Goal: Transaction & Acquisition: Purchase product/service

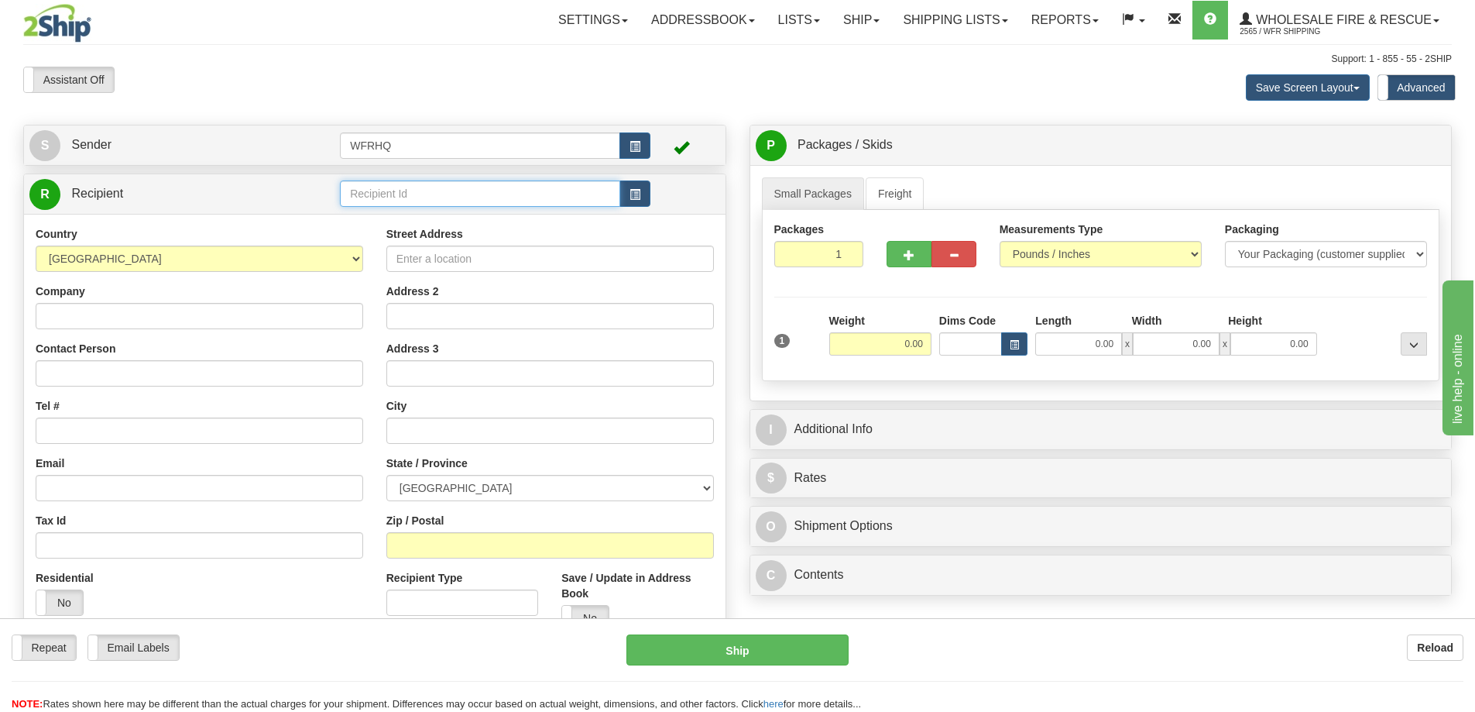
click at [410, 187] on input "text" at bounding box center [480, 193] width 280 height 26
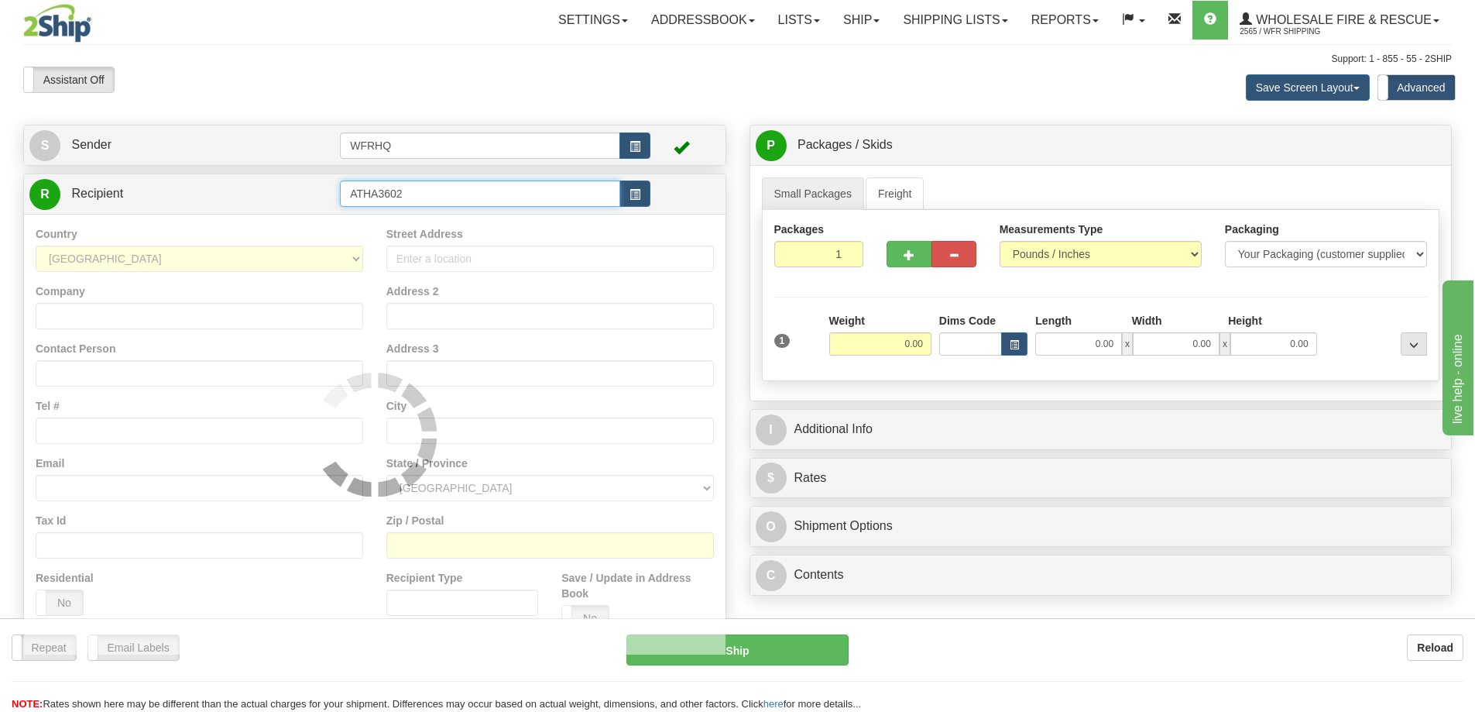
type input "ATHA3602"
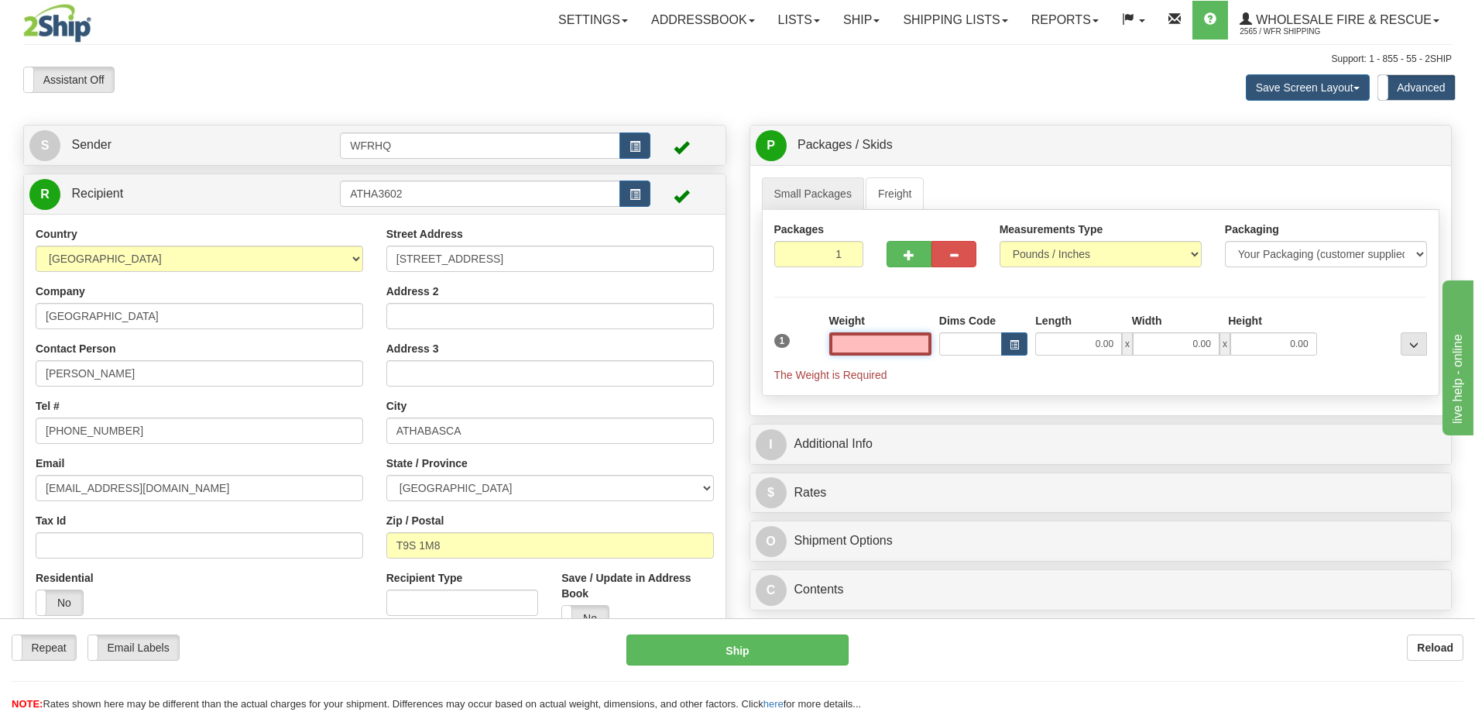
click at [911, 337] on input "text" at bounding box center [880, 343] width 102 height 23
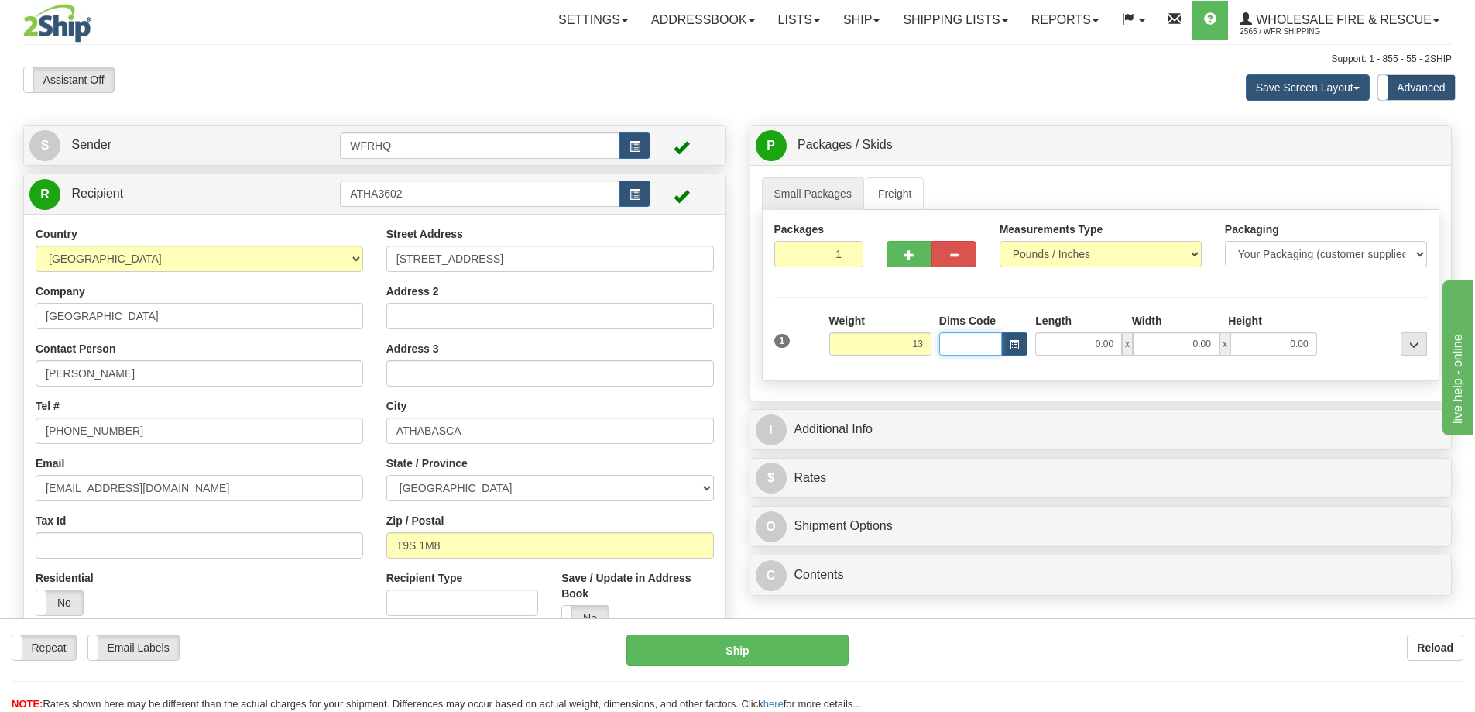
type input "13.00"
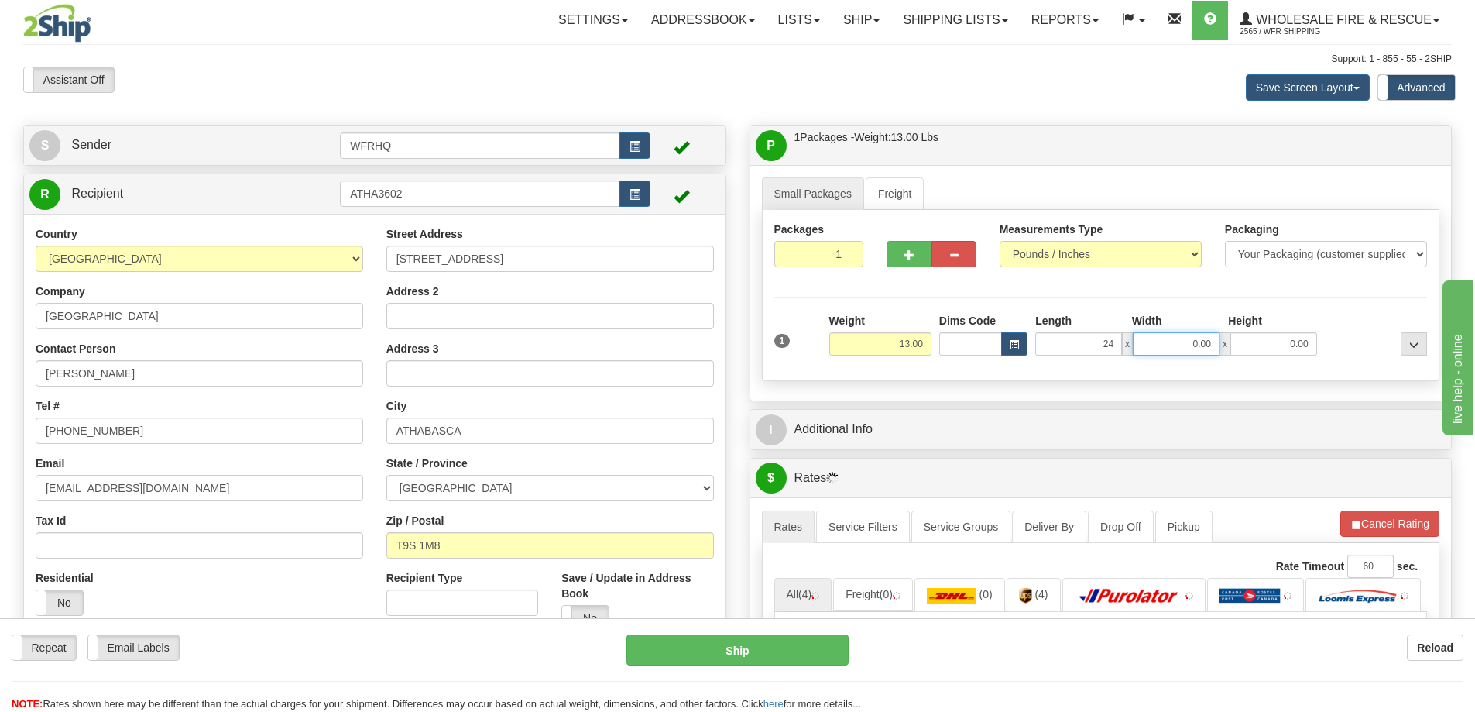
type input "24.00"
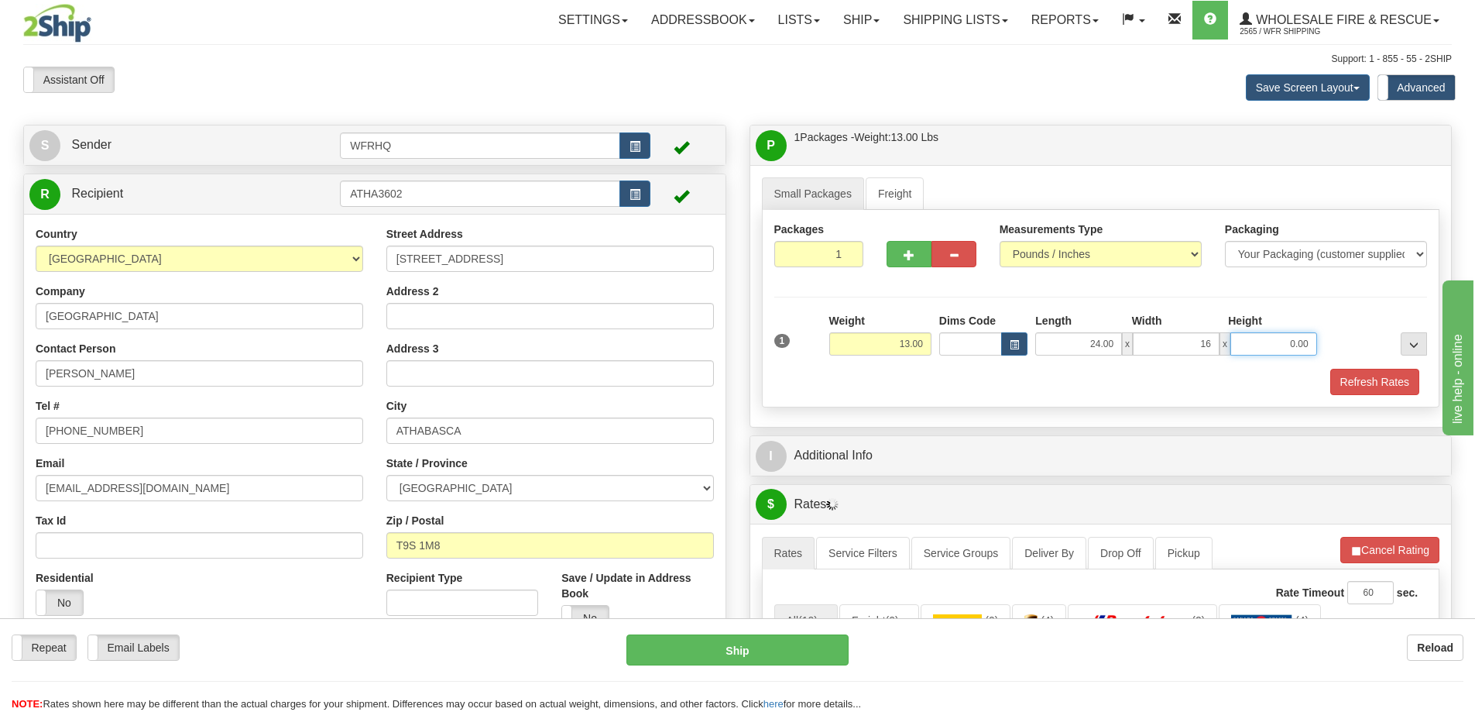
type input "16.00"
type input "12.00"
click at [1364, 369] on button "Refresh Rates" at bounding box center [1374, 382] width 89 height 26
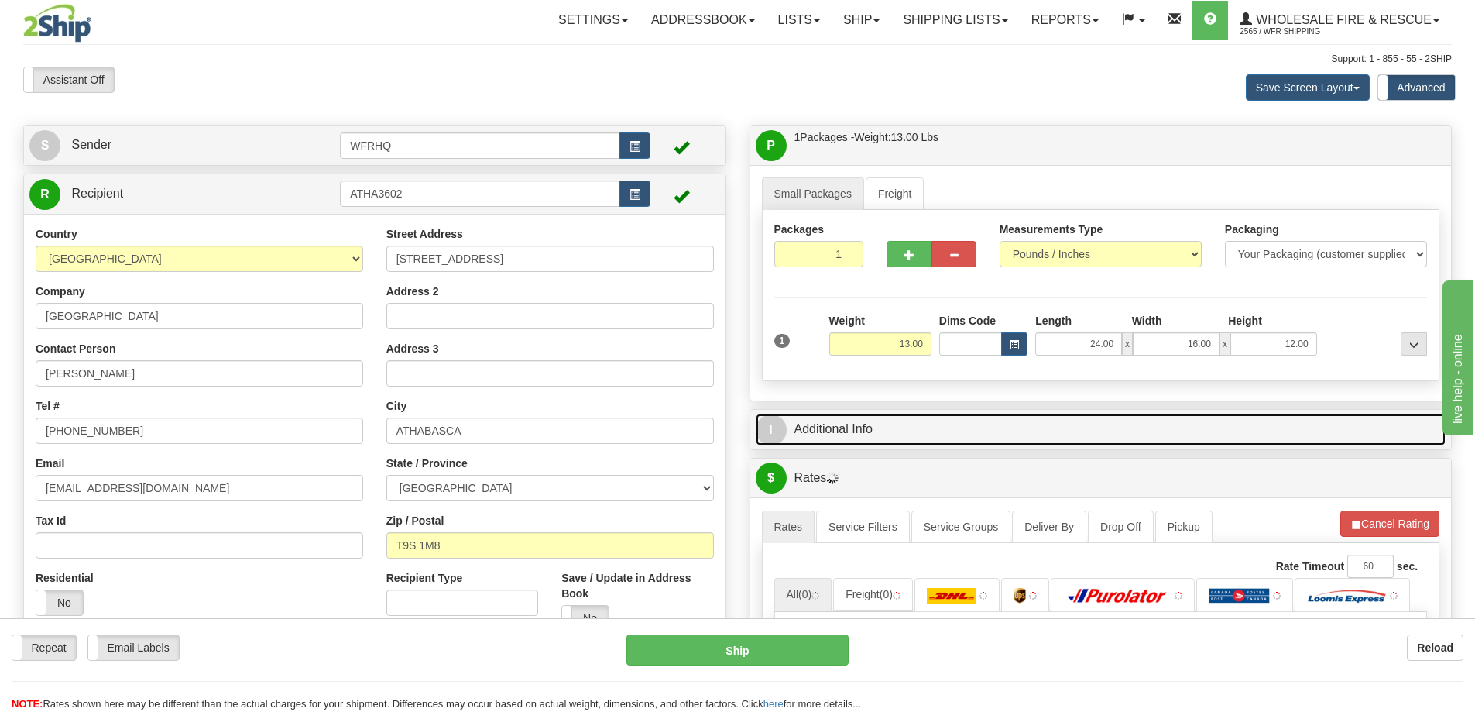
click at [1110, 430] on link "I Additional Info" at bounding box center [1101, 429] width 691 height 32
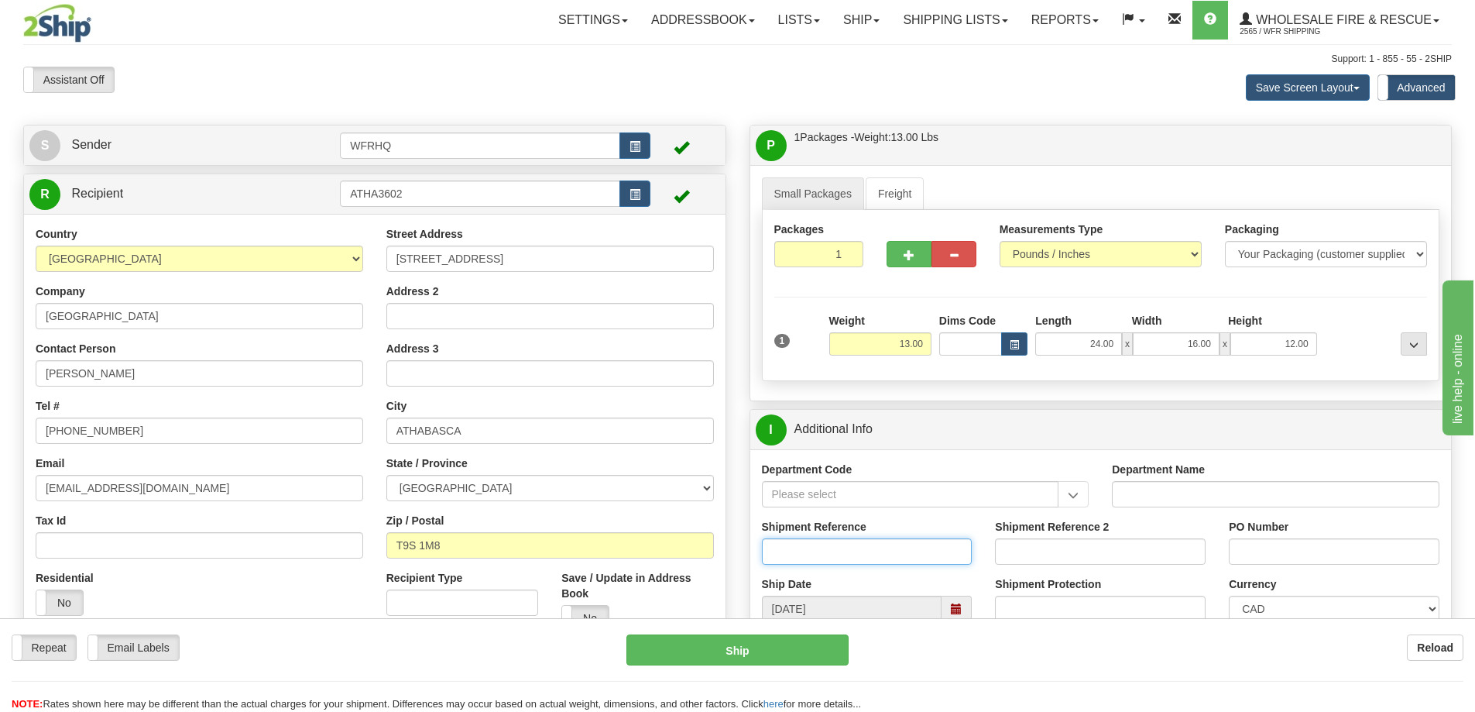
click at [821, 547] on input "Shipment Reference" at bounding box center [867, 551] width 211 height 26
type input "S47355-31295"
type input "Loaner Set"
click at [980, 409] on div "I Additional Info Department Code Department Name Shipment Reference S47355-312…" at bounding box center [1100, 556] width 703 height 294
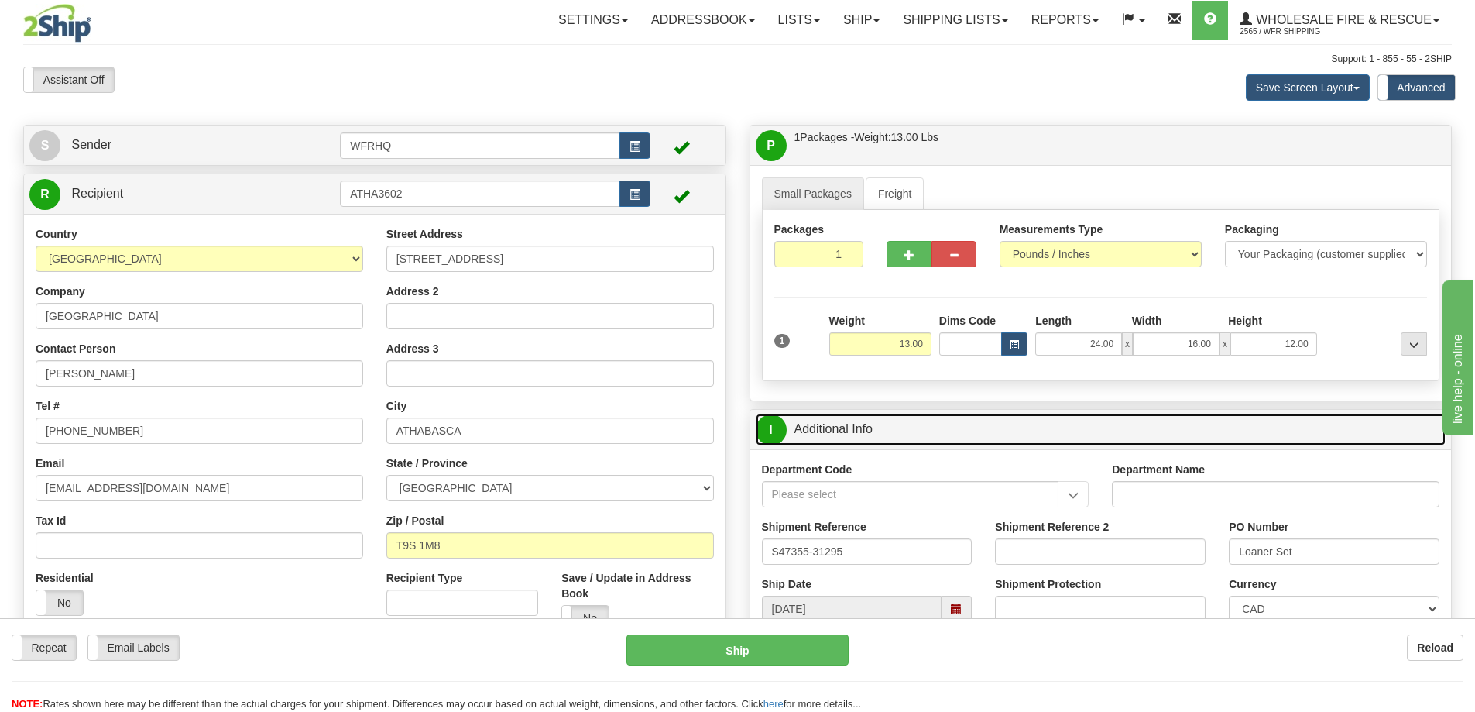
click at [981, 418] on link "I Additional Info" at bounding box center [1101, 429] width 691 height 32
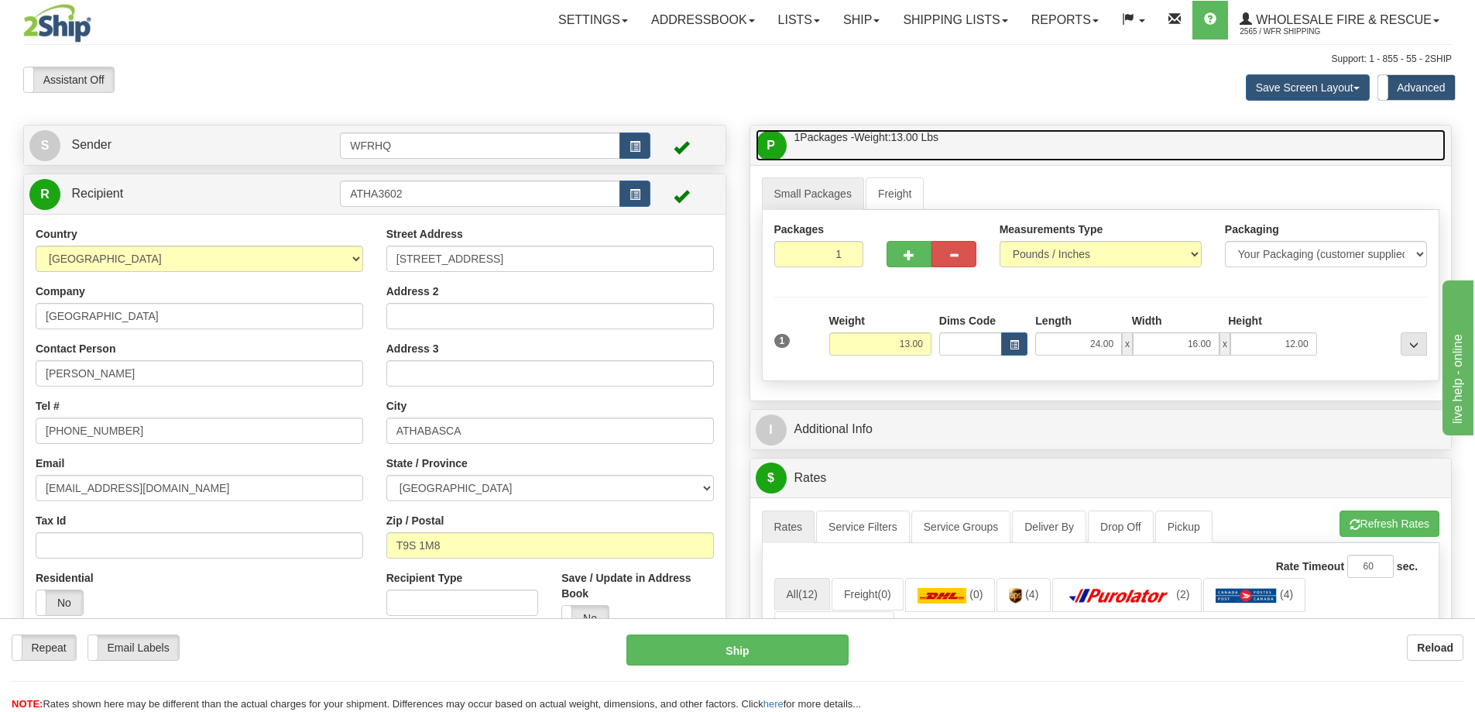
click at [1019, 145] on link "P Packages / Skids 1 Packages - Weight: 13.00 Lbs 1 Skids - Weight: NaN Lbs" at bounding box center [1101, 145] width 691 height 32
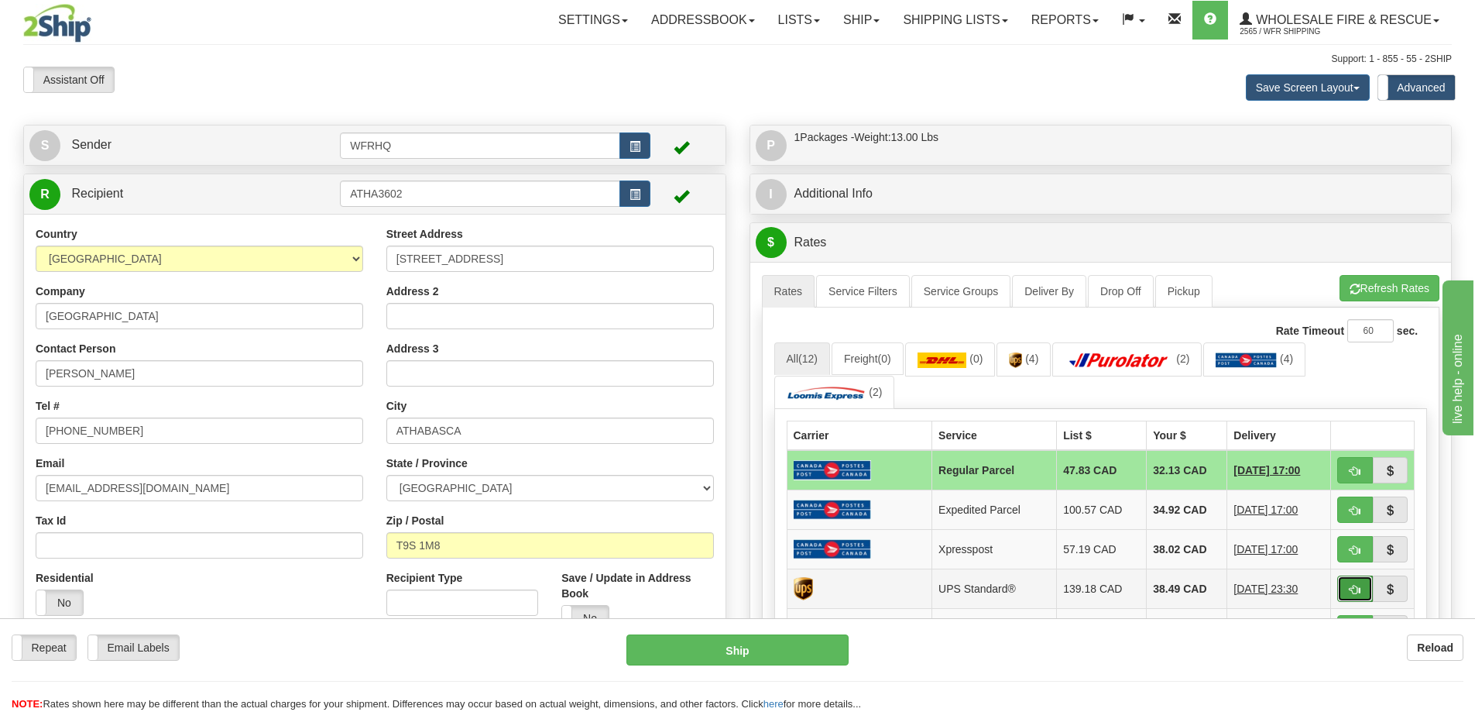
click at [1356, 594] on span "button" at bounding box center [1355, 590] width 11 height 10
type input "11"
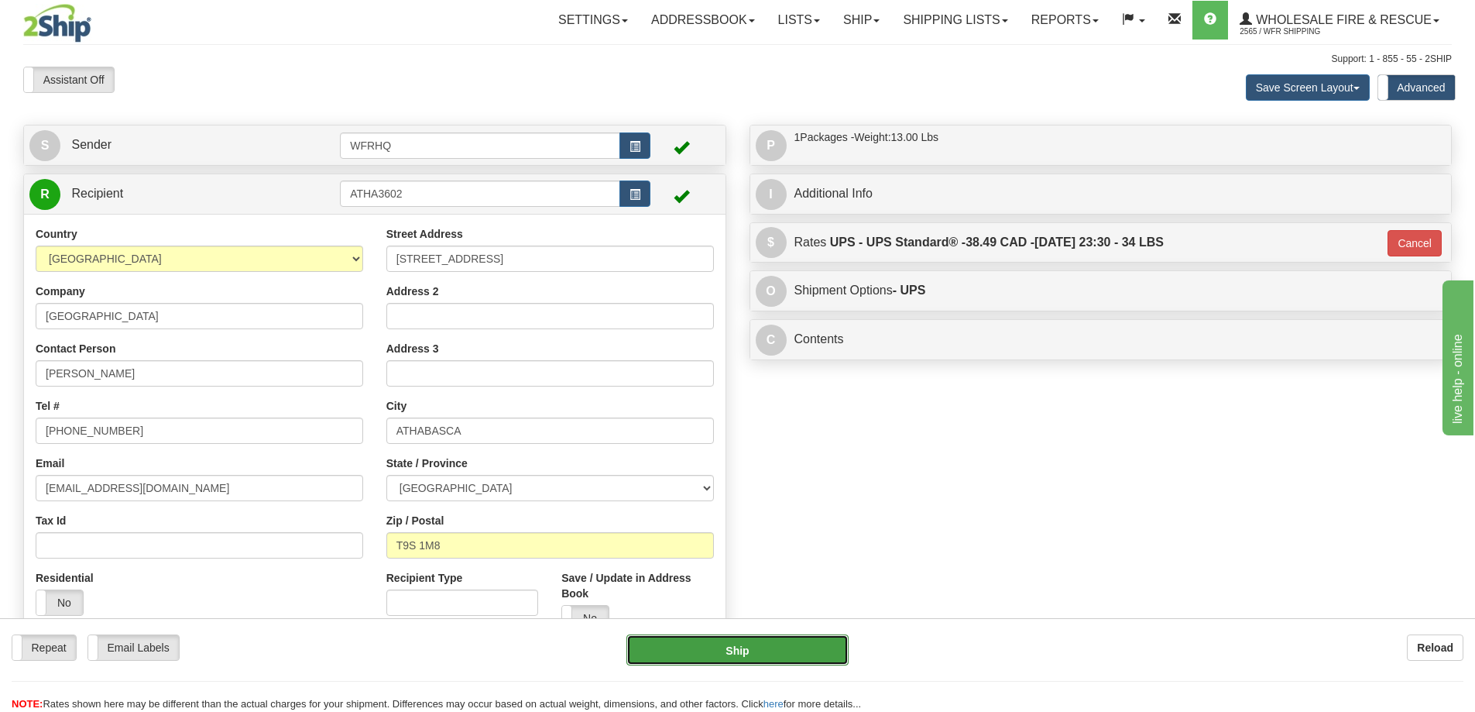
click at [732, 665] on button "Ship" at bounding box center [737, 649] width 222 height 31
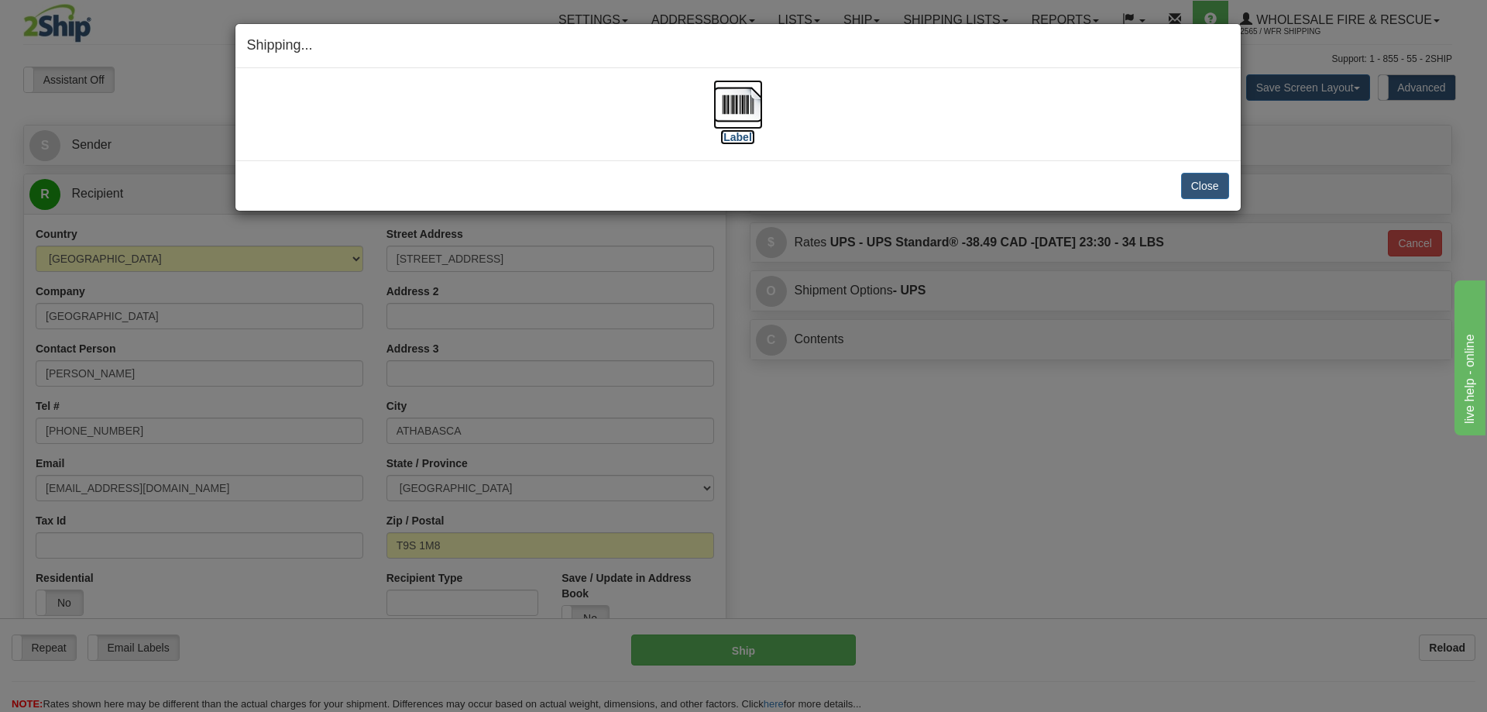
click at [730, 105] on img at bounding box center [738, 105] width 50 height 50
click at [1185, 186] on button "Close" at bounding box center [1205, 186] width 48 height 26
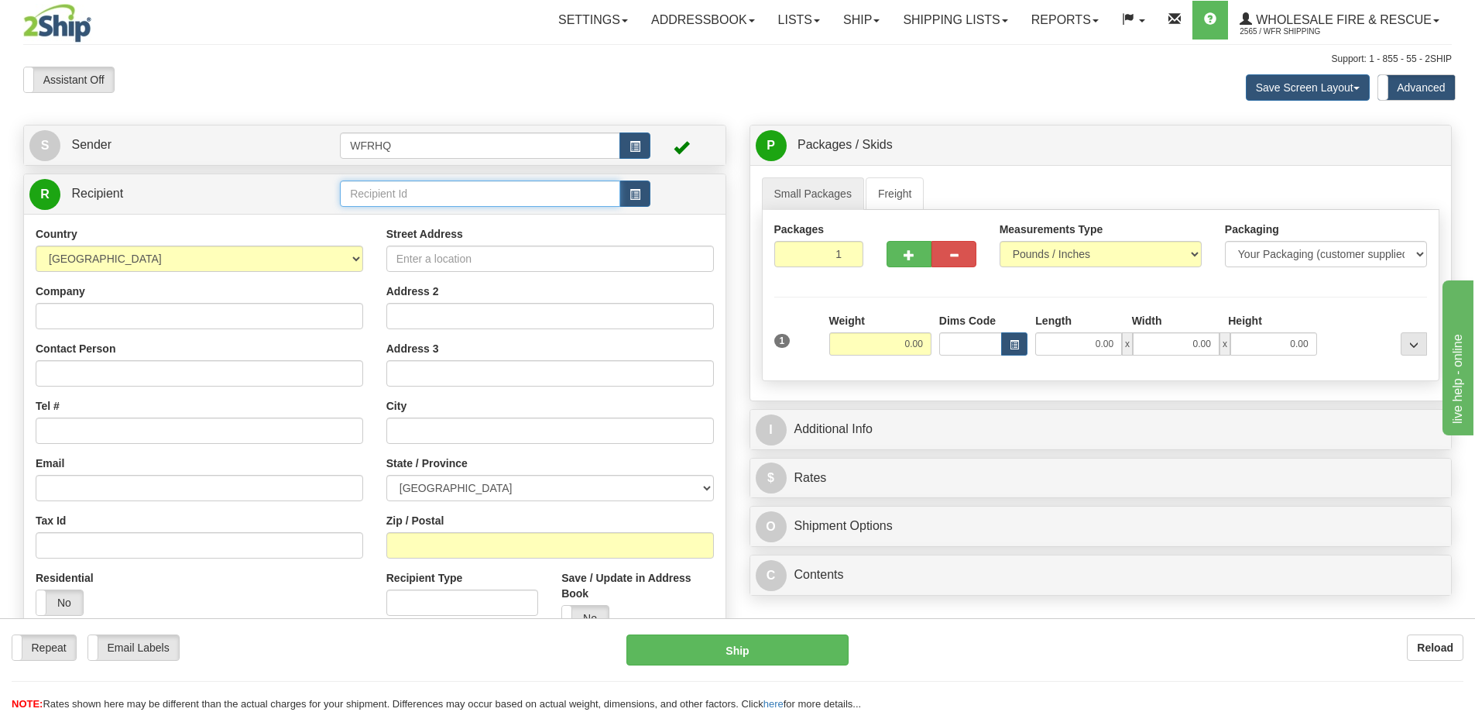
click at [478, 202] on input "text" at bounding box center [480, 193] width 280 height 26
type input "HIGH247T"
click at [382, 227] on div "Country AFGHANISTAN ALAND ISLANDS ALBANIA ALGERIA AMERICAN SAMOA ANDORRA ANGOLA…" at bounding box center [374, 434] width 701 height 441
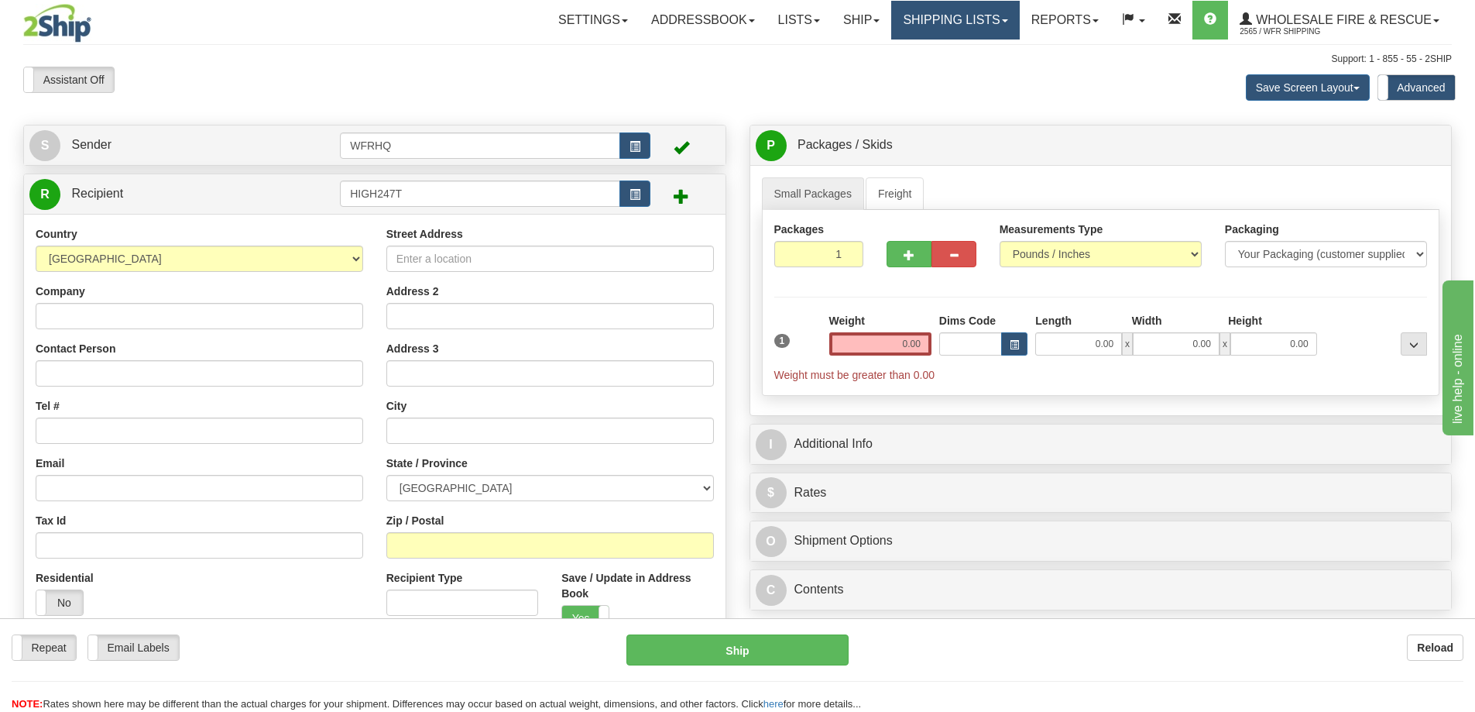
click at [929, 18] on link "Shipping lists" at bounding box center [955, 20] width 128 height 39
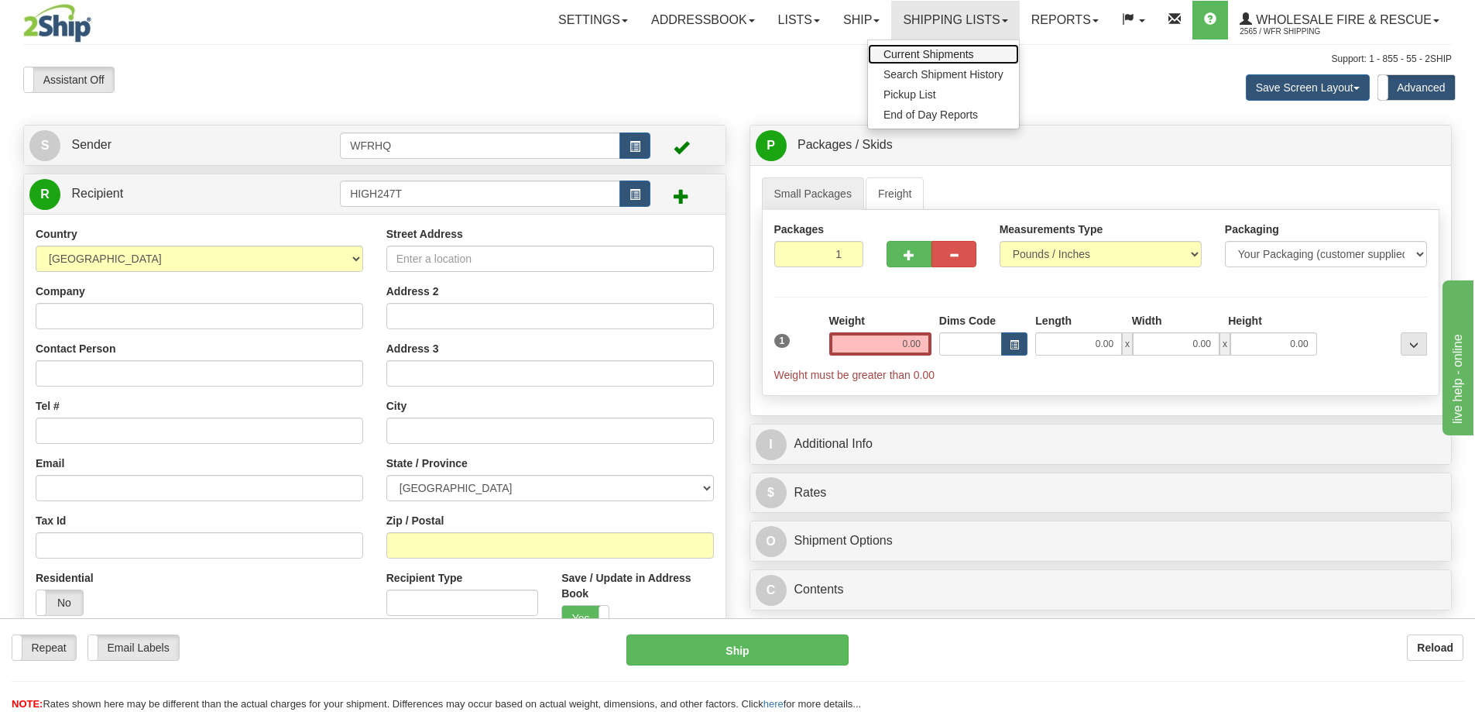
click at [922, 54] on span "Current Shipments" at bounding box center [928, 54] width 91 height 12
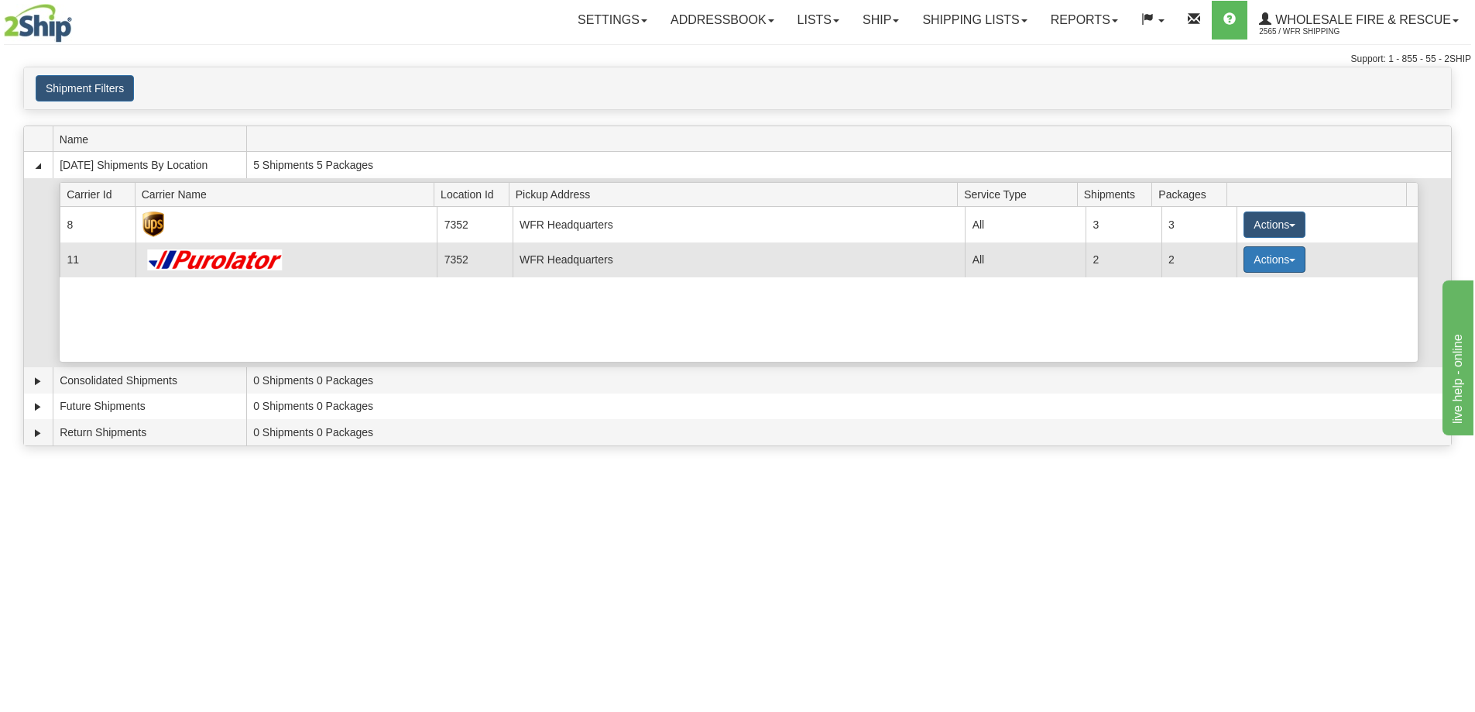
click at [1278, 261] on button "Actions" at bounding box center [1274, 259] width 62 height 26
click at [1236, 290] on span "Details" at bounding box center [1217, 288] width 42 height 11
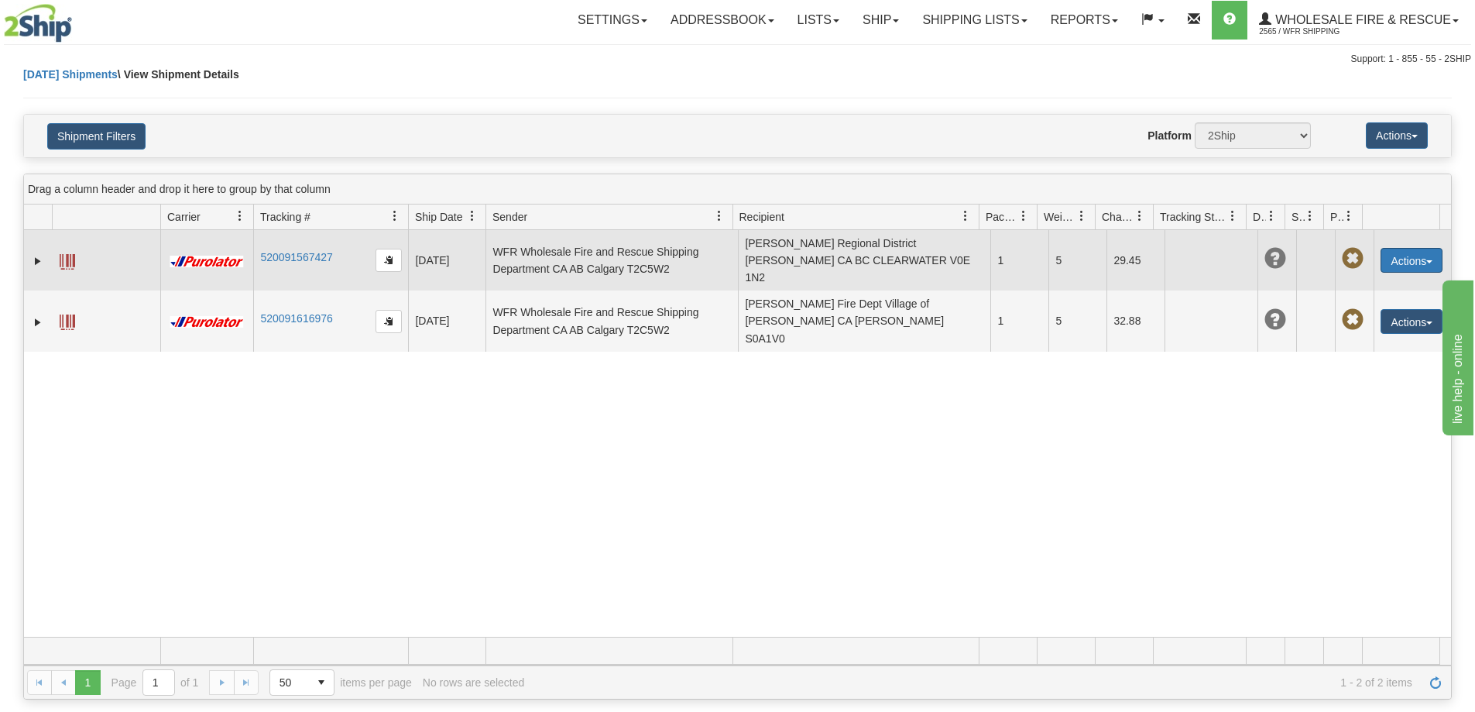
click at [1385, 249] on button "Actions" at bounding box center [1412, 260] width 62 height 25
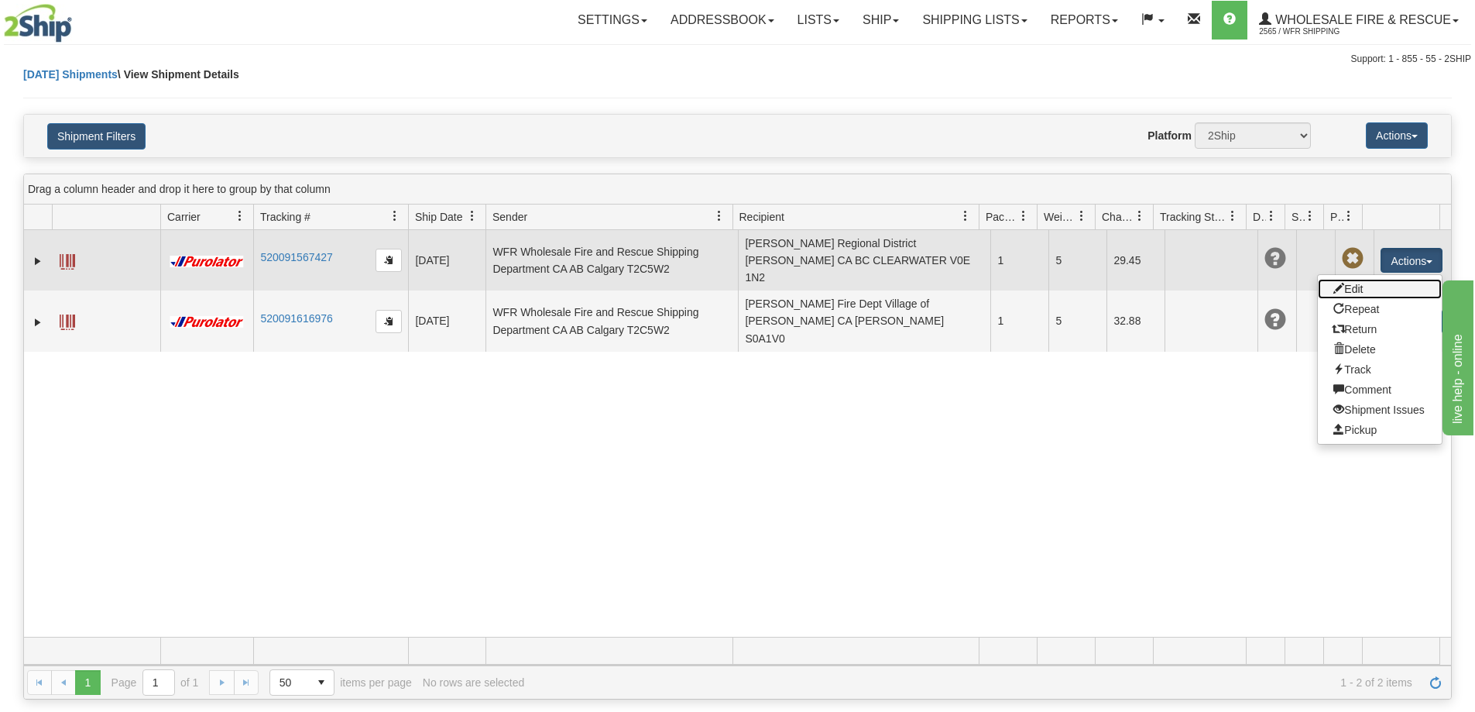
click at [1346, 279] on link "Edit" at bounding box center [1380, 289] width 124 height 20
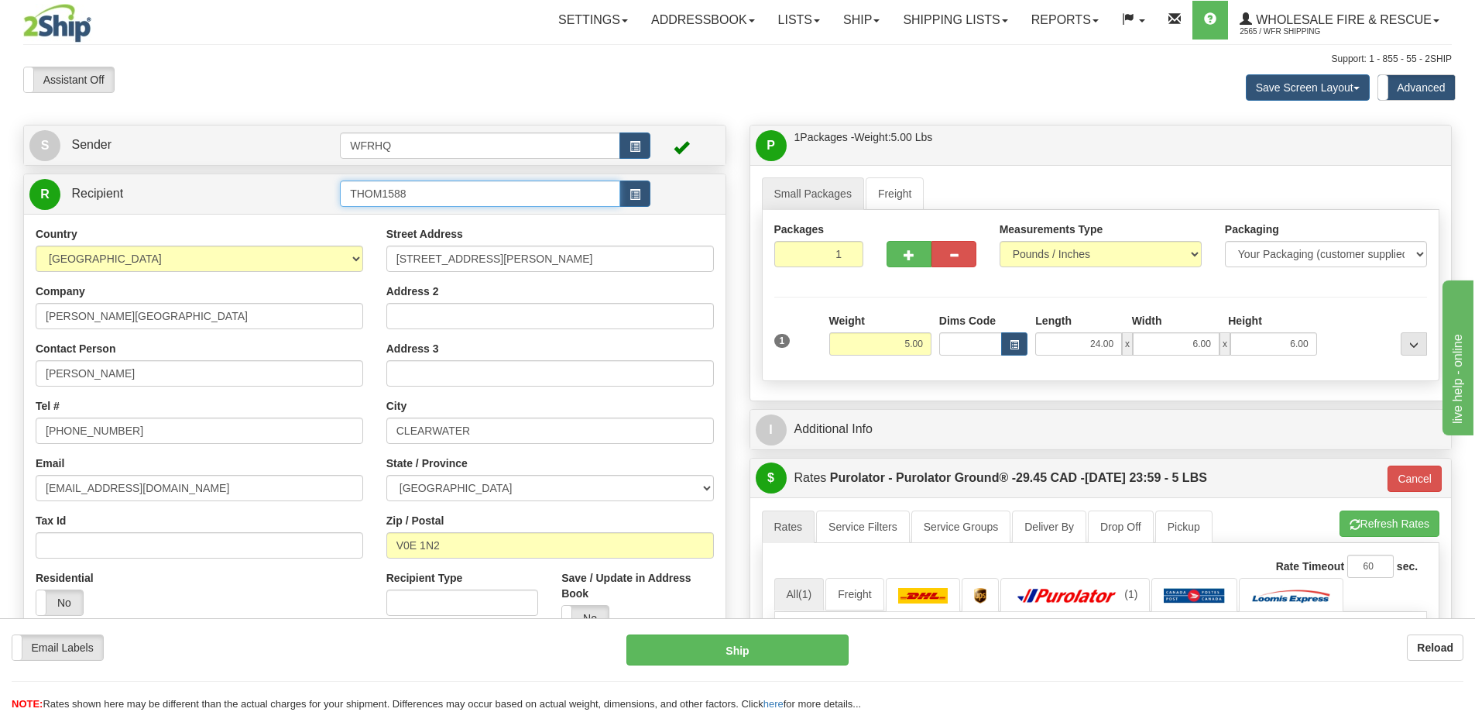
drag, startPoint x: 423, startPoint y: 195, endPoint x: 245, endPoint y: 192, distance: 177.3
click at [246, 190] on tr "R Recipient THOM1588" at bounding box center [374, 194] width 691 height 32
type input "VAVE"
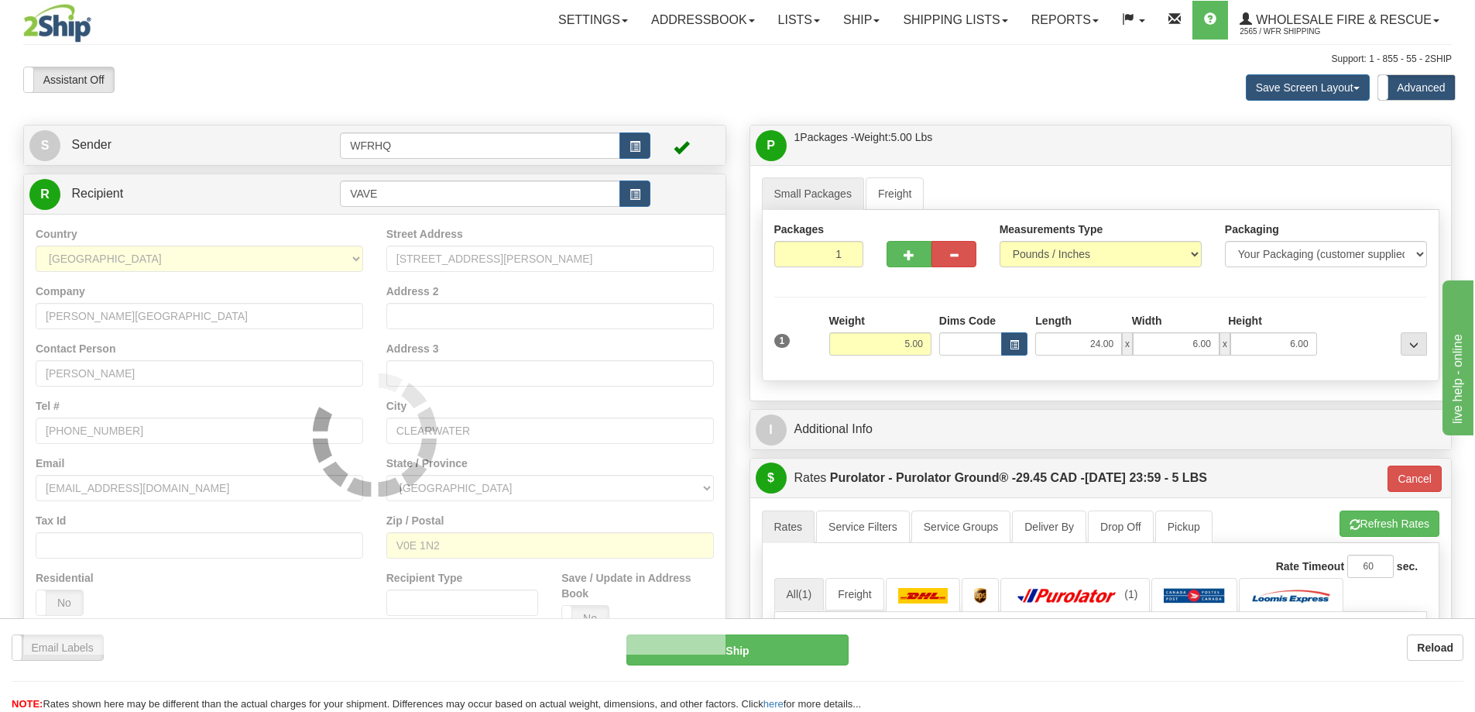
type input "260"
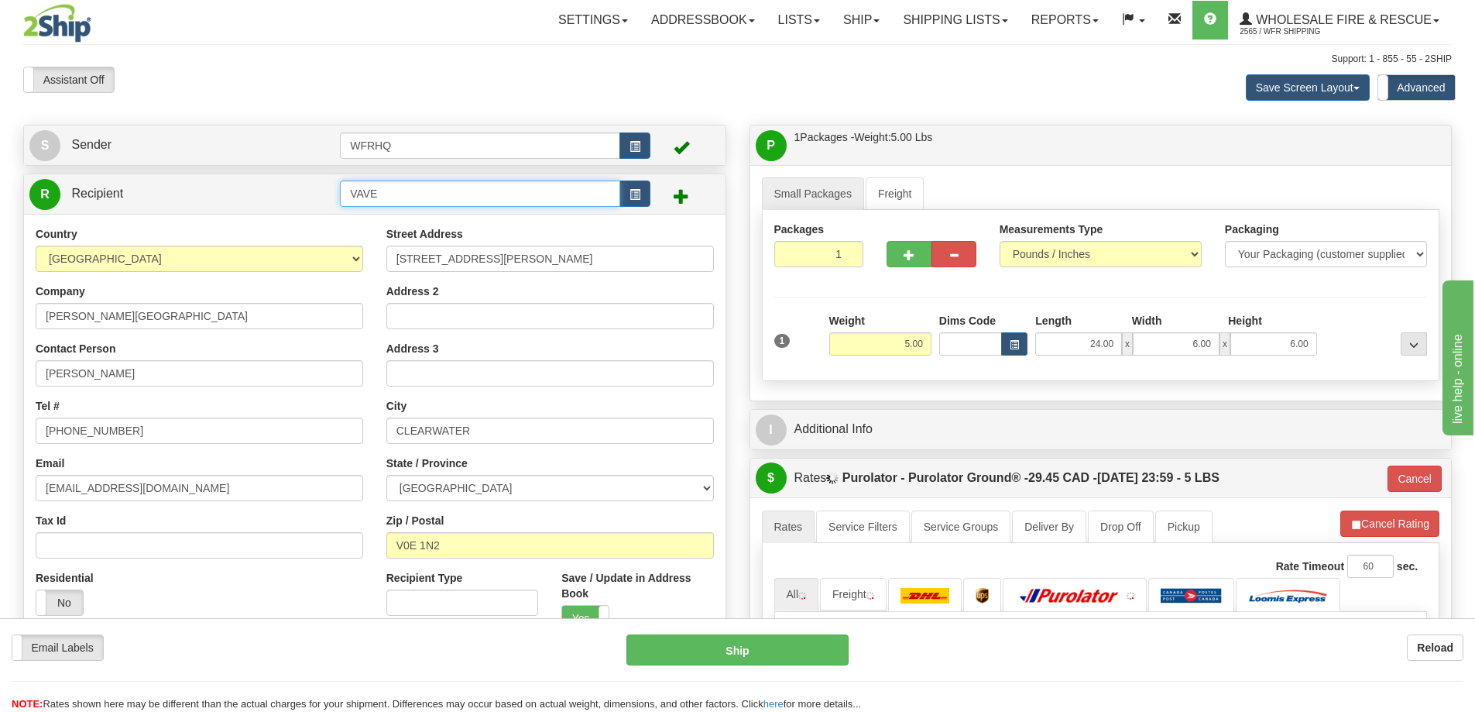
click at [414, 201] on input "VAVE" at bounding box center [480, 193] width 280 height 26
type input "VAVE141V"
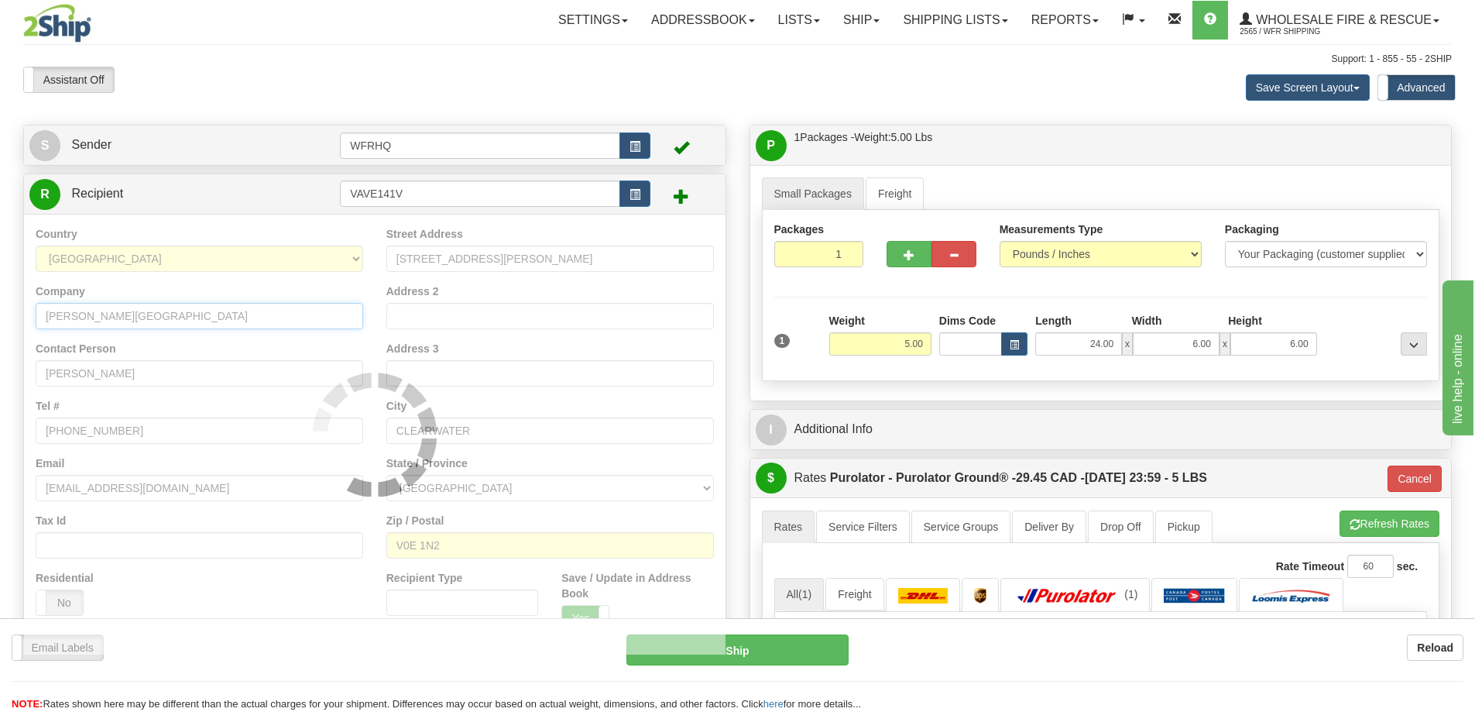
click at [306, 308] on div "Country AFGHANISTAN ALAND ISLANDS ALBANIA ALGERIA AMERICAN SAMOA ANDORRA ANGOLA…" at bounding box center [374, 434] width 701 height 441
type input "260"
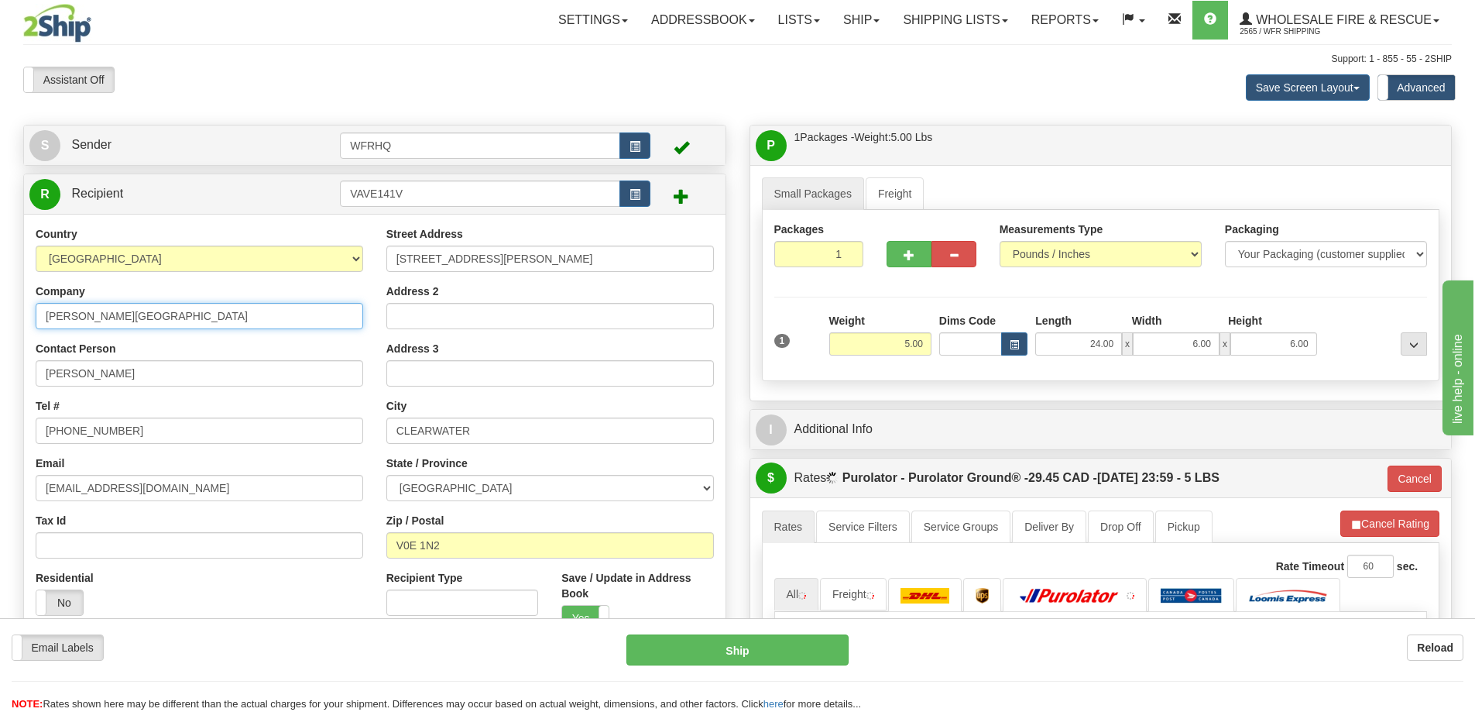
drag, startPoint x: 291, startPoint y: 317, endPoint x: -33, endPoint y: 335, distance: 324.2
click at [0, 335] on html "Training Course Close Toggle navigation Settings Shipping Preferences New Sende…" at bounding box center [737, 356] width 1475 height 712
type input "Vavenby Fire Dept"
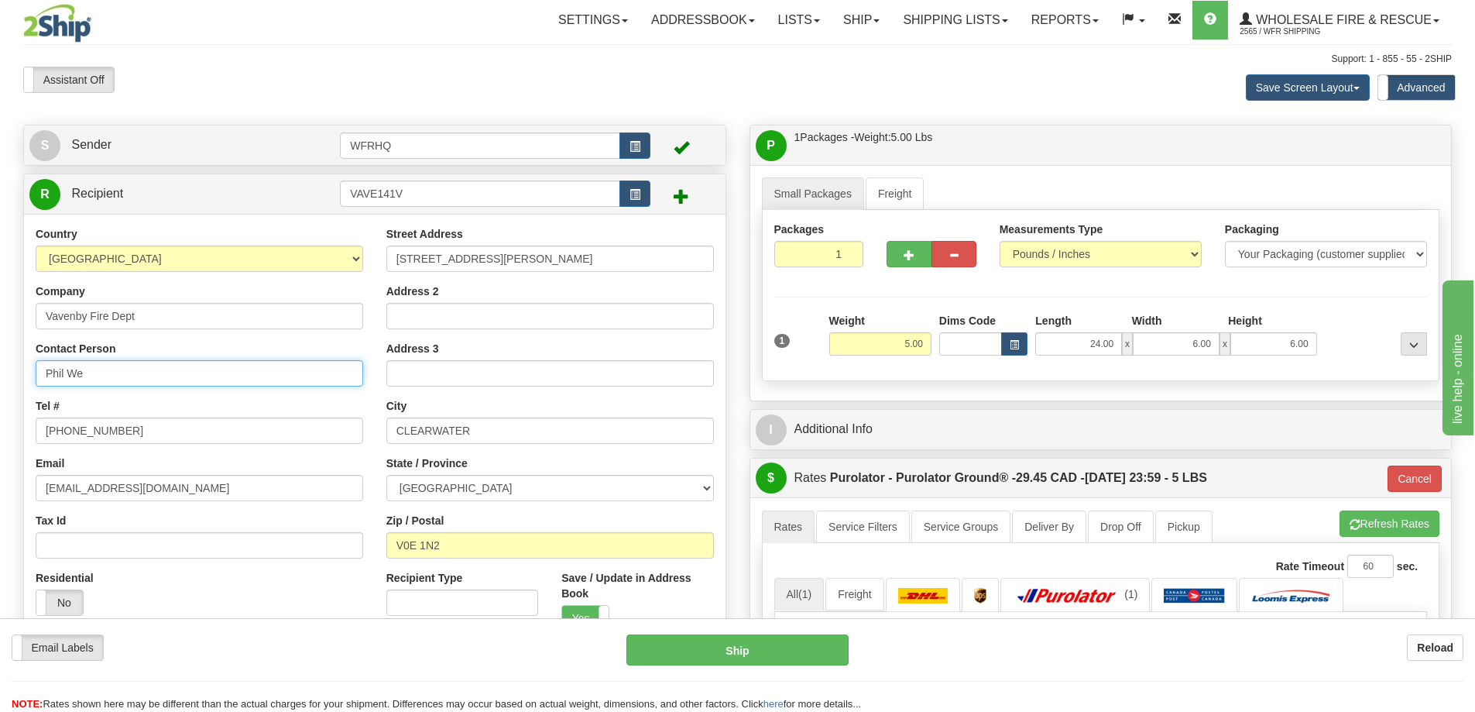
type input "Phil Weber"
type input "250-320-7569"
click at [468, 258] on input "141 Vavenby bridge road" at bounding box center [550, 258] width 328 height 26
type input "141 Vavenby Bridge Road"
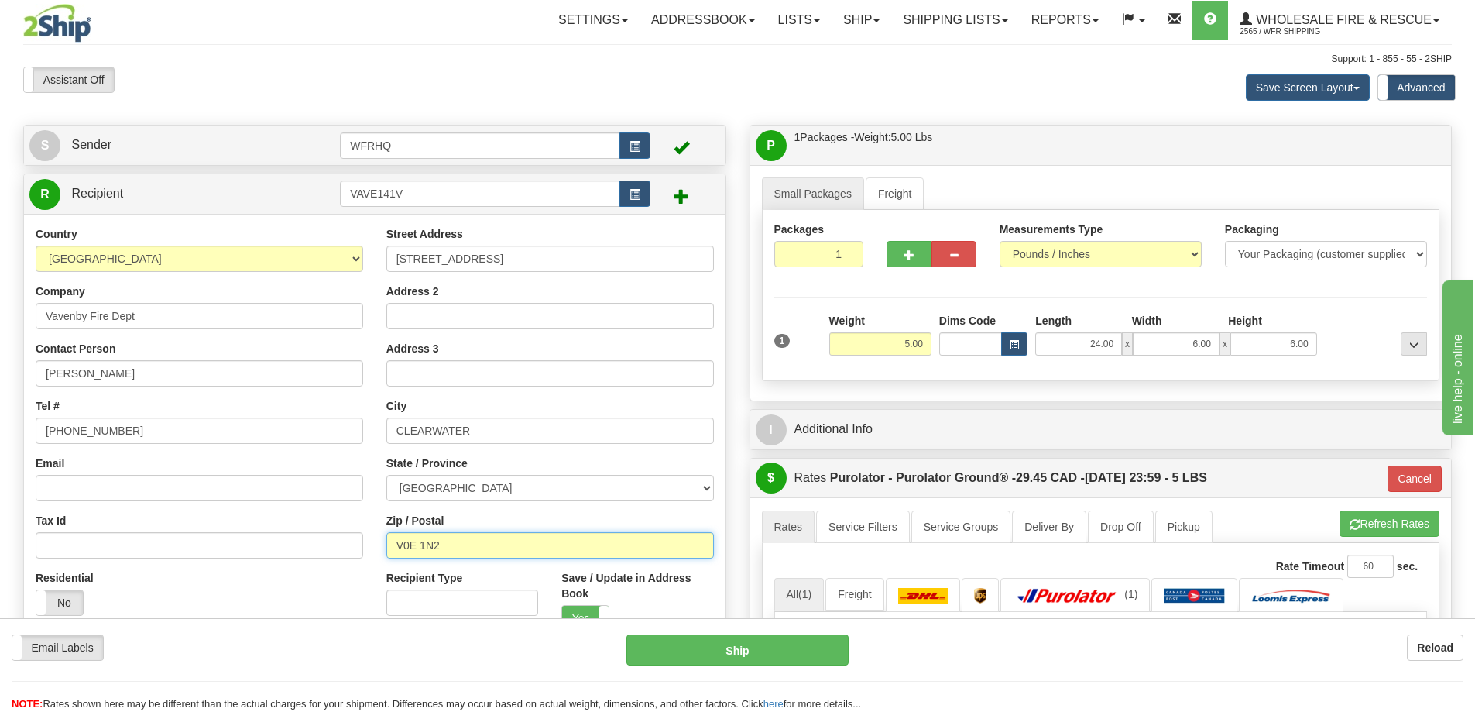
click at [507, 537] on input "V0E 1N2" at bounding box center [550, 545] width 328 height 26
drag, startPoint x: 434, startPoint y: 542, endPoint x: 294, endPoint y: 551, distance: 139.7
click at [295, 550] on div "Country AFGHANISTAN ALAND ISLANDS ALBANIA ALGERIA AMERICAN SAMOA ANDORRA ANGOLA…" at bounding box center [374, 434] width 701 height 417
type input "V0E3A0"
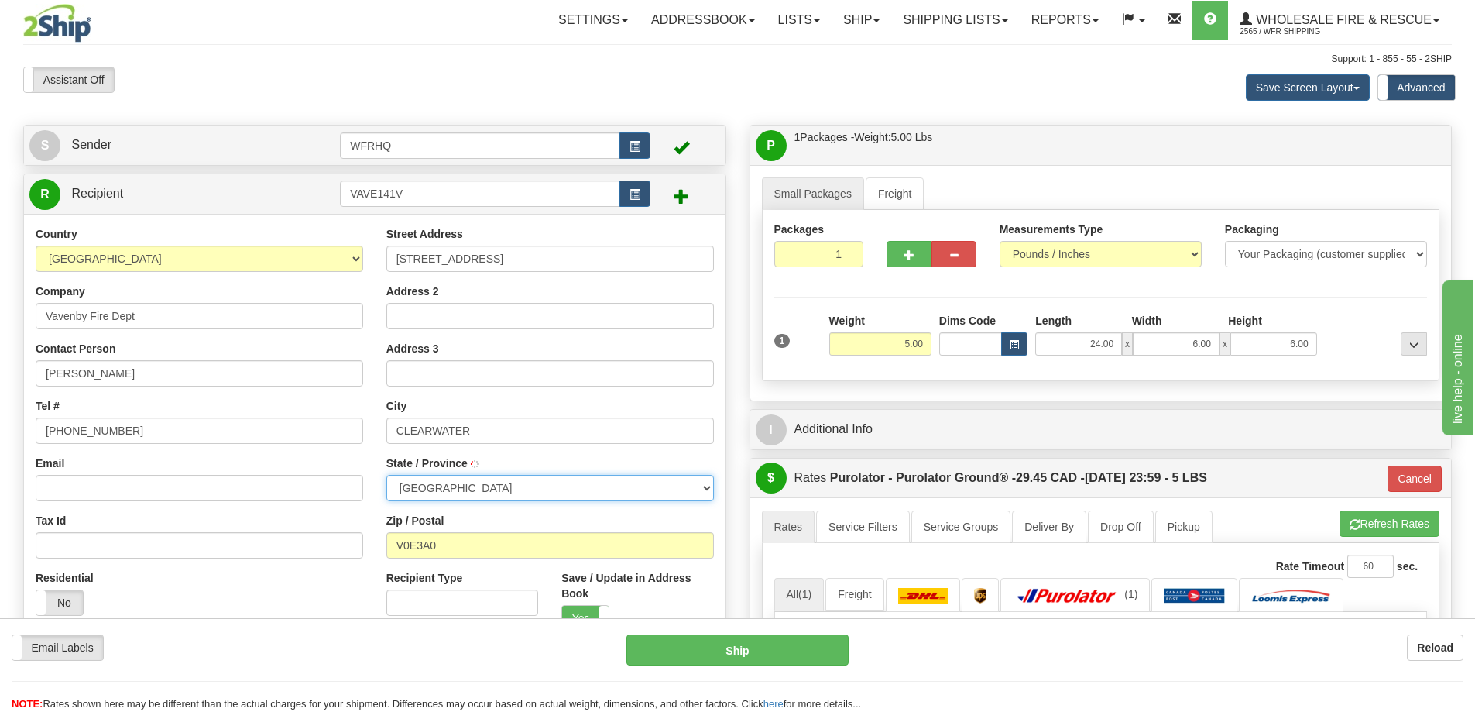
type input "260"
type input "VAVENBY"
click at [457, 370] on input "Address 3" at bounding box center [550, 373] width 328 height 26
click at [846, 348] on input "5.00" at bounding box center [880, 343] width 102 height 23
drag, startPoint x: 843, startPoint y: 348, endPoint x: 1010, endPoint y: 309, distance: 171.1
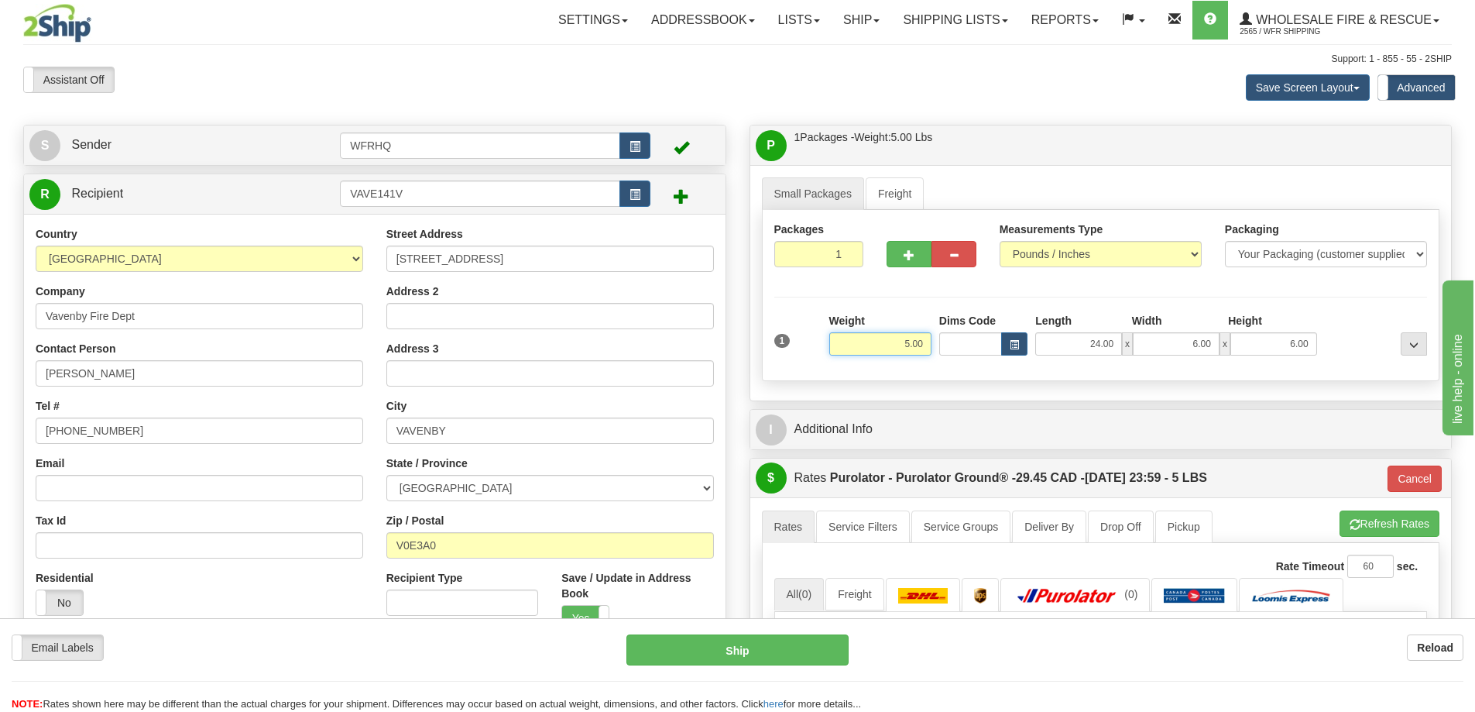
click at [1010, 309] on div "Packages 1 1 Measurements Type" at bounding box center [1101, 295] width 678 height 171
click at [1391, 518] on button "Refresh Rates" at bounding box center [1389, 523] width 100 height 26
type input "260"
click at [732, 652] on button "Ship" at bounding box center [737, 649] width 222 height 31
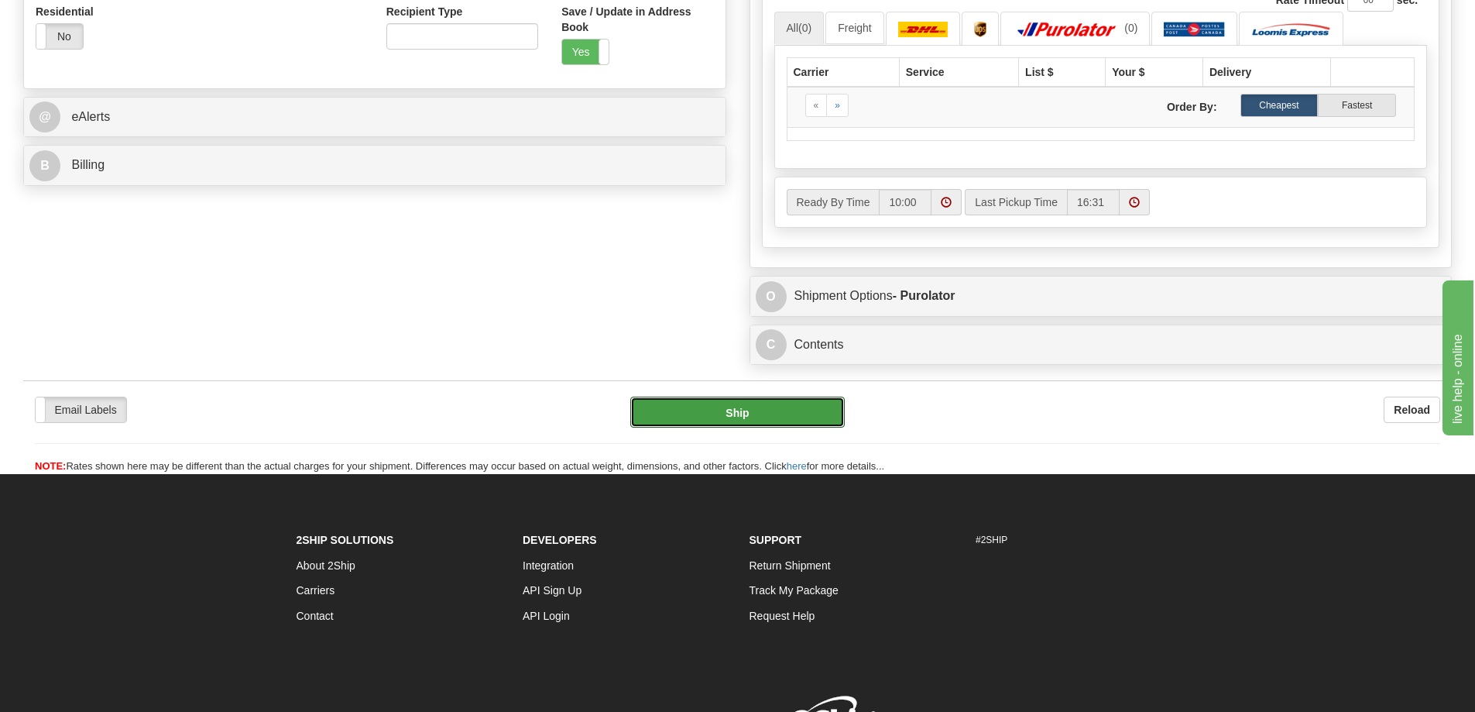
scroll to position [340, 0]
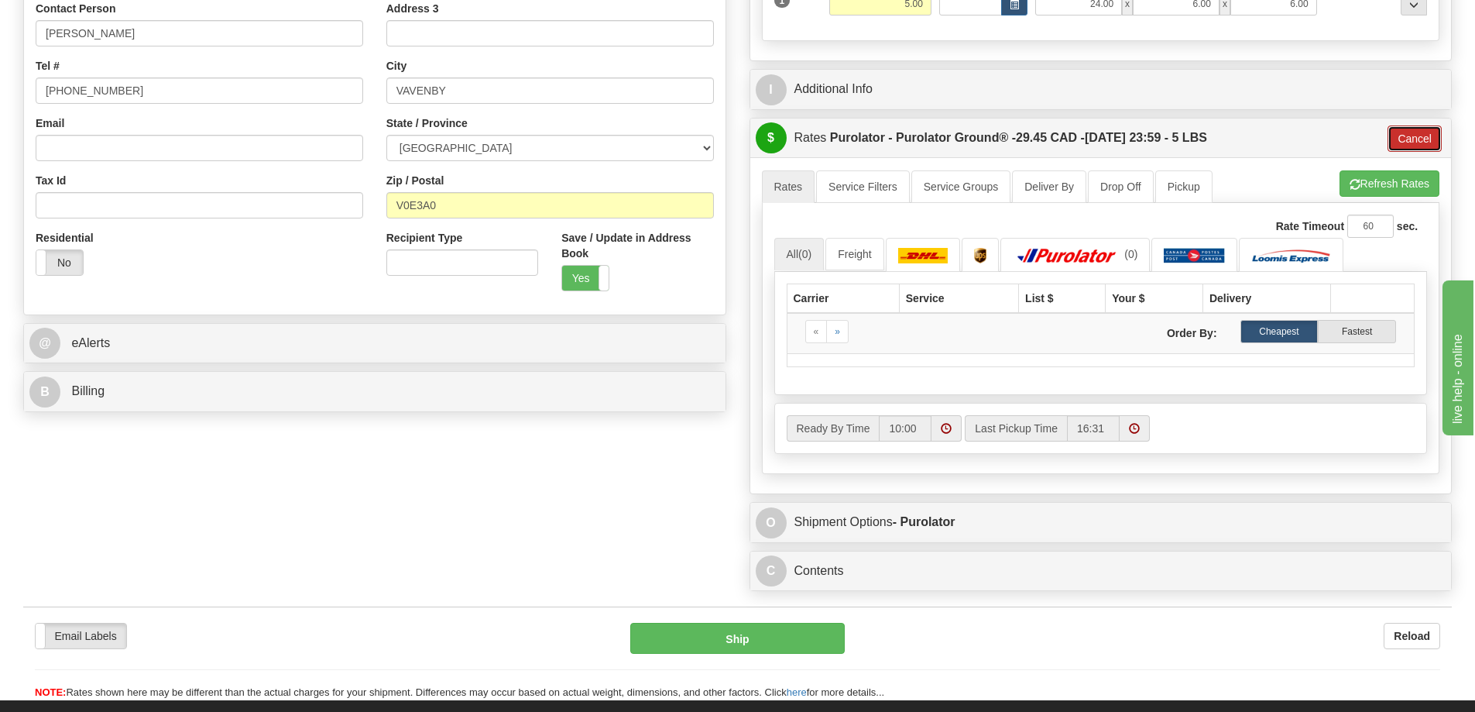
click at [1404, 135] on button "Cancel" at bounding box center [1414, 138] width 54 height 26
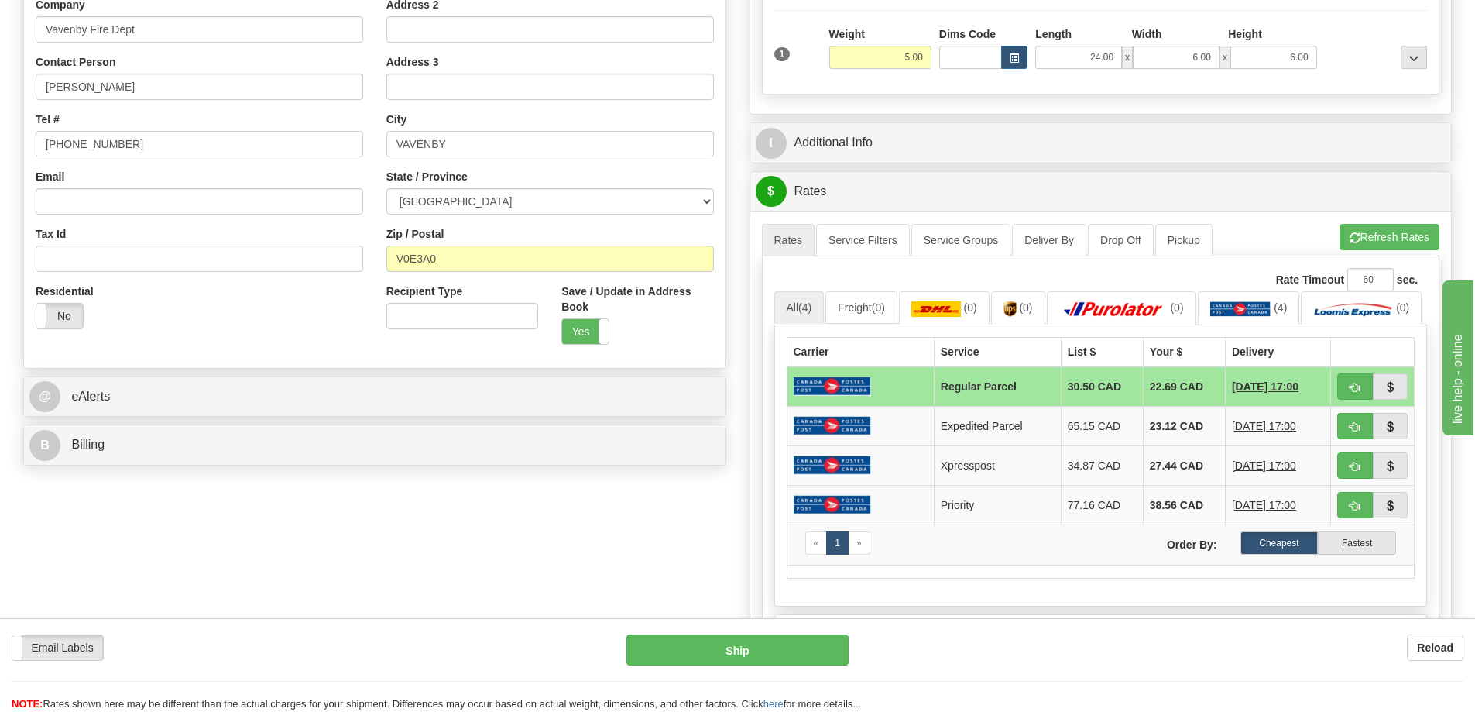
scroll to position [185, 0]
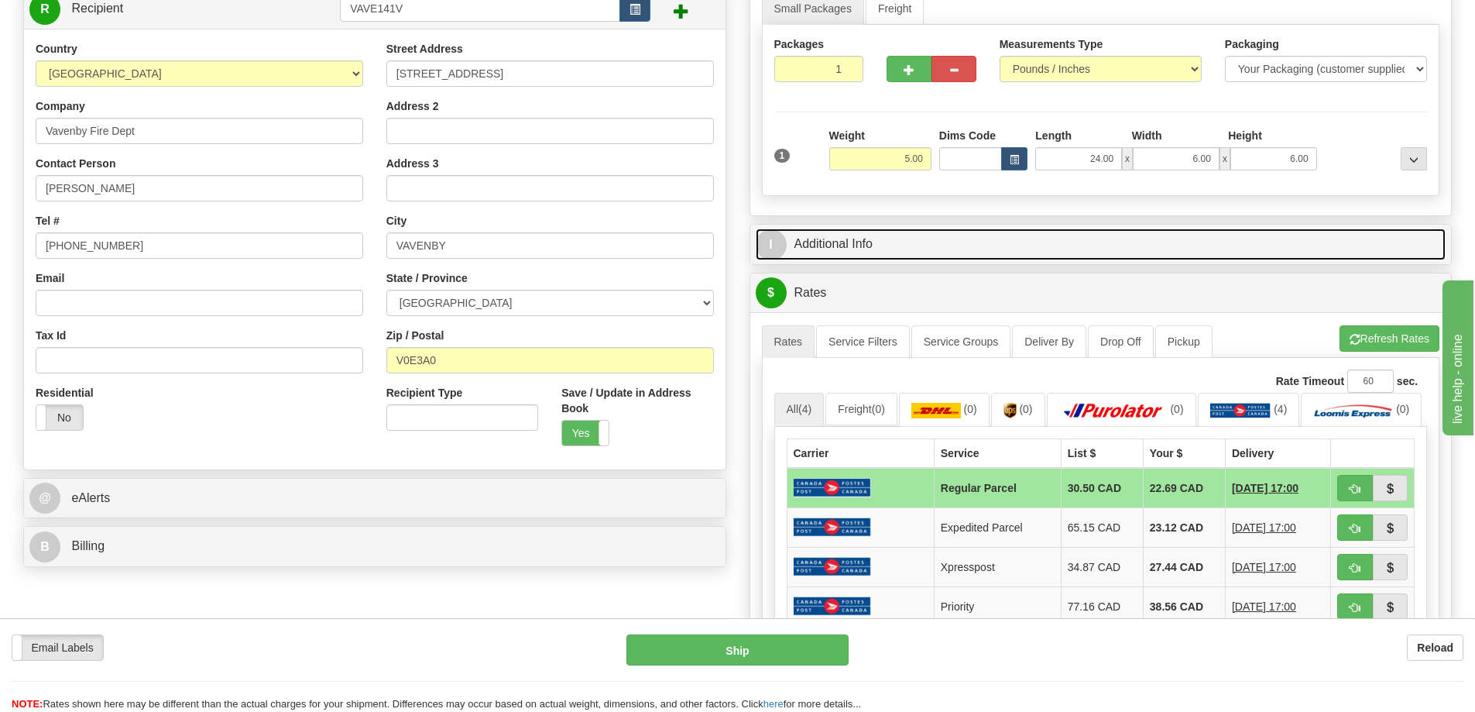
click at [924, 256] on link "I Additional Info" at bounding box center [1101, 244] width 691 height 32
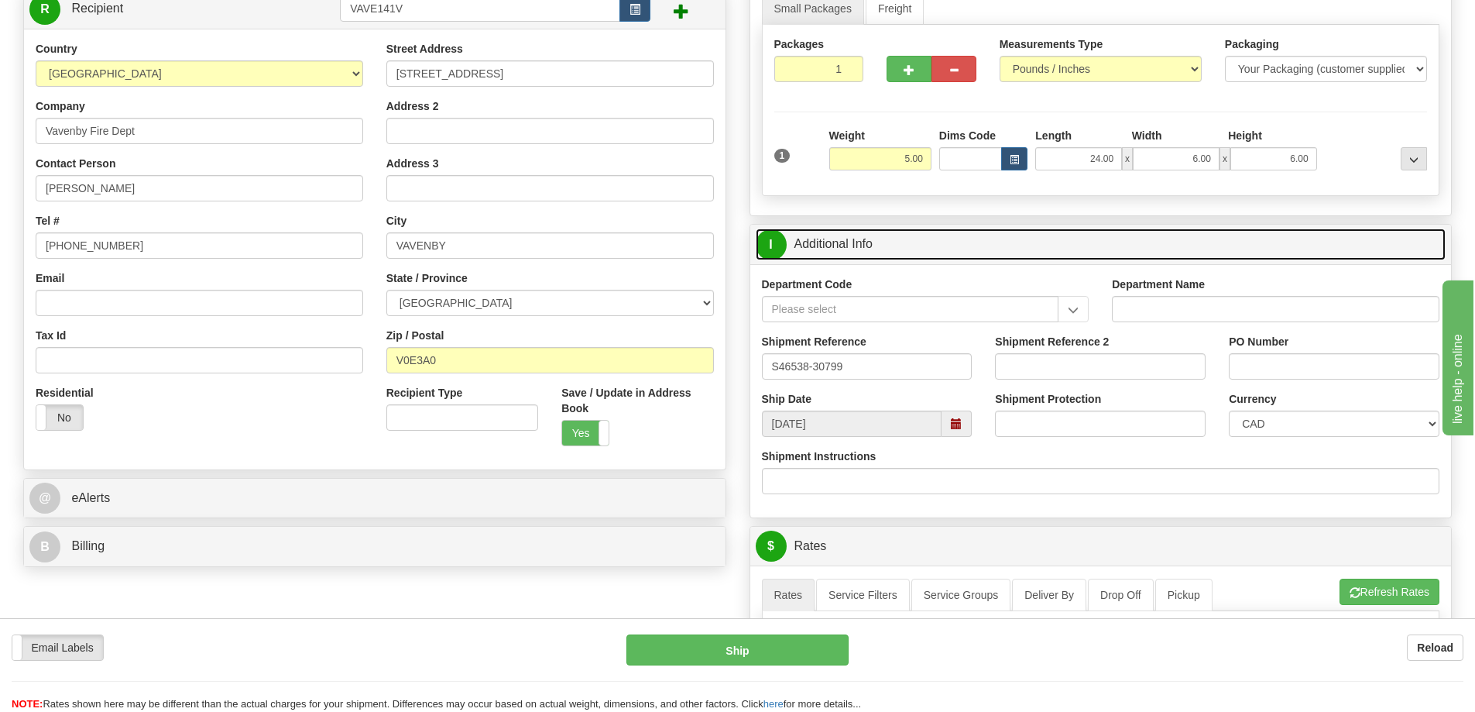
click at [955, 425] on span at bounding box center [956, 423] width 11 height 11
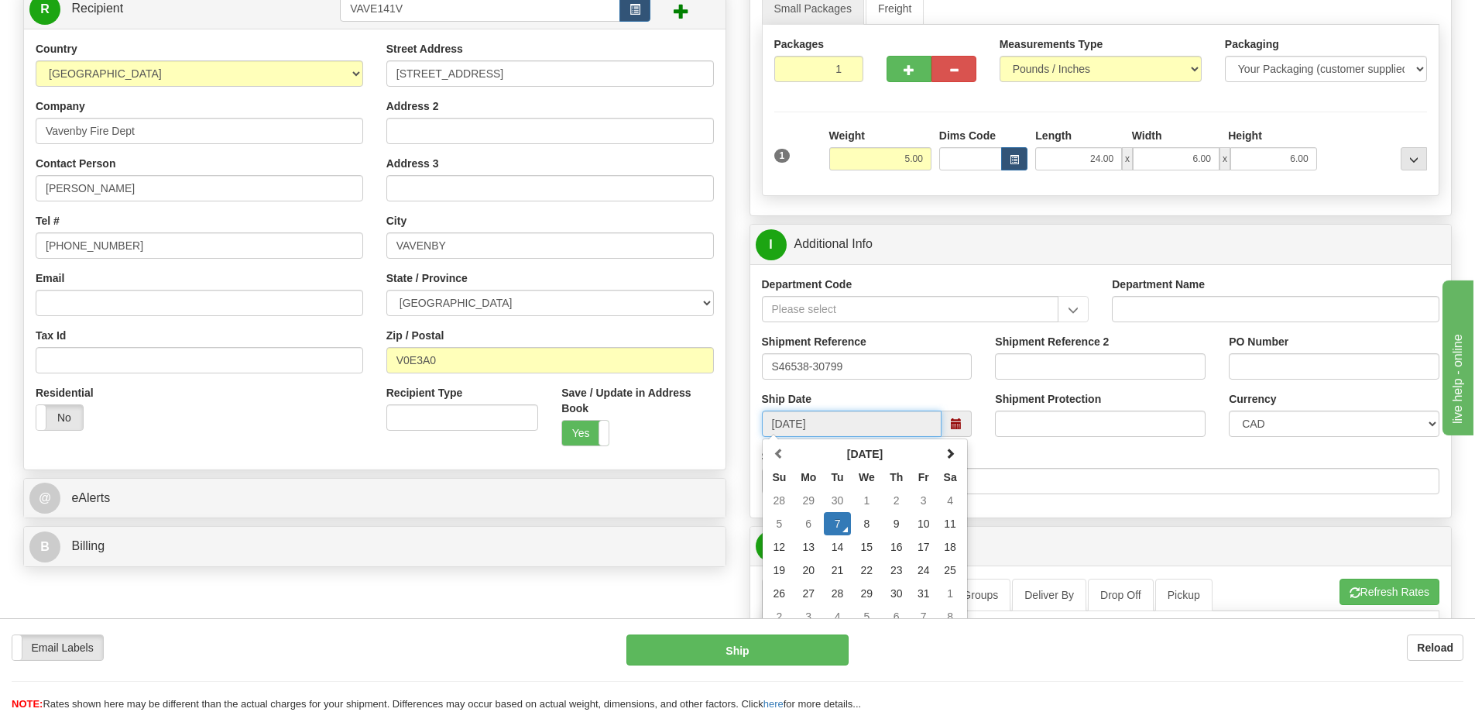
click at [839, 527] on td "7" at bounding box center [837, 523] width 27 height 23
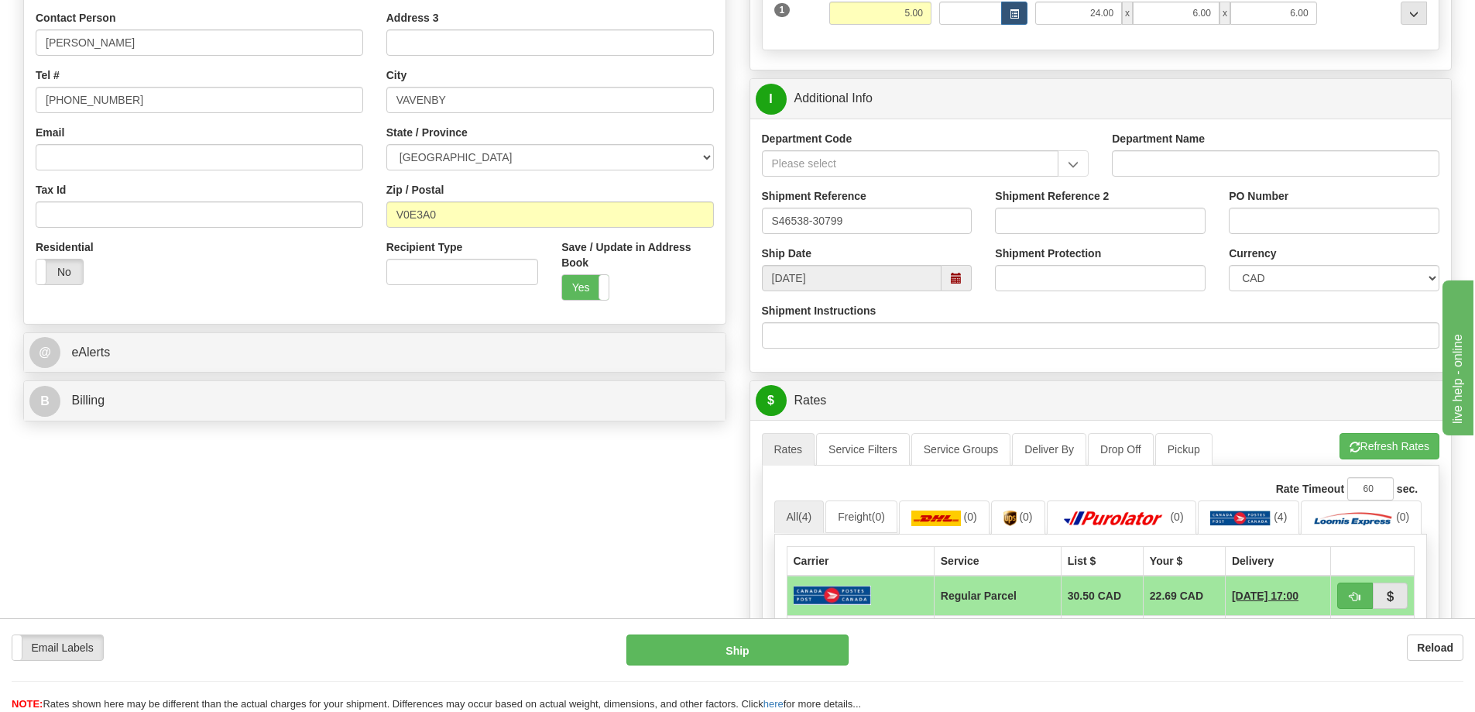
scroll to position [340, 0]
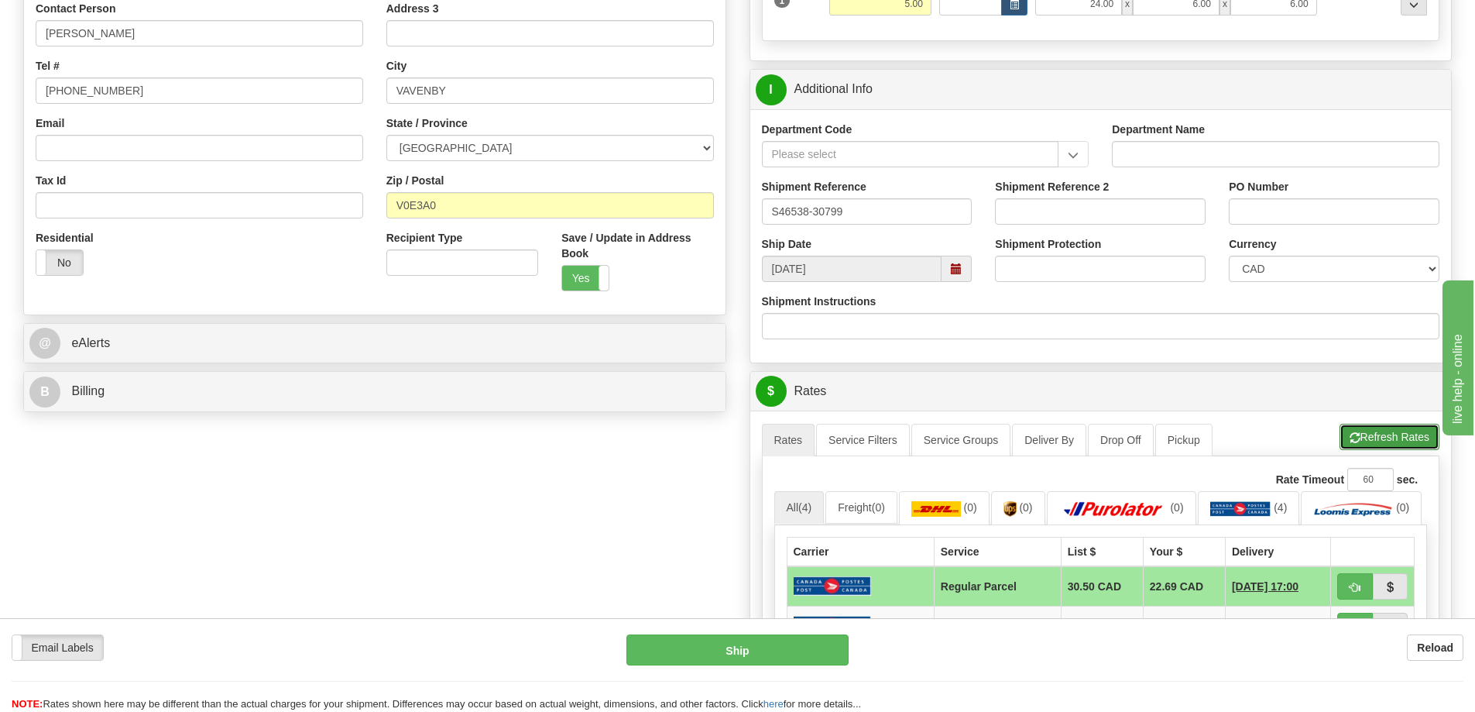
click at [1391, 448] on button "Refresh Rates" at bounding box center [1389, 437] width 100 height 26
click at [1111, 503] on img at bounding box center [1113, 508] width 108 height 15
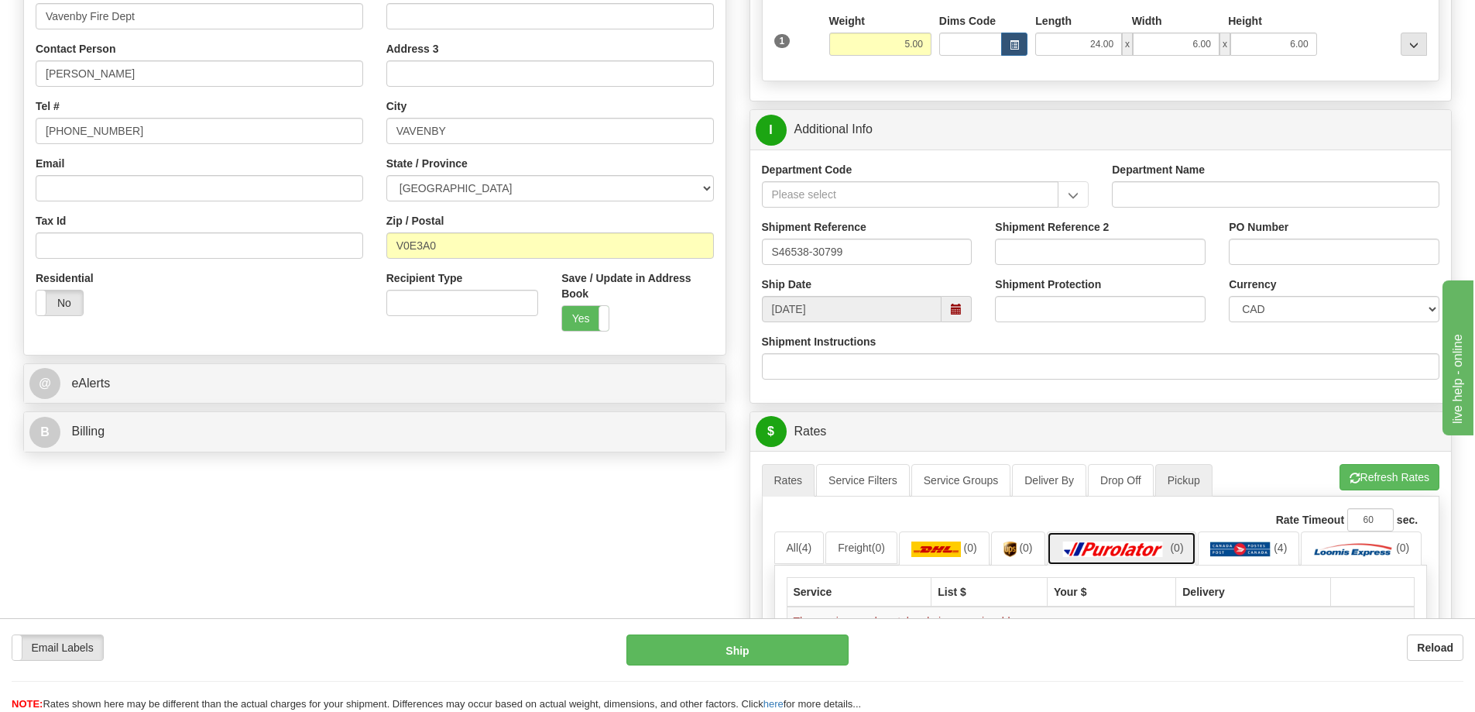
scroll to position [262, 0]
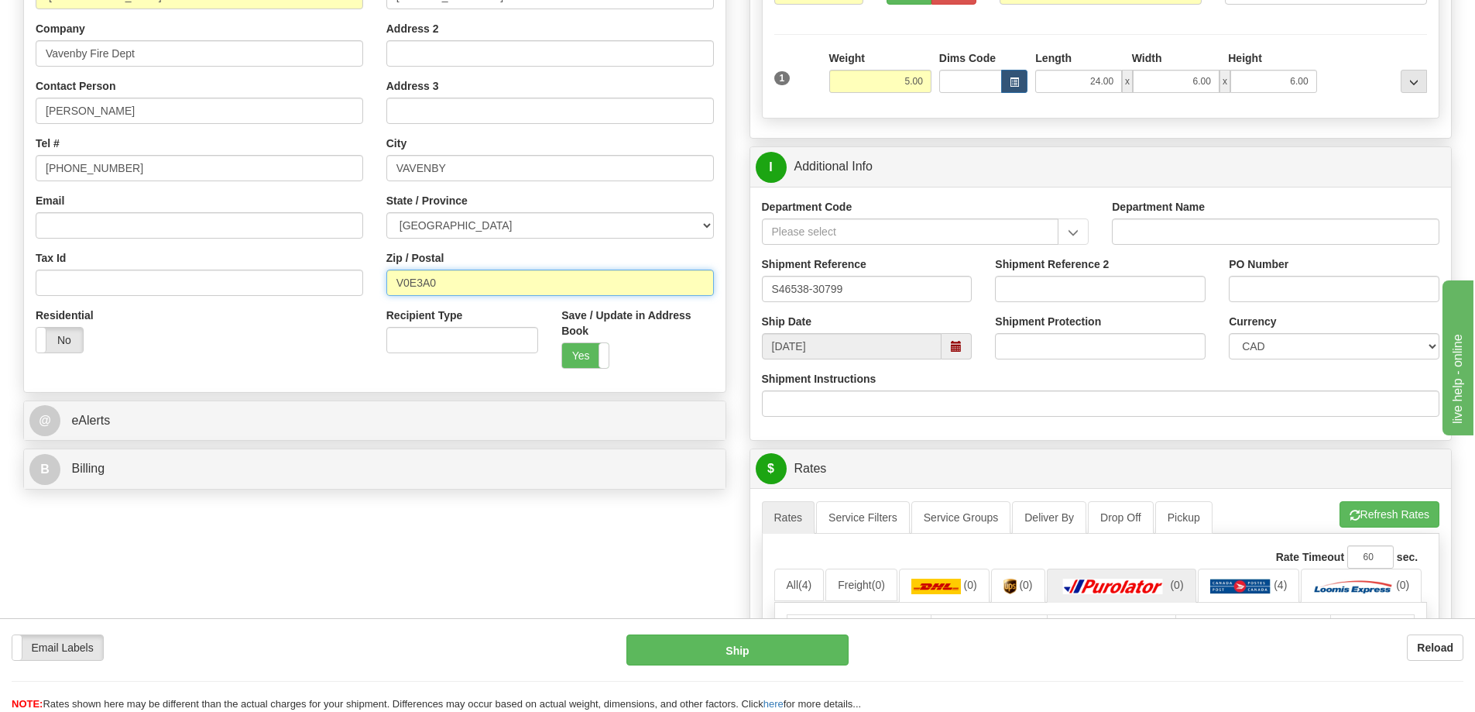
click at [420, 285] on input "V0E3A0" at bounding box center [550, 282] width 328 height 26
click at [471, 266] on div "Zip / Postal V0E 3A0" at bounding box center [550, 273] width 328 height 46
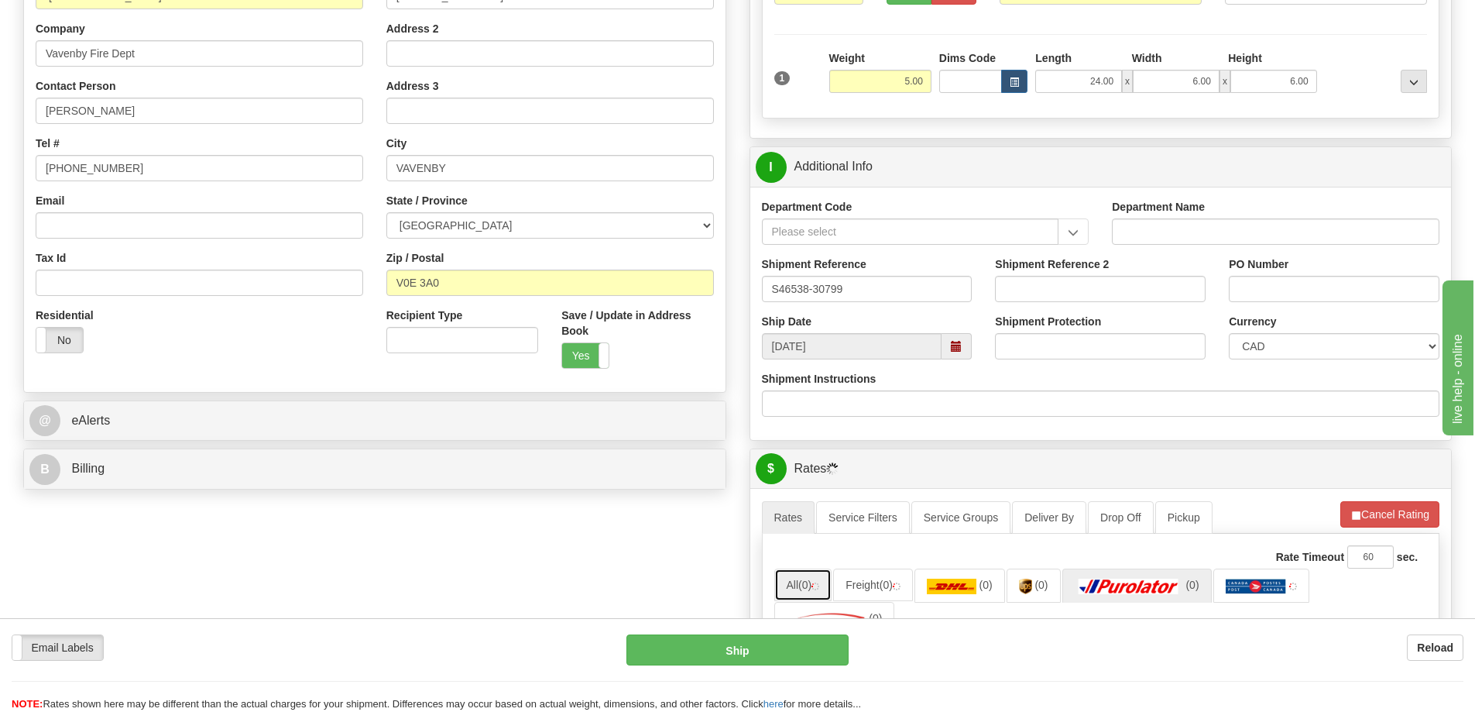
click at [811, 588] on span "(0)" at bounding box center [804, 584] width 13 height 12
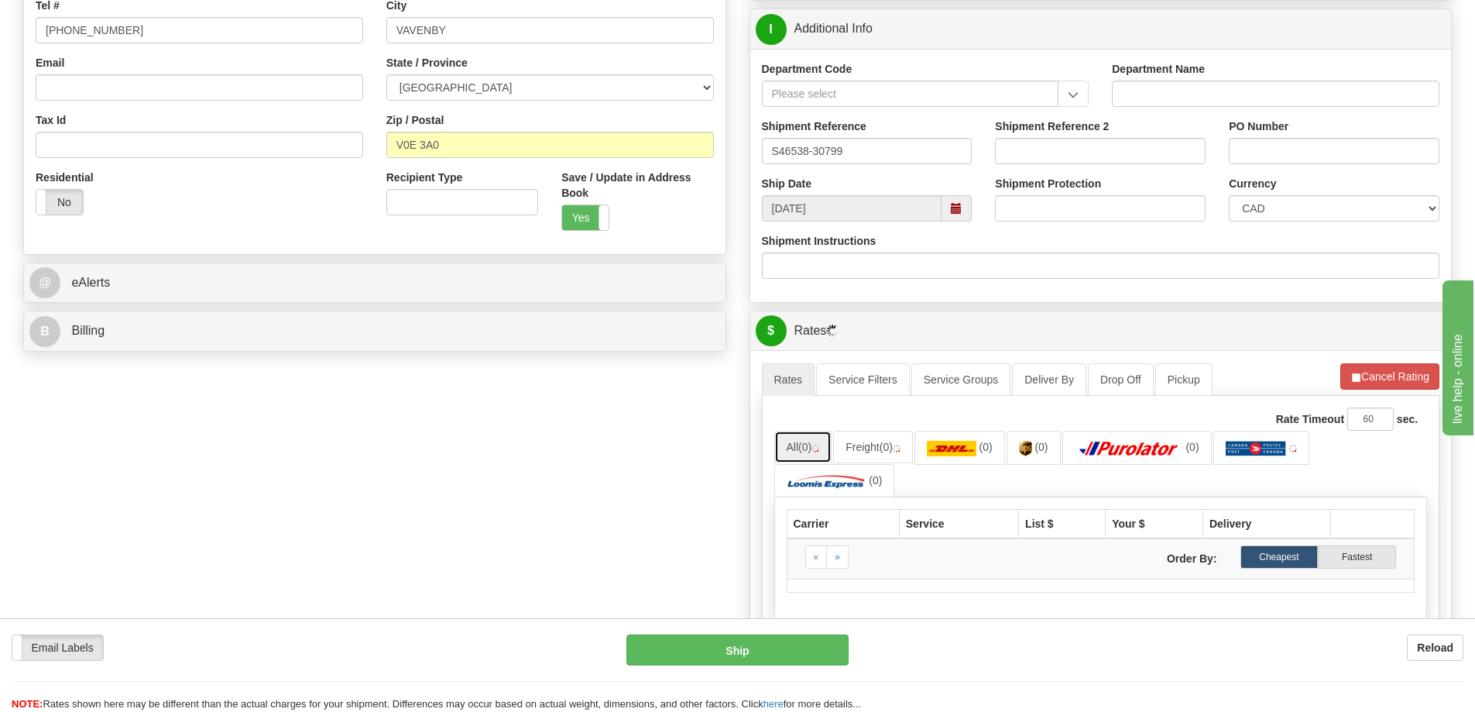
scroll to position [495, 0]
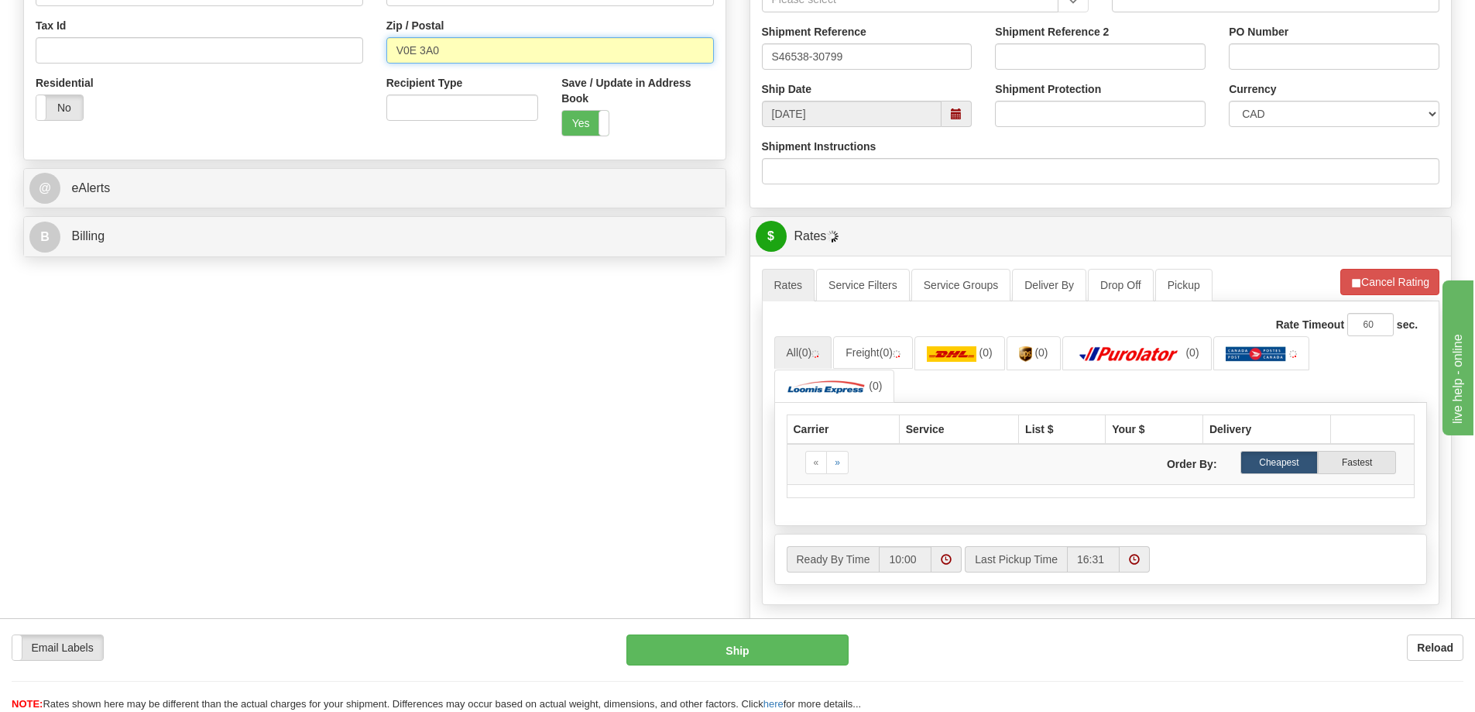
drag, startPoint x: 346, startPoint y: 44, endPoint x: 207, endPoint y: 52, distance: 139.6
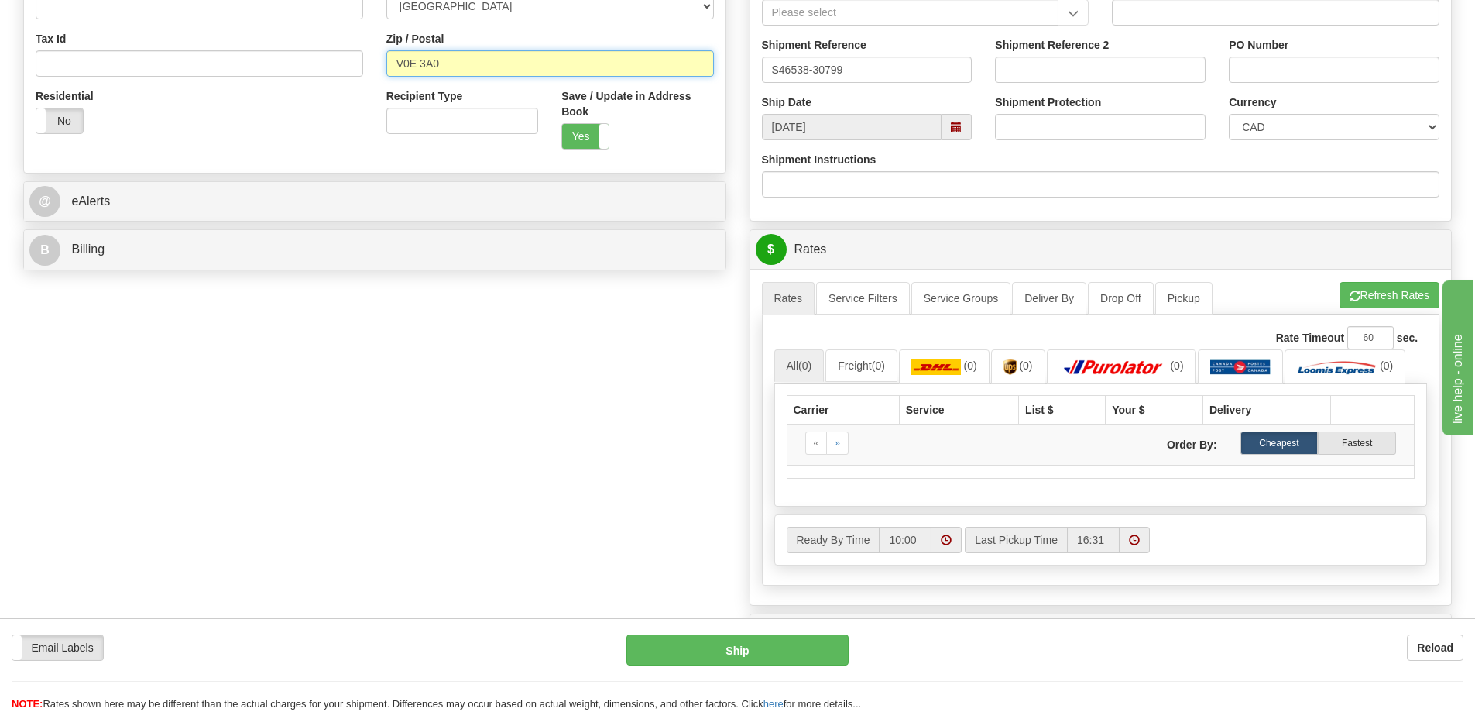
scroll to position [262, 0]
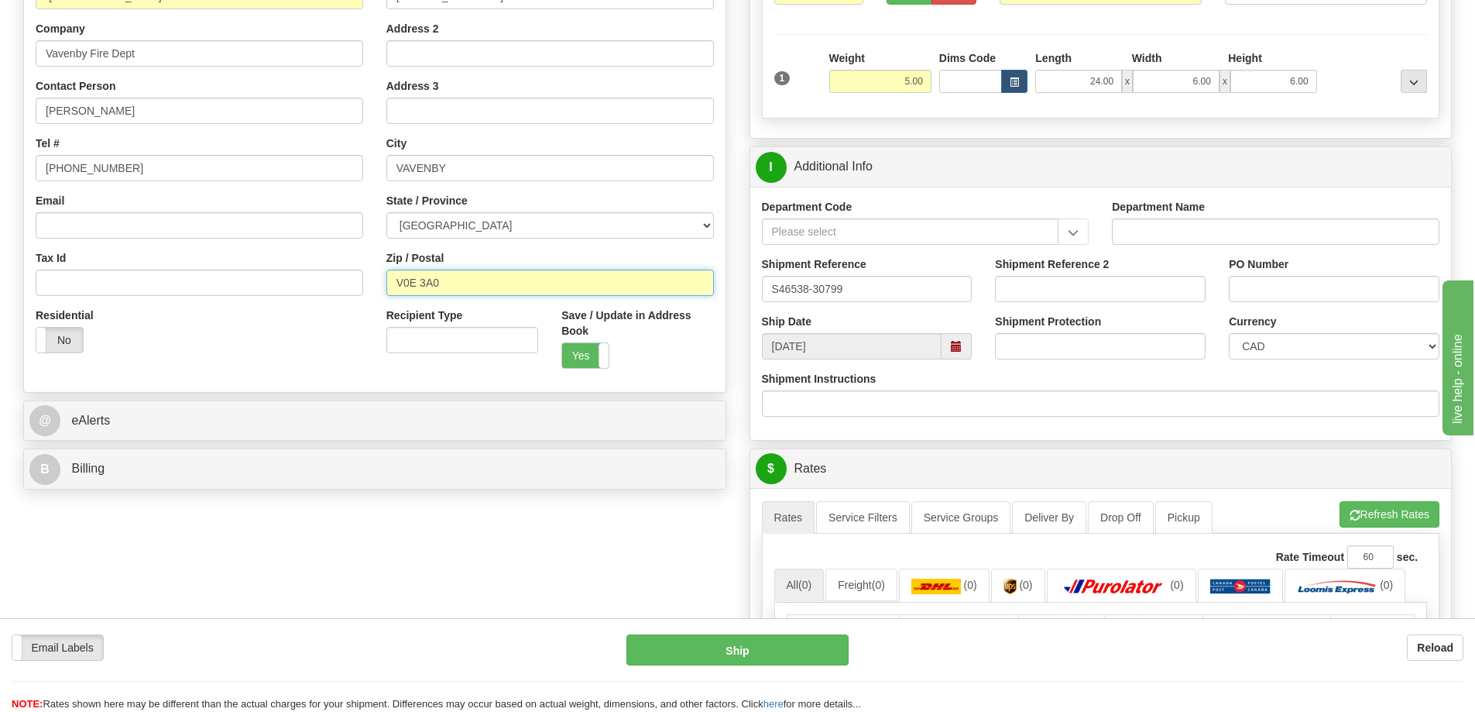
click at [423, 287] on input "V0E 3A0" at bounding box center [550, 282] width 328 height 26
type input "V0E3A0"
click button "Delete" at bounding box center [0, 0] width 0 height 0
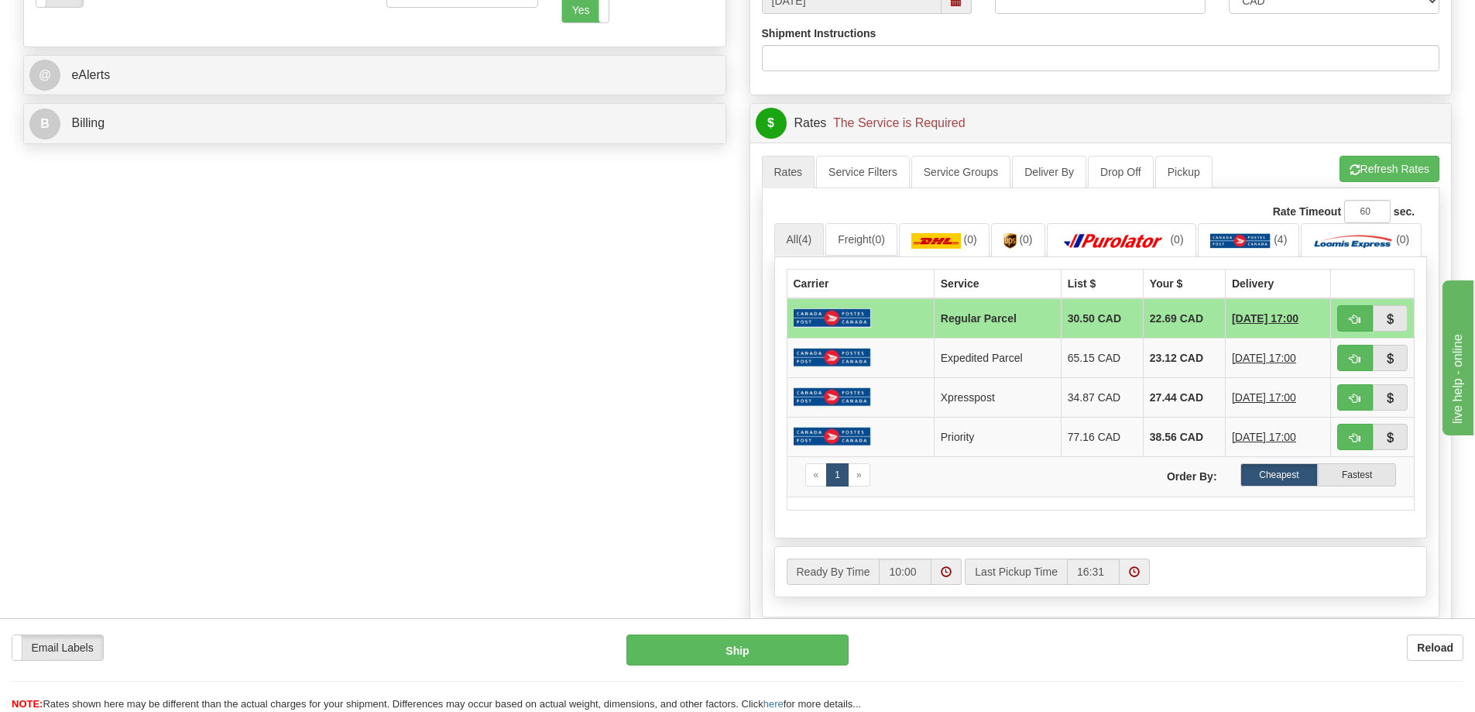
scroll to position [619, 0]
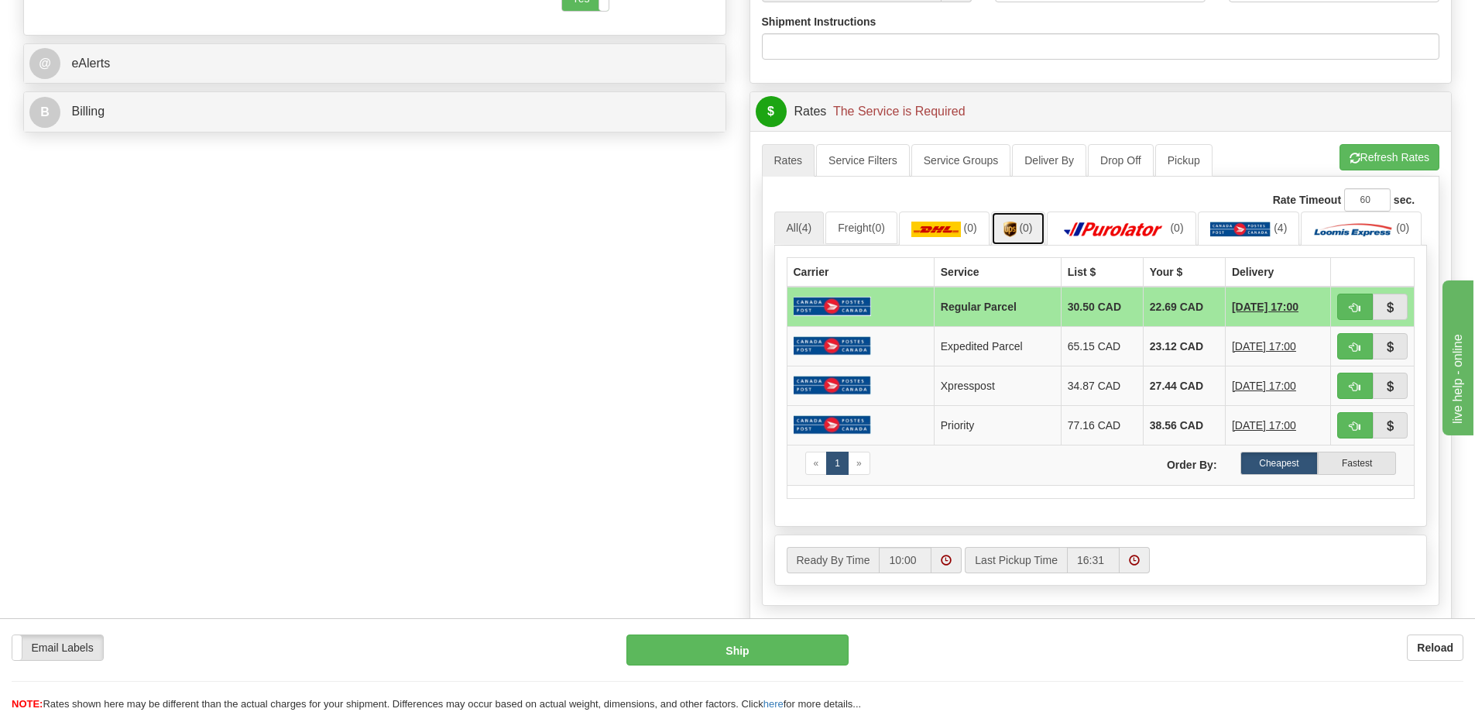
click at [1029, 221] on link "(0)" at bounding box center [1018, 227] width 54 height 33
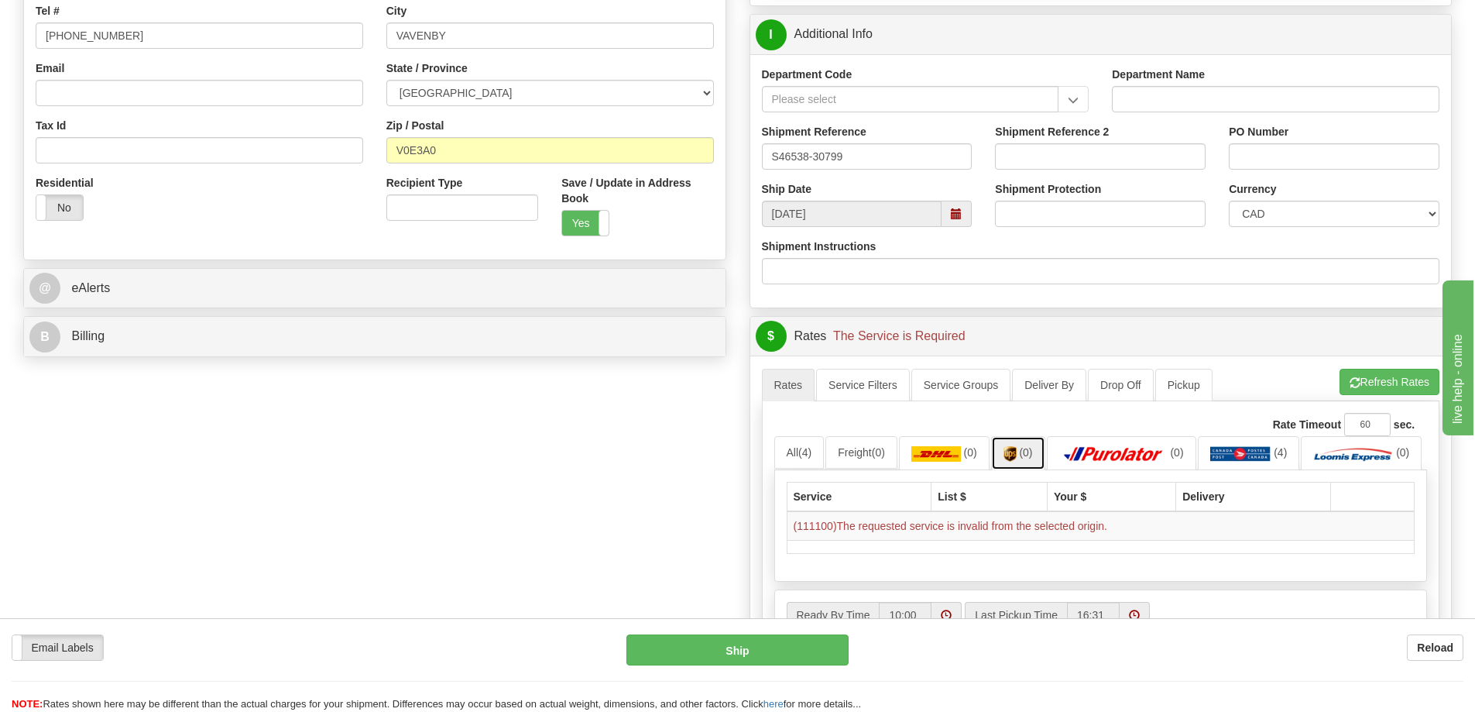
scroll to position [387, 0]
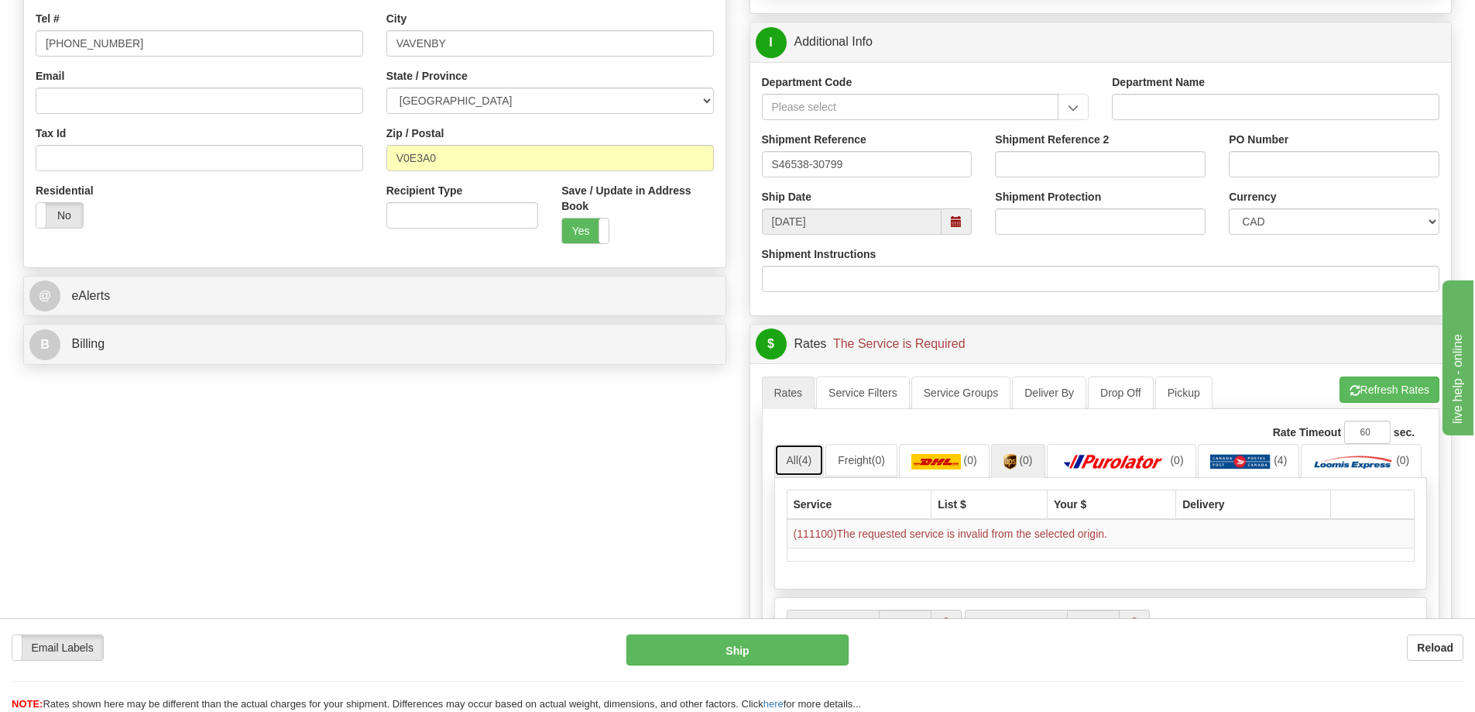
click at [808, 458] on span "(4)" at bounding box center [804, 460] width 13 height 12
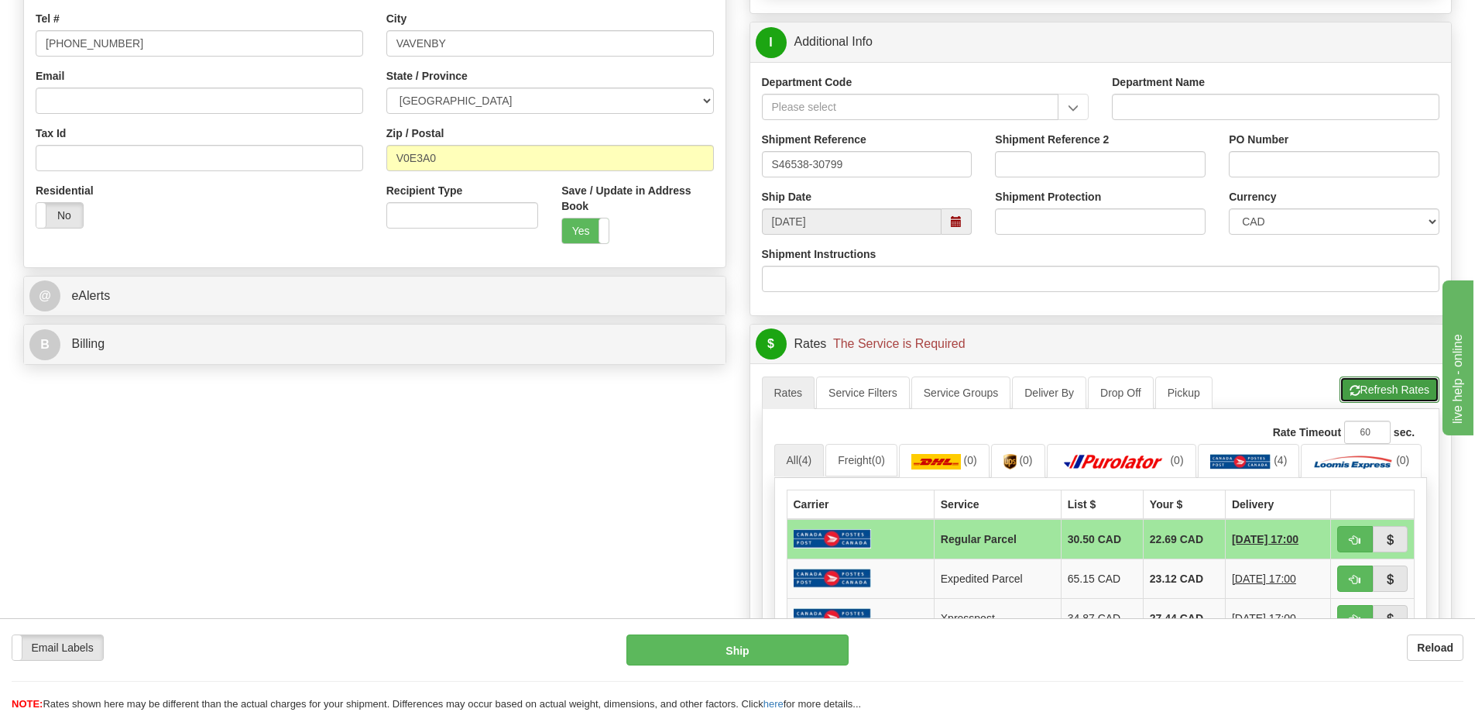
click at [1394, 386] on button "Refresh Rates" at bounding box center [1389, 389] width 100 height 26
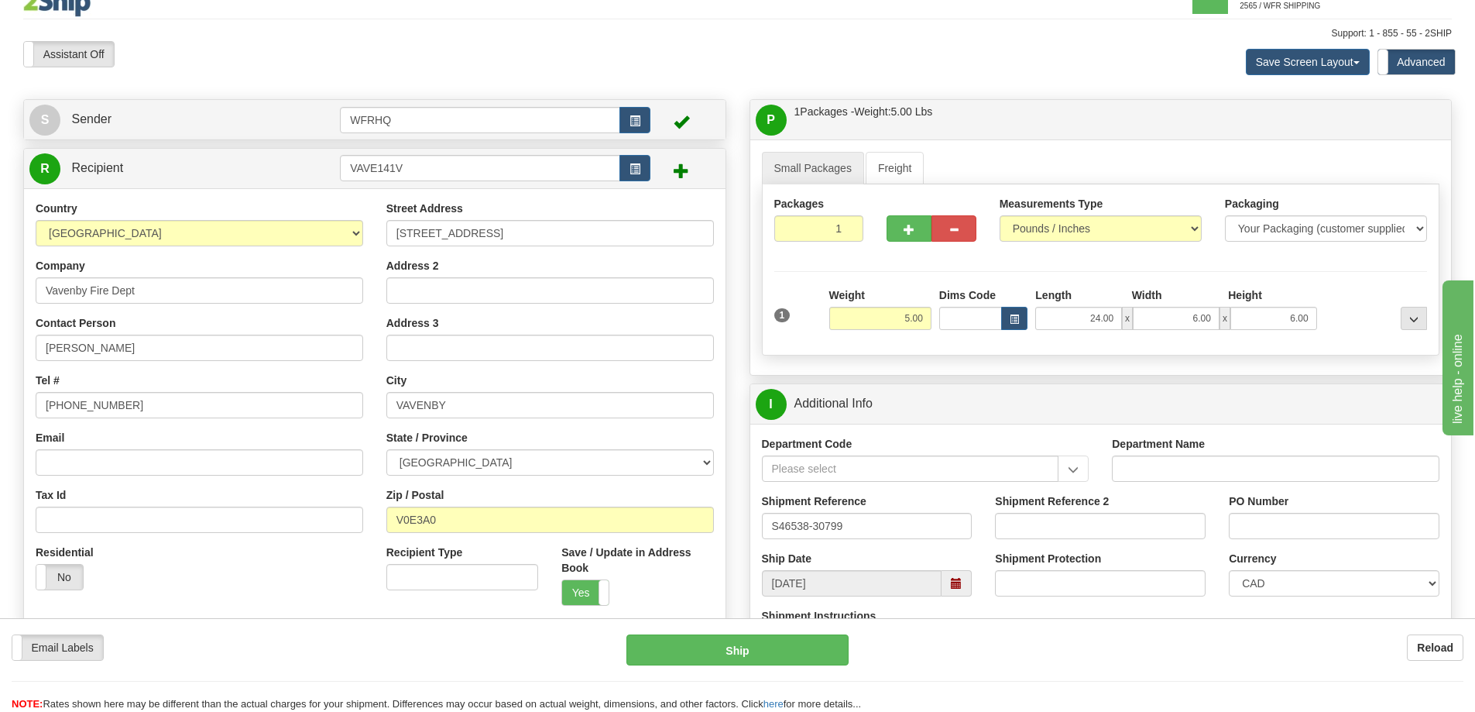
scroll to position [0, 0]
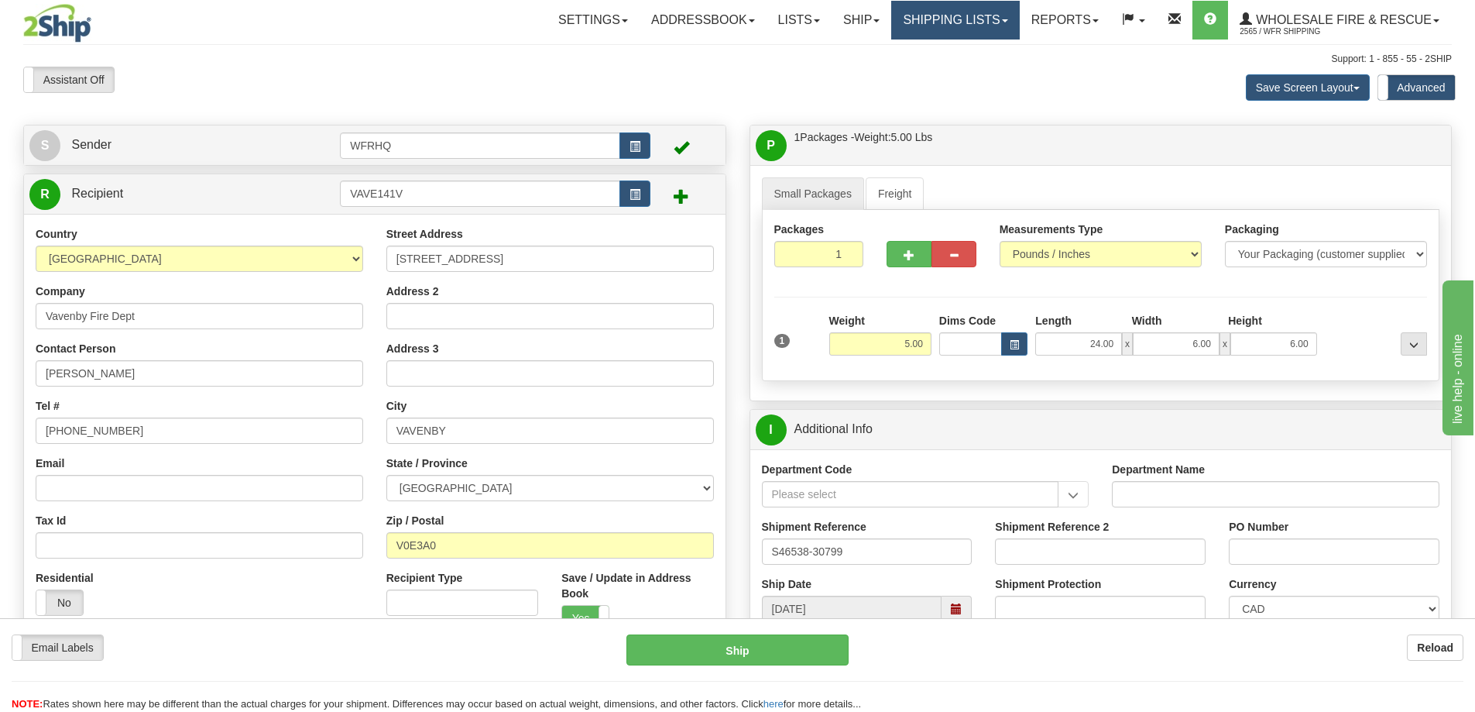
click at [909, 25] on link "Shipping lists" at bounding box center [955, 20] width 128 height 39
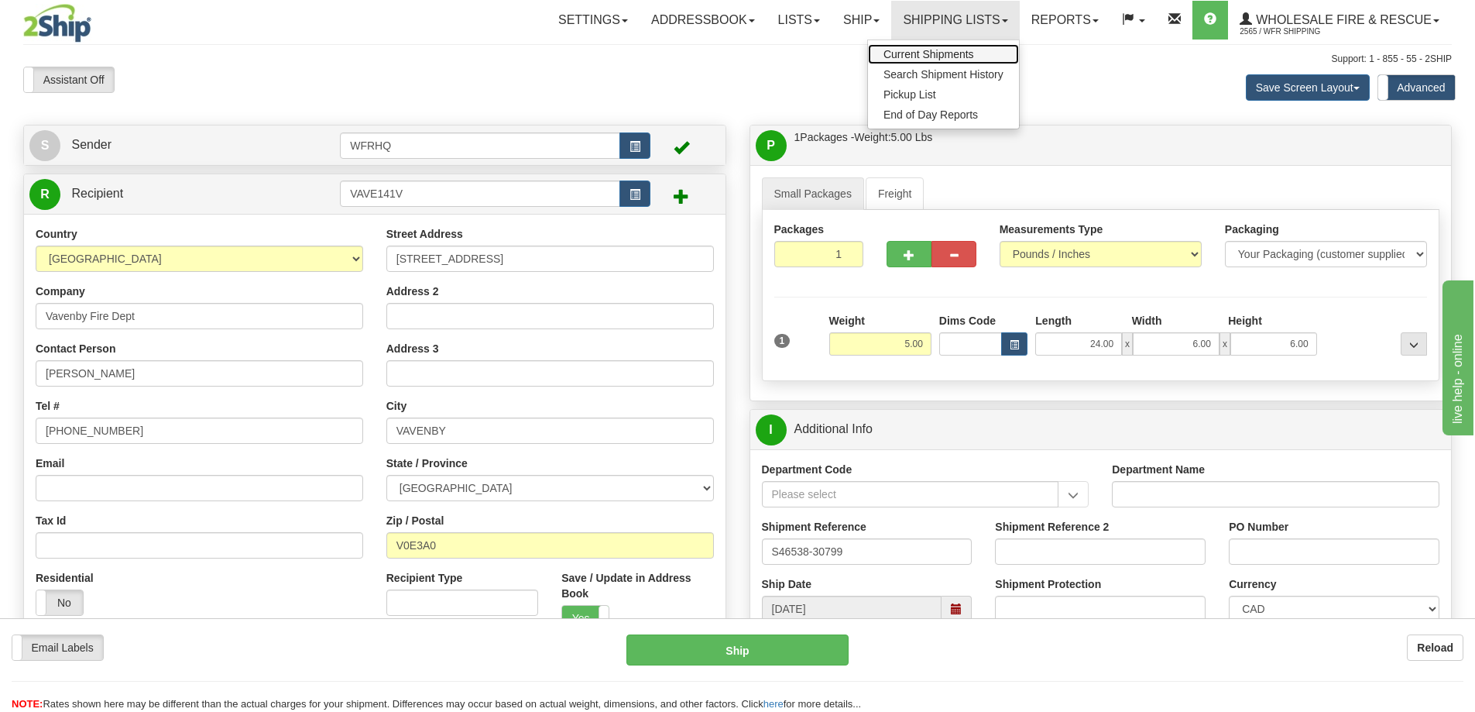
click at [900, 47] on link "Current Shipments" at bounding box center [943, 54] width 151 height 20
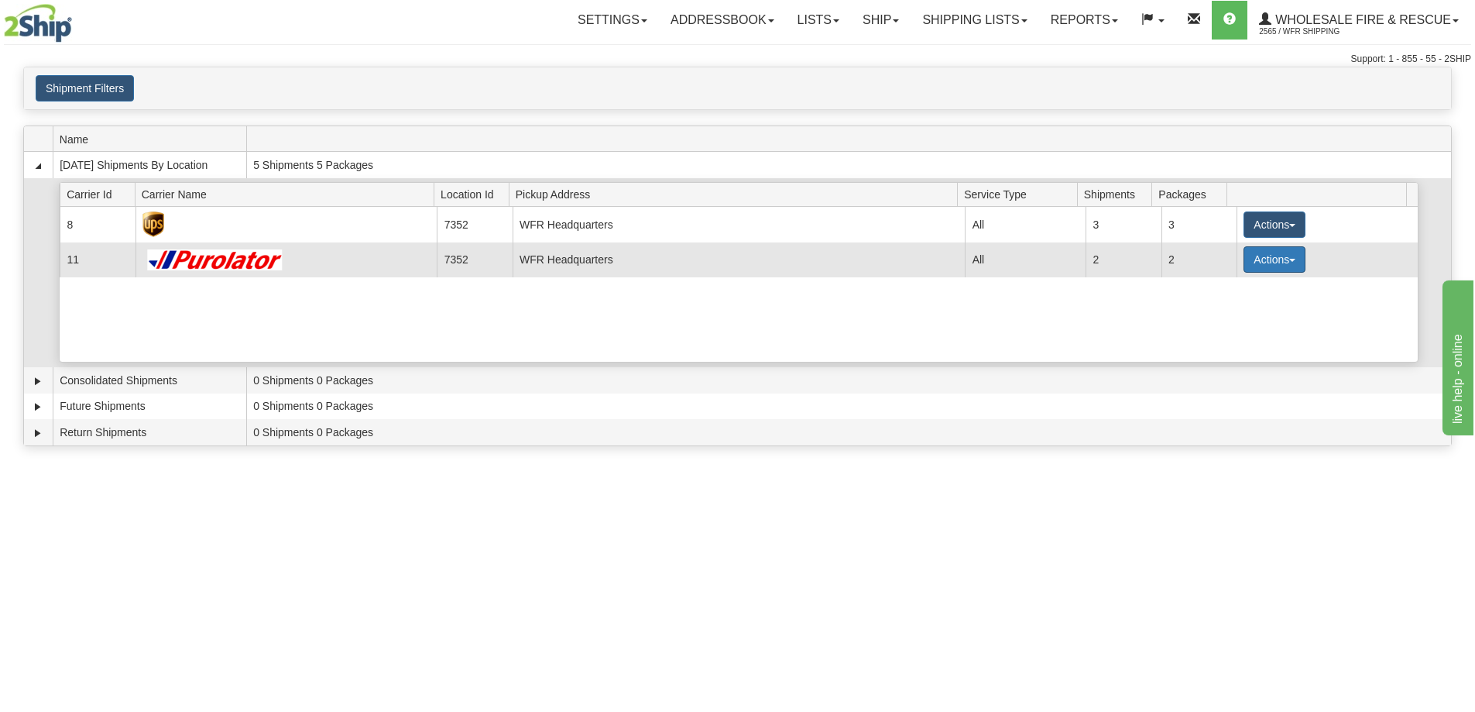
click at [1283, 267] on button "Actions" at bounding box center [1274, 259] width 62 height 26
click at [1220, 285] on span "Details" at bounding box center [1217, 288] width 42 height 11
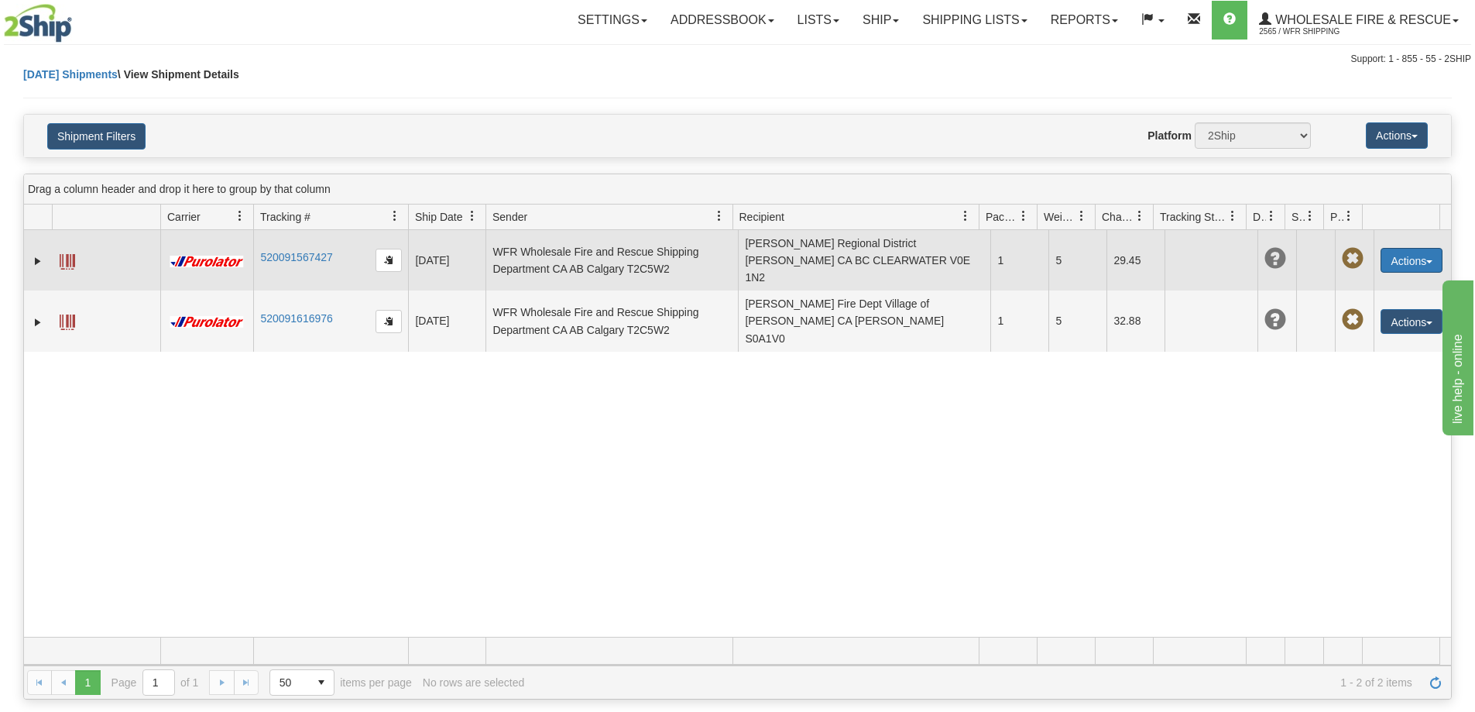
click at [1412, 258] on button "Actions" at bounding box center [1412, 260] width 62 height 25
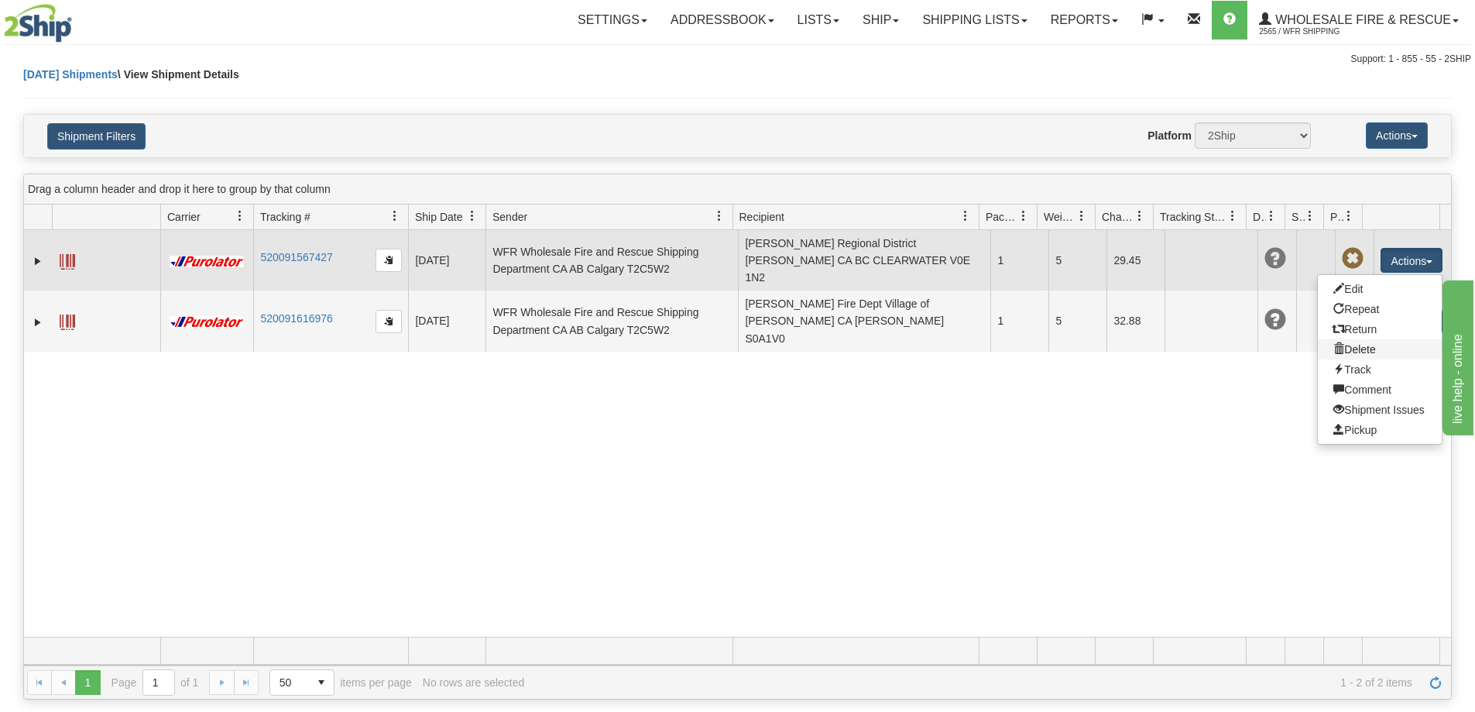
click at [1350, 339] on link "Delete" at bounding box center [1380, 349] width 124 height 20
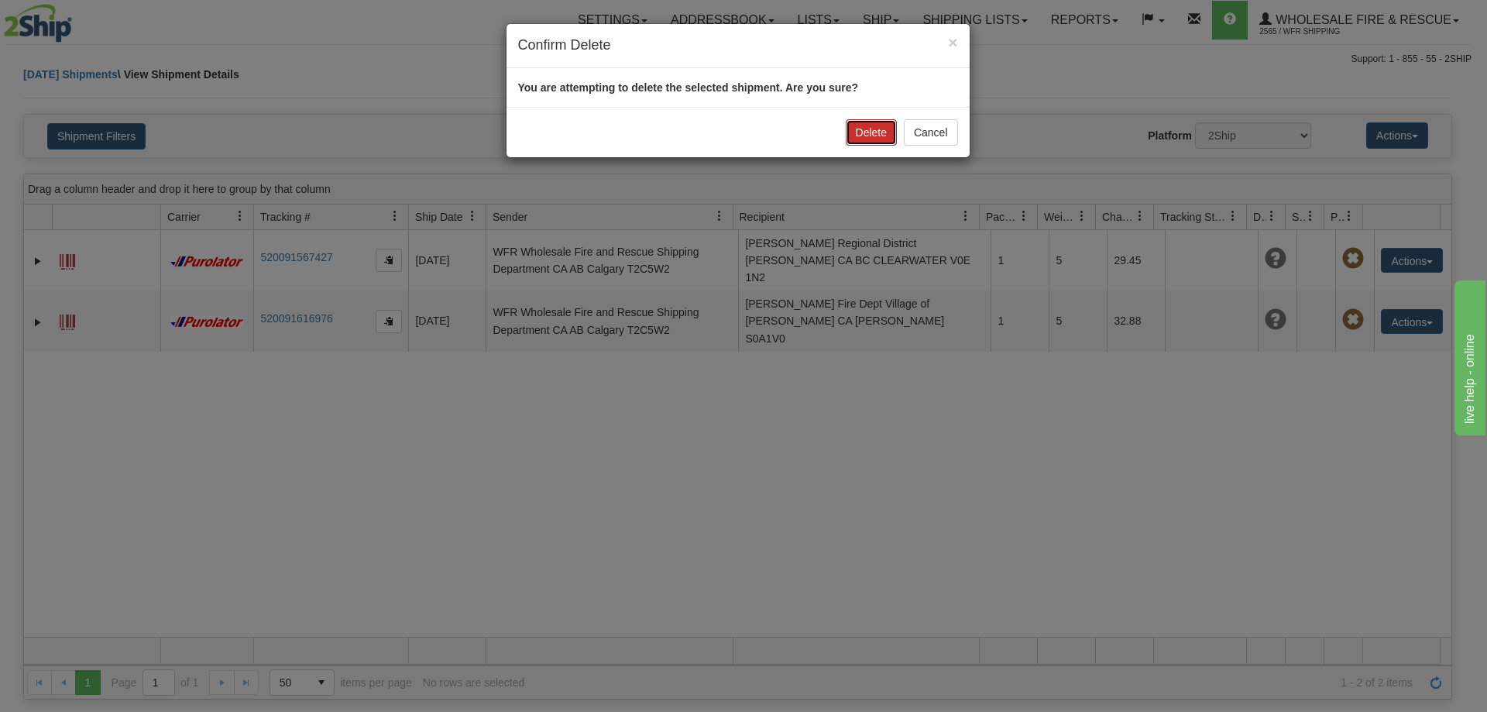
click at [871, 139] on button "Delete" at bounding box center [871, 132] width 51 height 26
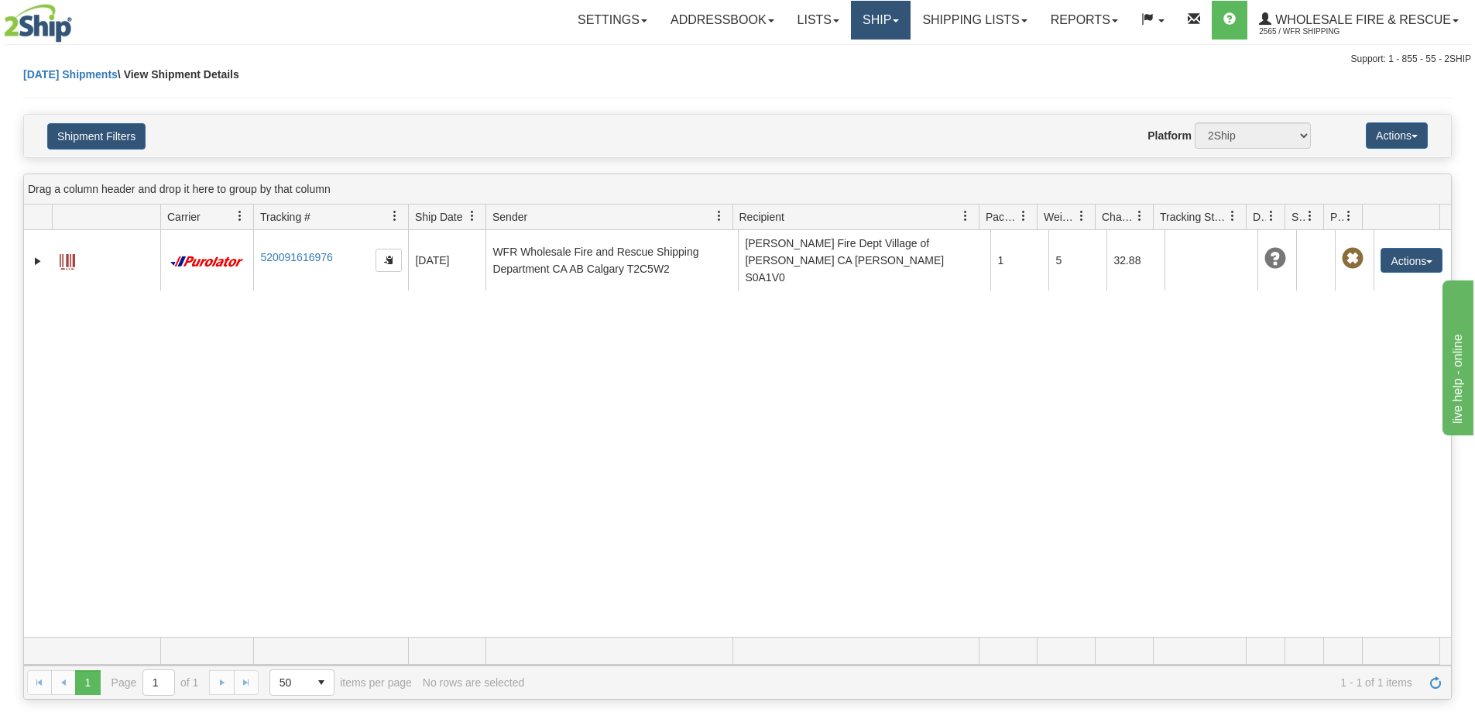
click at [857, 19] on link "Ship" at bounding box center [881, 20] width 60 height 39
click at [852, 57] on span "Ship Screen" at bounding box center [832, 54] width 59 height 12
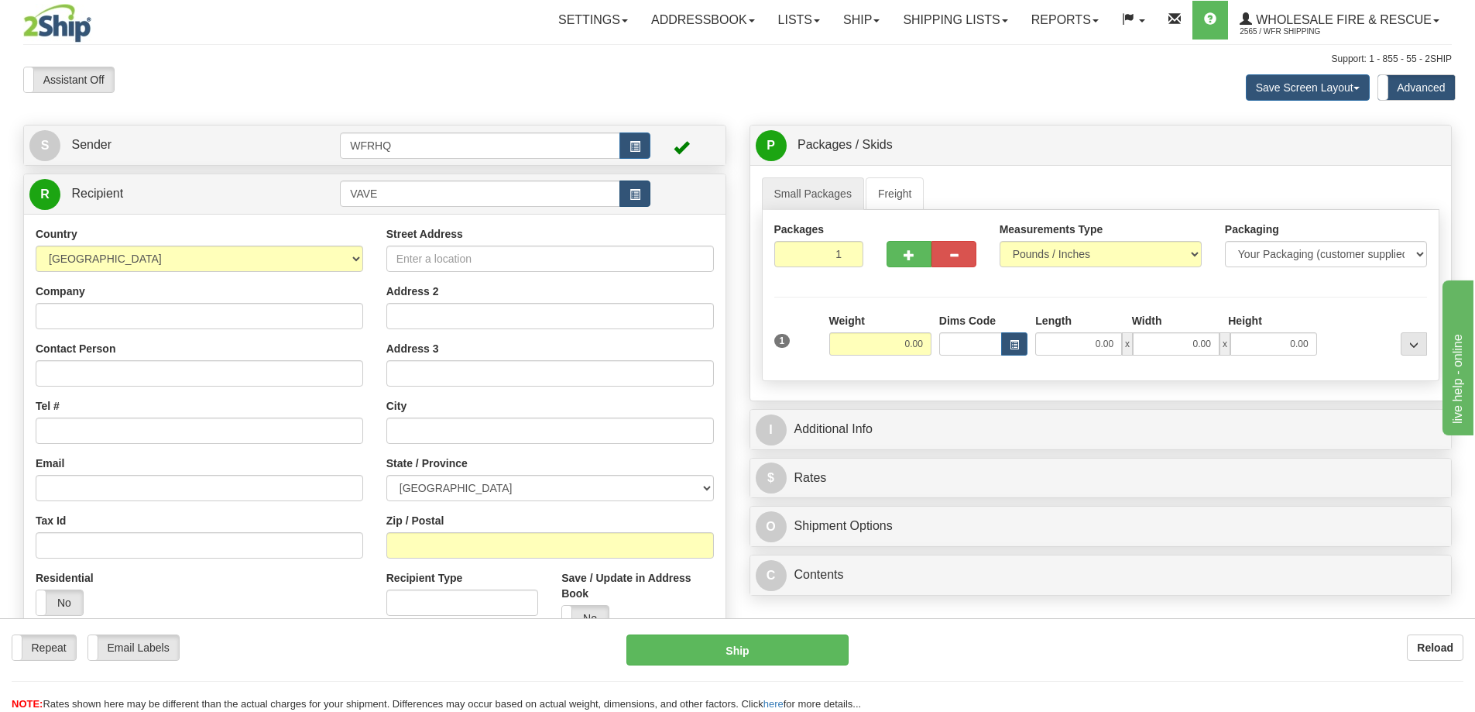
type input "VAVE"
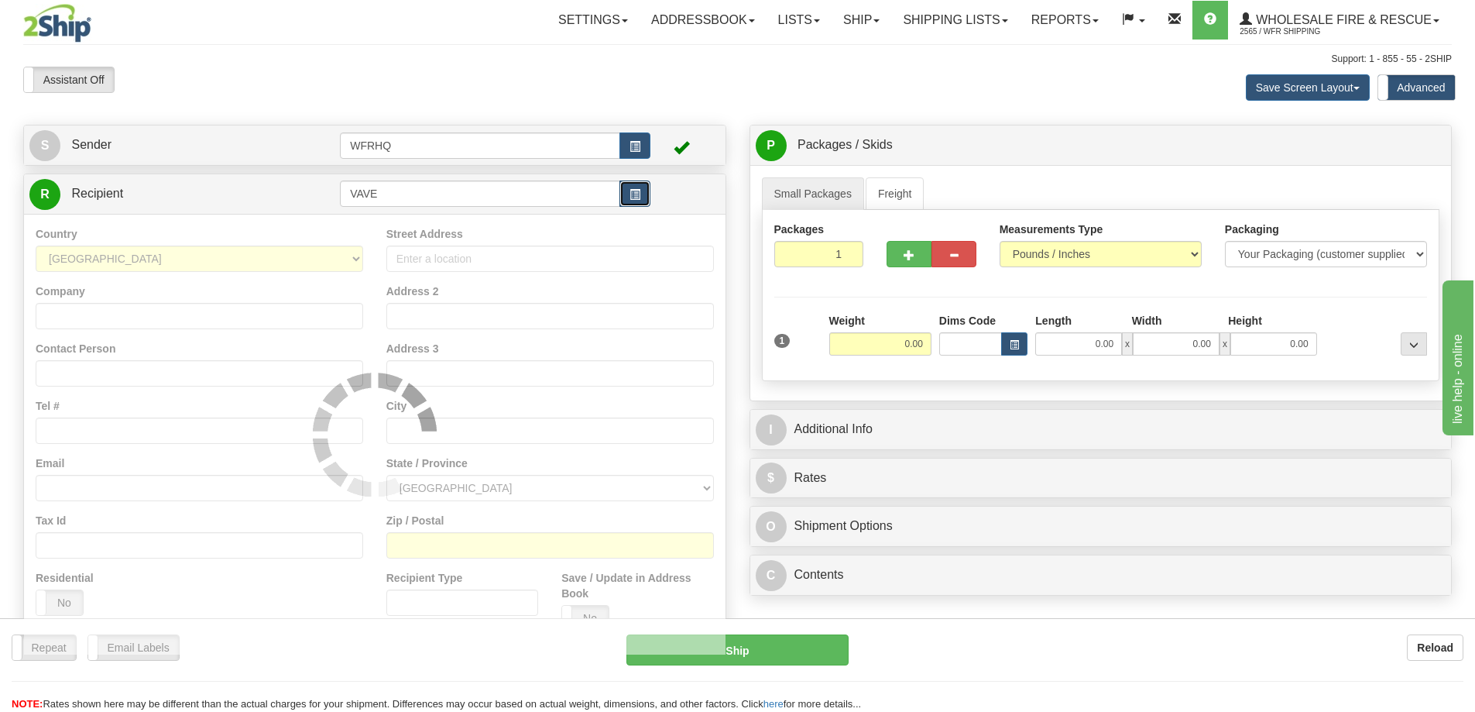
click at [634, 197] on span "button" at bounding box center [634, 195] width 11 height 10
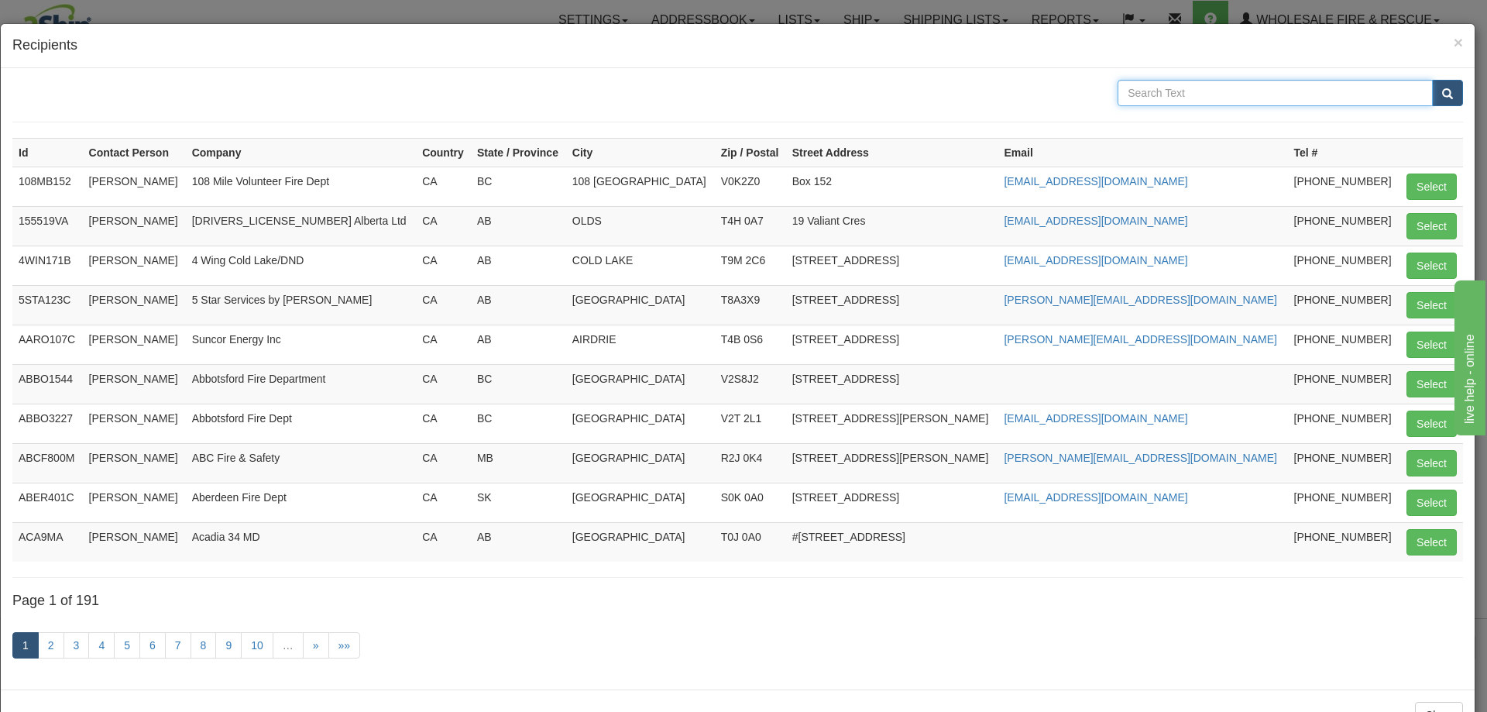
click at [1165, 90] on input "text" at bounding box center [1274, 93] width 315 height 26
type input "Vavenby"
click at [1432, 80] on button "submit" at bounding box center [1447, 93] width 31 height 26
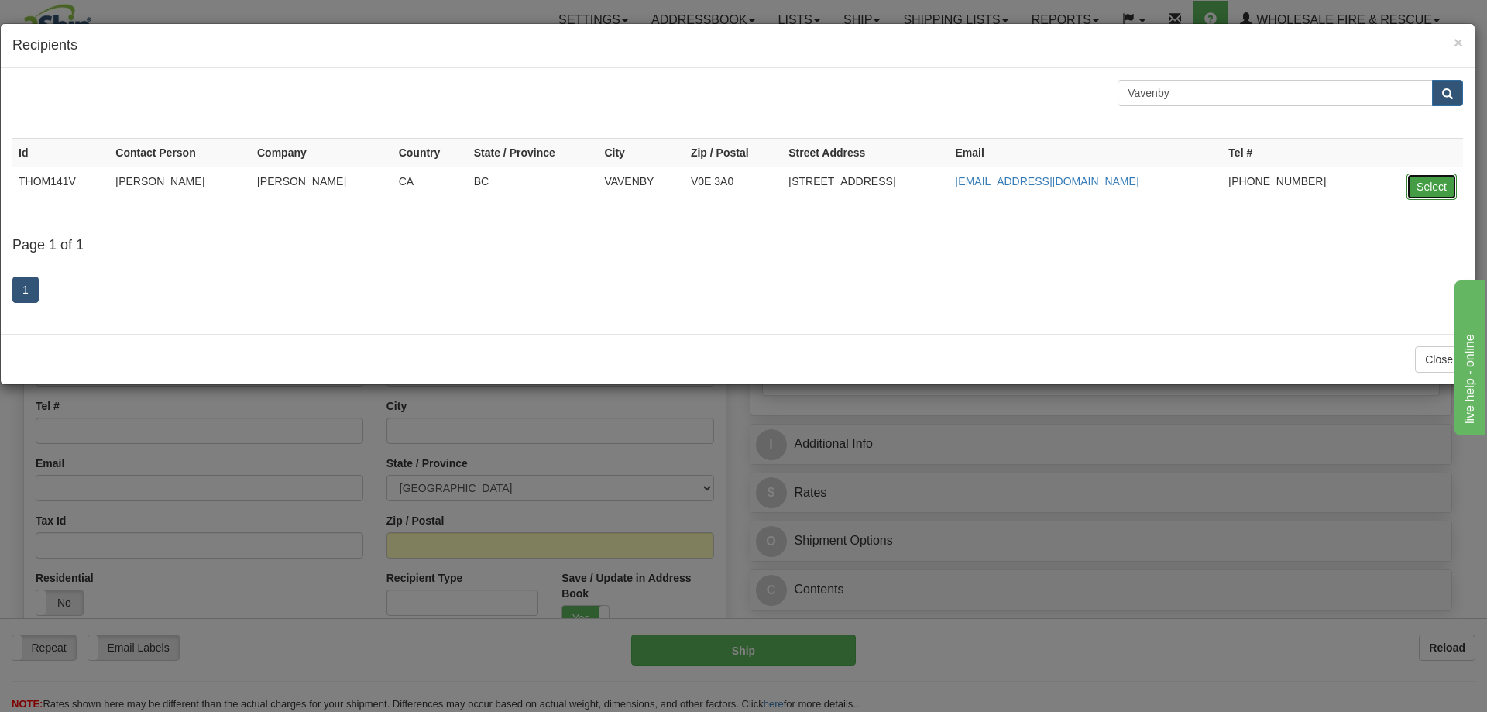
click at [1436, 187] on button "Select" at bounding box center [1431, 186] width 50 height 26
type input "THOM141V"
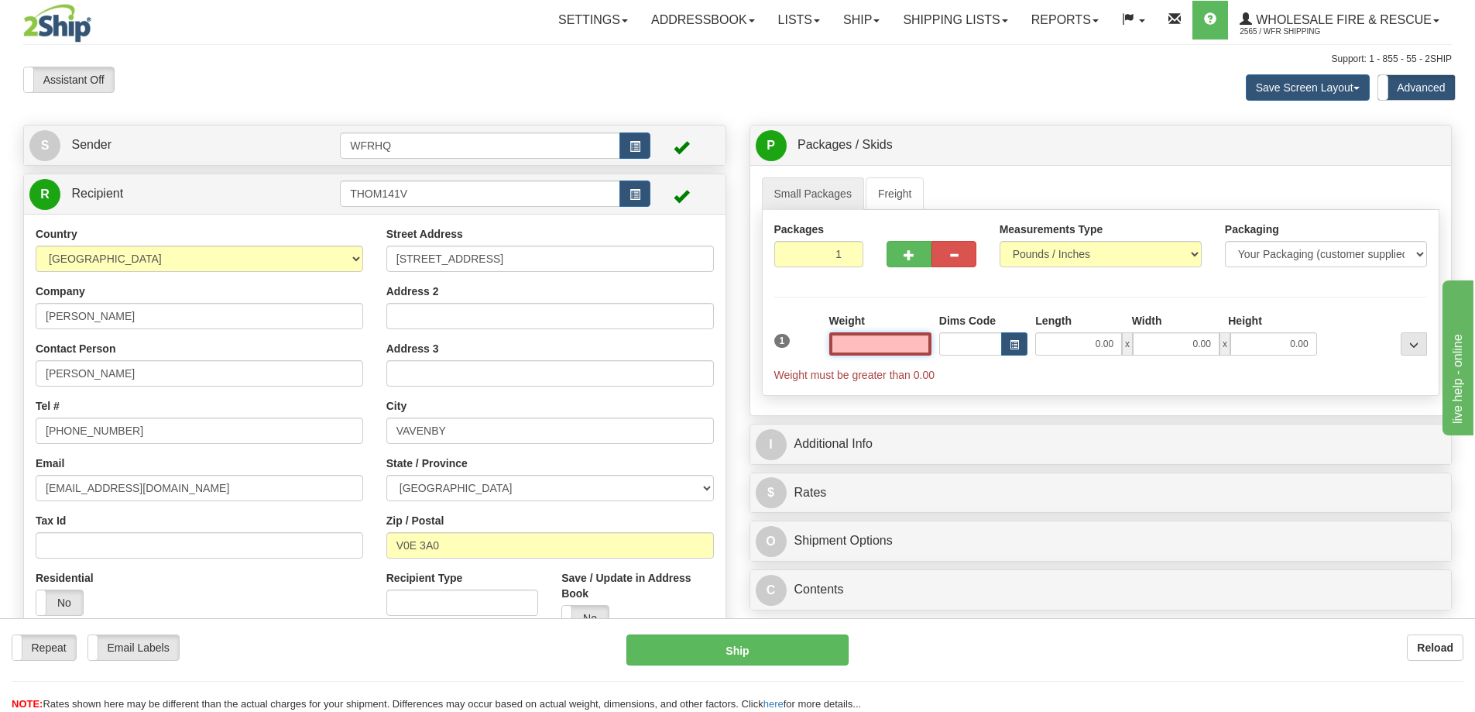
click at [890, 342] on input "text" at bounding box center [880, 343] width 102 height 23
click at [907, 338] on input "text" at bounding box center [880, 343] width 102 height 23
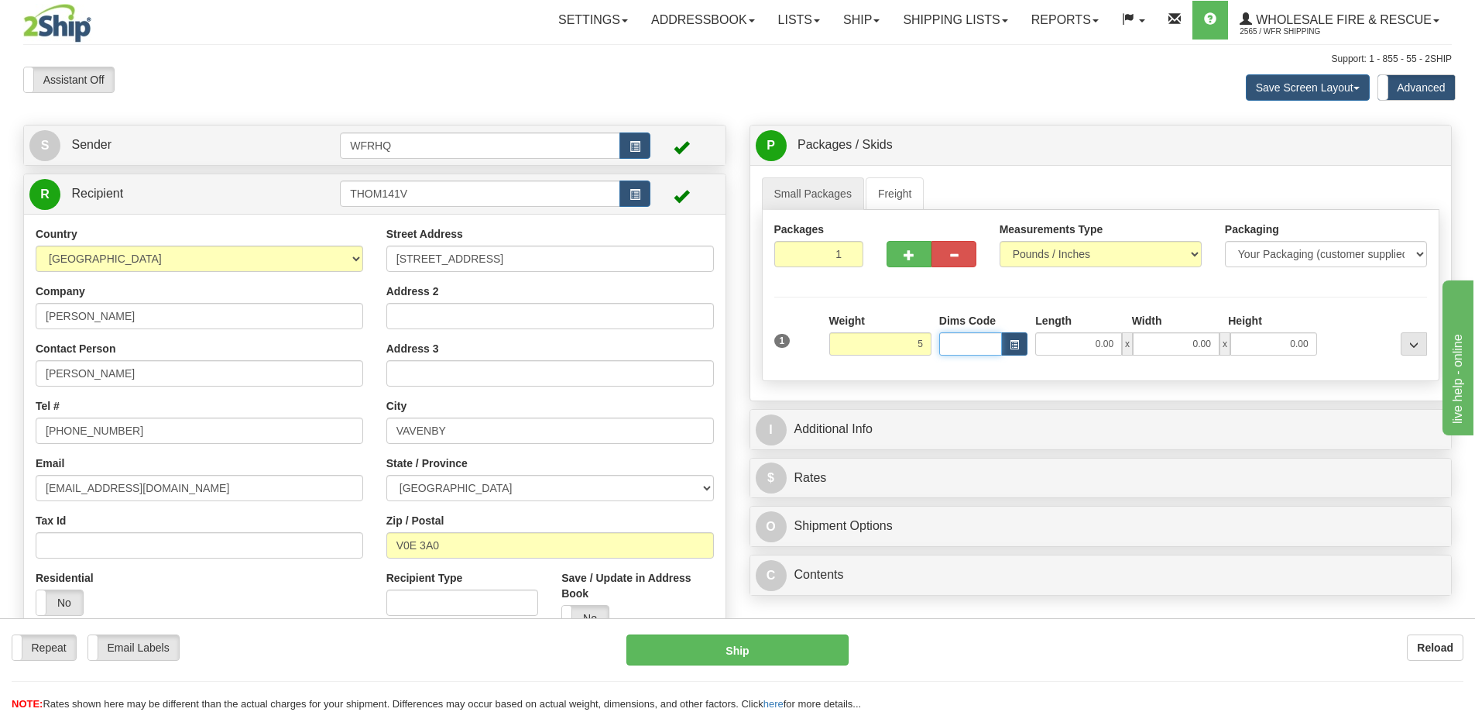
type input "5.00"
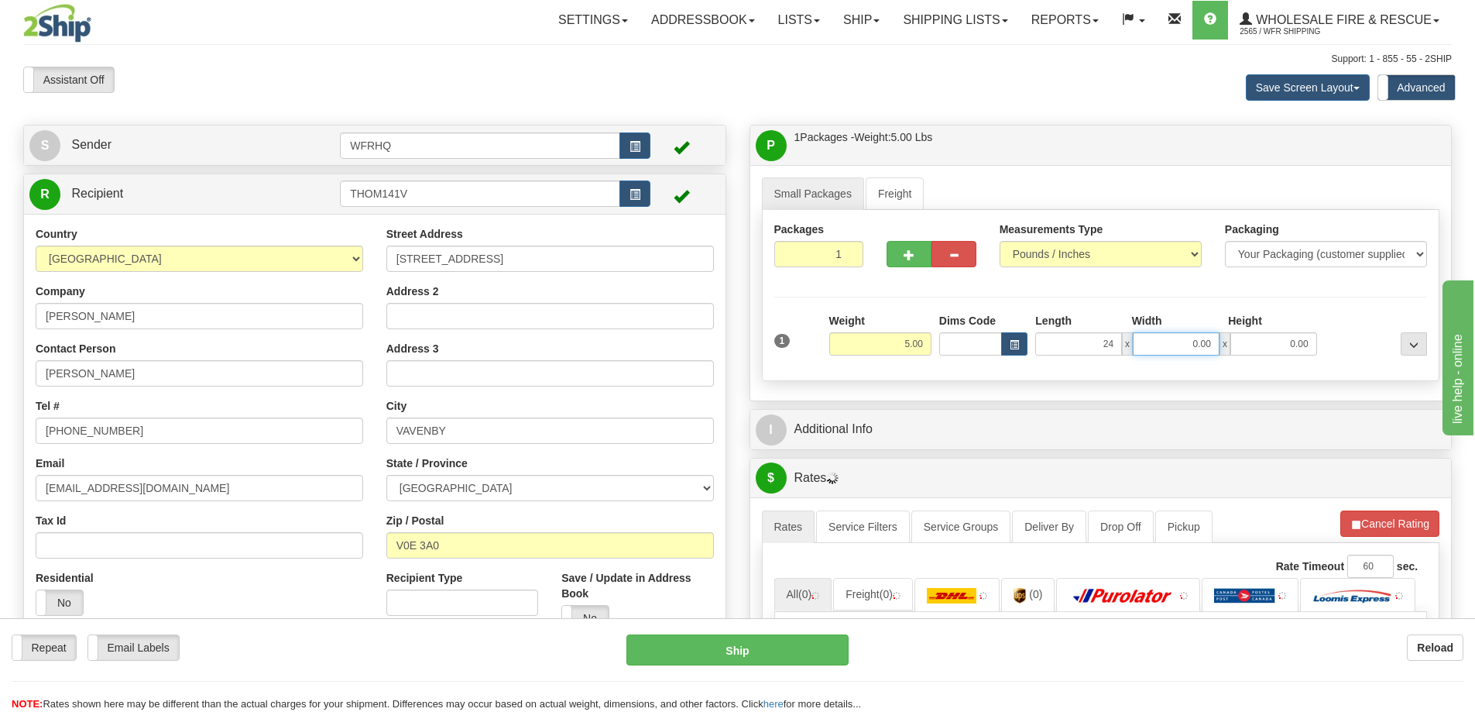
type input "24.00"
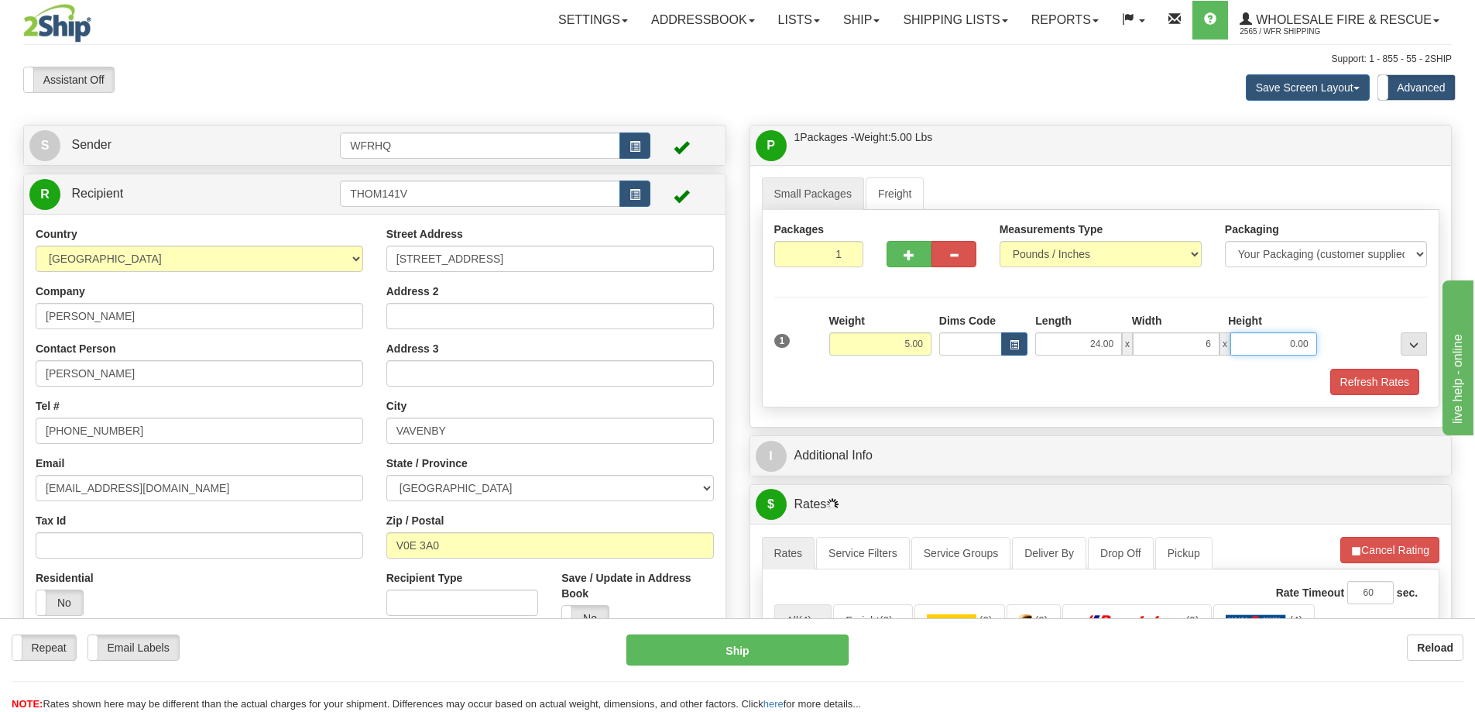
type input "6.00"
click at [992, 382] on div "Refresh Rates" at bounding box center [1100, 382] width 661 height 26
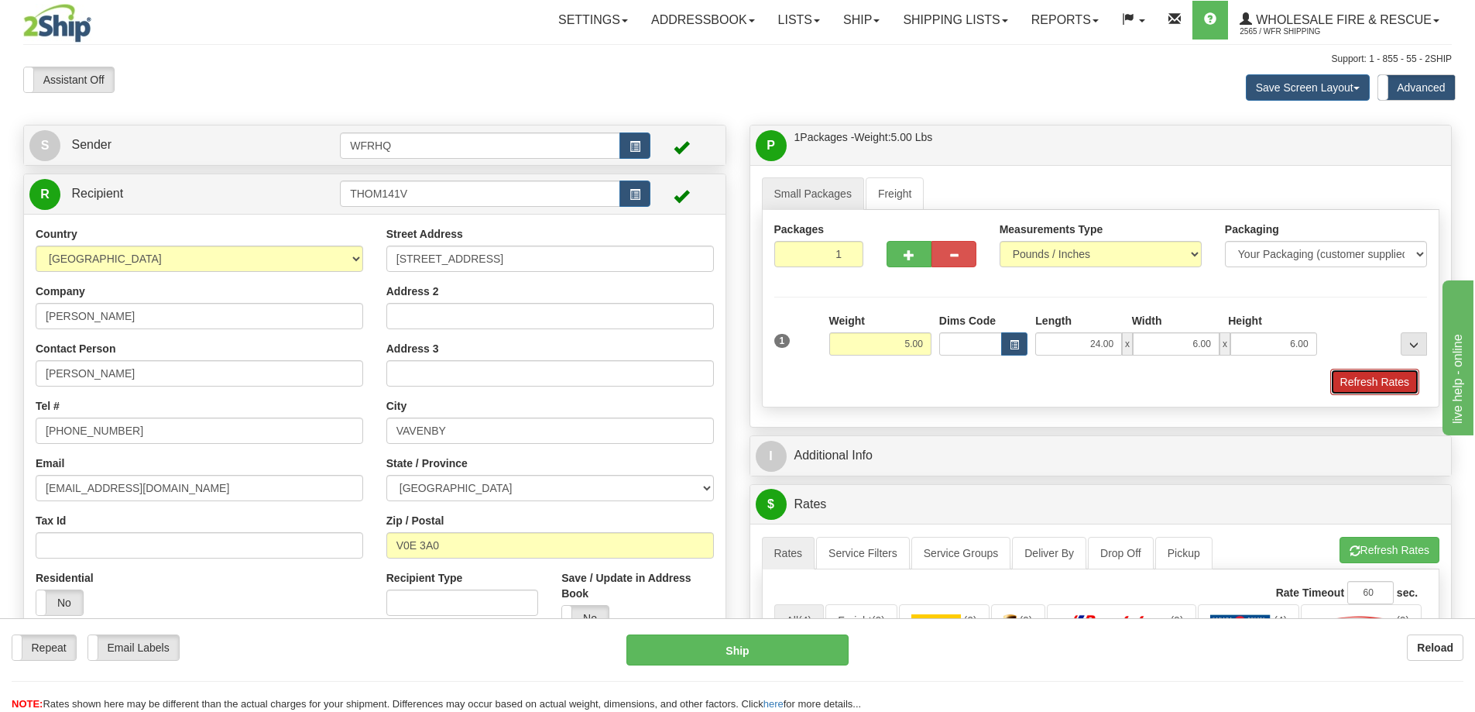
click at [1340, 377] on button "Refresh Rates" at bounding box center [1374, 382] width 89 height 26
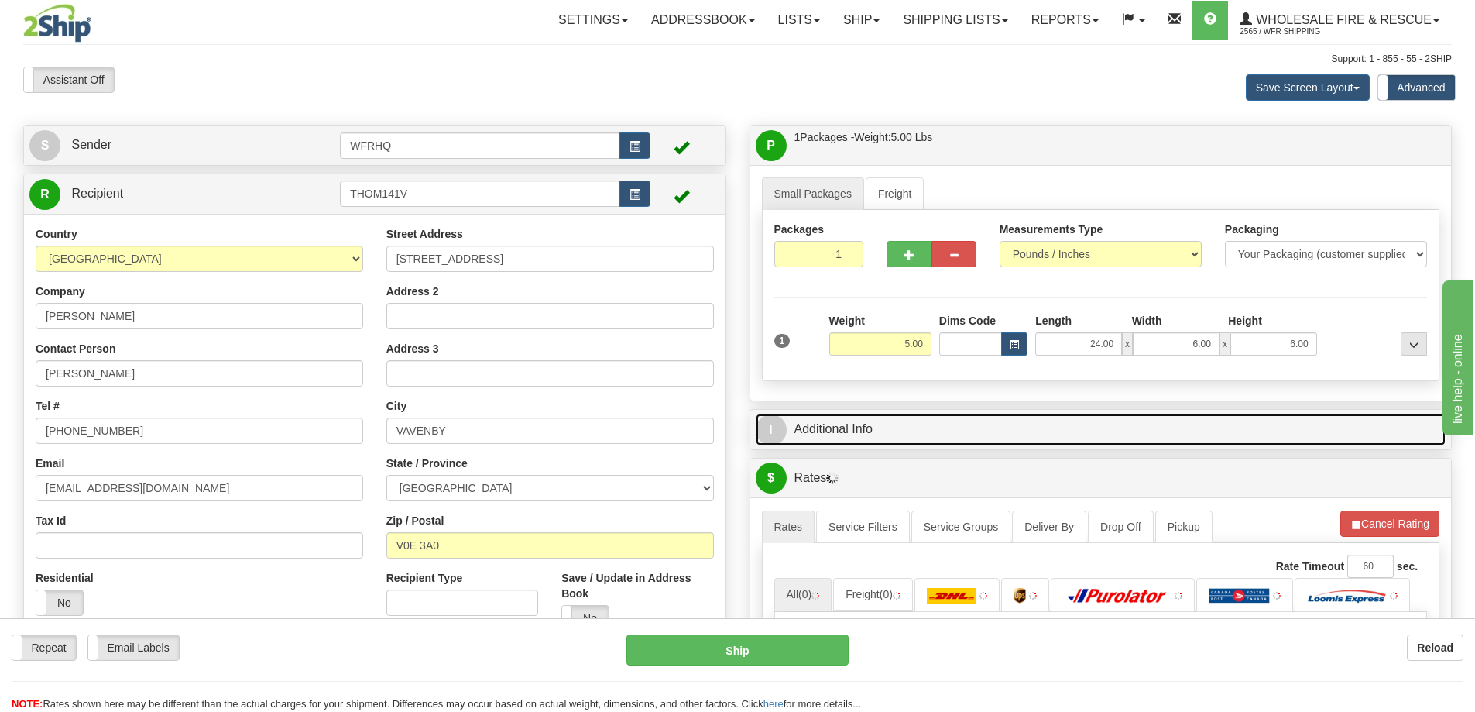
click at [1054, 425] on link "I Additional Info" at bounding box center [1101, 429] width 691 height 32
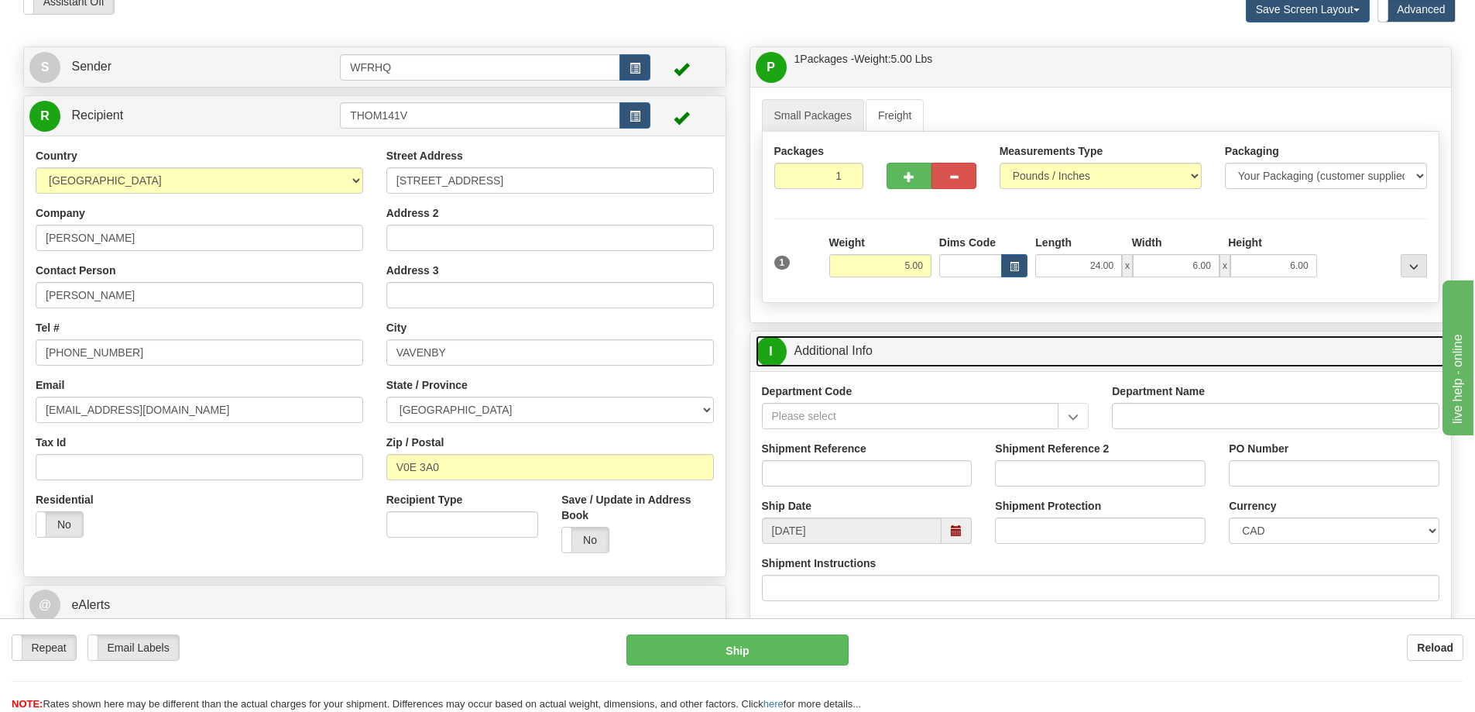
scroll to position [232, 0]
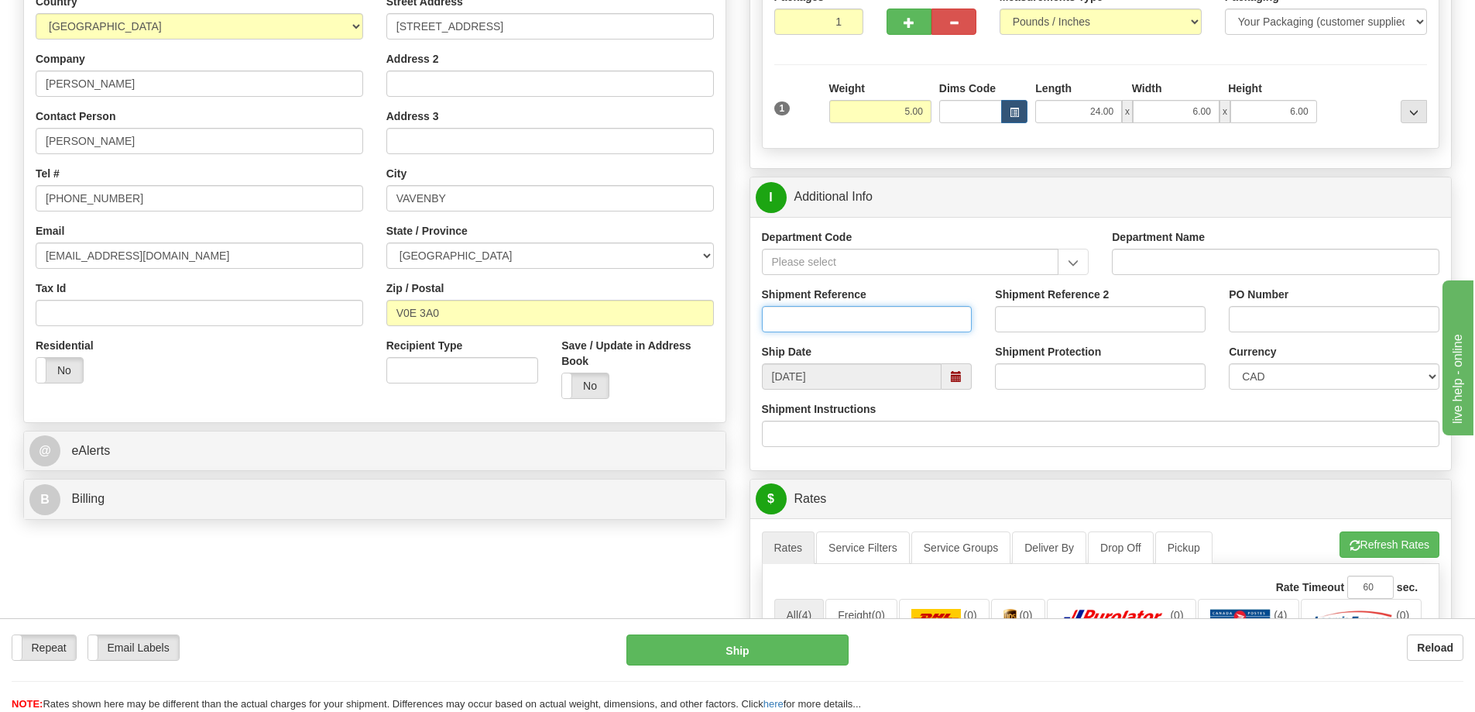
click at [781, 314] on input "Shipment Reference" at bounding box center [867, 319] width 211 height 26
type input "S46538-30799"
click at [1288, 314] on input "PO Number" at bounding box center [1334, 319] width 211 height 26
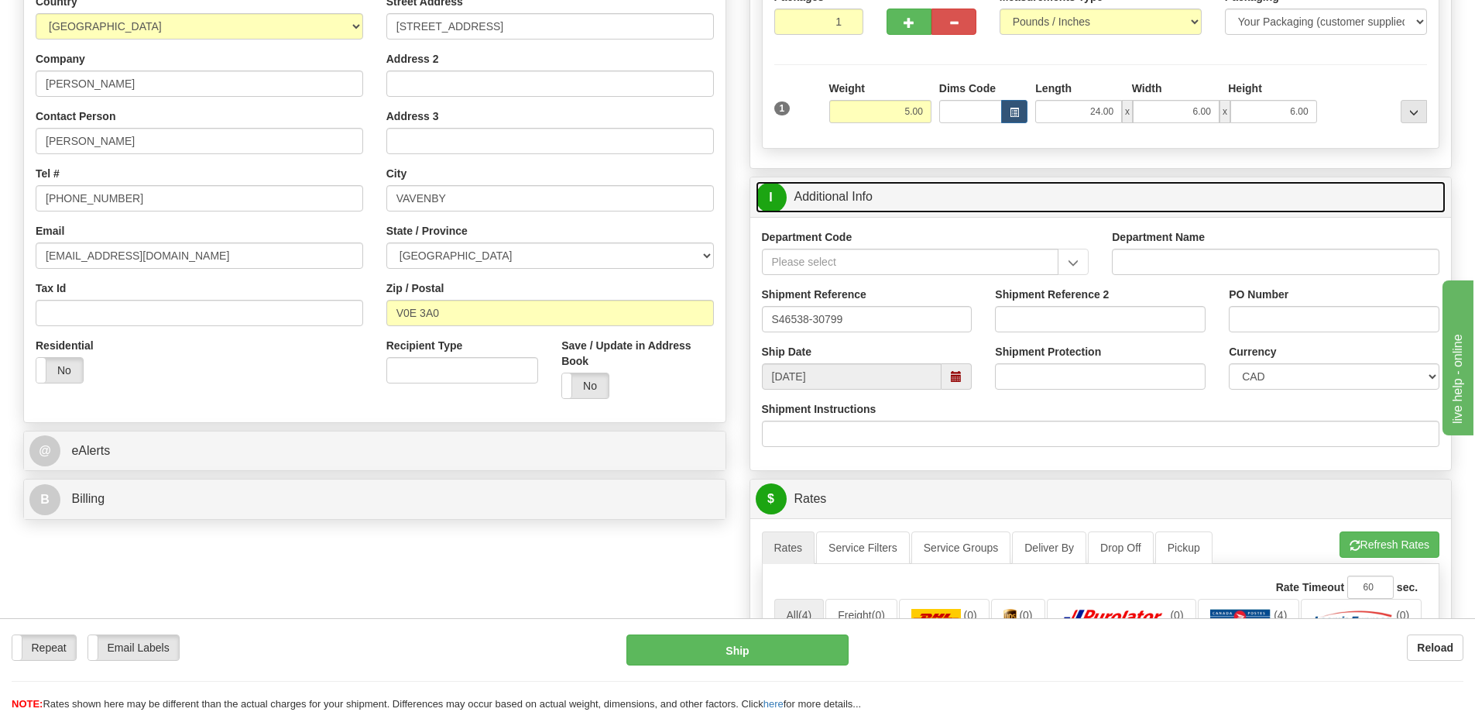
click at [1116, 202] on link "I Additional Info" at bounding box center [1101, 197] width 691 height 32
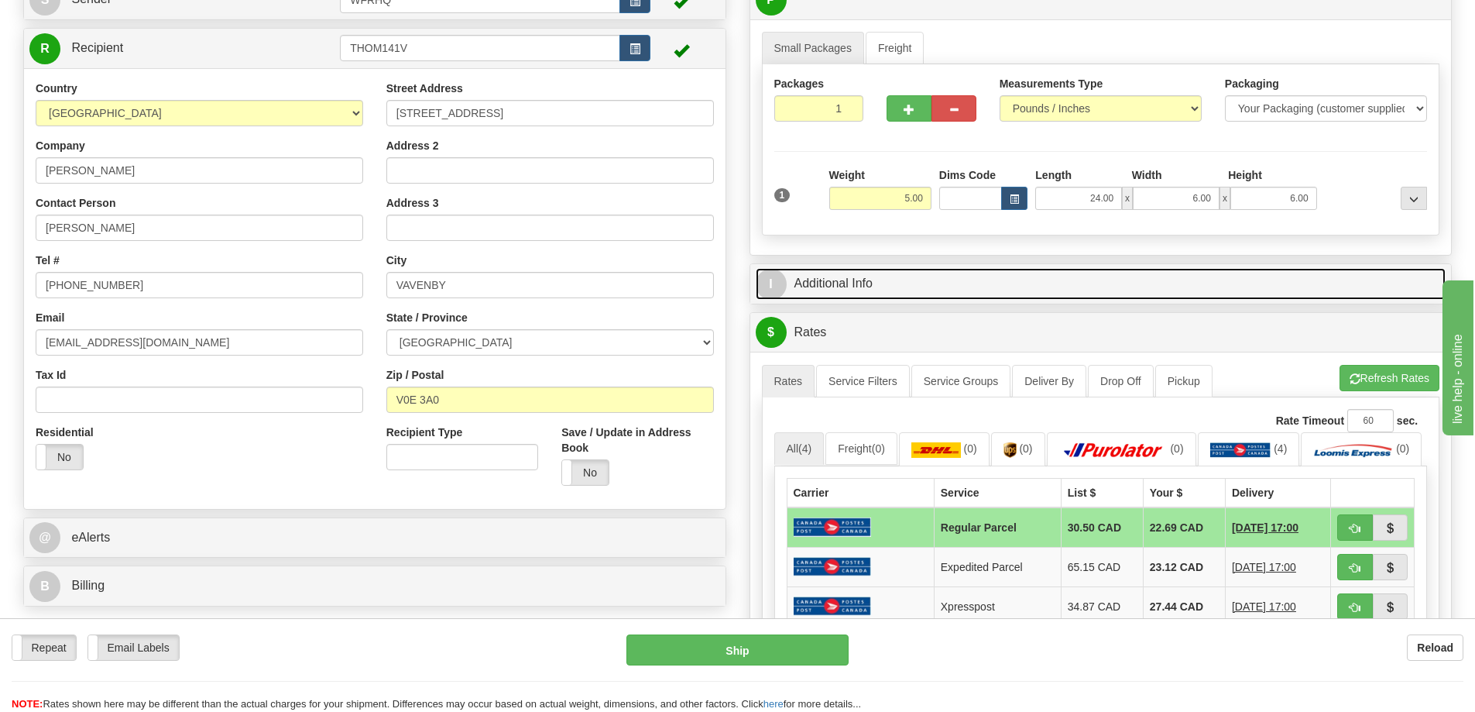
scroll to position [0, 0]
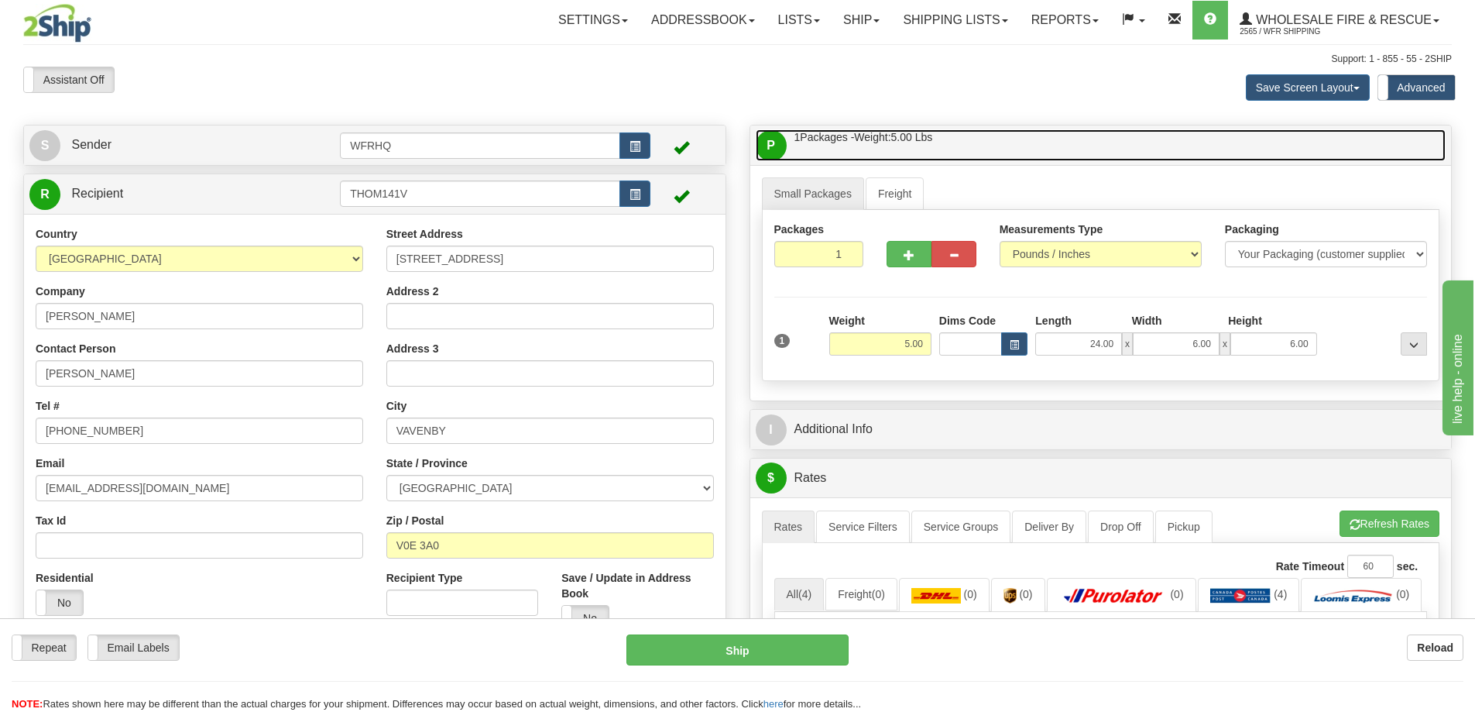
click at [1039, 137] on link "P Packages / Skids 1 Packages - Weight: 5.00 Lbs 1 Skids - Weight: NaN Lbs" at bounding box center [1101, 145] width 691 height 32
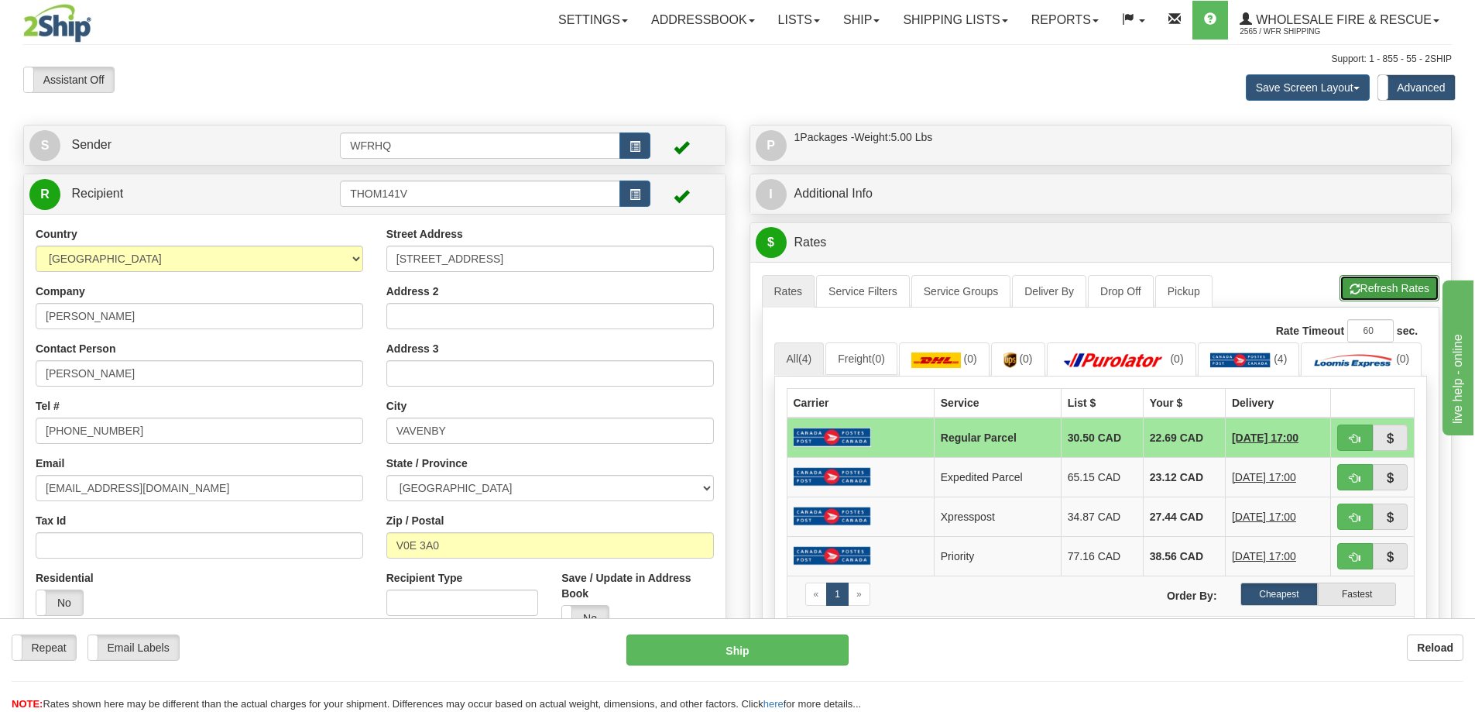
click at [1379, 286] on button "Refresh Rates" at bounding box center [1389, 288] width 100 height 26
click at [1133, 355] on img at bounding box center [1113, 359] width 108 height 15
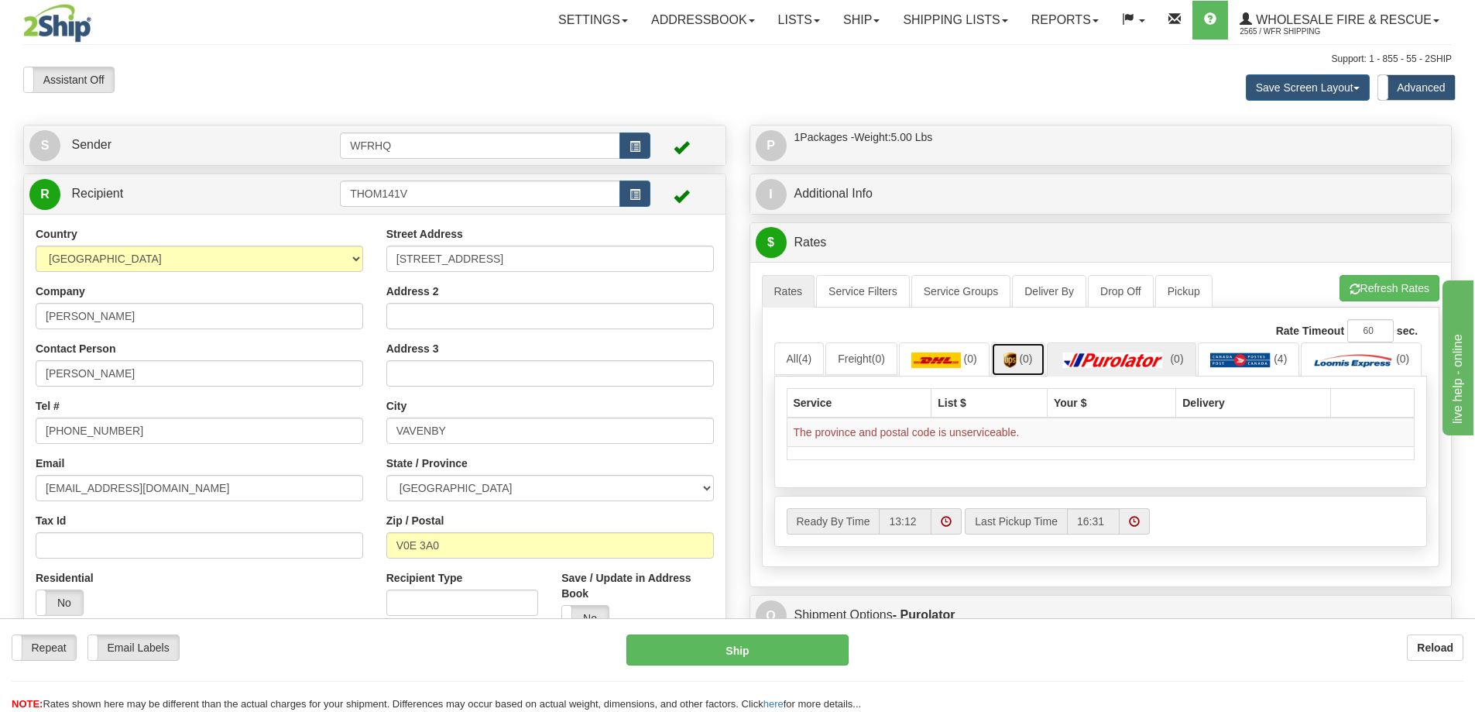
click at [1023, 352] on link "(0)" at bounding box center [1018, 358] width 54 height 33
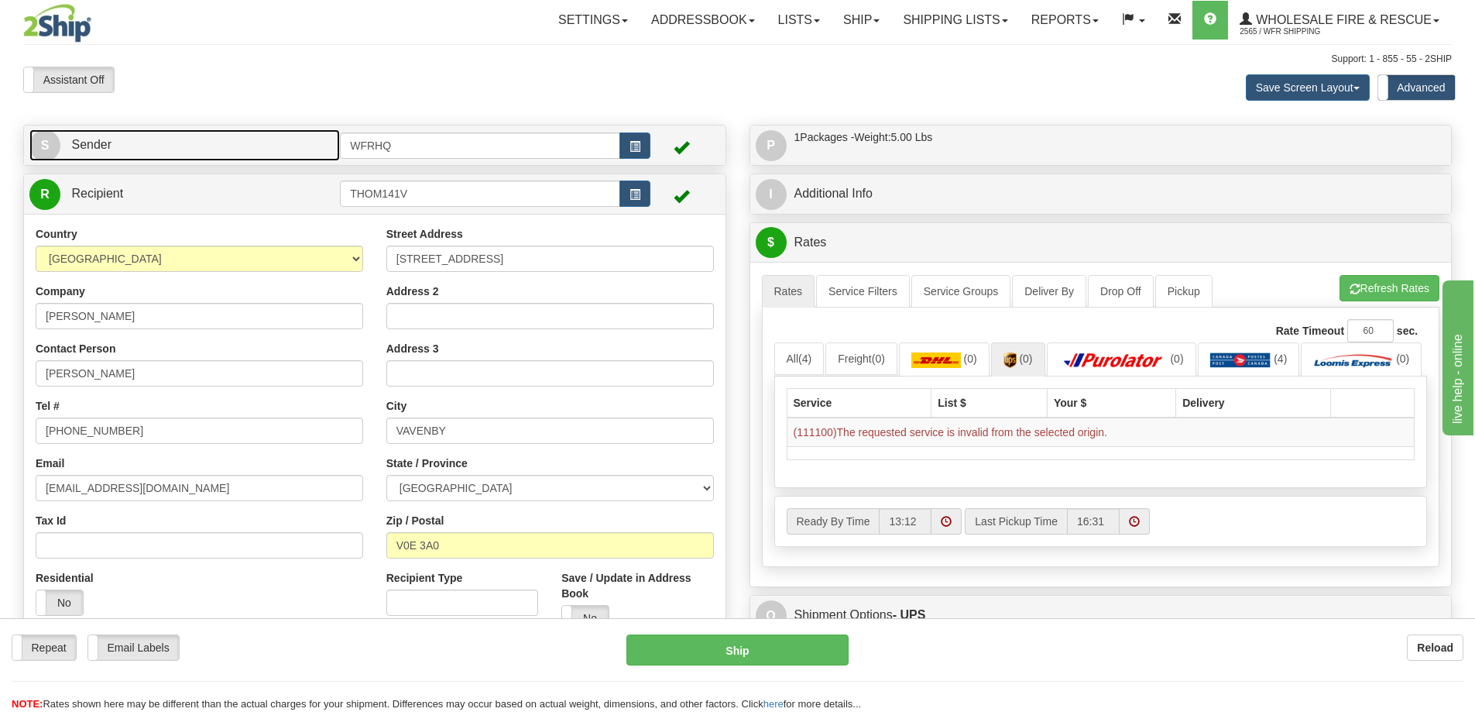
click at [115, 142] on link "S Sender" at bounding box center [184, 145] width 310 height 32
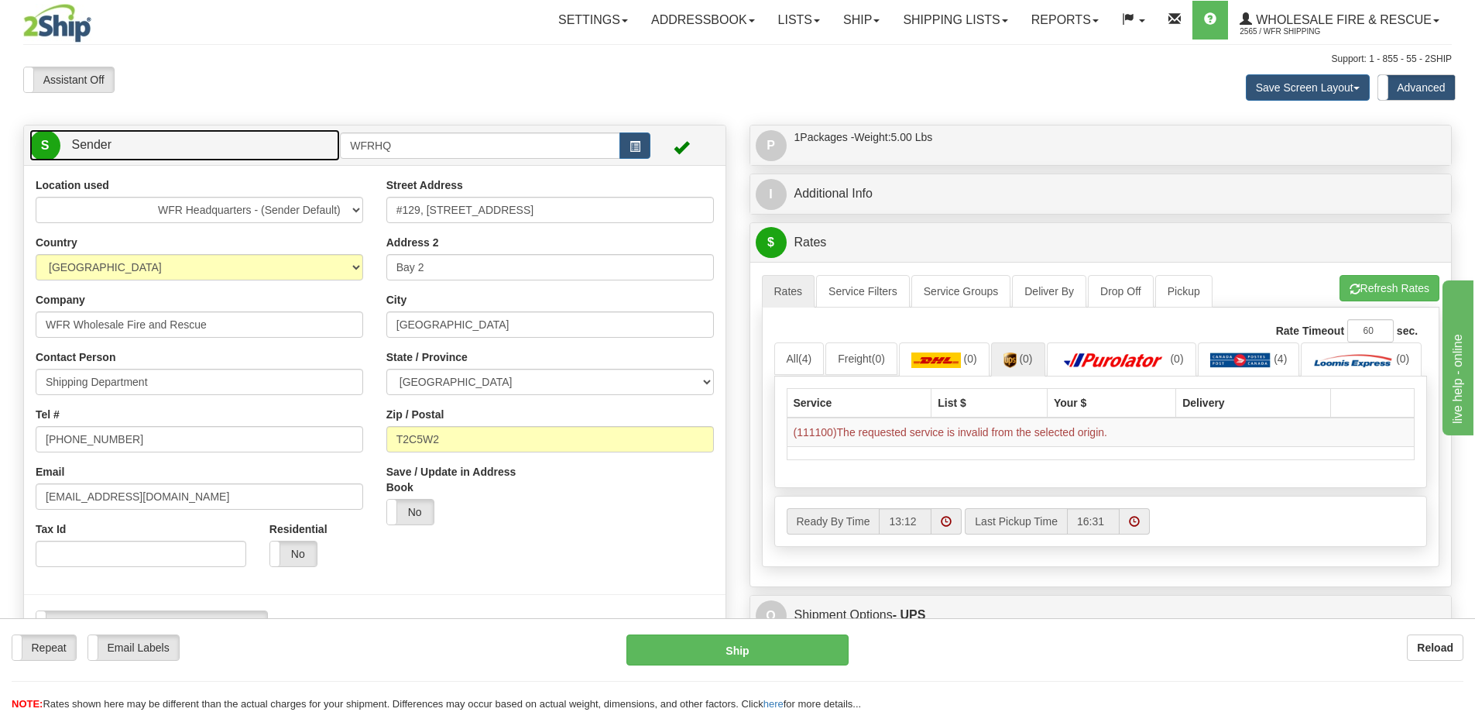
click at [115, 142] on link "S Sender" at bounding box center [184, 145] width 310 height 32
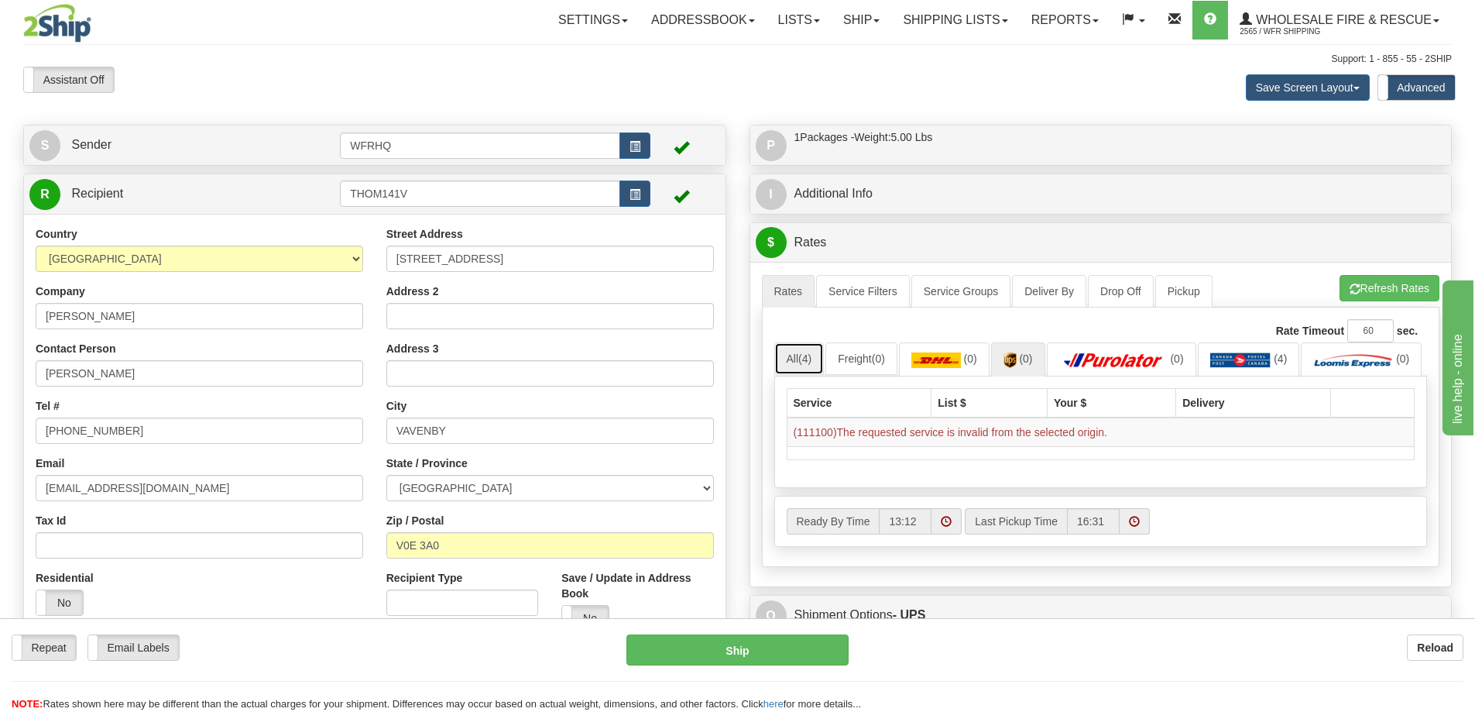
click at [811, 363] on span "(4)" at bounding box center [804, 358] width 13 height 12
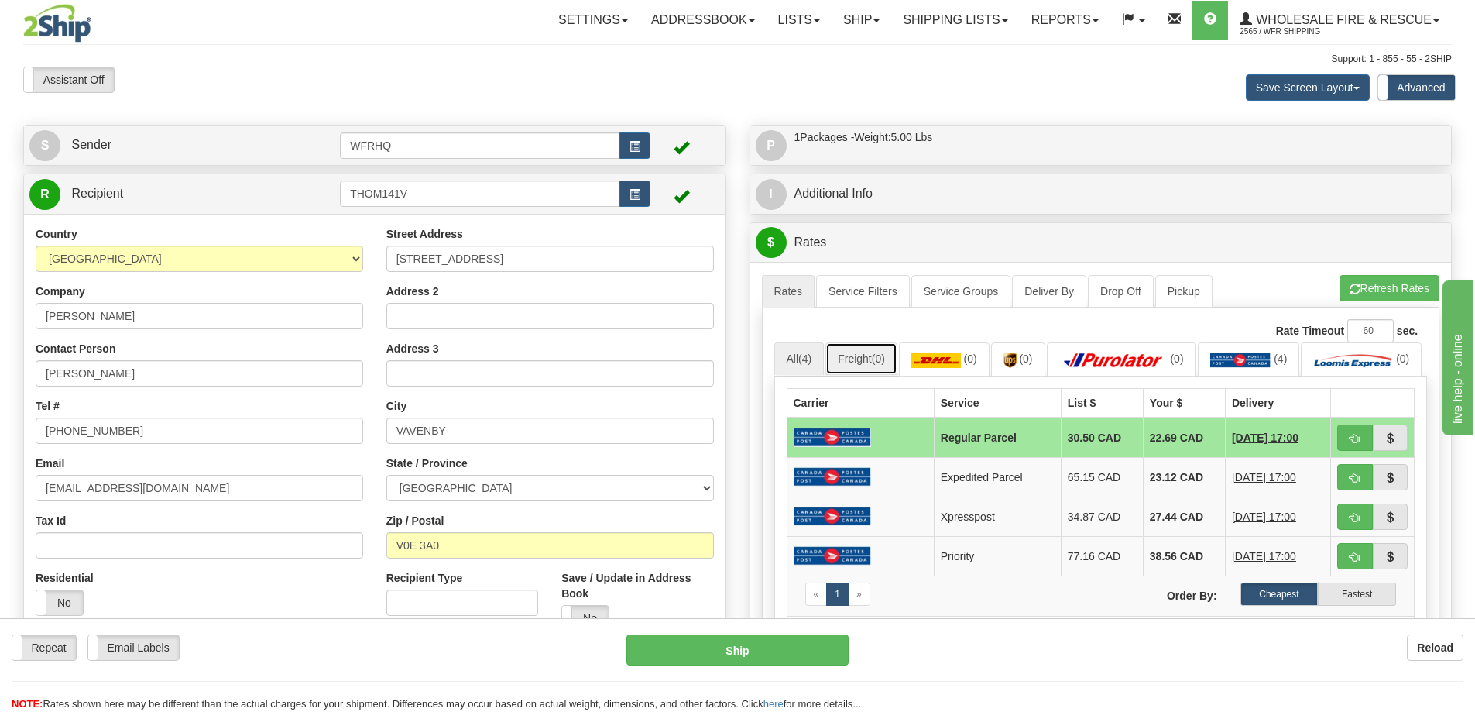
click at [857, 365] on link "Freight (0)" at bounding box center [861, 358] width 72 height 33
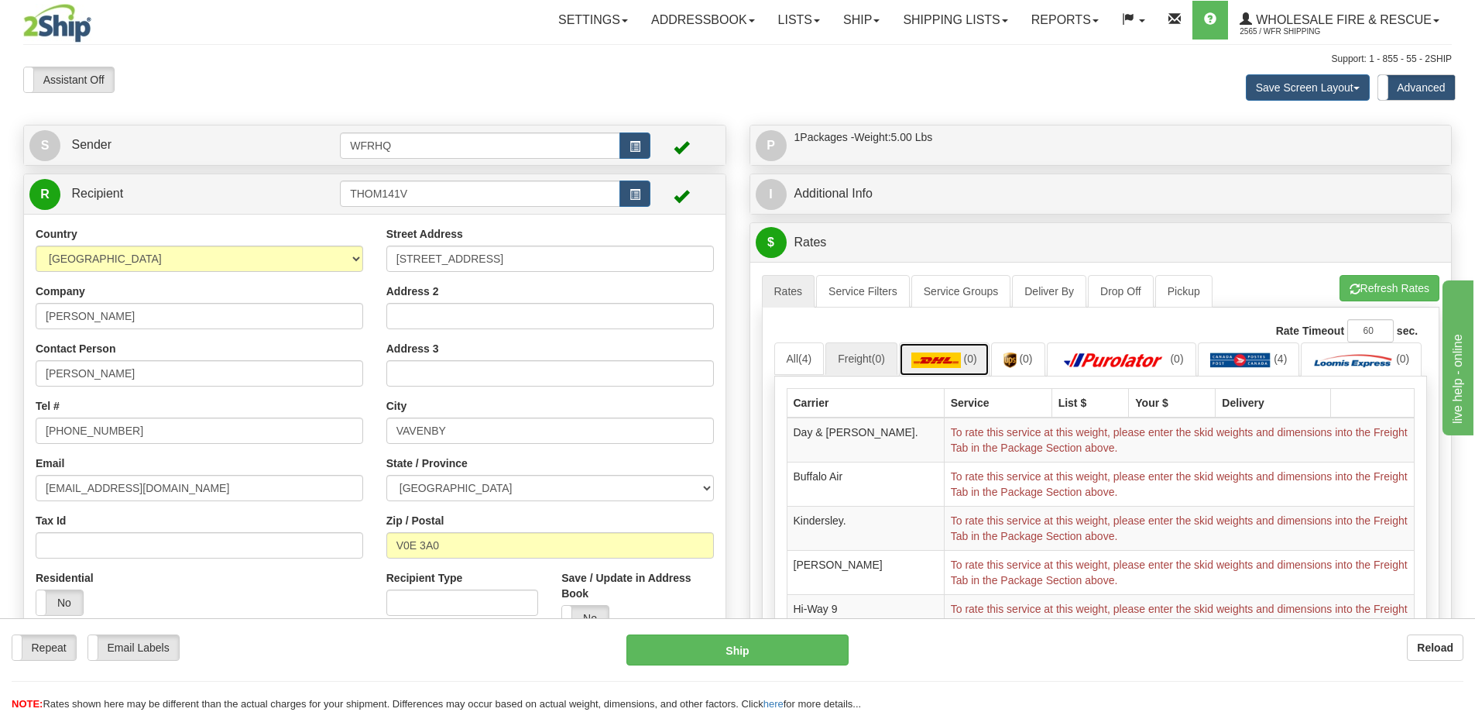
click at [942, 354] on img at bounding box center [936, 359] width 50 height 15
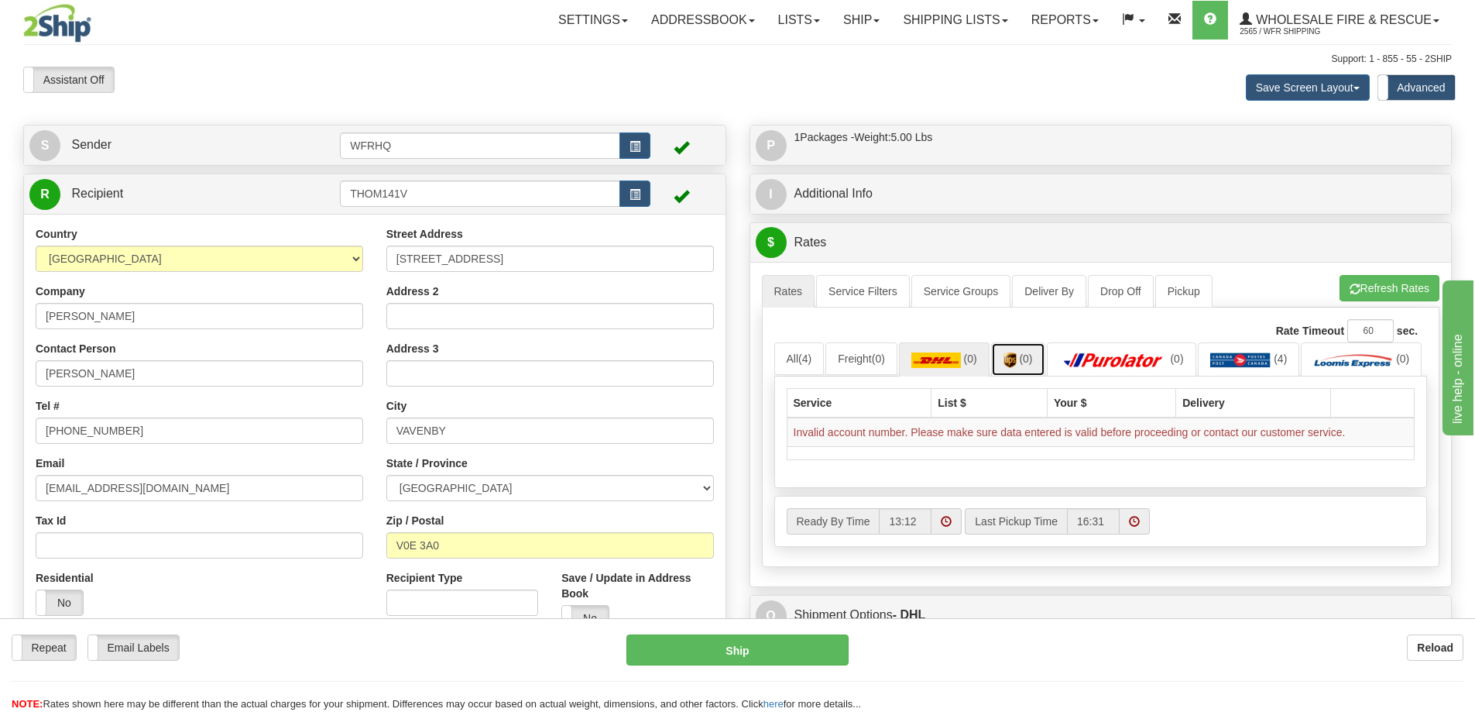
click at [1000, 360] on link "(0)" at bounding box center [1018, 358] width 54 height 33
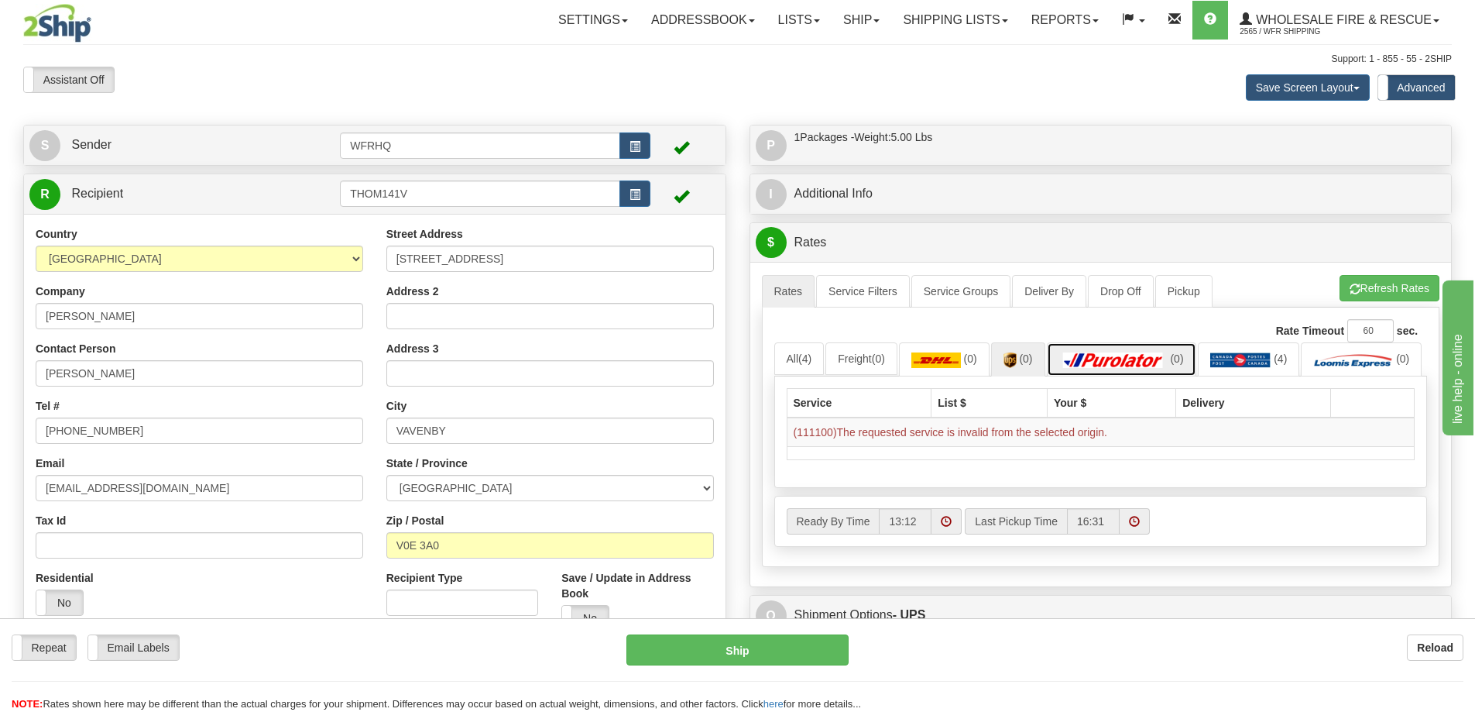
click at [1128, 350] on link "(0)" at bounding box center [1121, 358] width 149 height 33
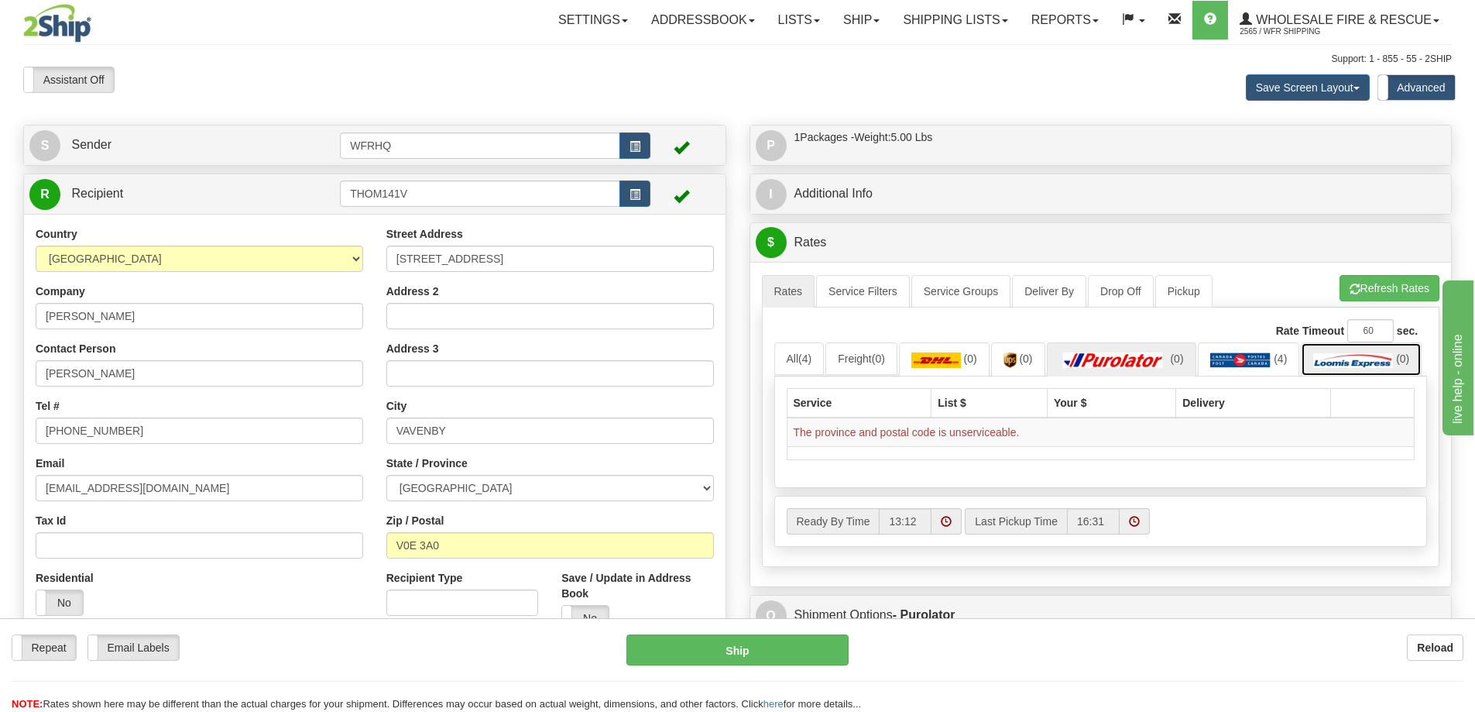
click at [1313, 368] on img at bounding box center [1353, 359] width 80 height 15
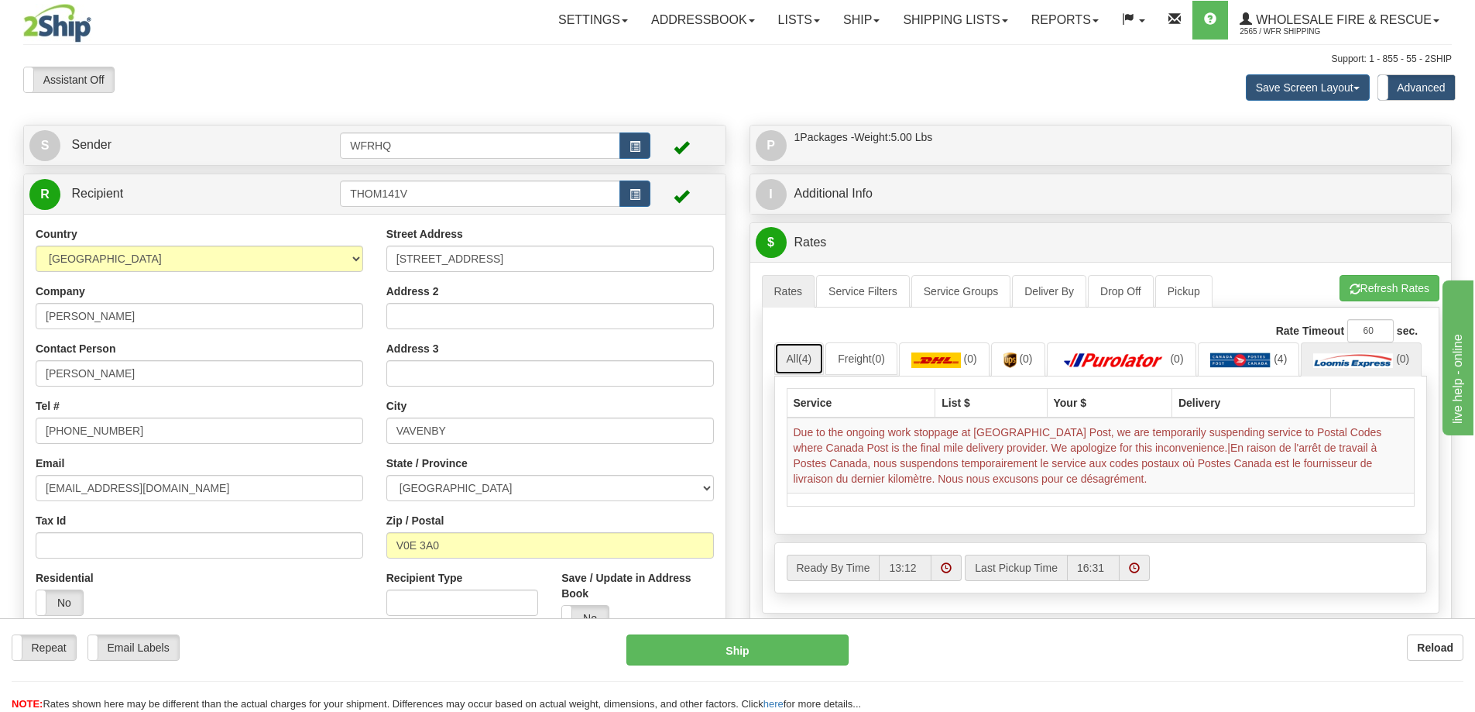
click at [792, 365] on link "All (4)" at bounding box center [799, 358] width 50 height 33
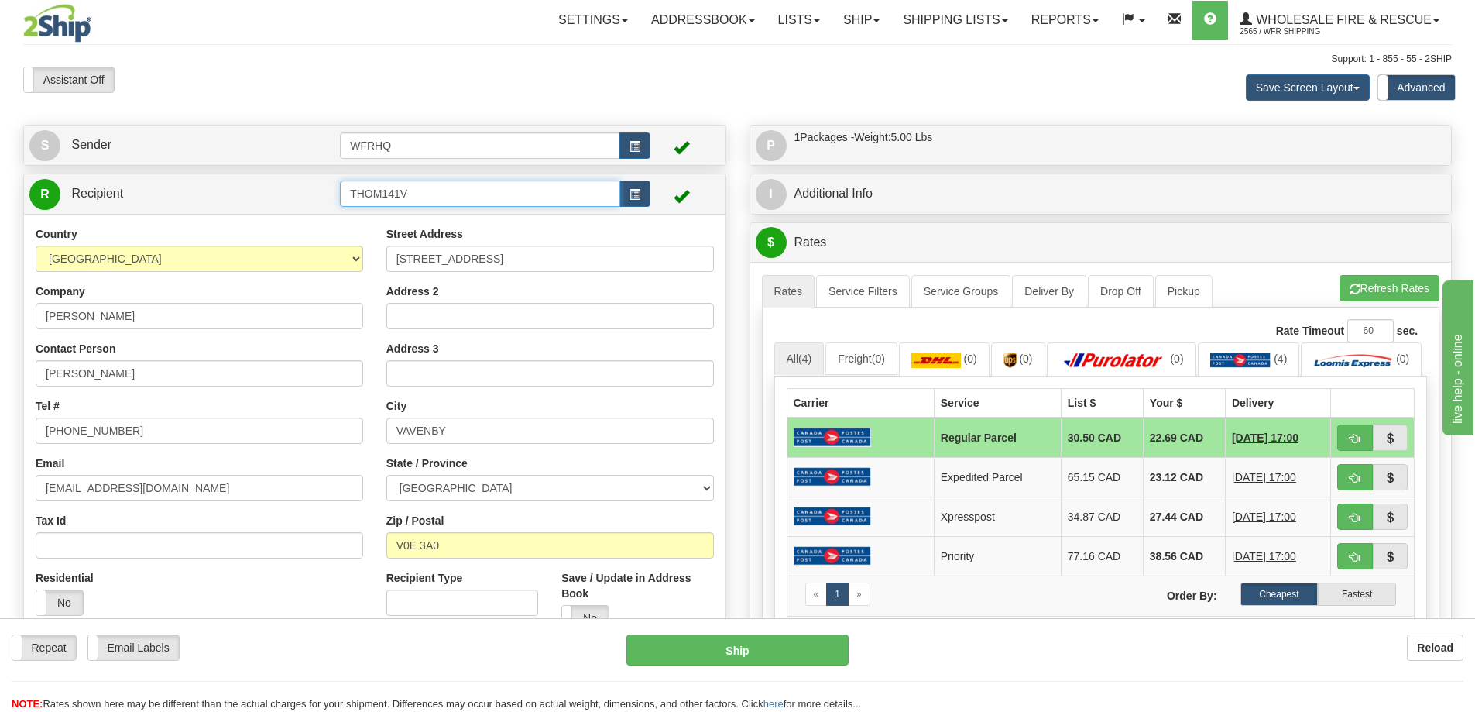
click at [441, 197] on input "THOM141V" at bounding box center [480, 193] width 280 height 26
click at [1430, 650] on b "Reload" at bounding box center [1435, 647] width 36 height 12
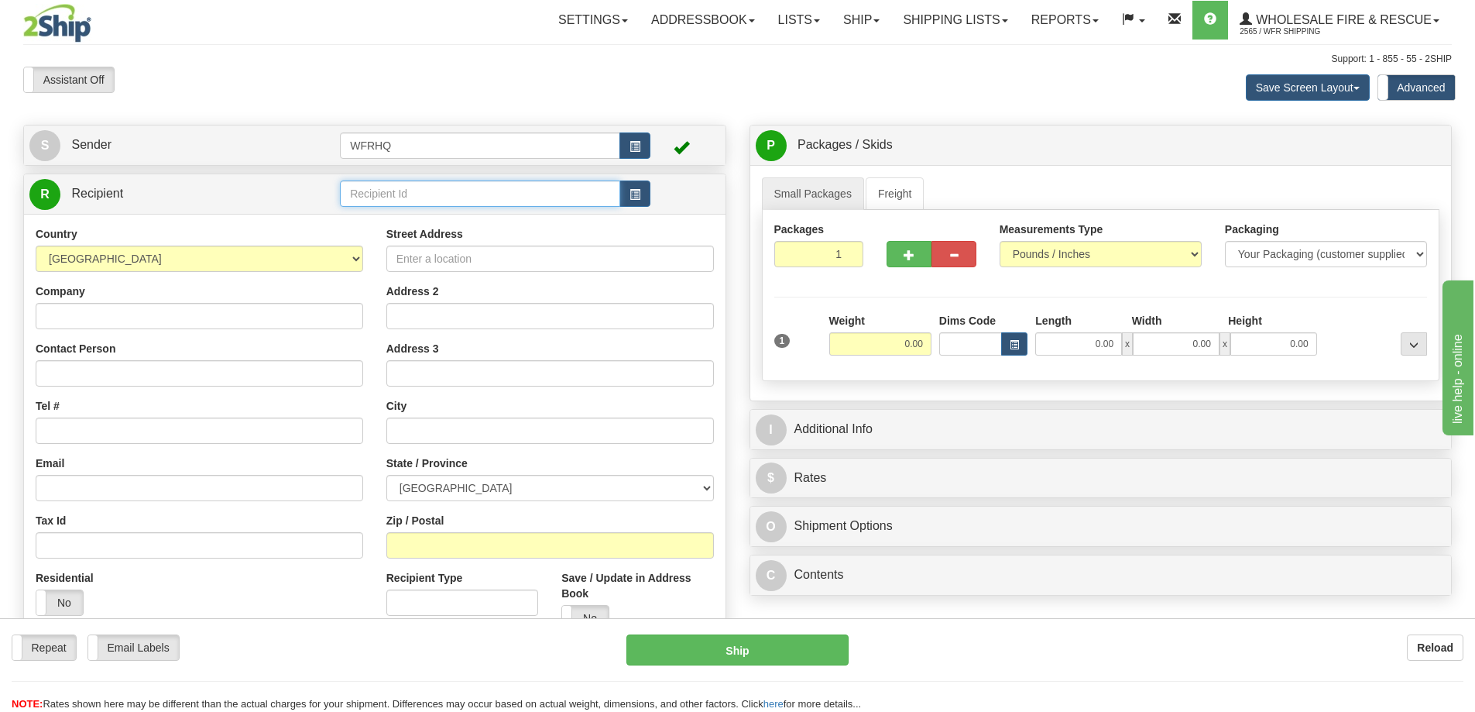
click at [414, 204] on input "text" at bounding box center [480, 193] width 280 height 26
type input "31026"
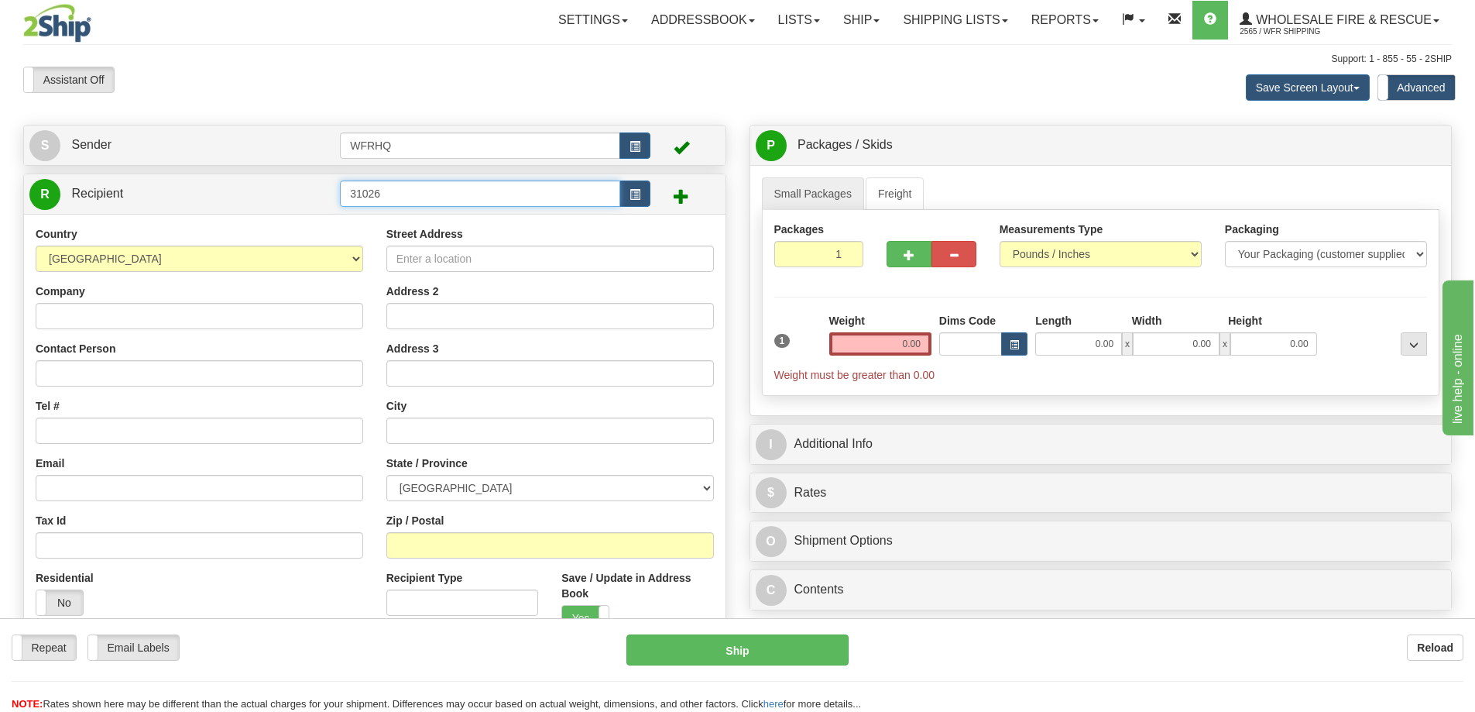
drag, startPoint x: 414, startPoint y: 204, endPoint x: 201, endPoint y: 210, distance: 213.0
click at [202, 207] on tr "R Recipient 31026" at bounding box center [374, 194] width 691 height 32
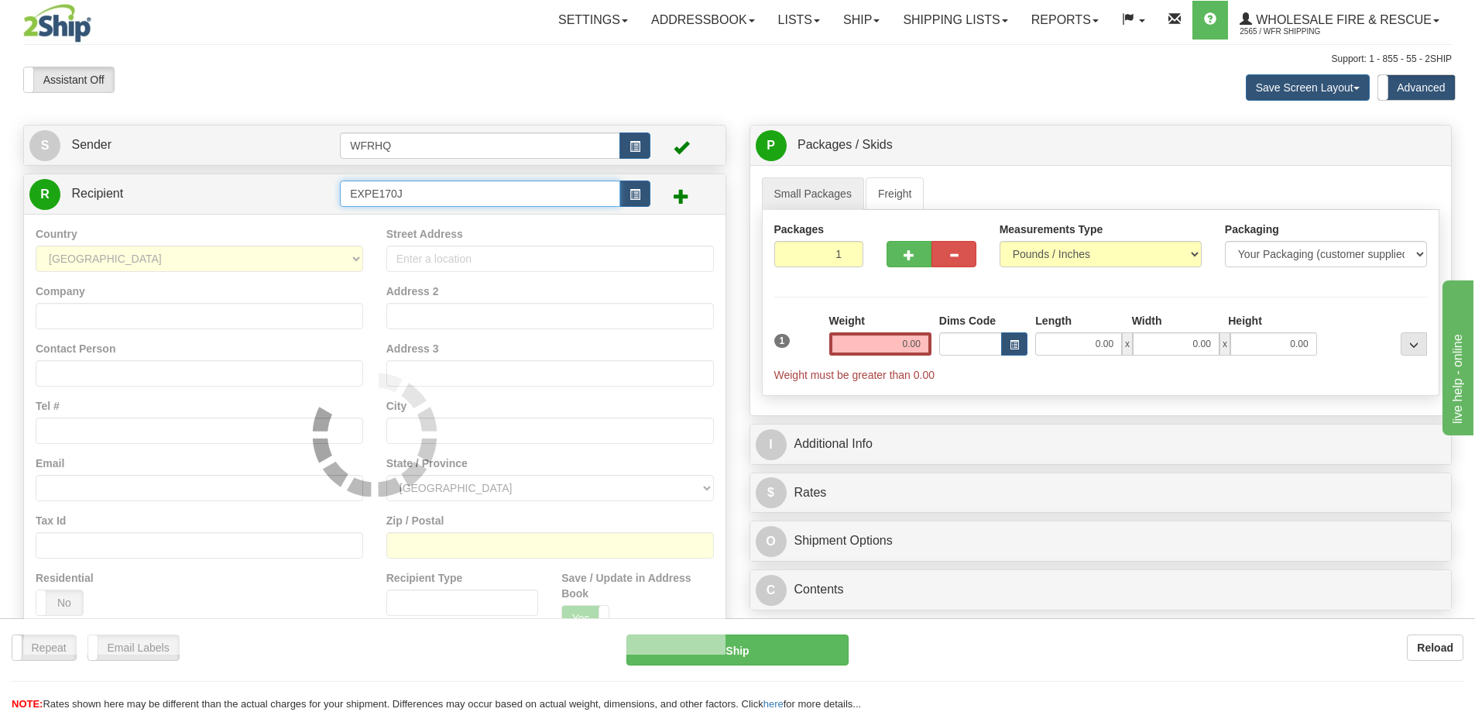
type input "EXPE170J"
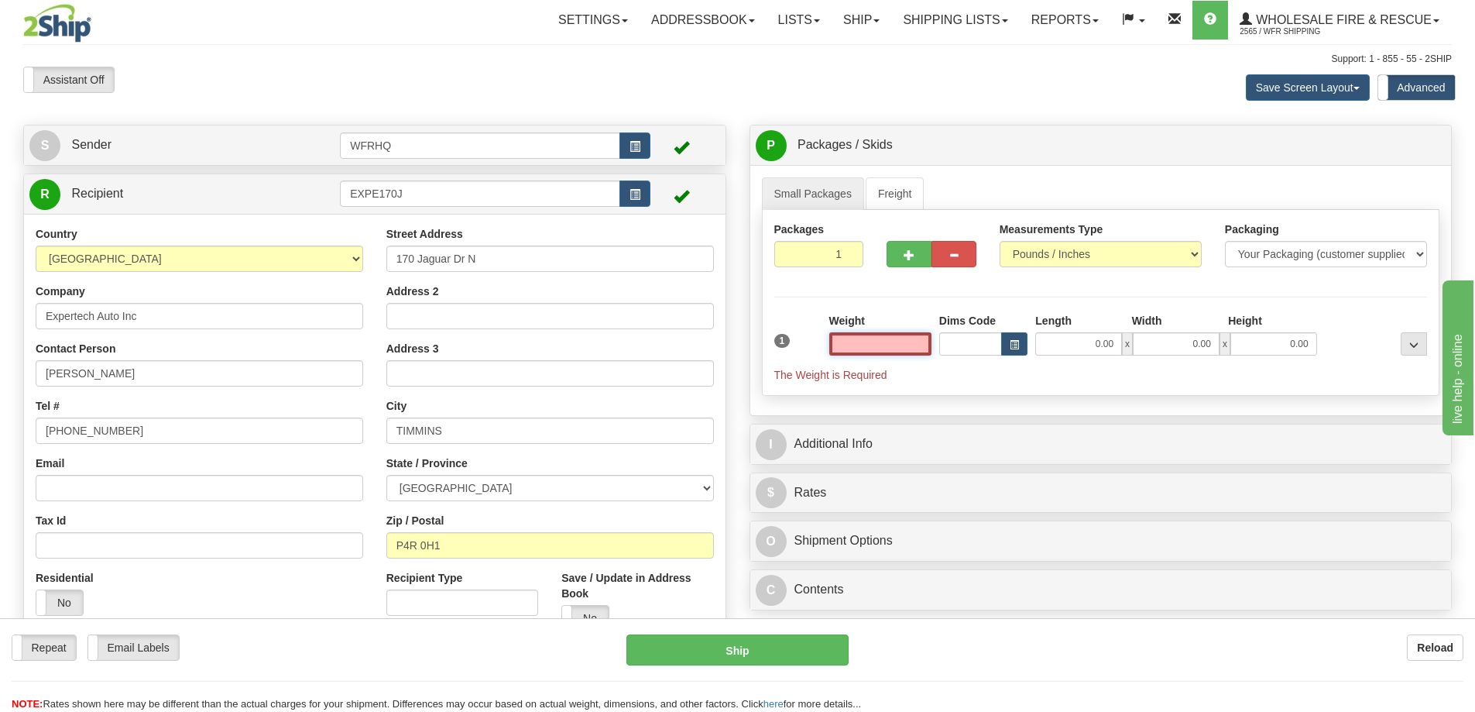
click at [881, 337] on input "text" at bounding box center [880, 343] width 102 height 23
type input "3.00"
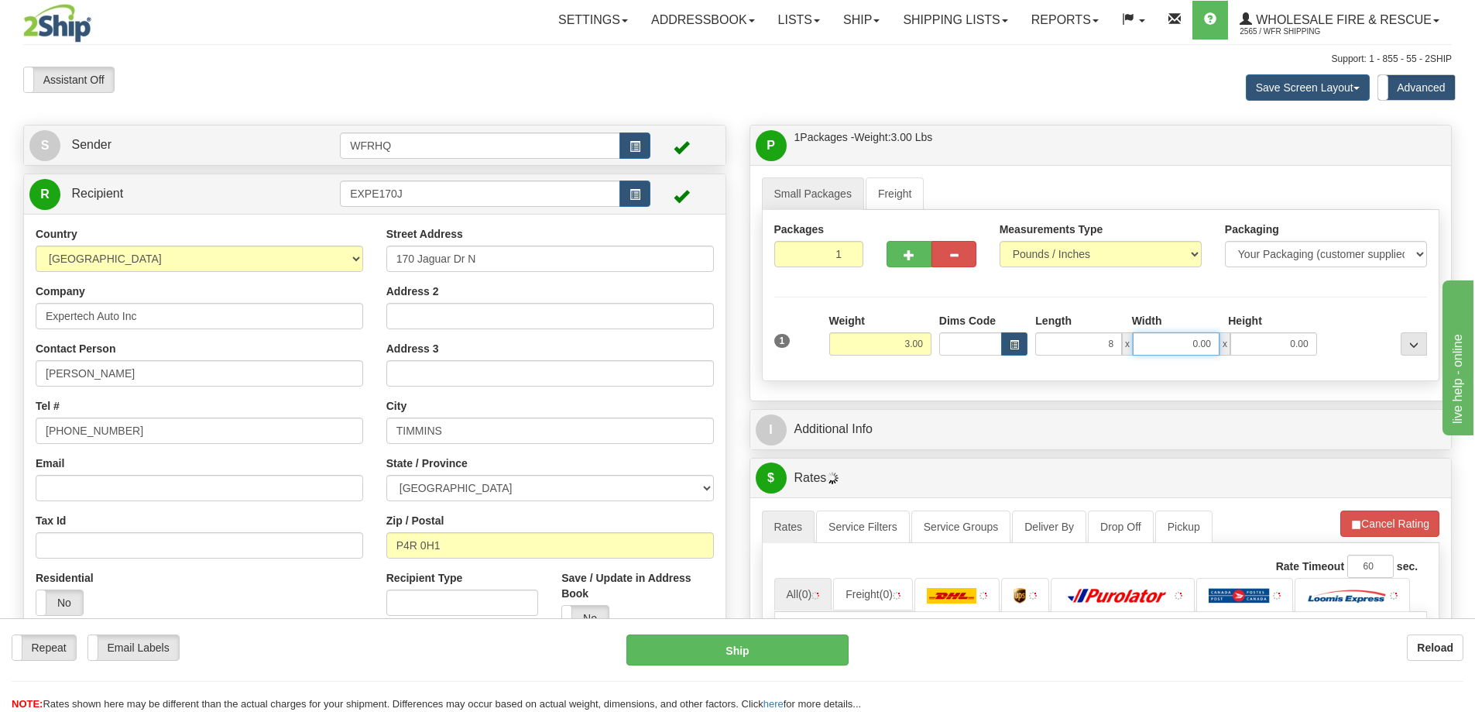
type input "8.00"
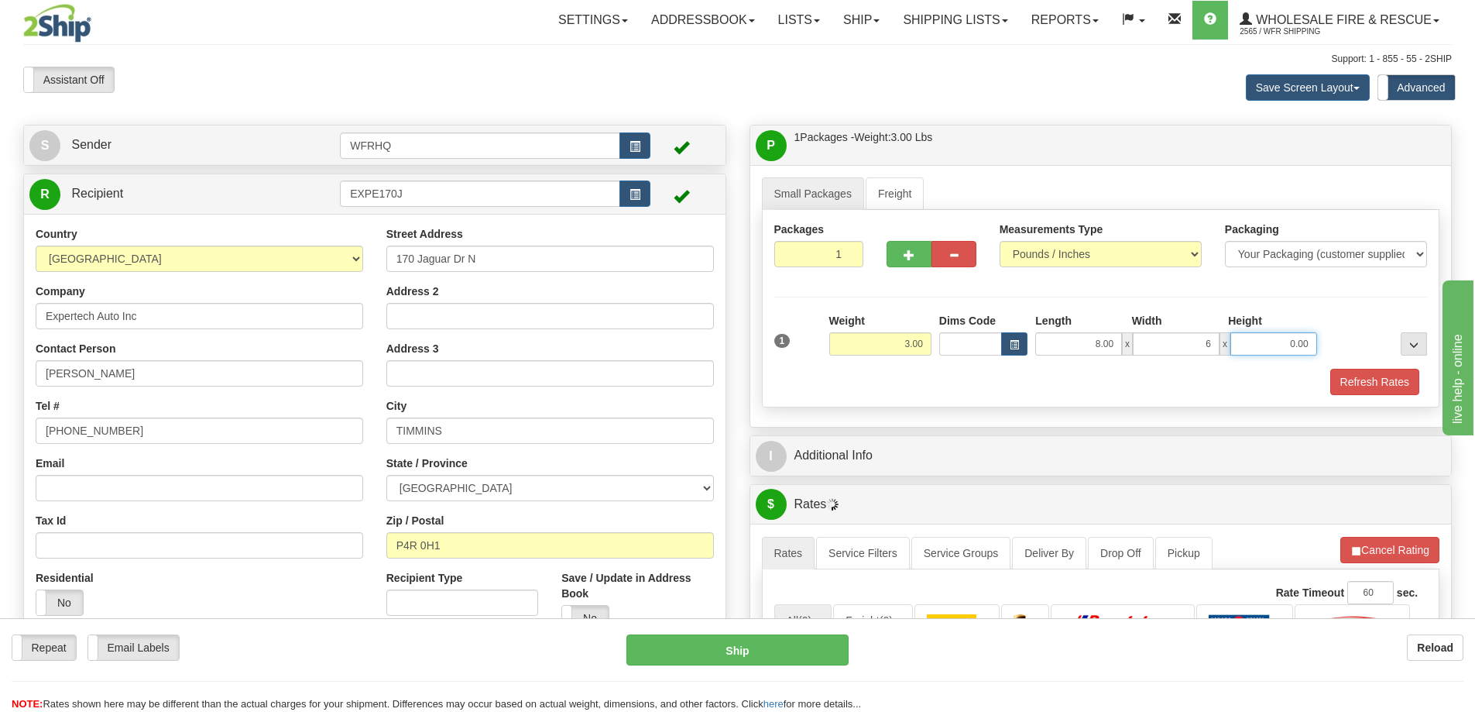
type input "6.00"
type input "4.00"
click at [1107, 386] on div "Refresh Rates" at bounding box center [1100, 382] width 661 height 26
drag, startPoint x: 1370, startPoint y: 384, endPoint x: 1322, endPoint y: 383, distance: 47.2
click at [1370, 385] on button "Refresh Rates" at bounding box center [1374, 382] width 89 height 26
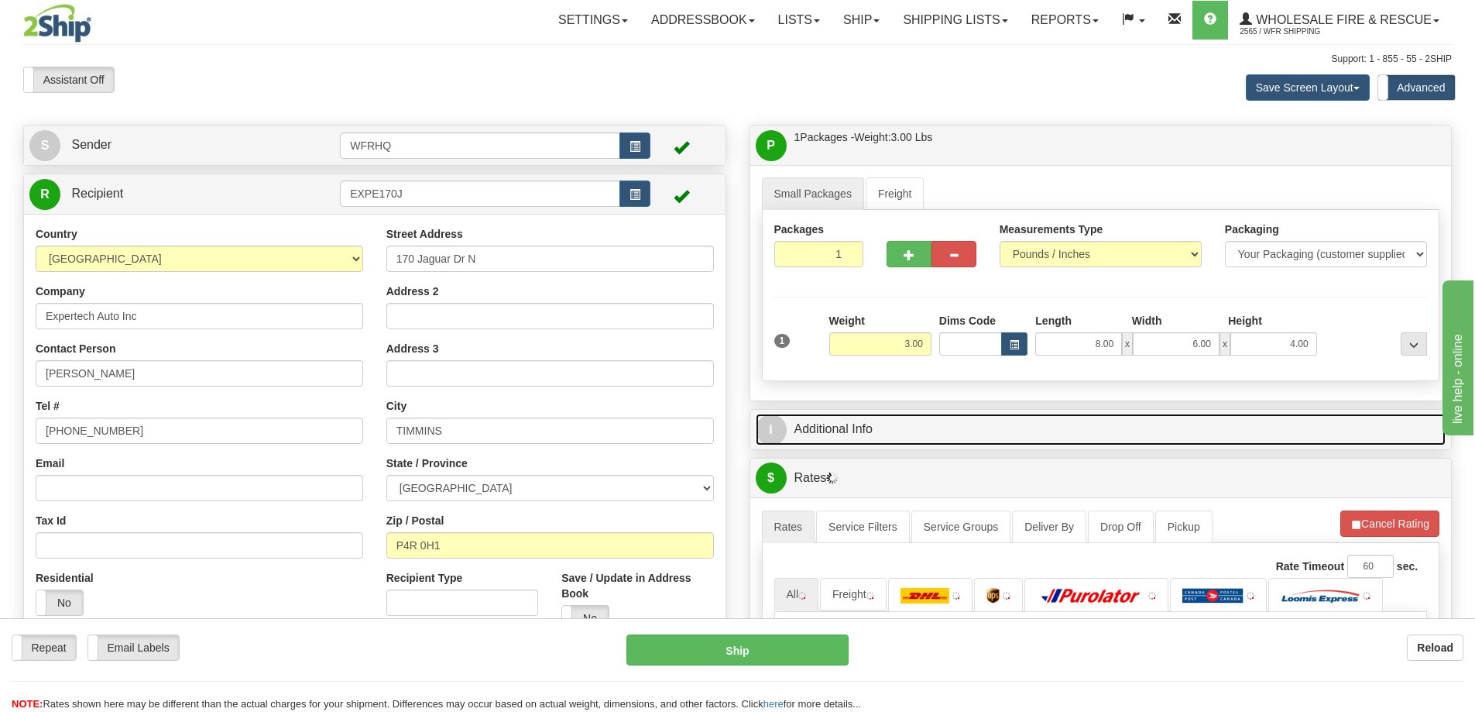
click at [959, 432] on link "I Additional Info" at bounding box center [1101, 429] width 691 height 32
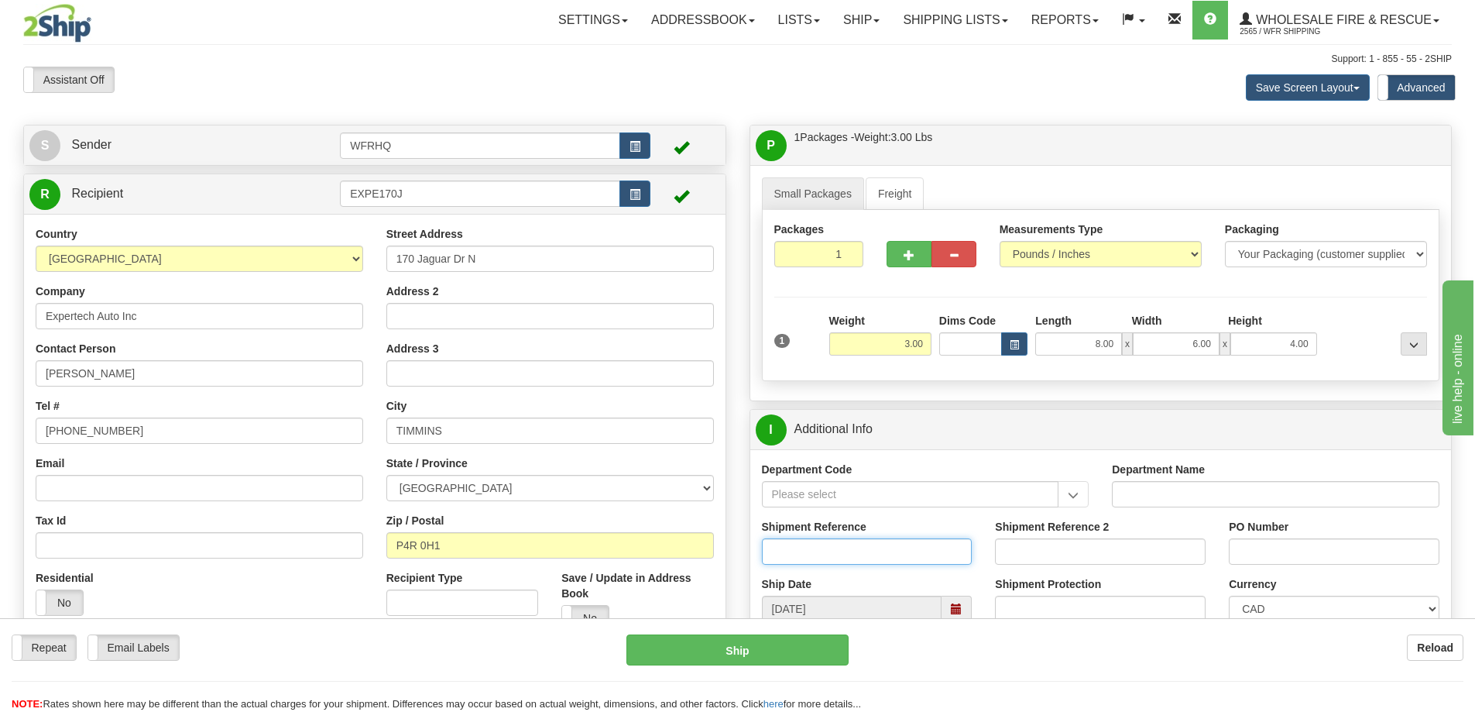
click at [827, 562] on input "Shipment Reference" at bounding box center [867, 551] width 211 height 26
type input "S46667-31026"
type input "Dan Bruneau"
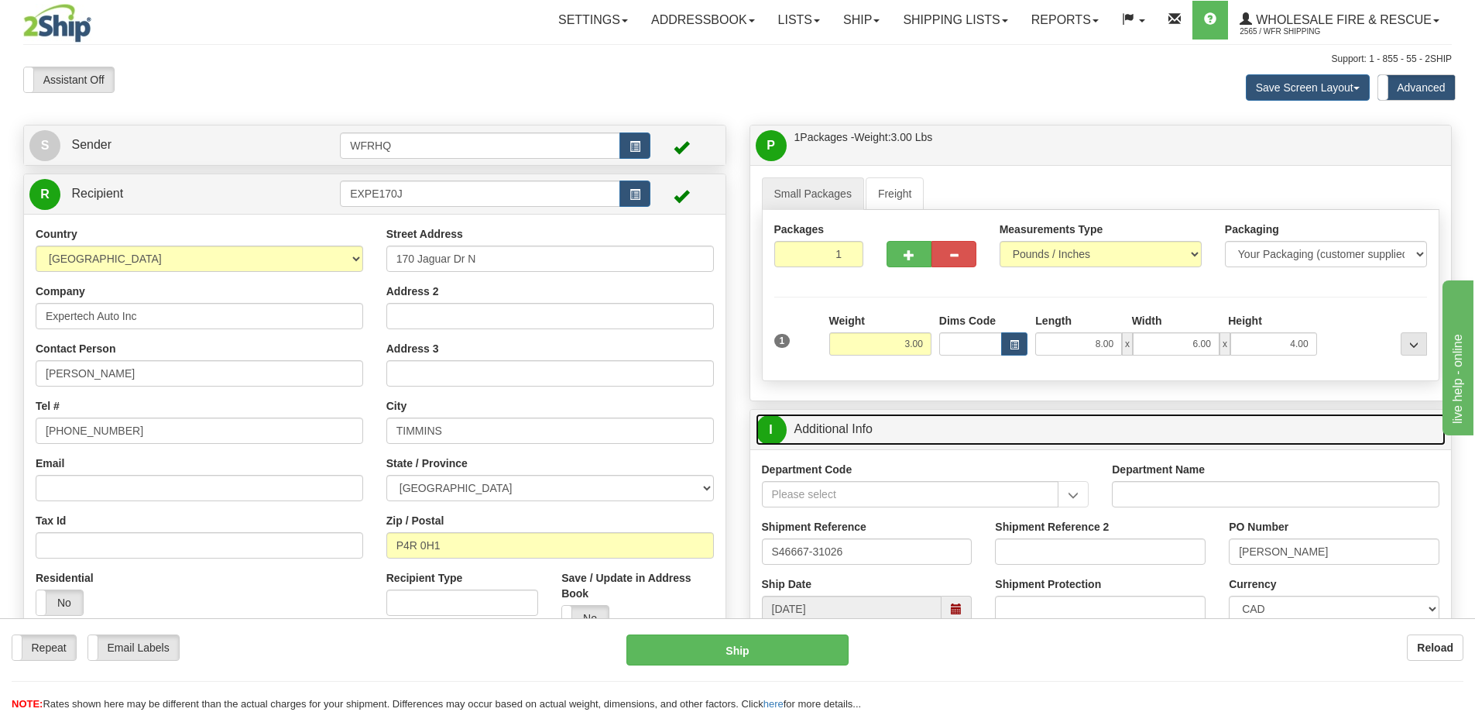
click at [1055, 433] on link "I Additional Info" at bounding box center [1101, 429] width 691 height 32
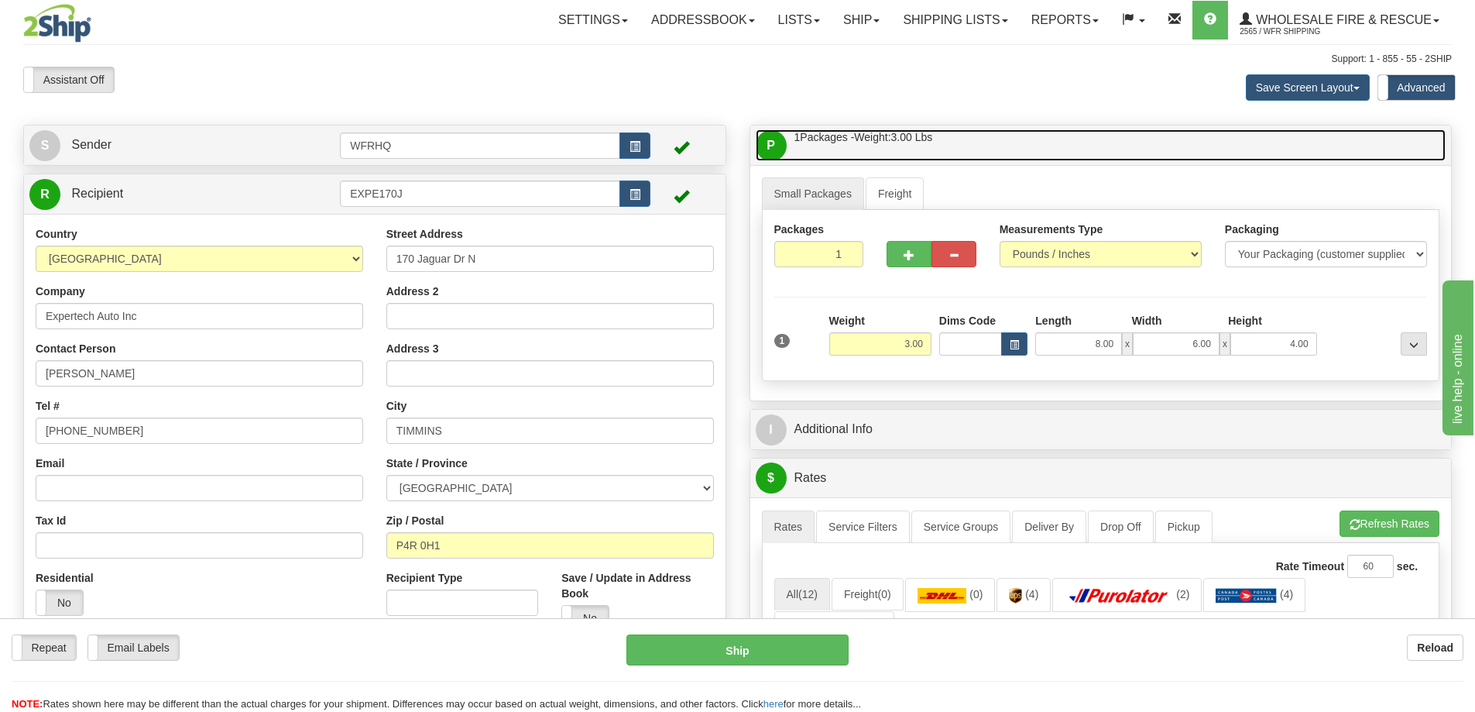
click at [1041, 156] on link "P Packages / Skids 1 Packages - Weight: 3.00 Lbs 1 Skids - Weight: NaN Lbs" at bounding box center [1101, 145] width 691 height 32
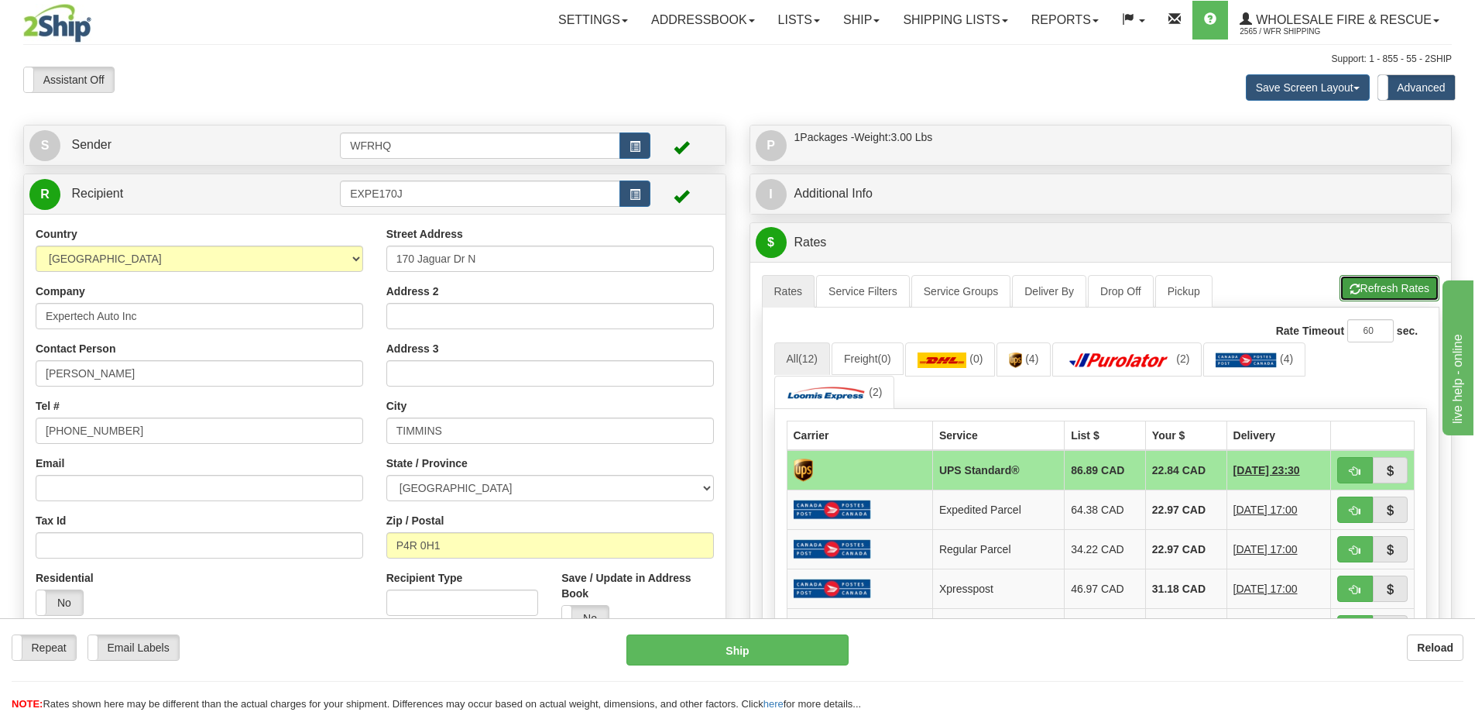
click at [1377, 287] on button "Refresh Rates" at bounding box center [1389, 288] width 100 height 26
click at [1362, 474] on button "button" at bounding box center [1355, 470] width 36 height 26
type input "11"
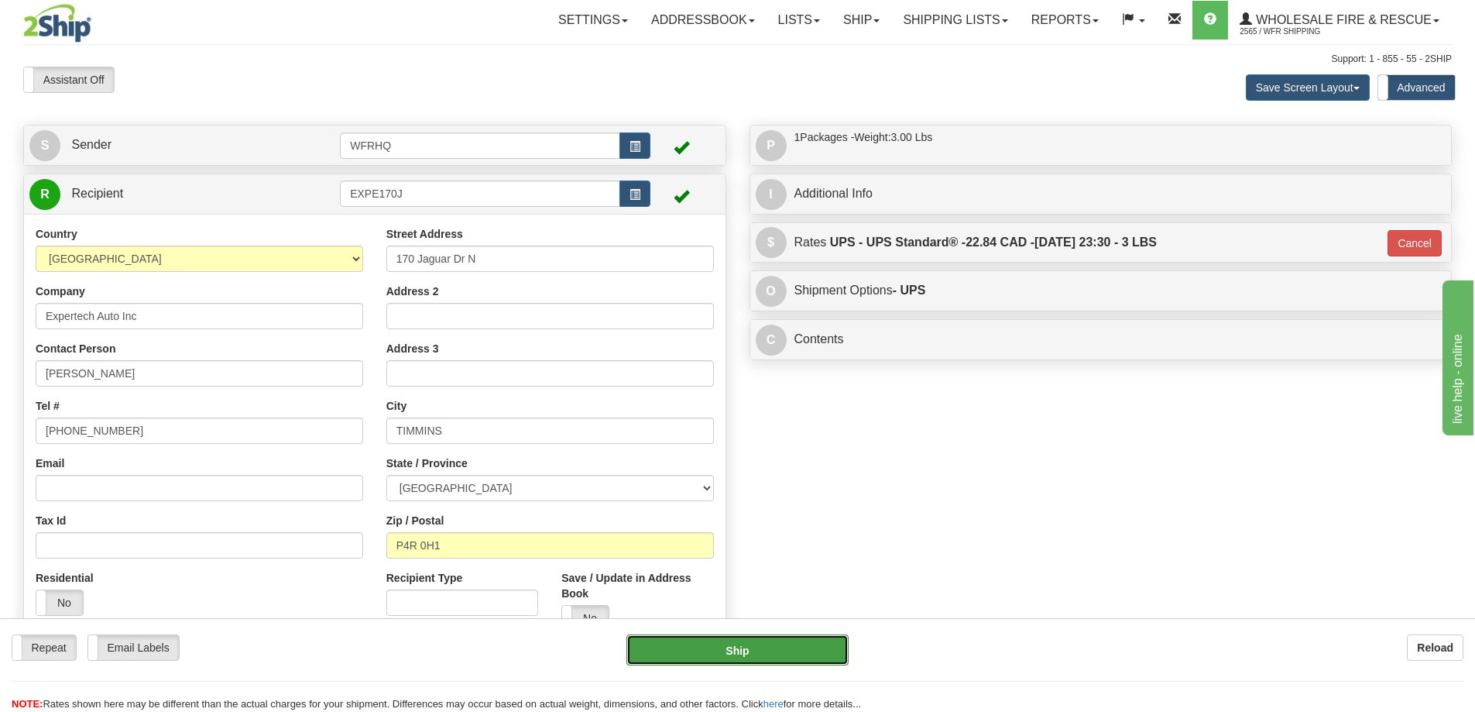
click at [759, 645] on button "Ship" at bounding box center [737, 649] width 222 height 31
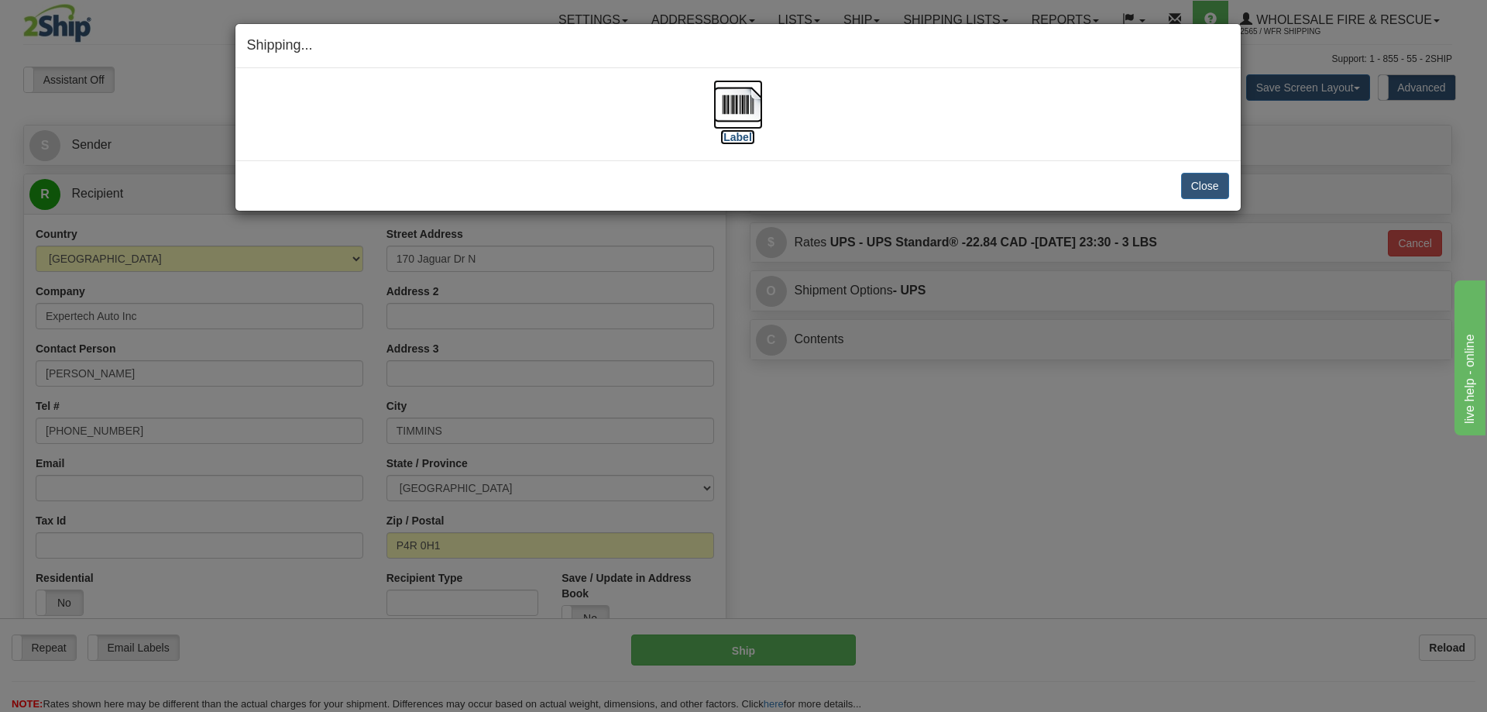
click at [723, 109] on img at bounding box center [738, 105] width 50 height 50
click at [1206, 191] on button "Close" at bounding box center [1205, 186] width 48 height 26
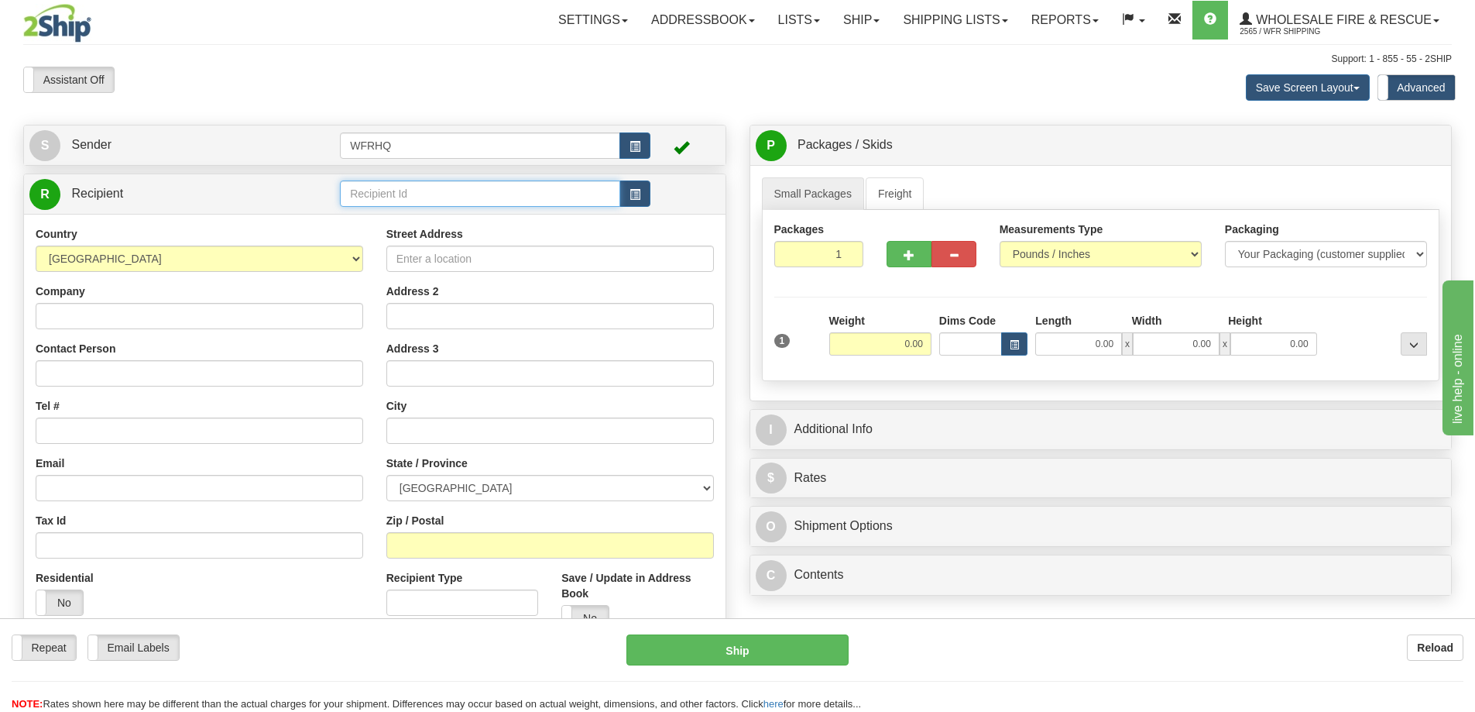
click at [441, 185] on input "text" at bounding box center [480, 193] width 280 height 26
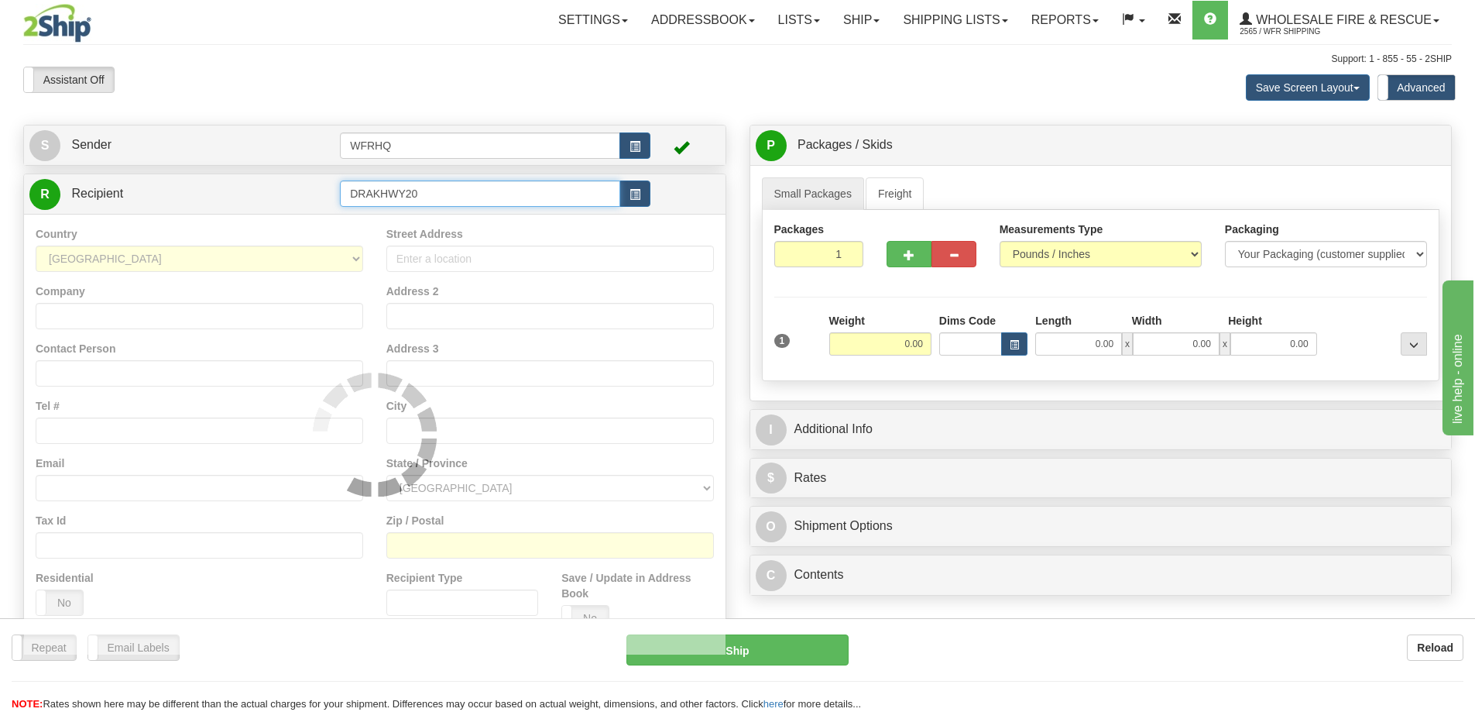
type input "DRAKHWY20"
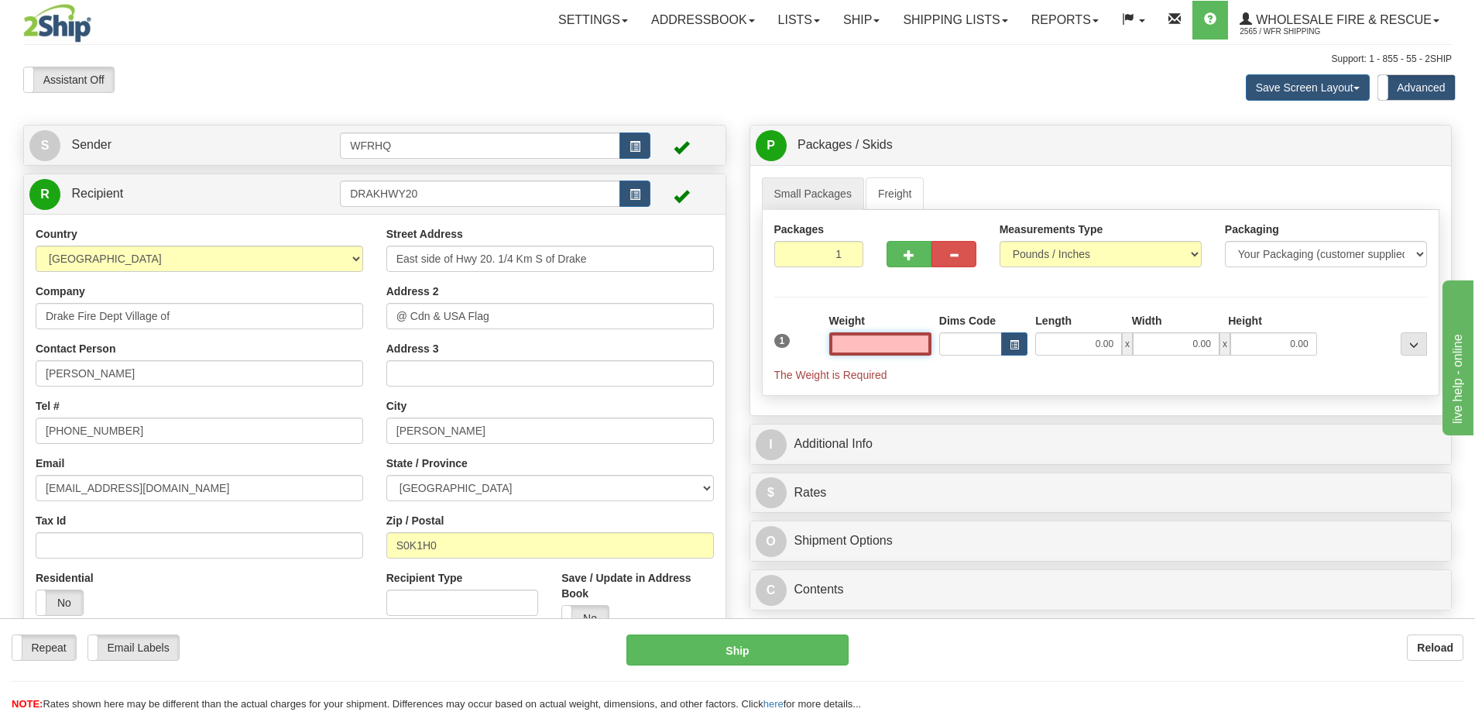
click at [870, 334] on input "text" at bounding box center [880, 343] width 102 height 23
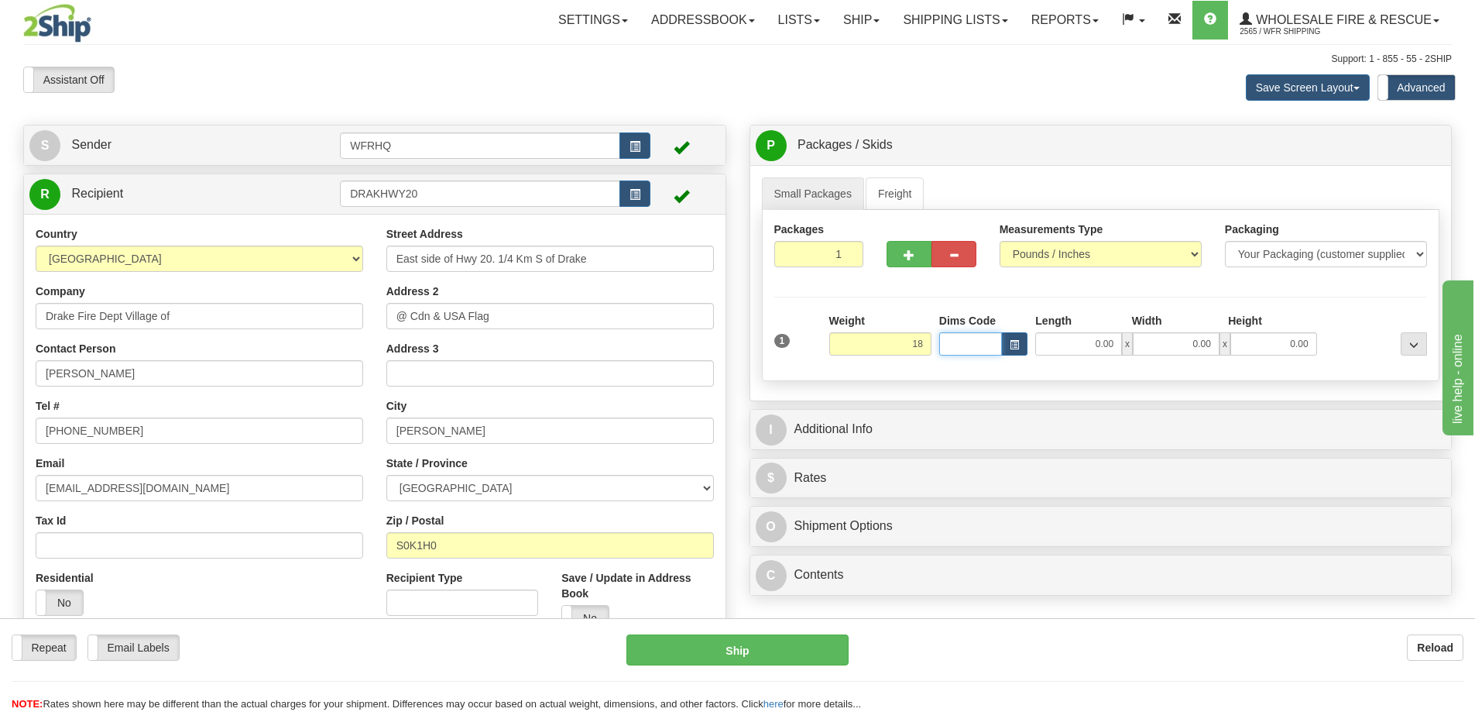
type input "18.00"
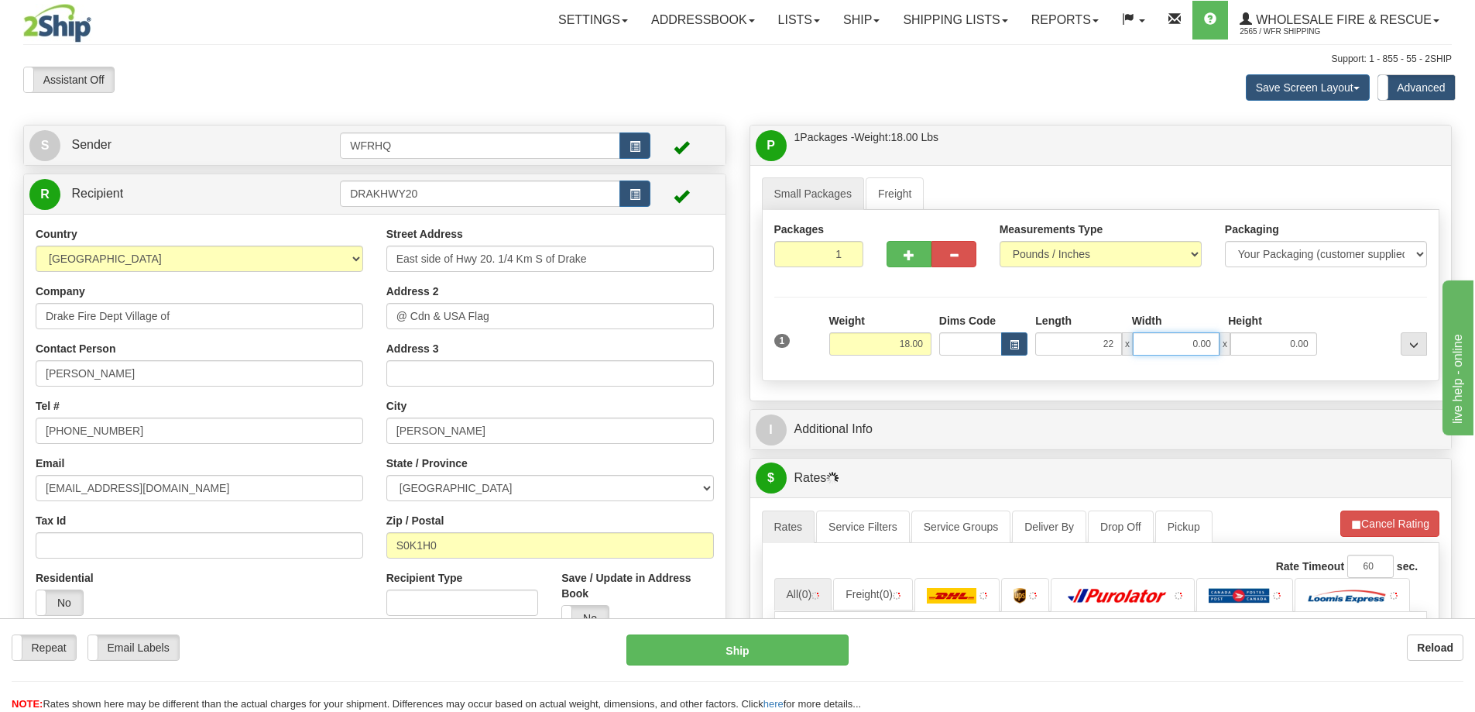
type input "22.00"
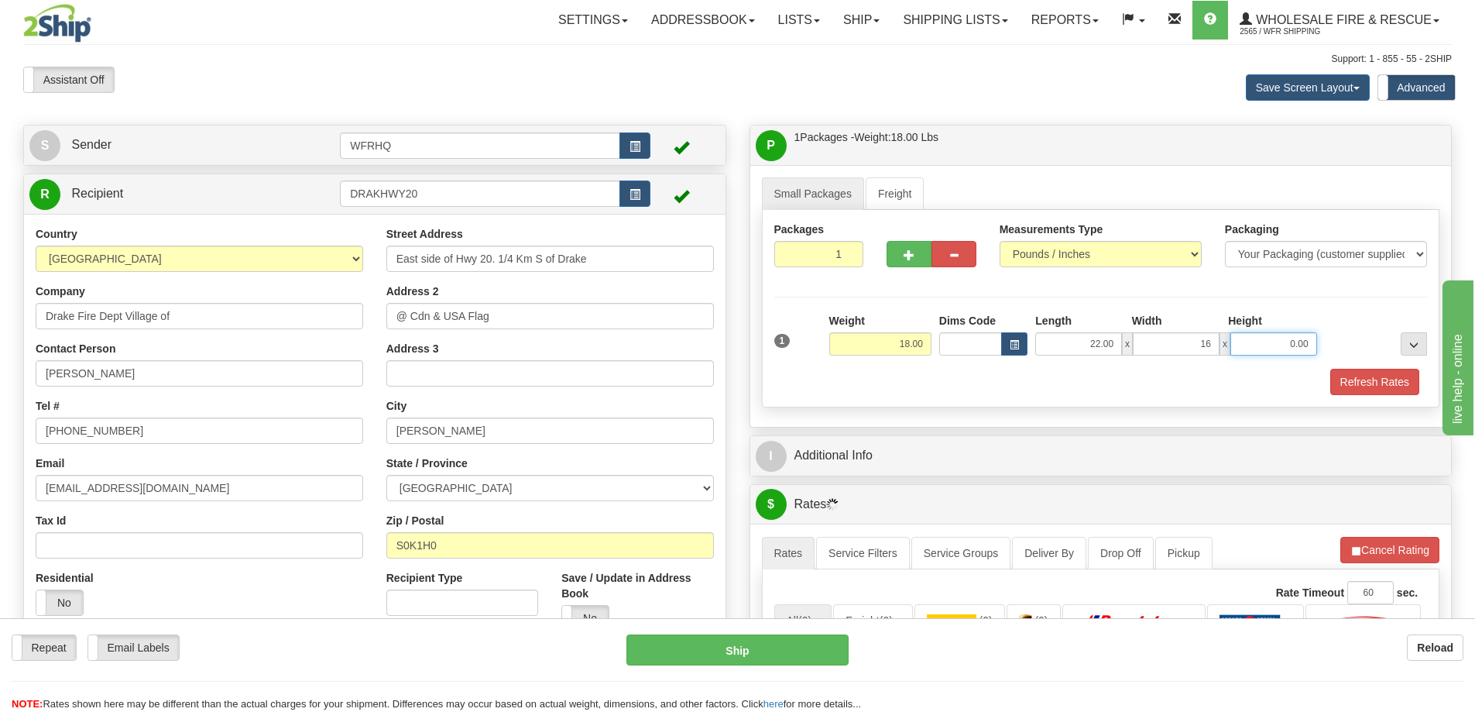
type input "16.00"
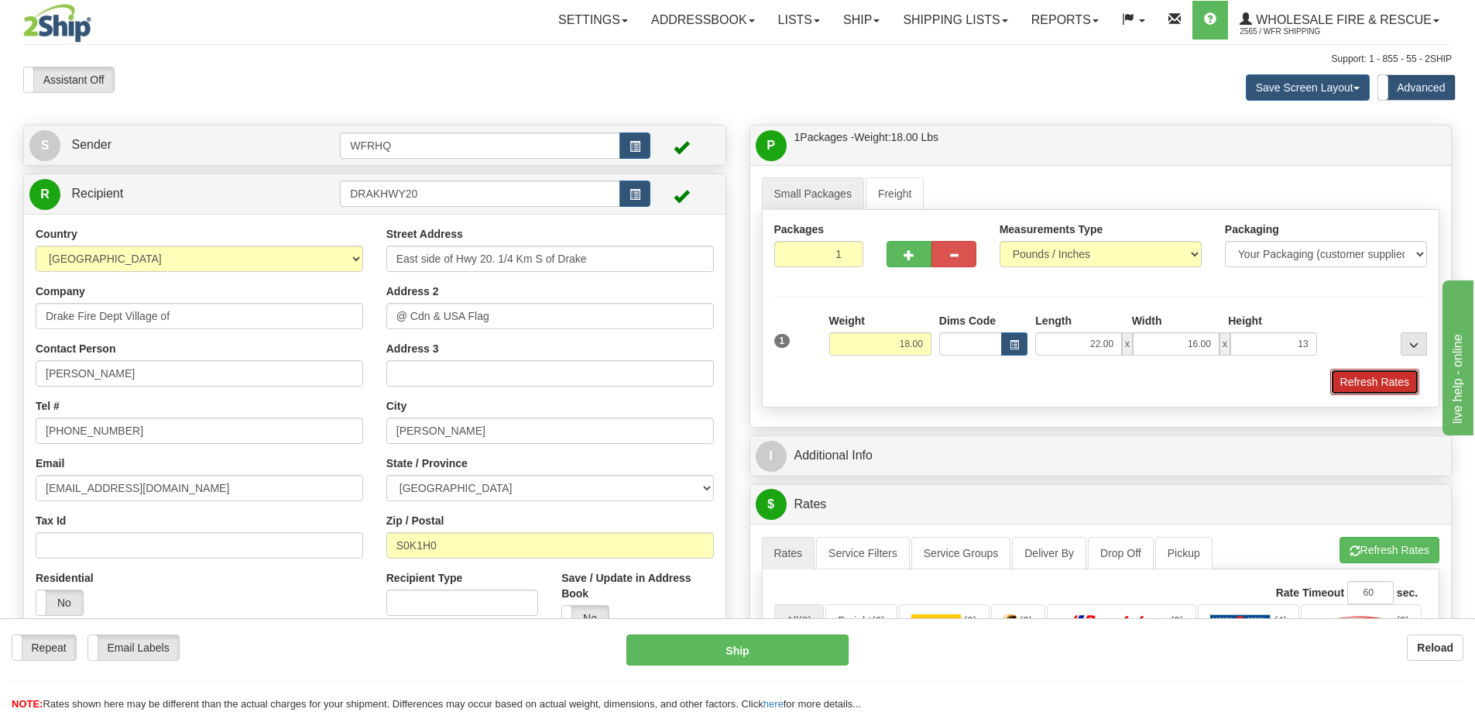
type input "13.00"
drag, startPoint x: 1382, startPoint y: 380, endPoint x: 1361, endPoint y: 386, distance: 21.6
click at [1381, 380] on button "Refresh Rates" at bounding box center [1374, 382] width 89 height 26
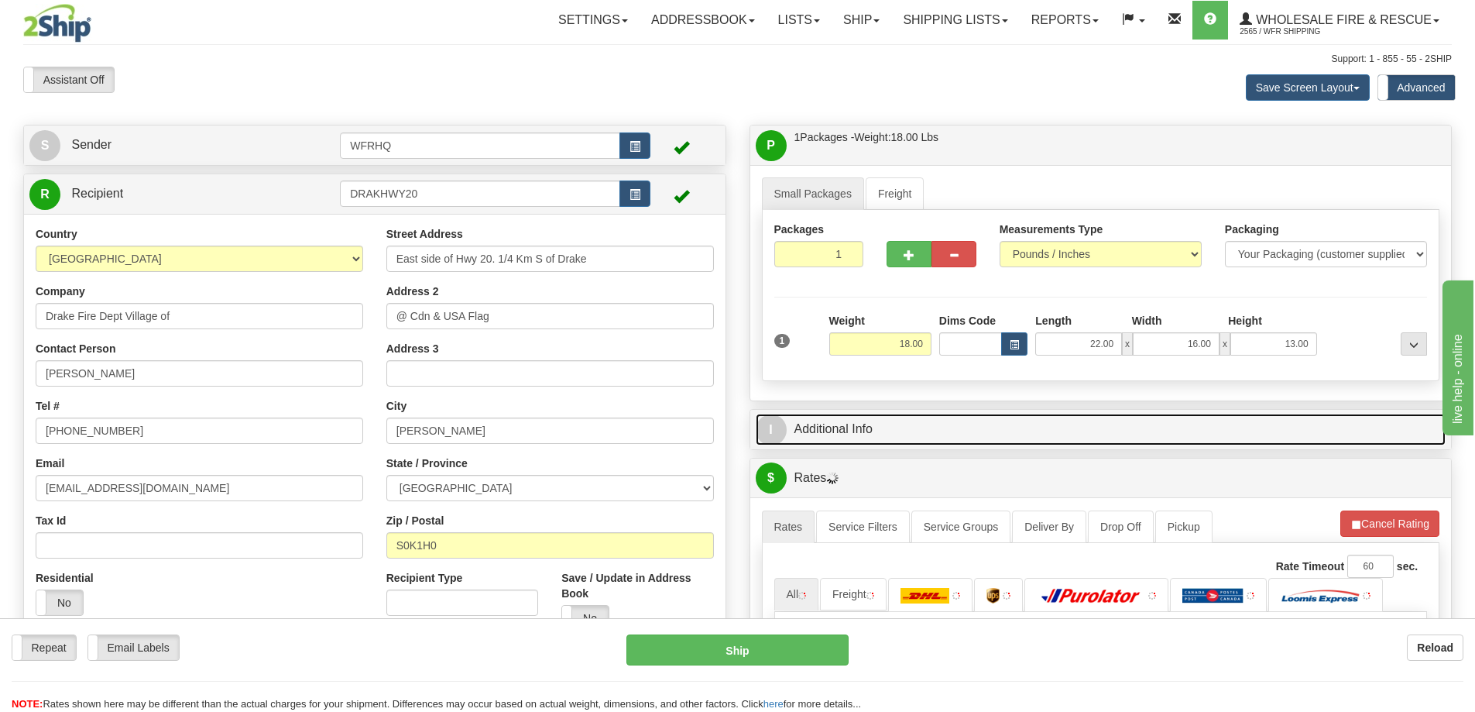
click at [1182, 415] on link "I Additional Info" at bounding box center [1101, 429] width 691 height 32
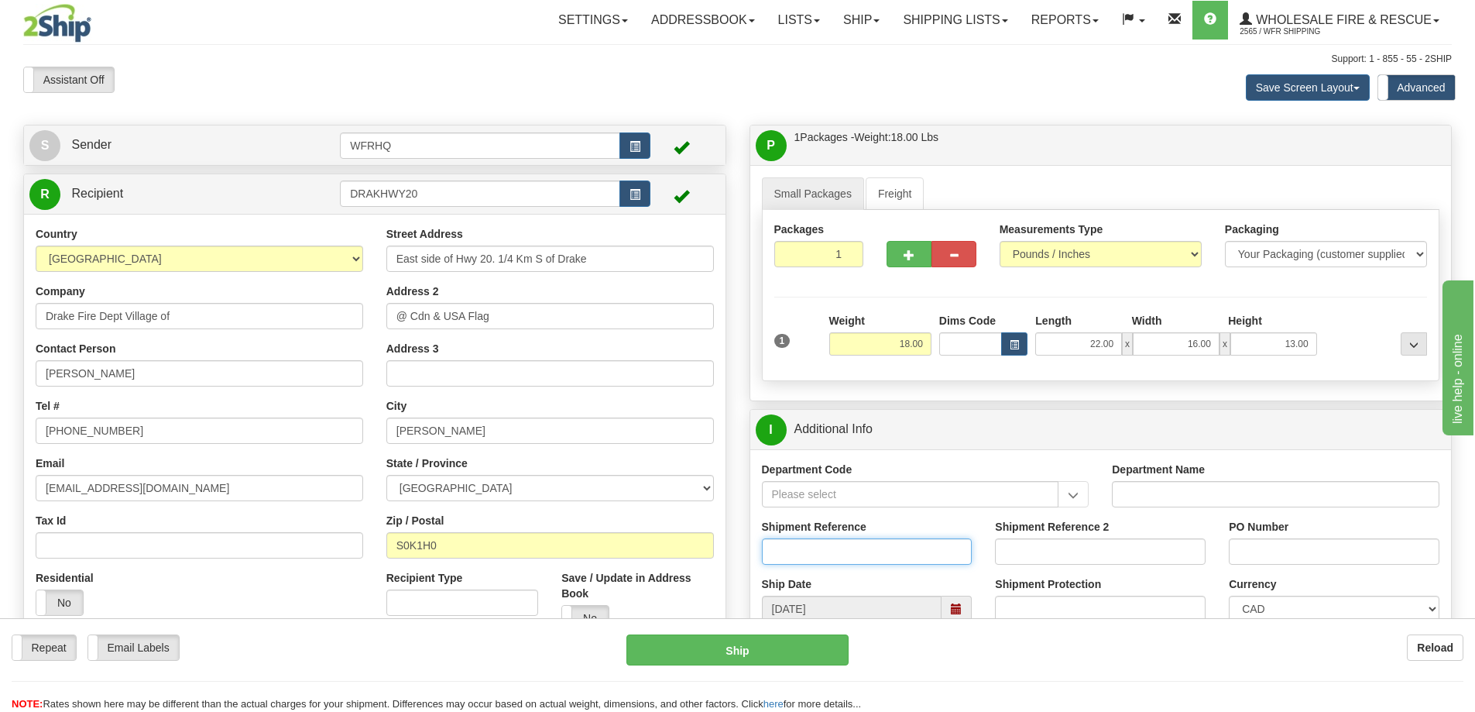
click at [816, 562] on input "Shipment Reference" at bounding box center [867, 551] width 211 height 26
type input "S47303-31293"
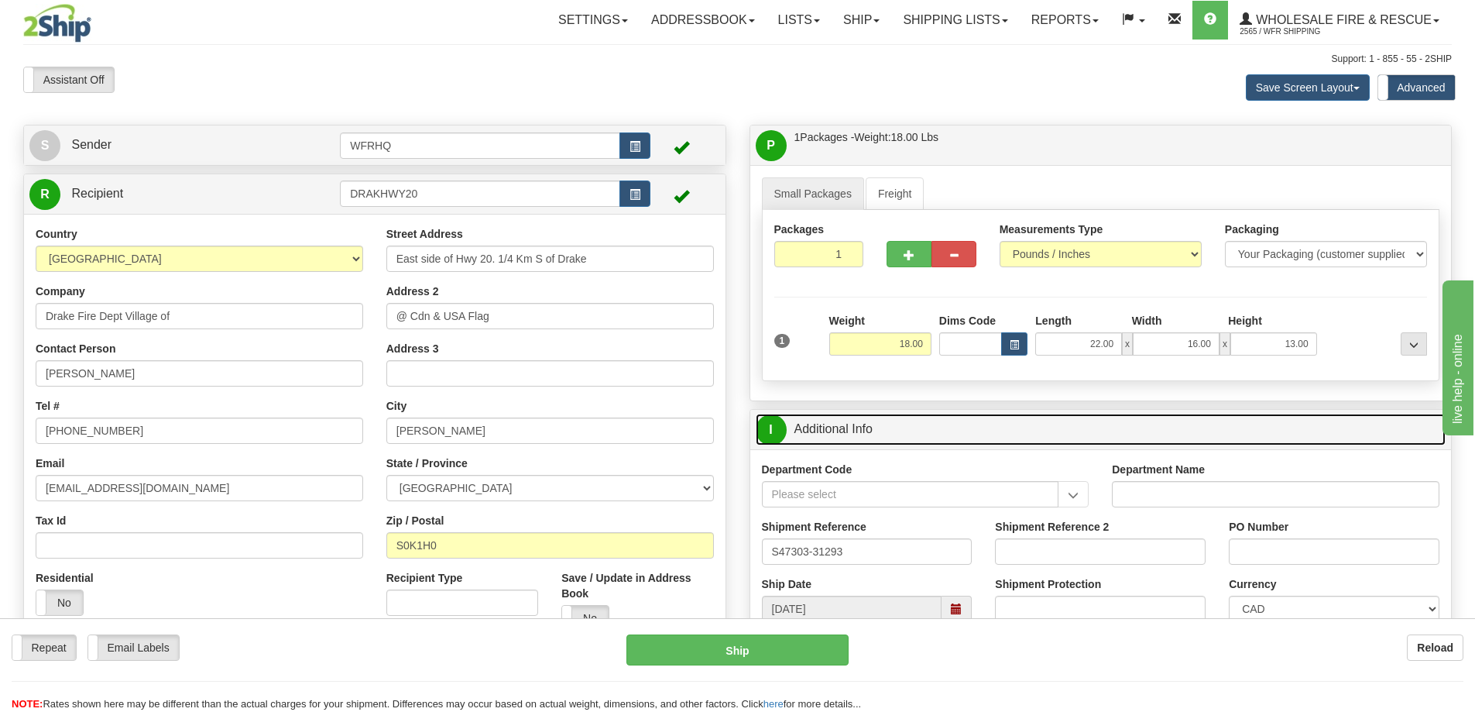
click at [1037, 442] on link "I Additional Info" at bounding box center [1101, 429] width 691 height 32
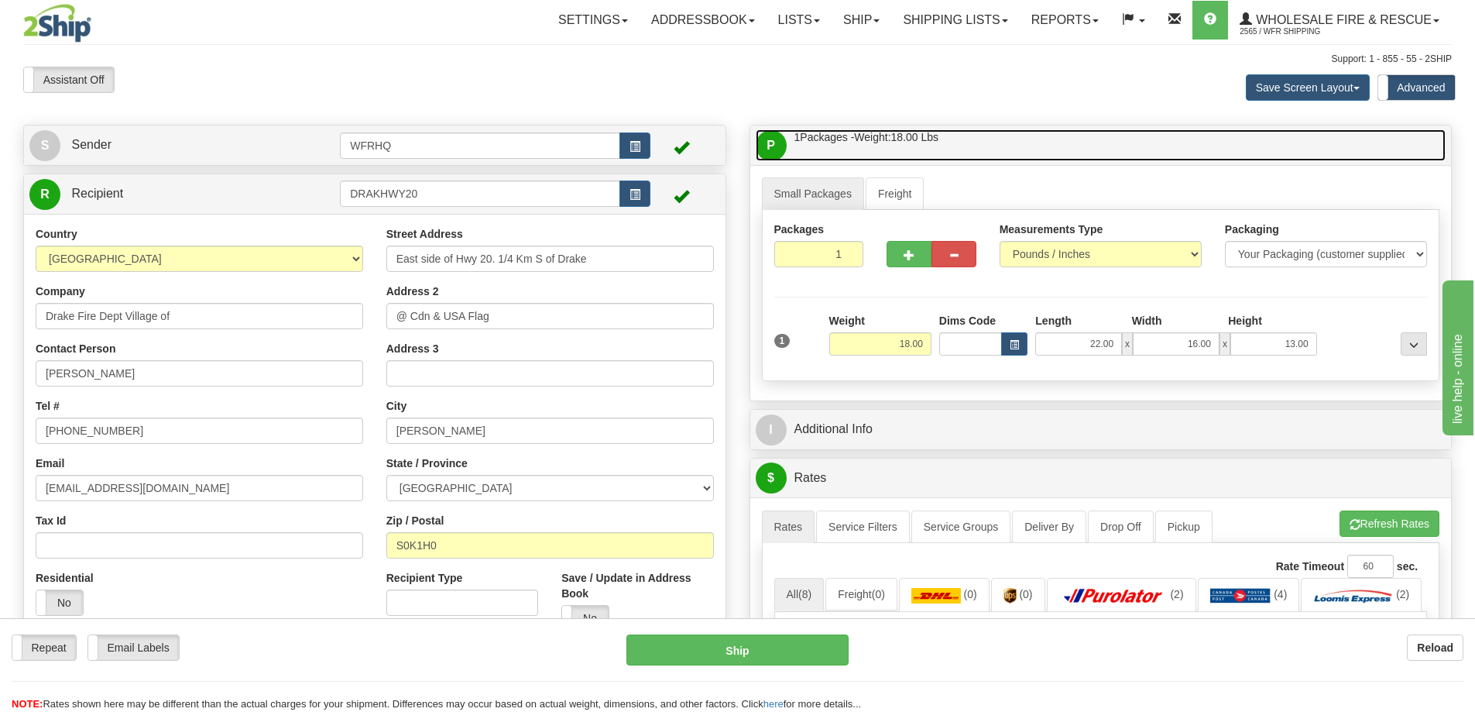
click at [1057, 146] on link "P Packages / Skids 1 Packages - Weight: 18.00 Lbs 1 Skids - Weight: NaN Lbs" at bounding box center [1101, 145] width 691 height 32
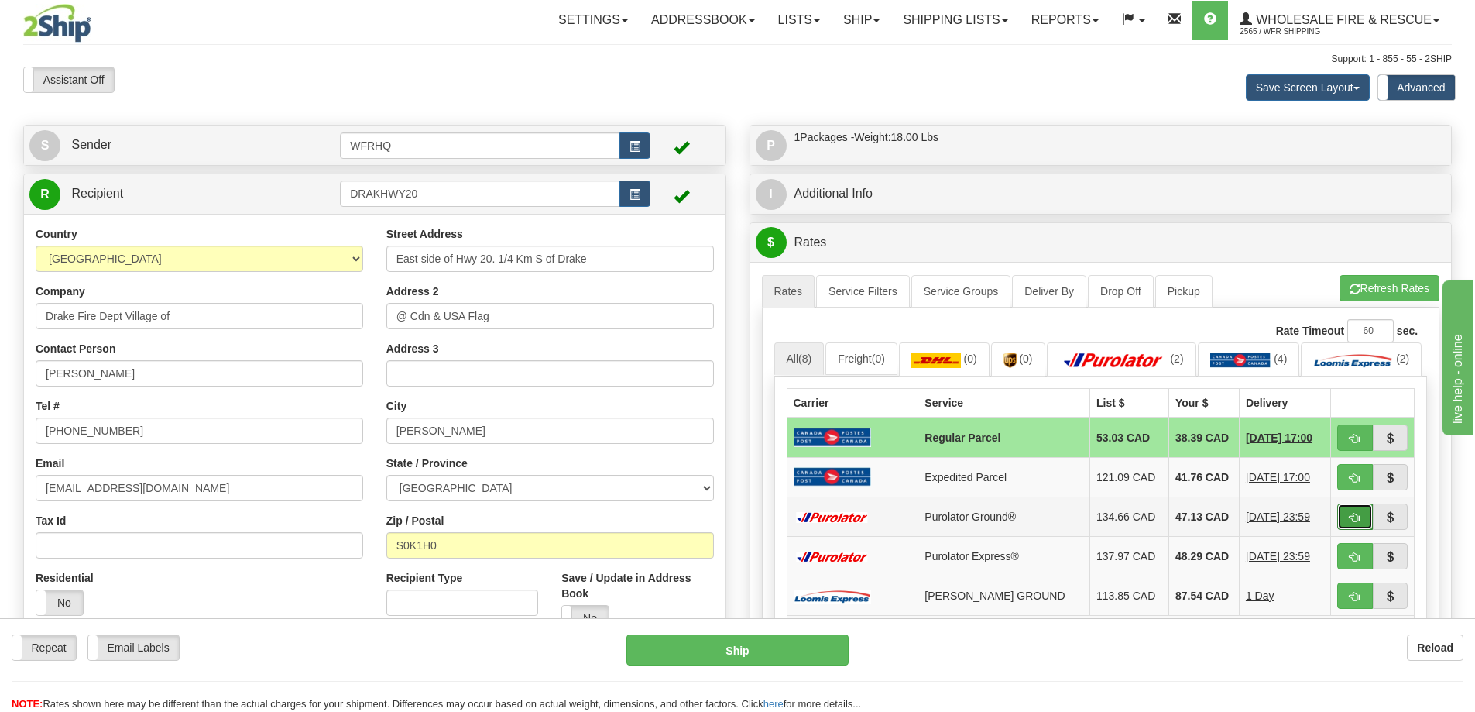
click at [1360, 530] on button "button" at bounding box center [1355, 516] width 36 height 26
type input "260"
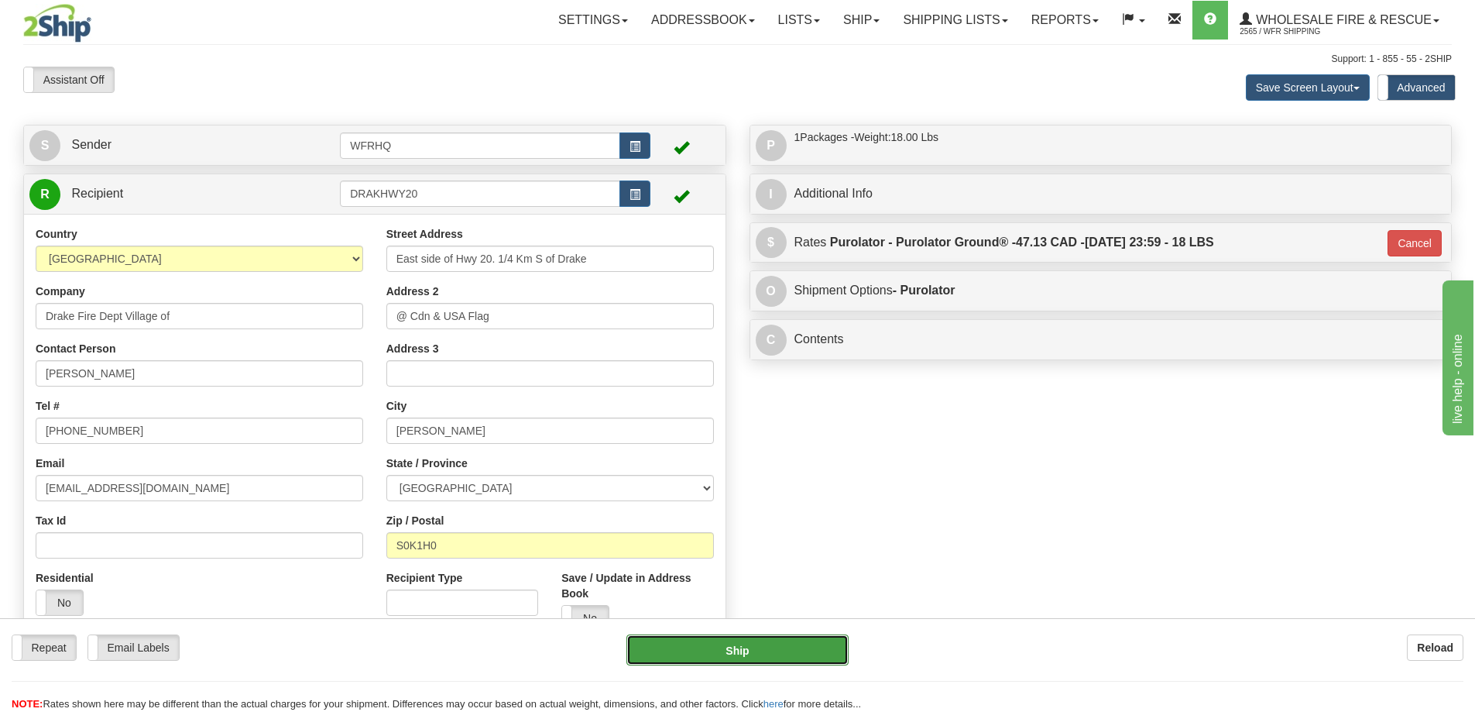
click at [736, 661] on button "Ship" at bounding box center [737, 649] width 222 height 31
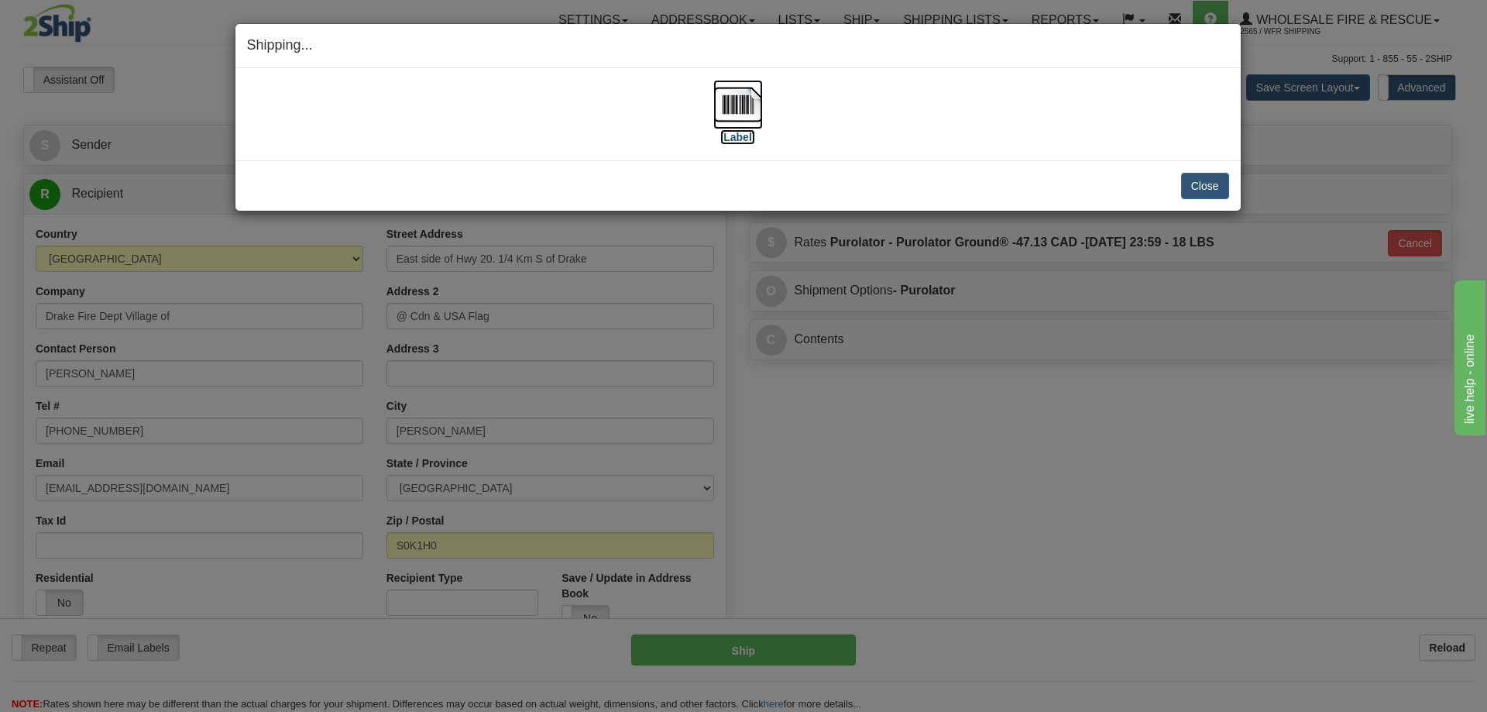
click at [748, 120] on img at bounding box center [738, 105] width 50 height 50
click at [1193, 185] on button "Close" at bounding box center [1205, 186] width 48 height 26
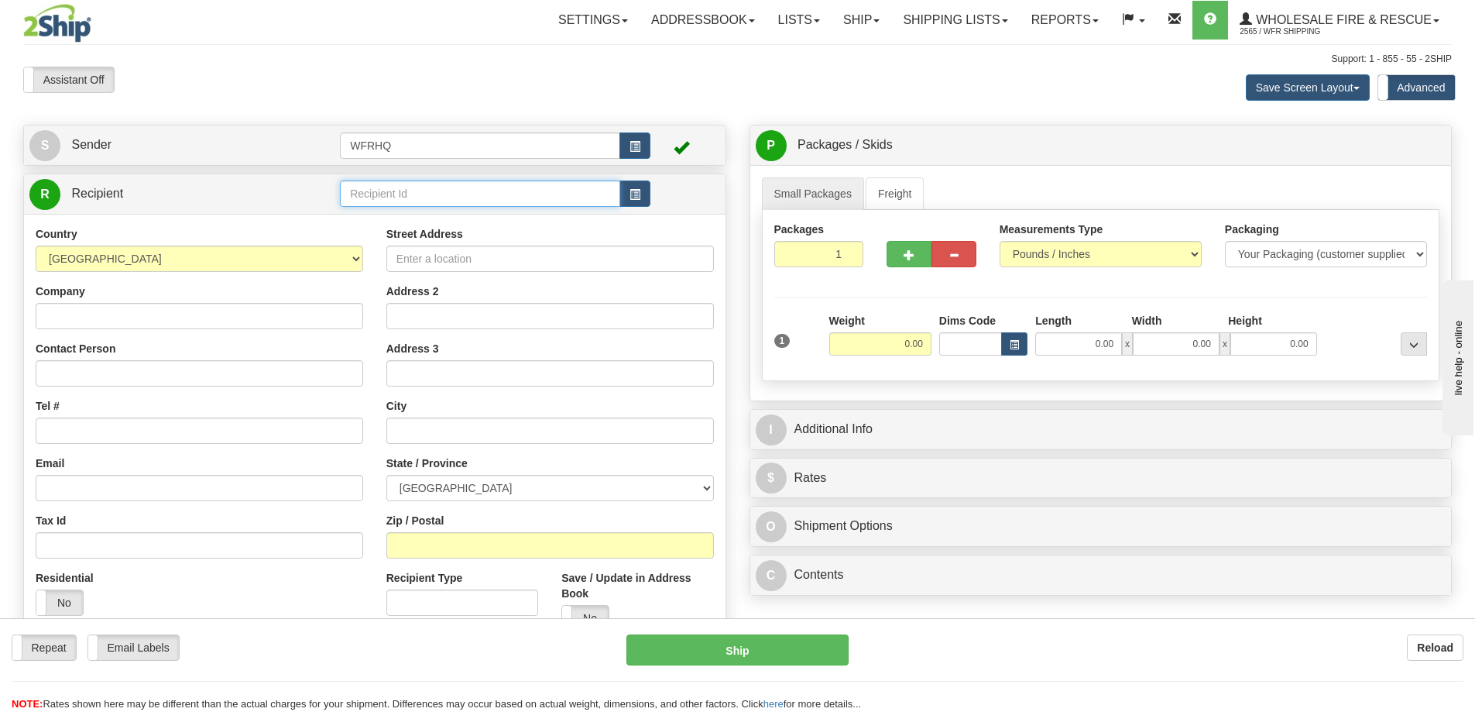
click at [427, 196] on input "text" at bounding box center [480, 193] width 280 height 26
type input "H"
type input "THEP81"
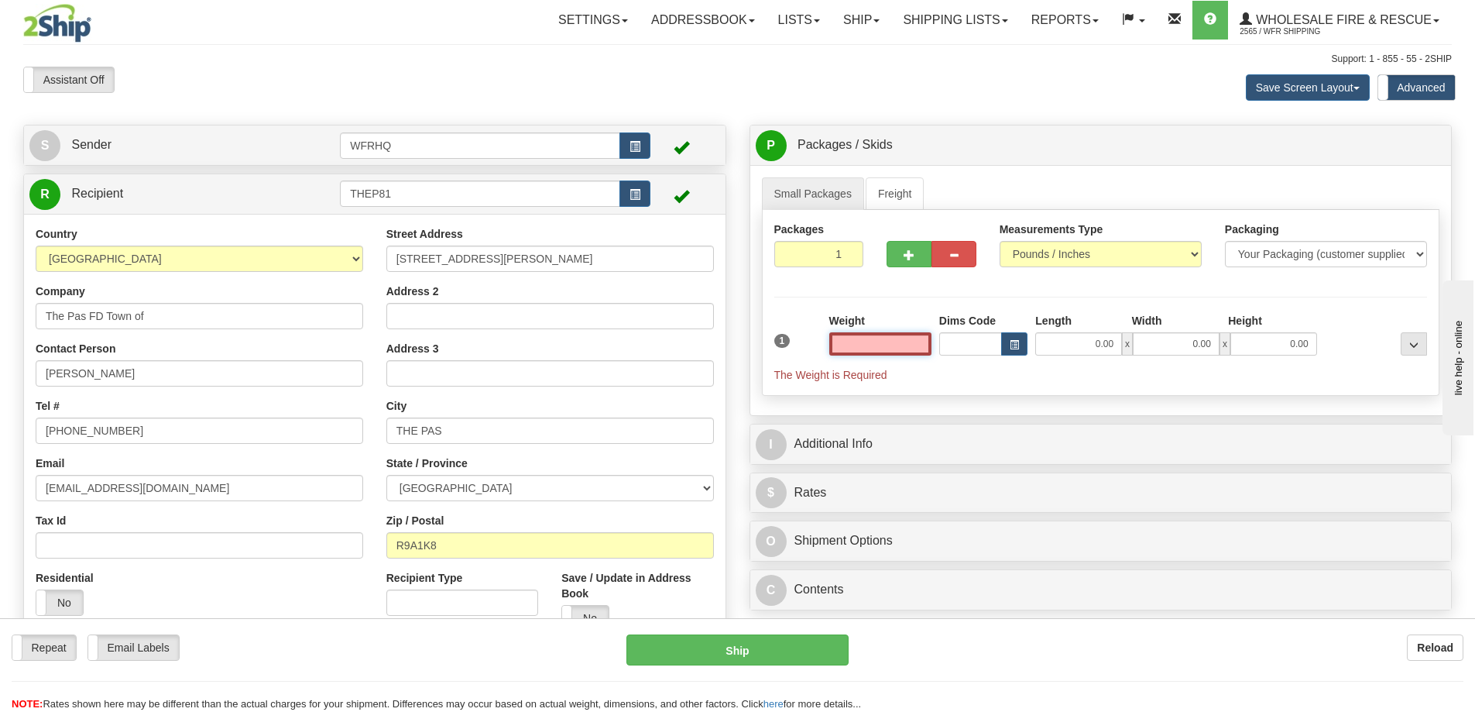
click at [894, 345] on input "text" at bounding box center [880, 343] width 102 height 23
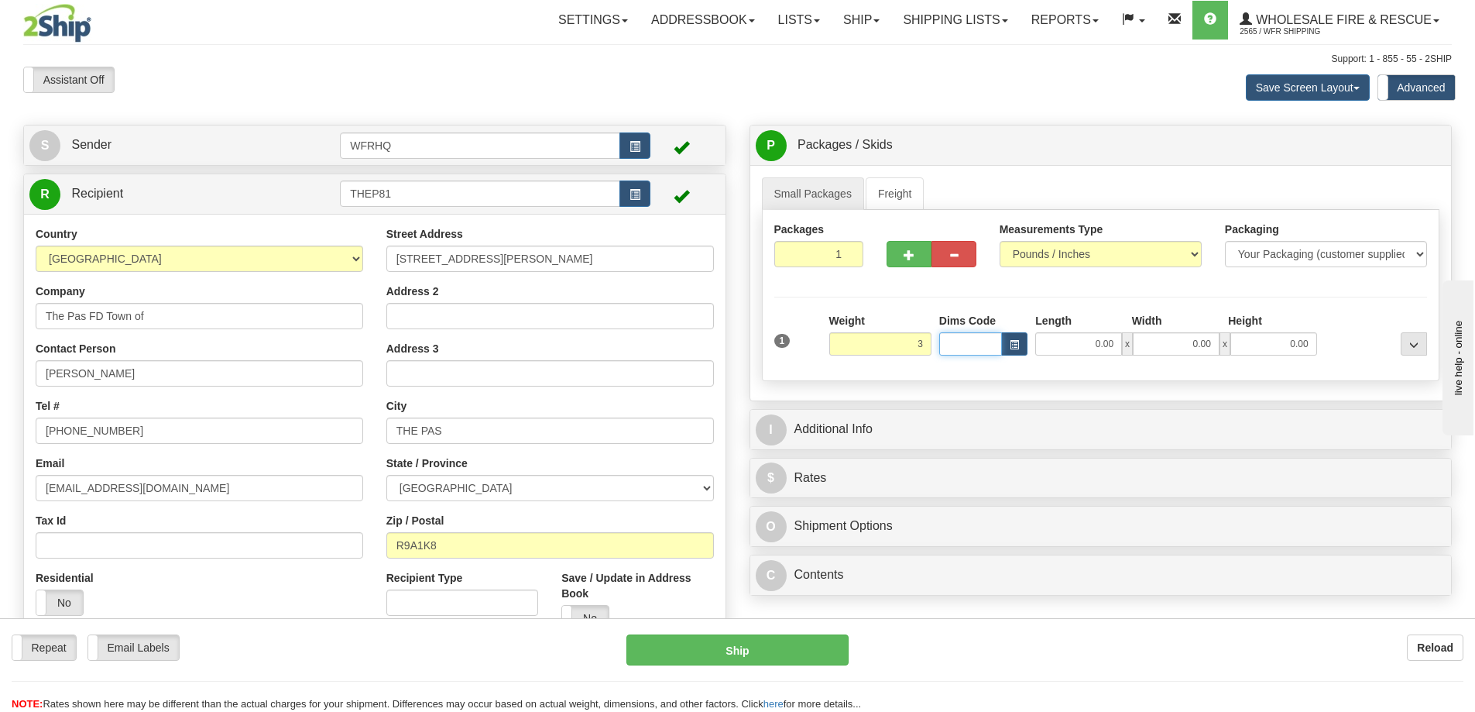
type input "3.00"
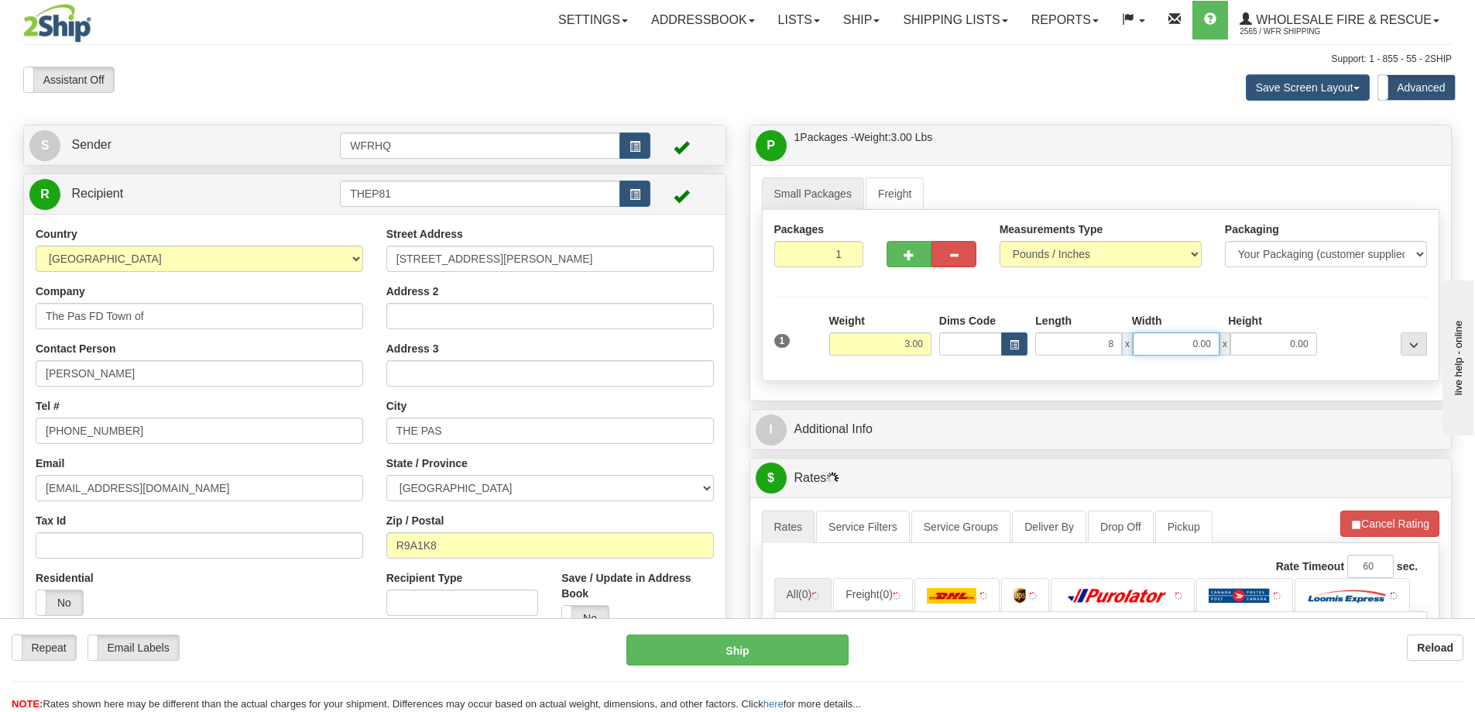
type input "8.00"
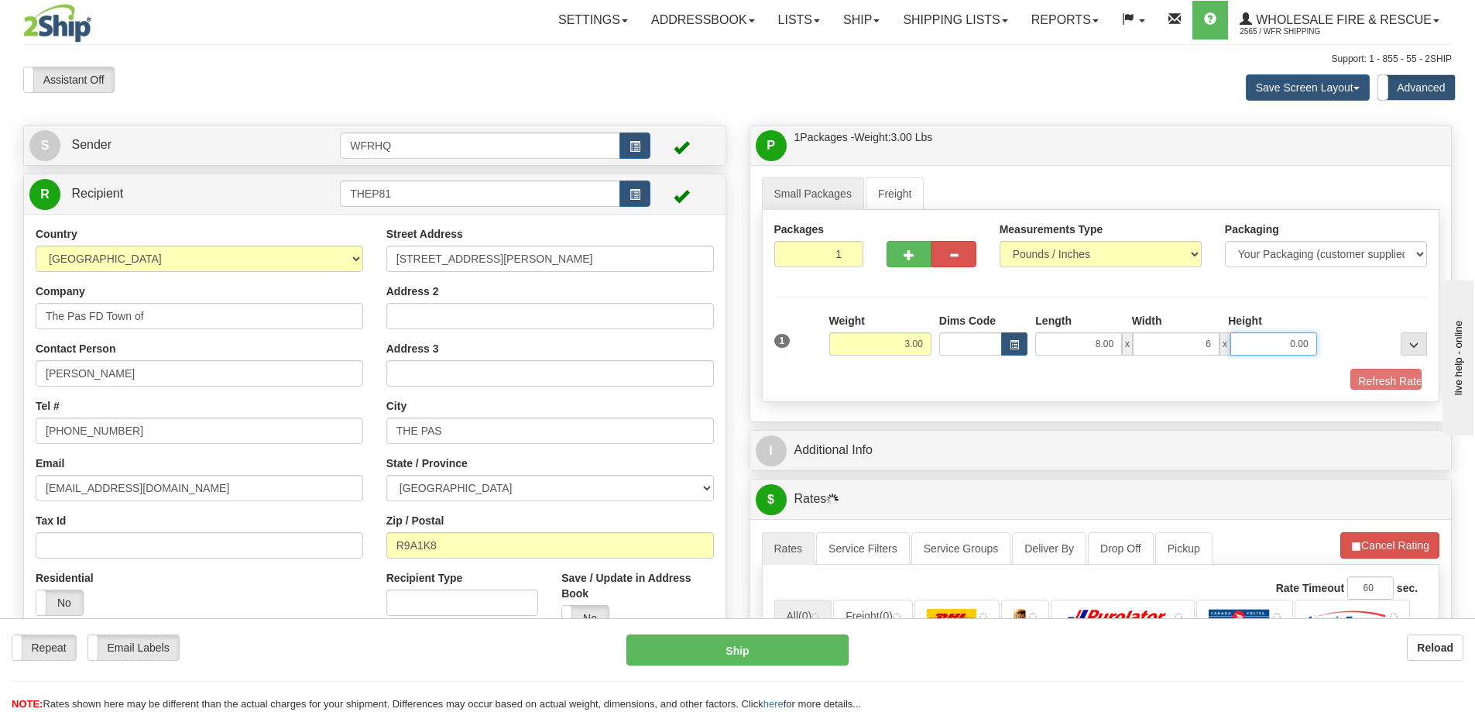
type input "6.00"
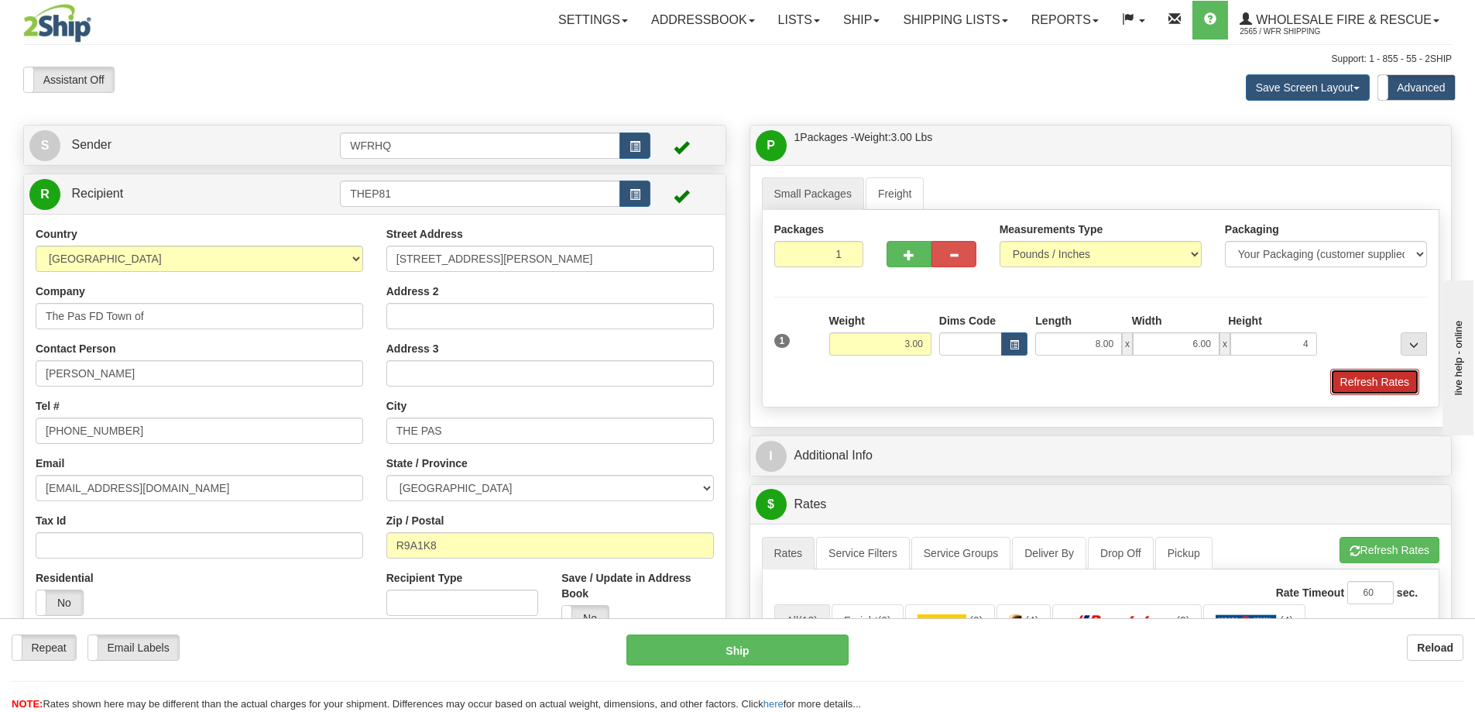
type input "4.00"
drag, startPoint x: 1357, startPoint y: 386, endPoint x: 1331, endPoint y: 390, distance: 26.7
click at [1357, 386] on button "Refresh Rates" at bounding box center [1374, 382] width 89 height 26
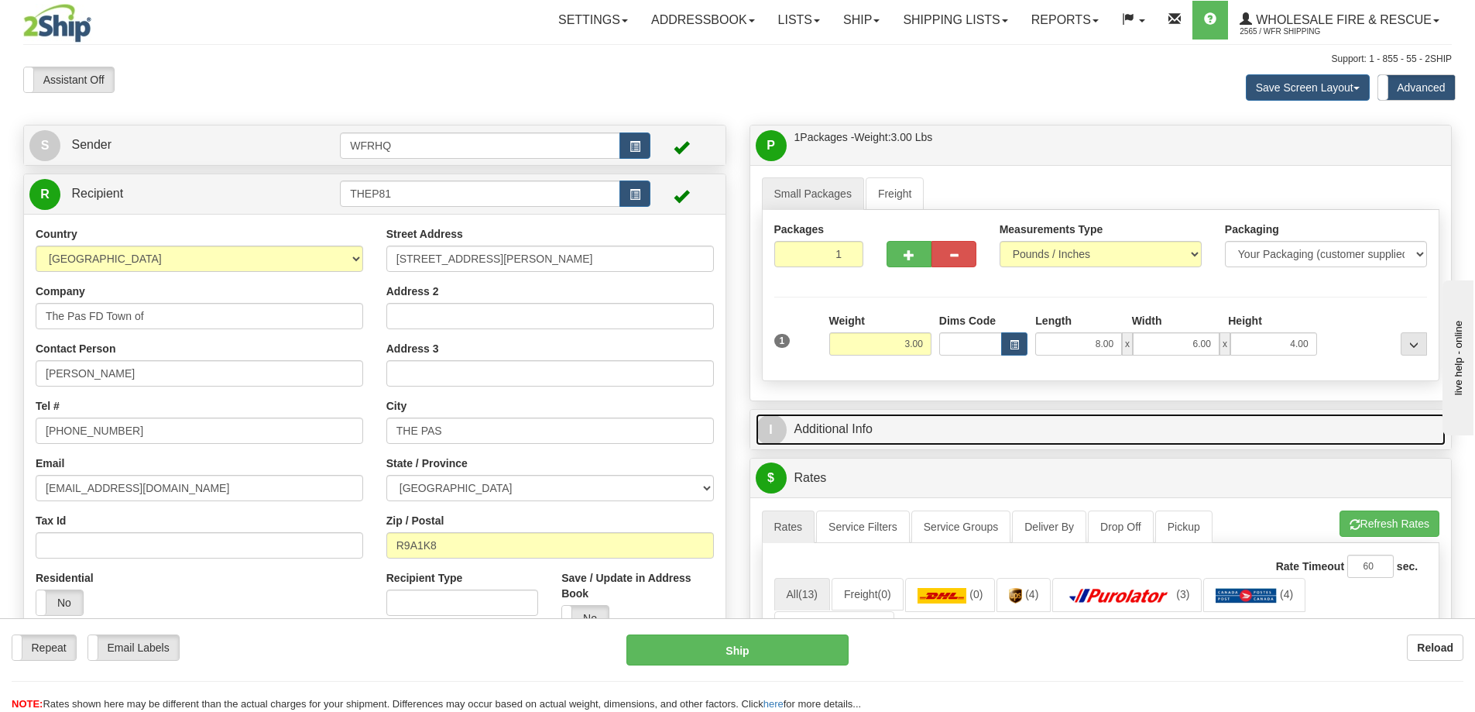
click at [1227, 429] on link "I Additional Info" at bounding box center [1101, 429] width 691 height 32
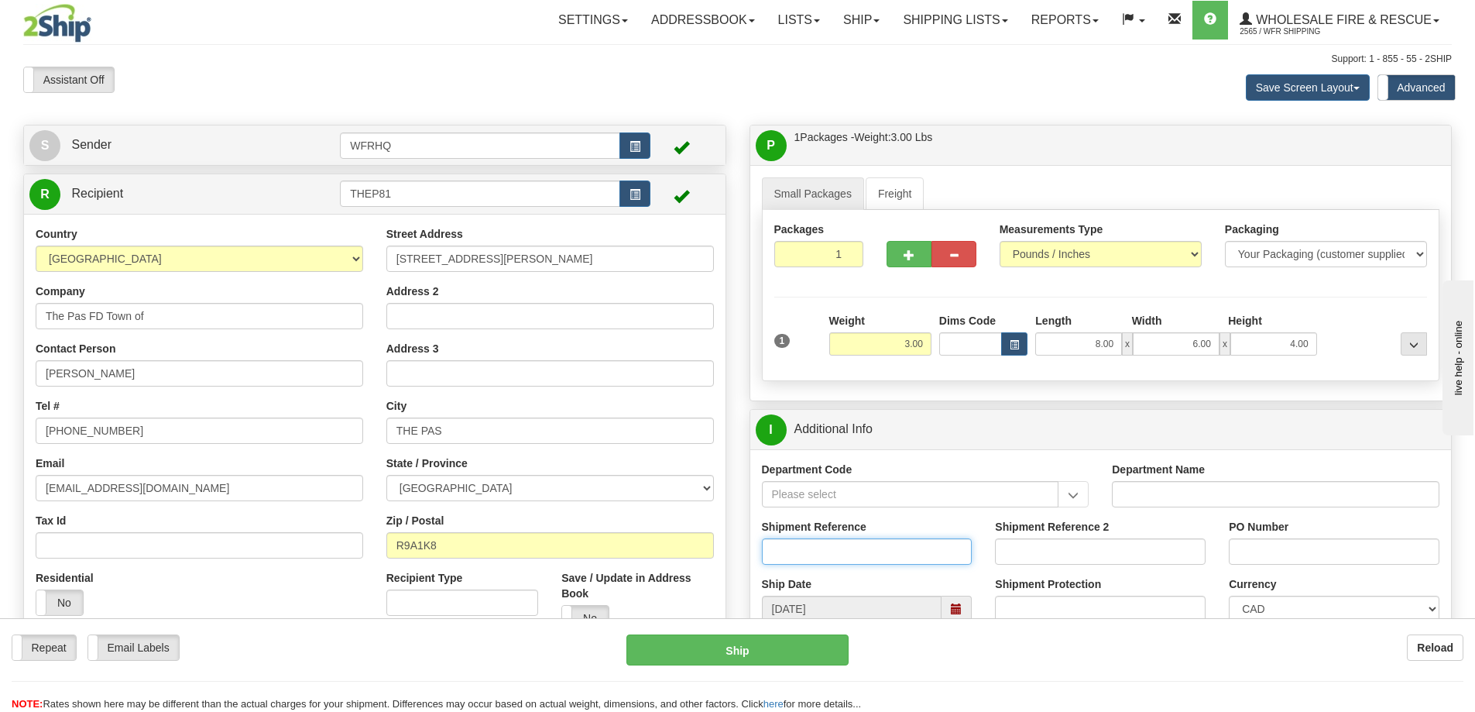
click at [807, 557] on input "Shipment Reference" at bounding box center [867, 551] width 211 height 26
type input "S47379-31313"
type input "Pumper 2 Equipment"
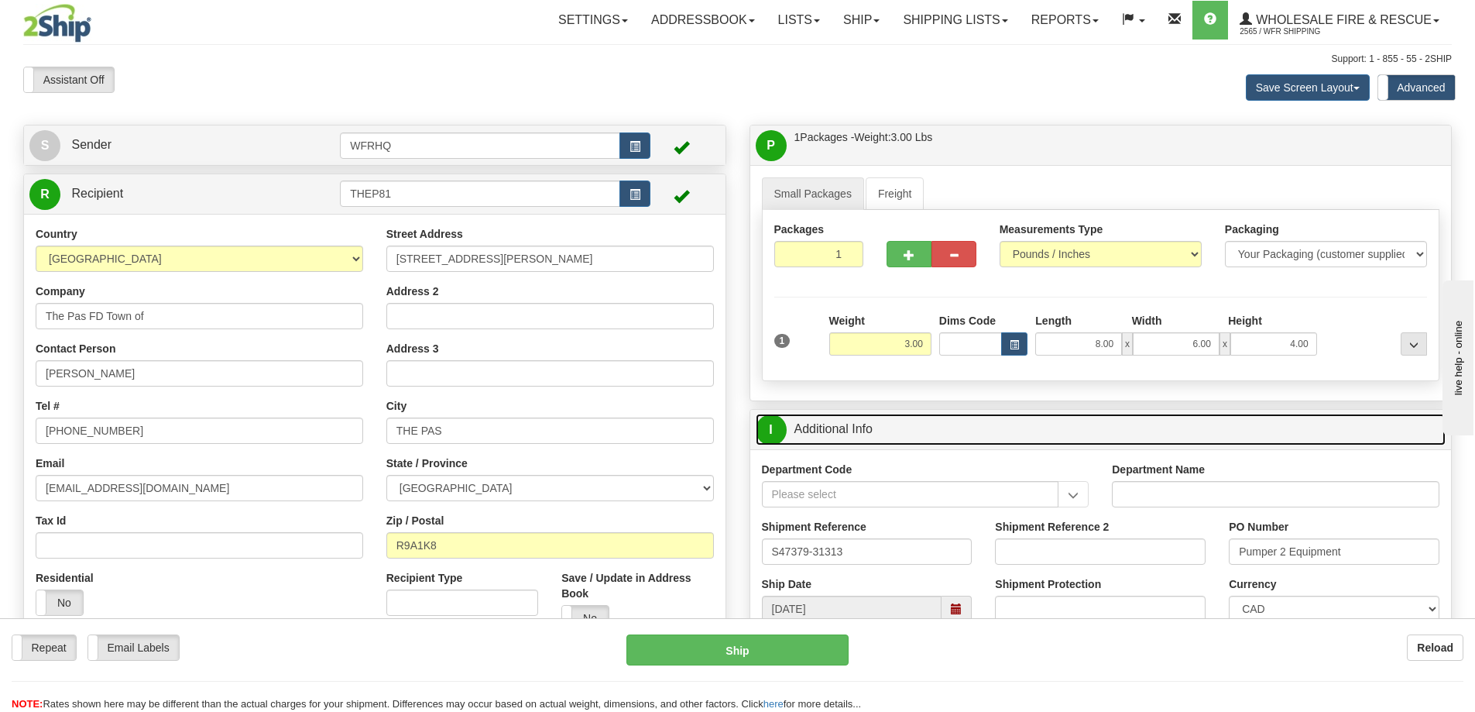
click at [1017, 437] on link "I Additional Info" at bounding box center [1101, 429] width 691 height 32
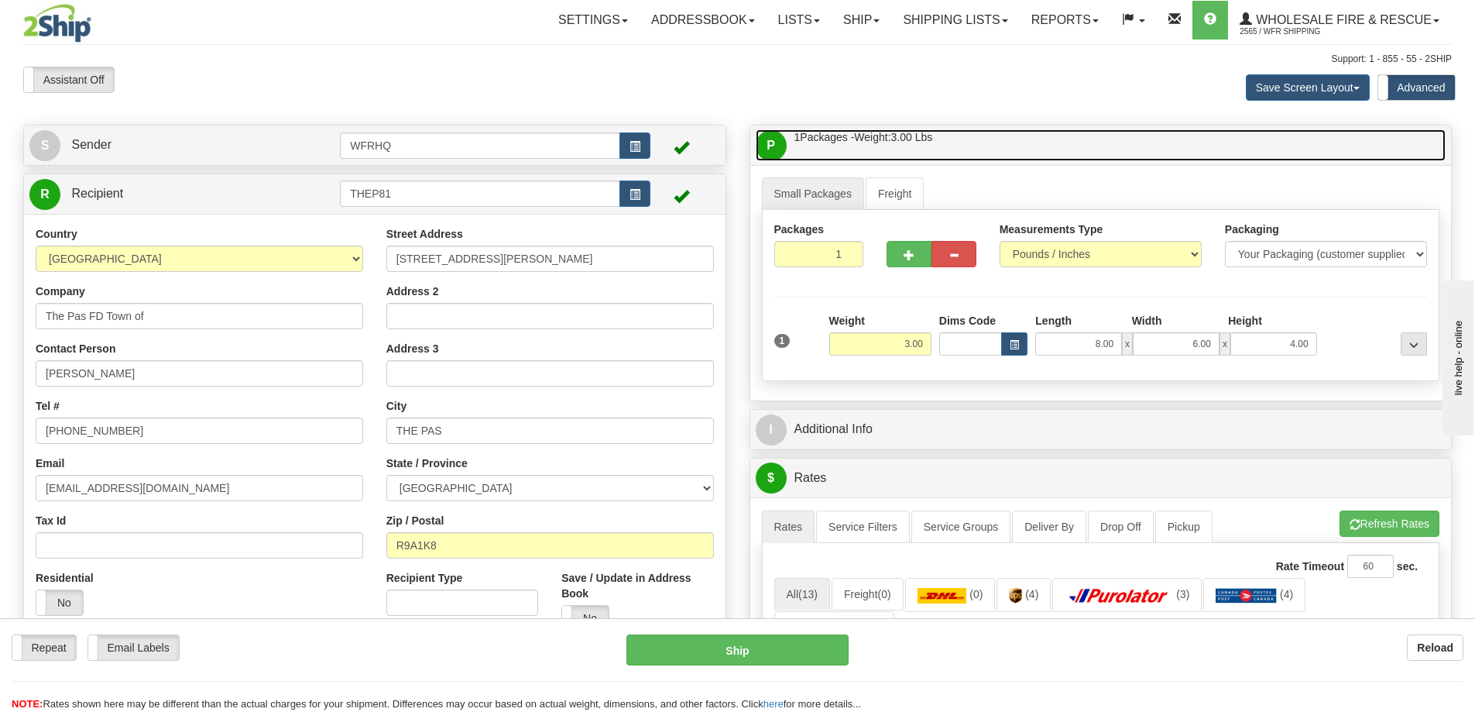
click at [1011, 149] on link "P Packages / Skids 1 Packages - Weight: 3.00 Lbs 1 Skids - Weight: NaN Lbs" at bounding box center [1101, 145] width 691 height 32
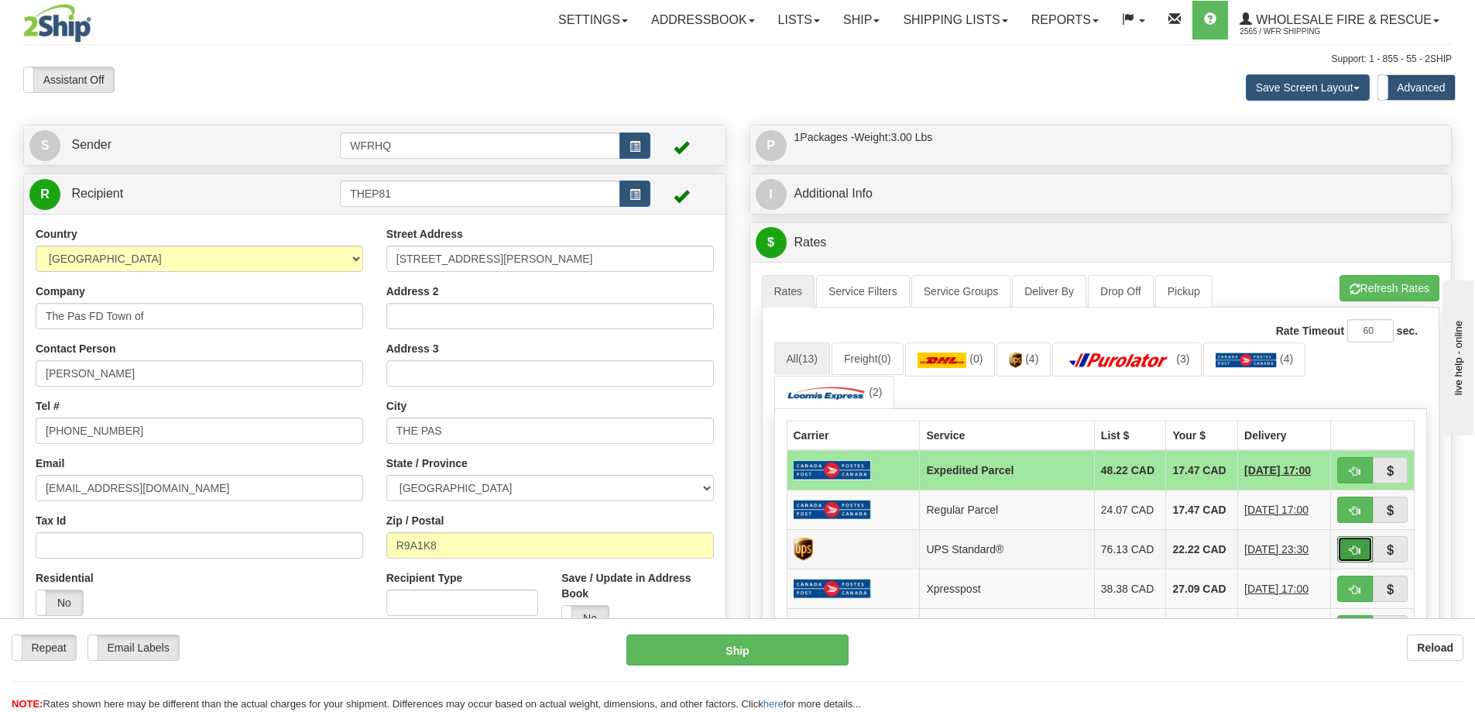
click at [1365, 551] on button "button" at bounding box center [1355, 549] width 36 height 26
type input "11"
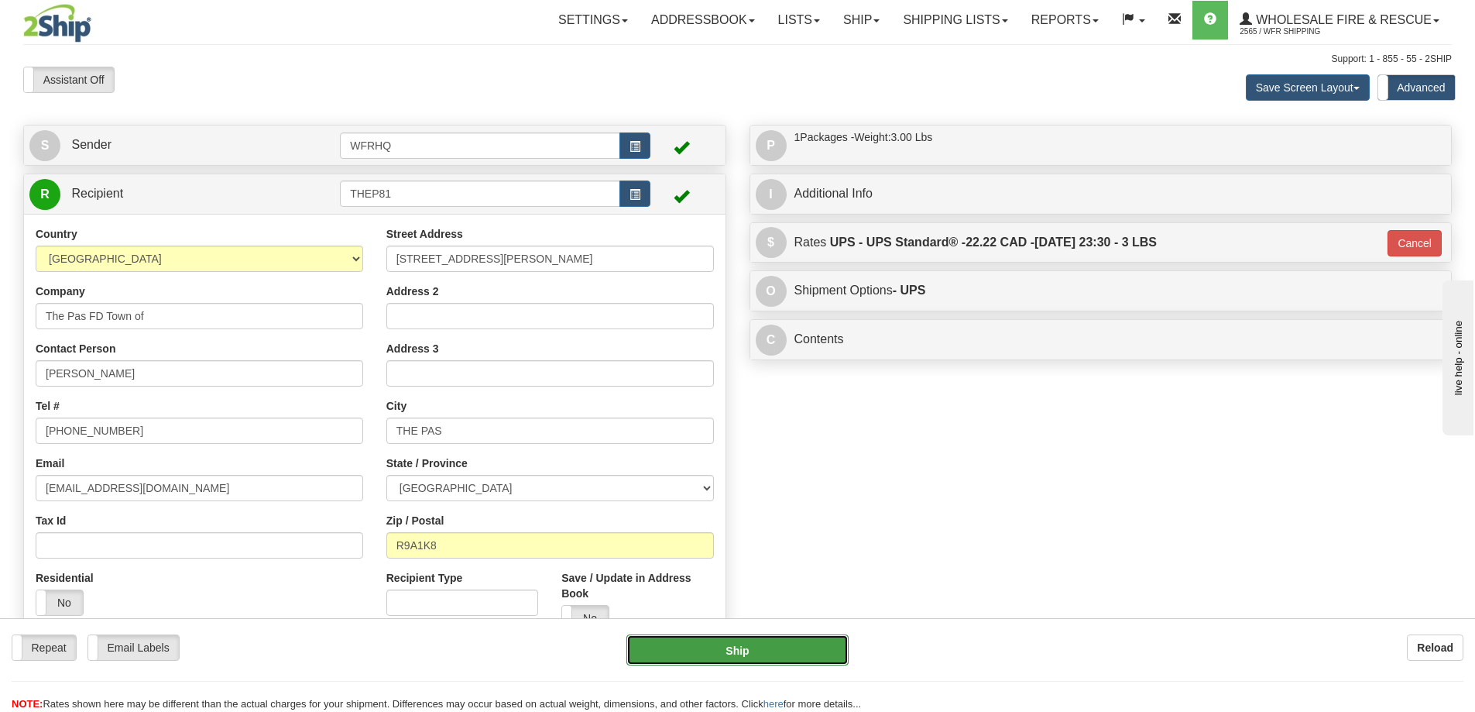
click at [760, 647] on button "Ship" at bounding box center [737, 649] width 222 height 31
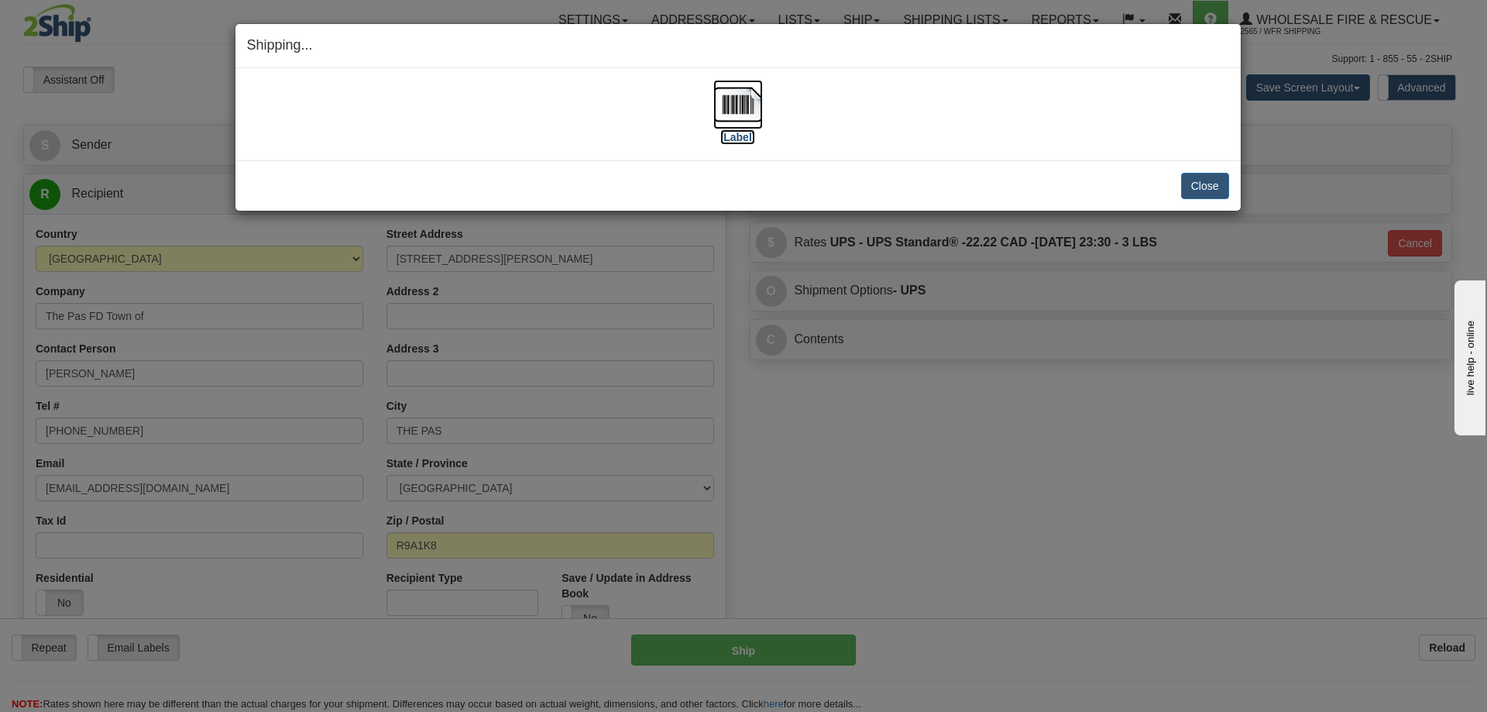
click at [745, 105] on img at bounding box center [738, 105] width 50 height 50
click at [1205, 194] on button "Close" at bounding box center [1205, 186] width 48 height 26
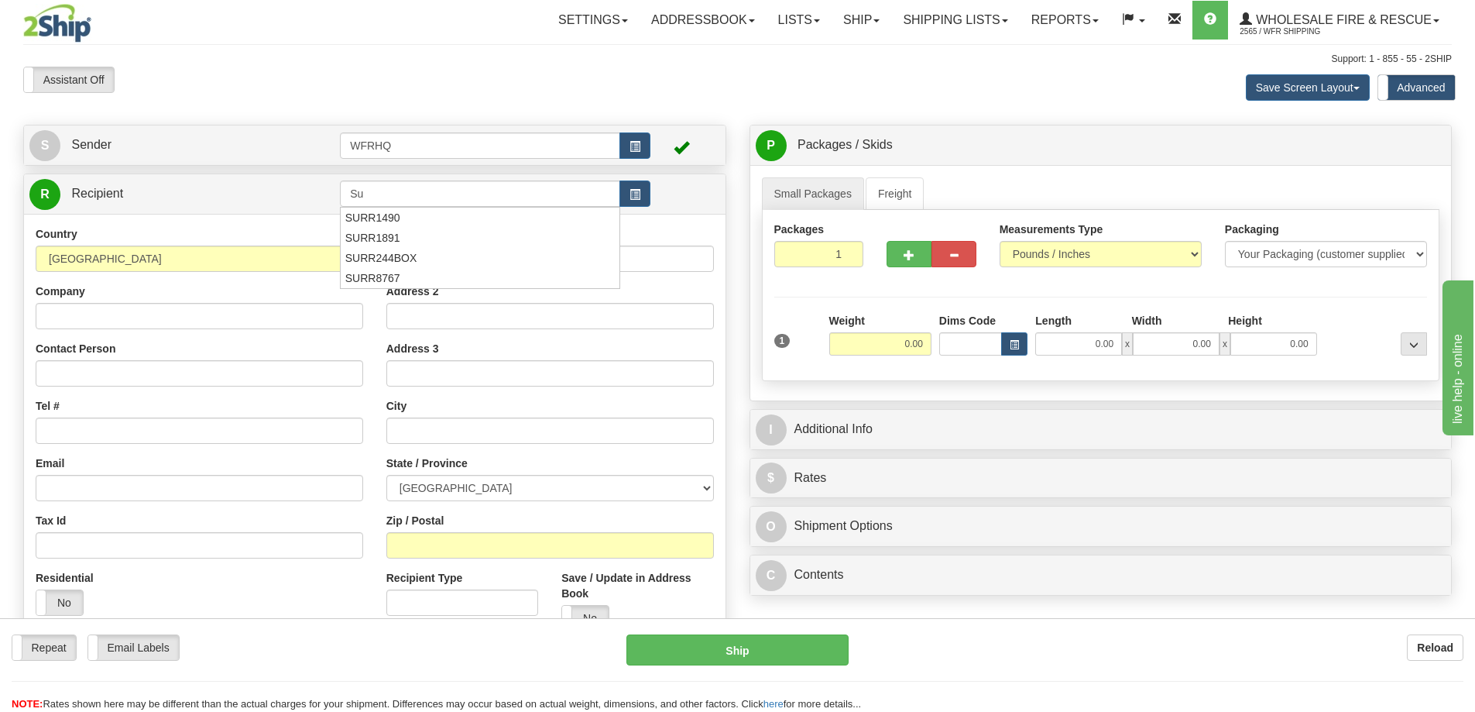
type input "S"
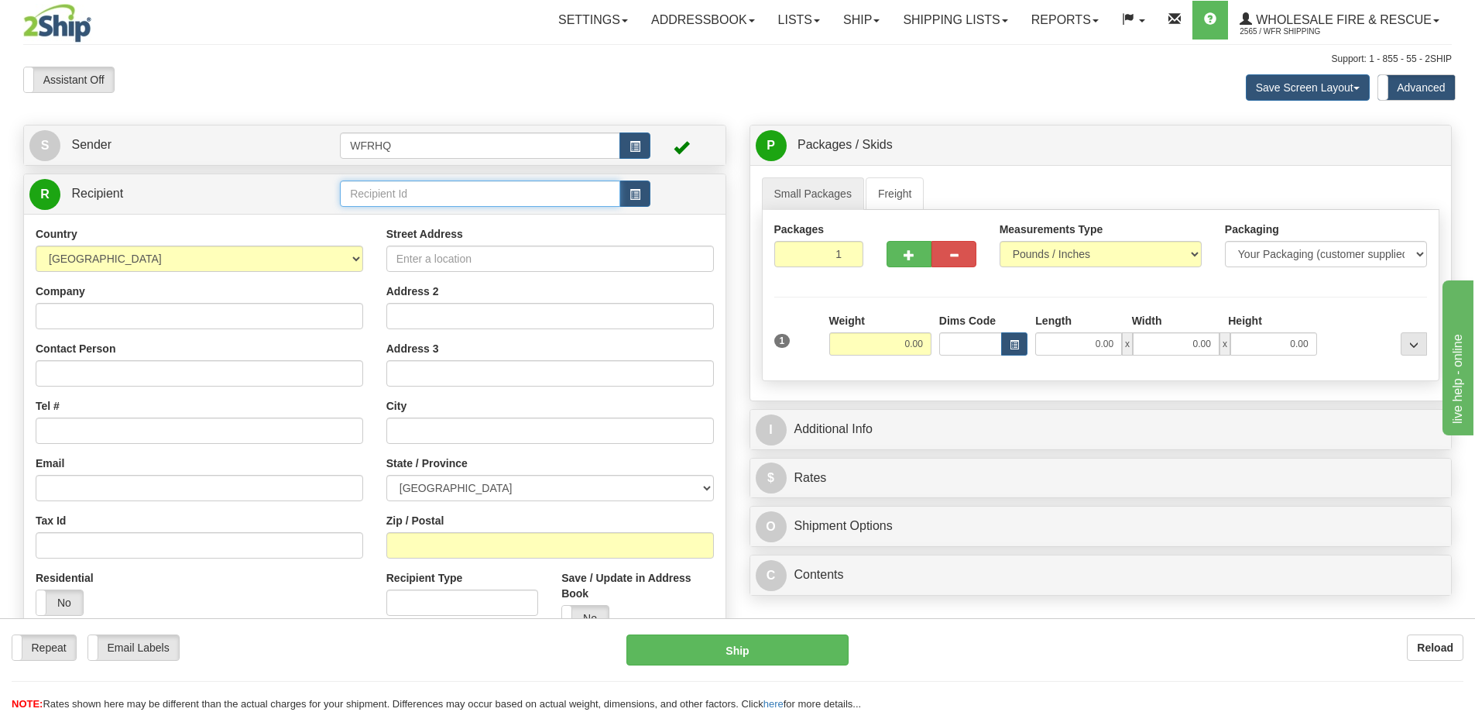
click at [416, 194] on input "text" at bounding box center [480, 193] width 280 height 26
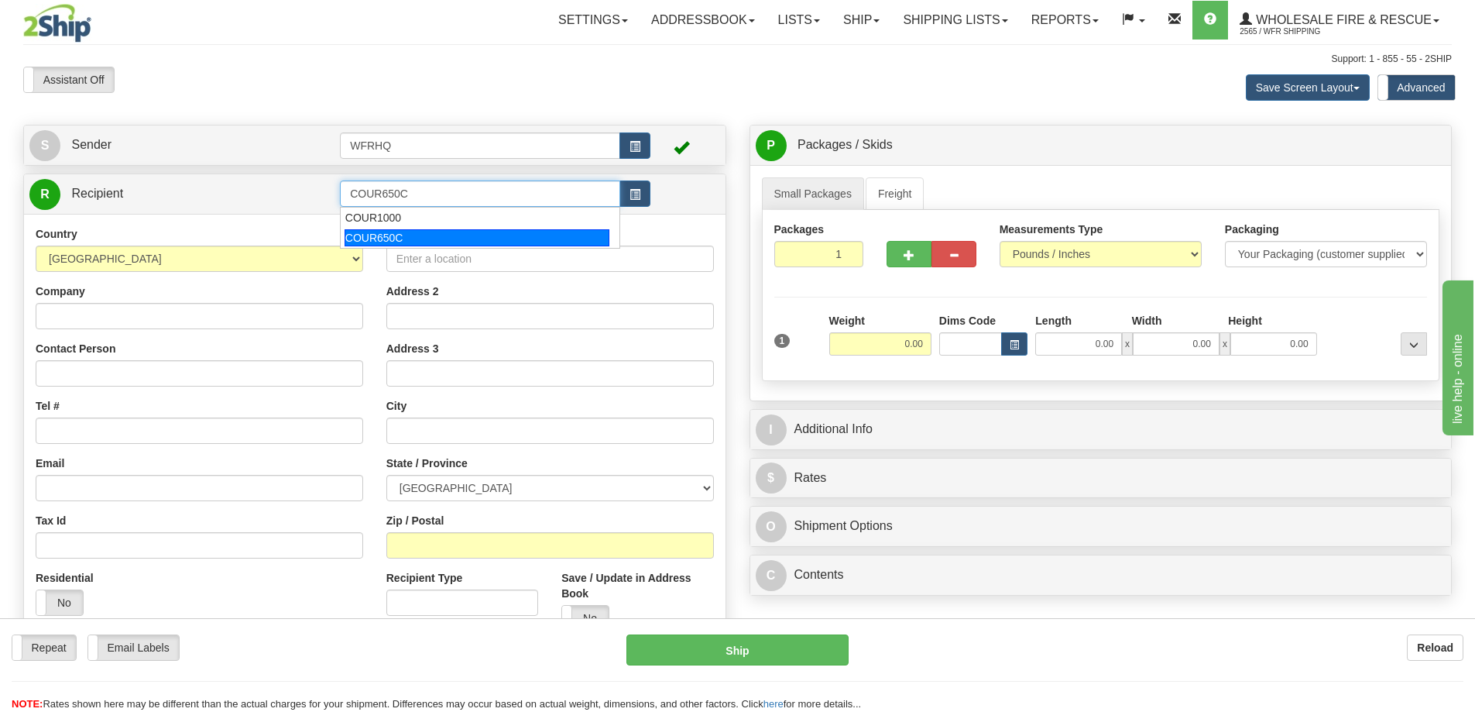
type input "COUR650C"
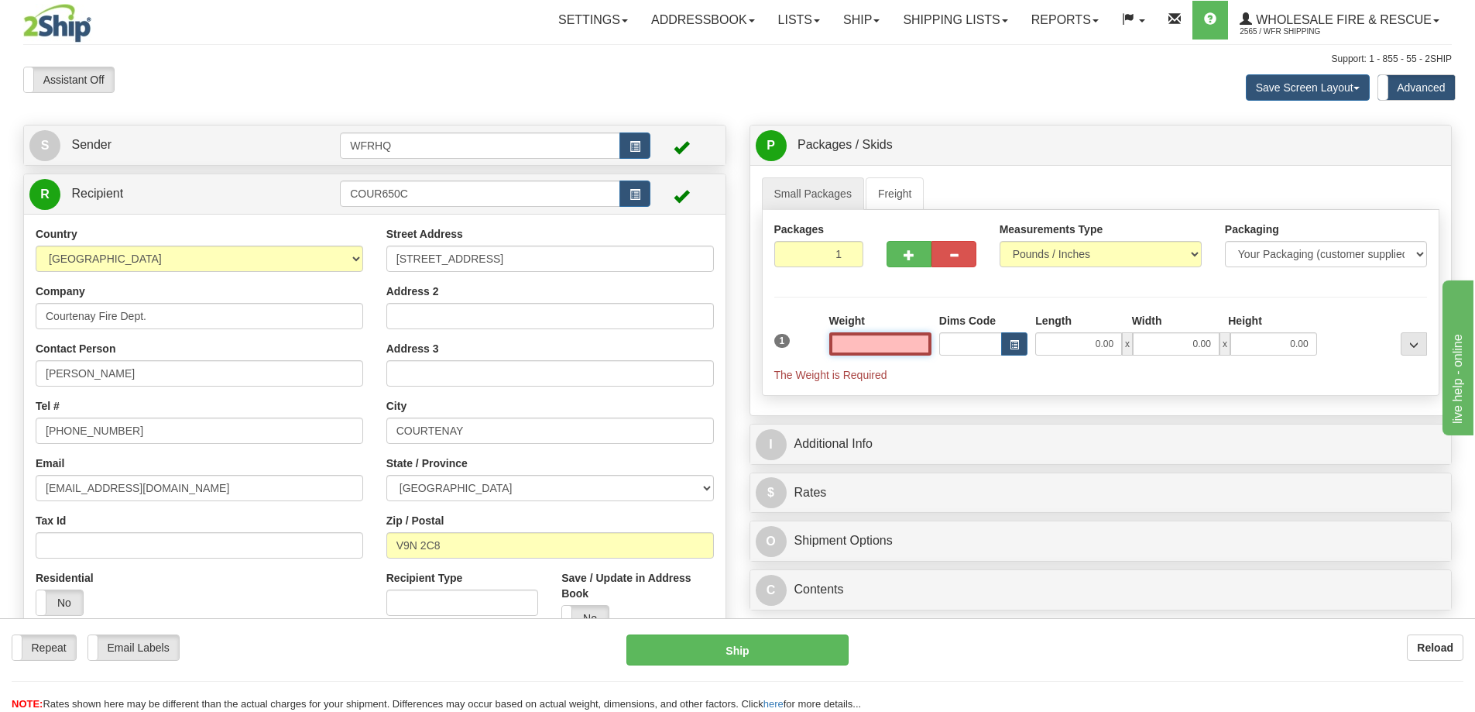
click at [850, 336] on input "text" at bounding box center [880, 343] width 102 height 23
type input "1.00"
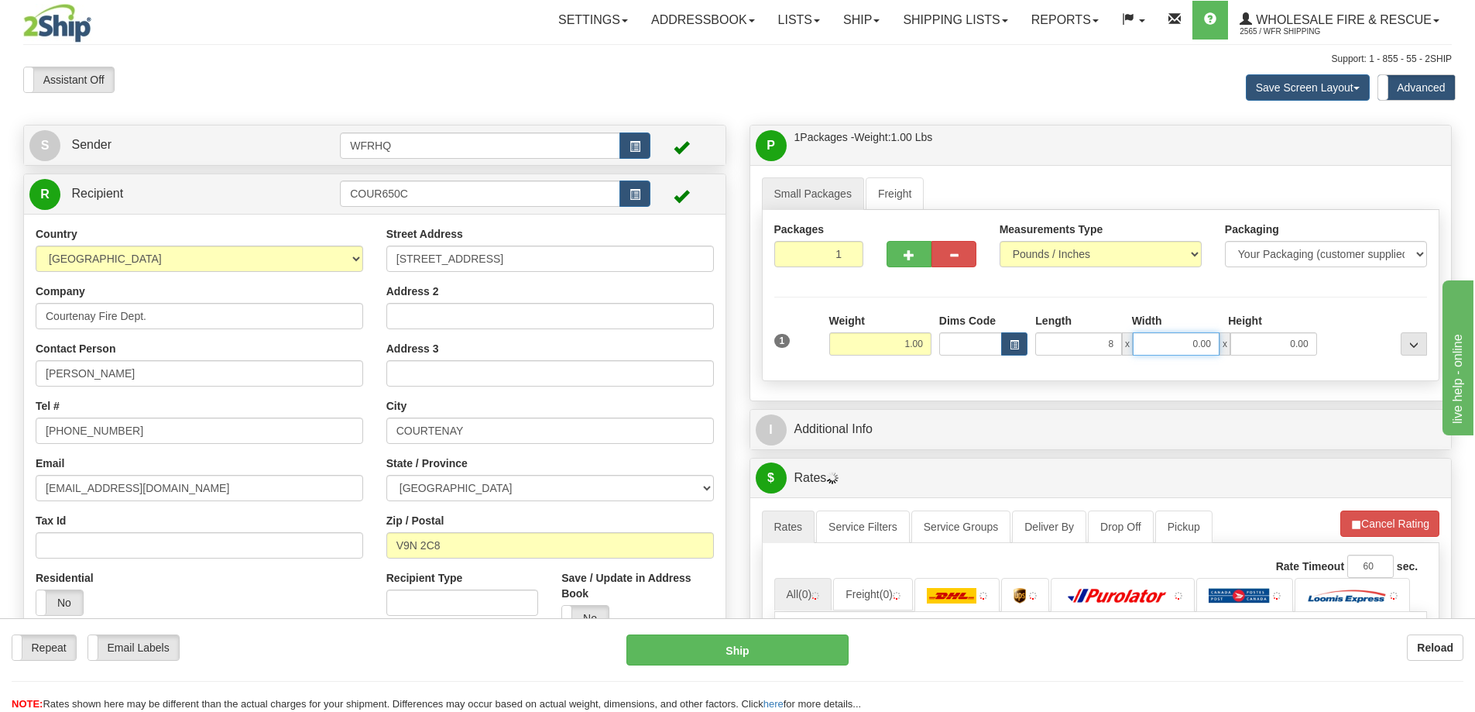
type input "8.00"
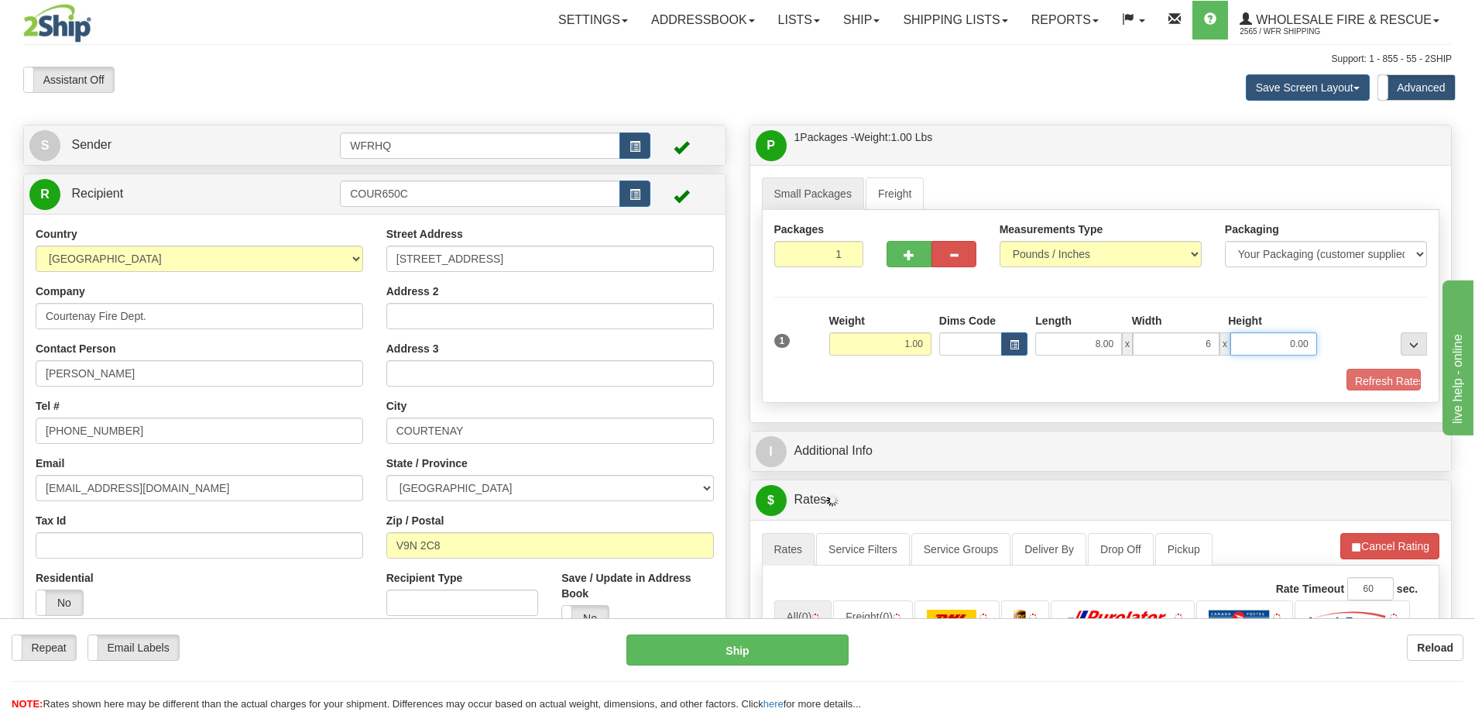
type input "6.00"
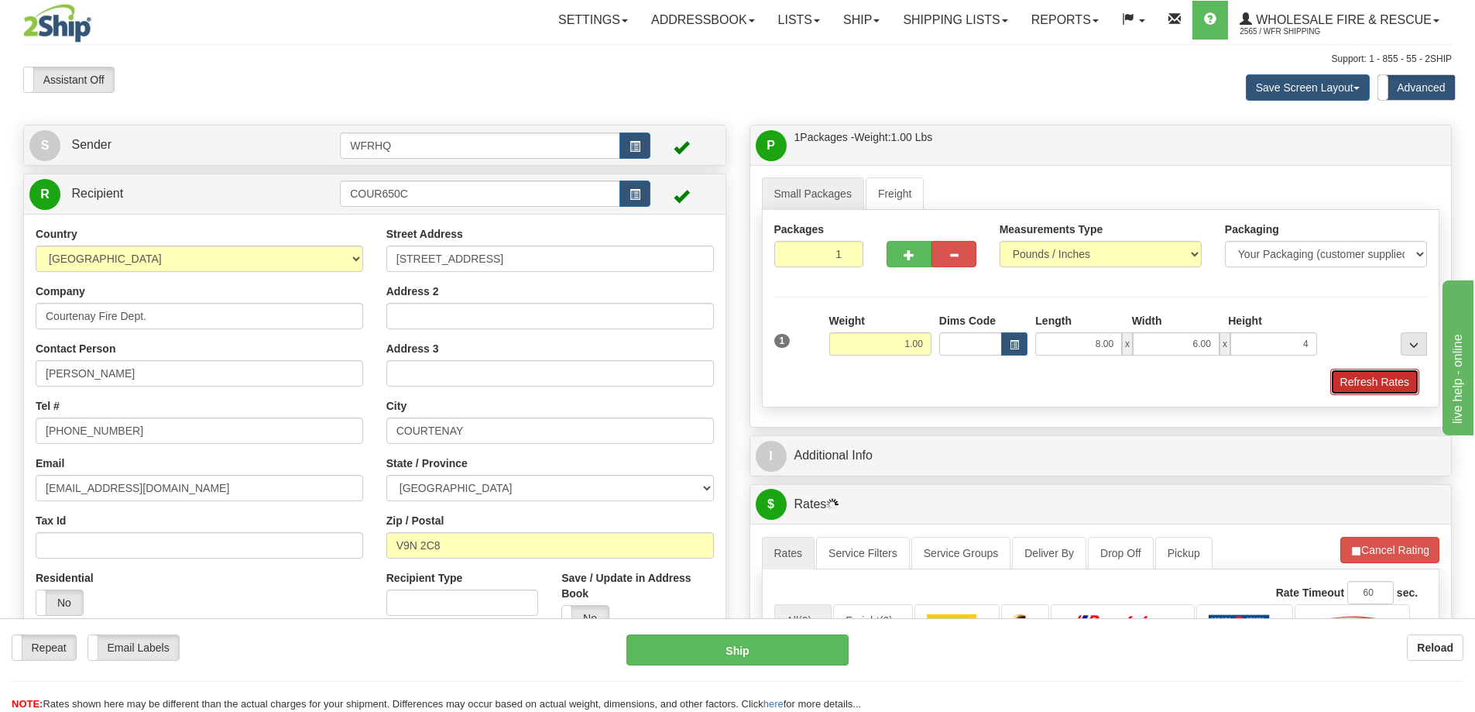
type input "4.00"
click at [1377, 389] on button "Refresh Rates" at bounding box center [1374, 382] width 89 height 26
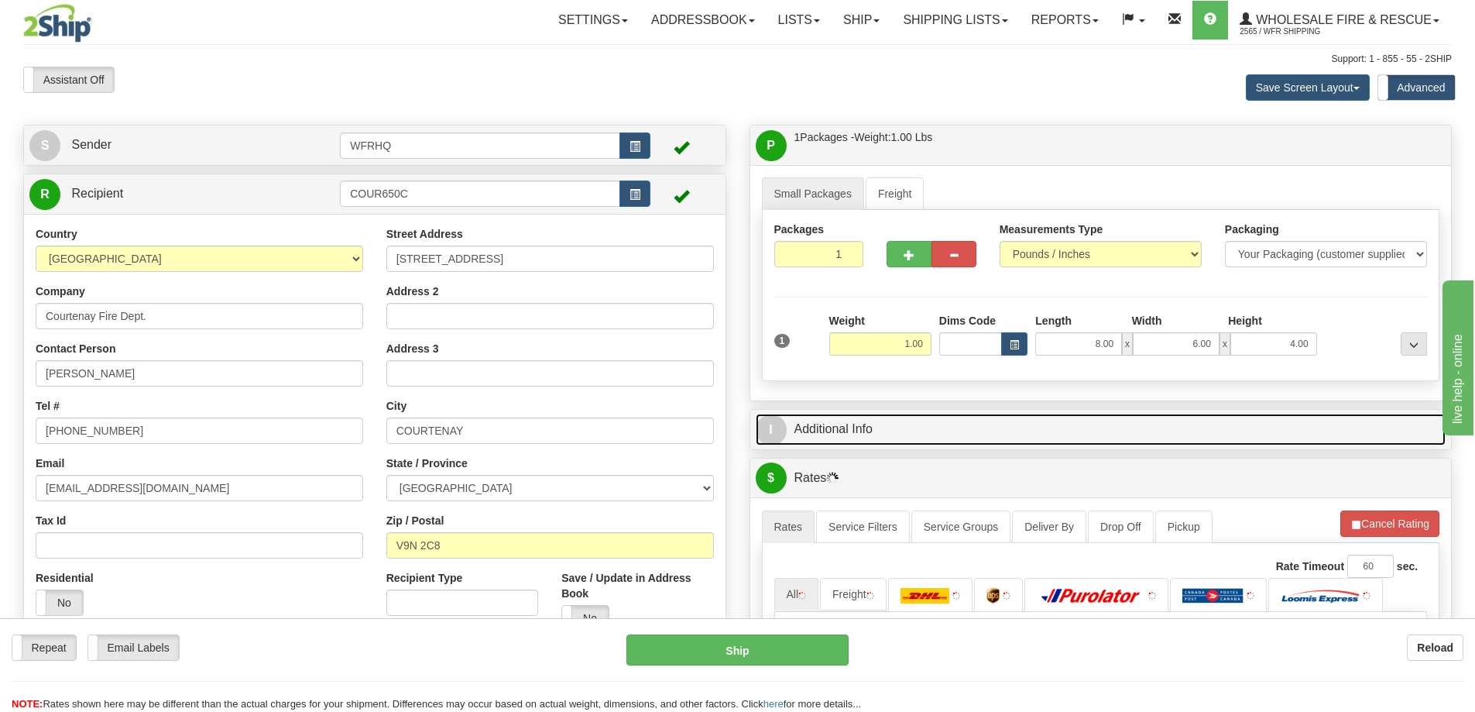
click at [1139, 434] on link "I Additional Info" at bounding box center [1101, 429] width 691 height 32
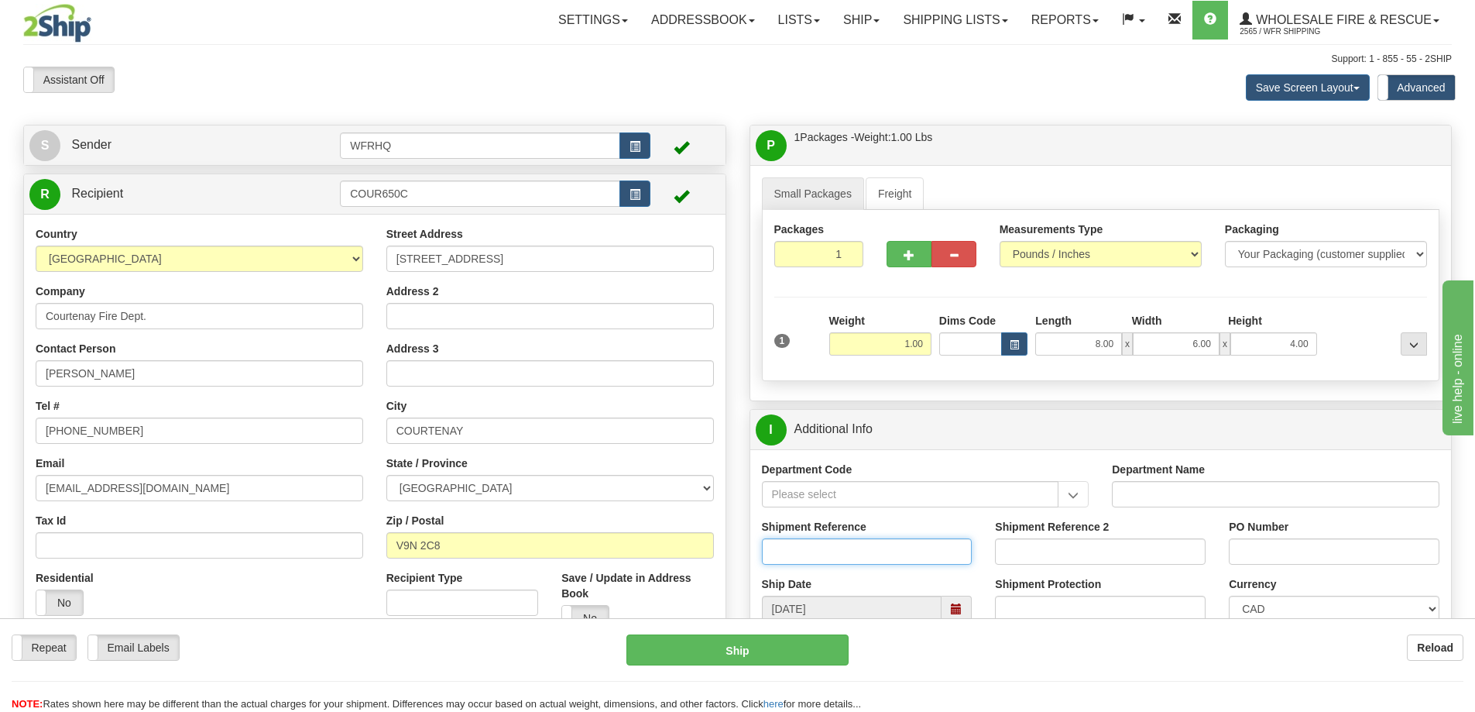
click at [814, 543] on input "Shipment Reference" at bounding box center [867, 551] width 211 height 26
type input "S46428-30808"
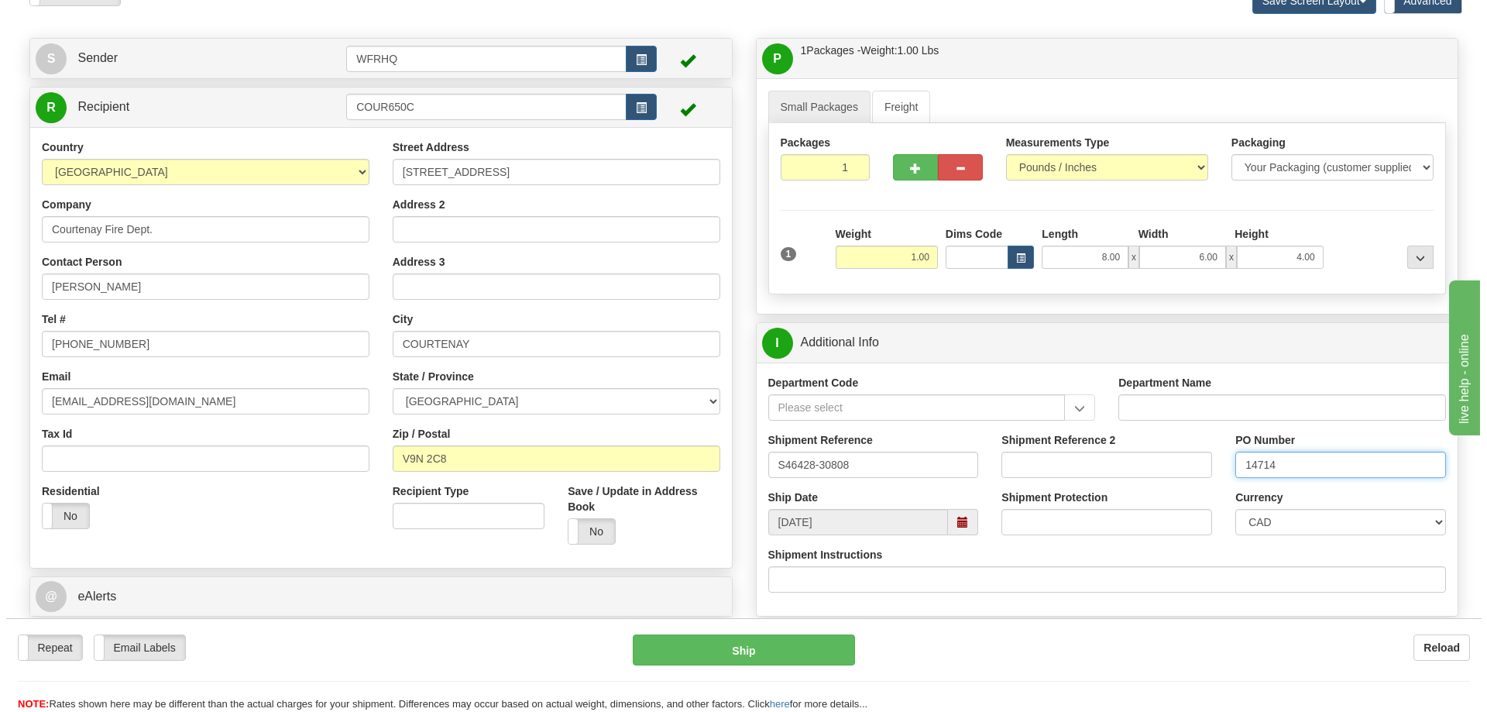
scroll to position [77, 0]
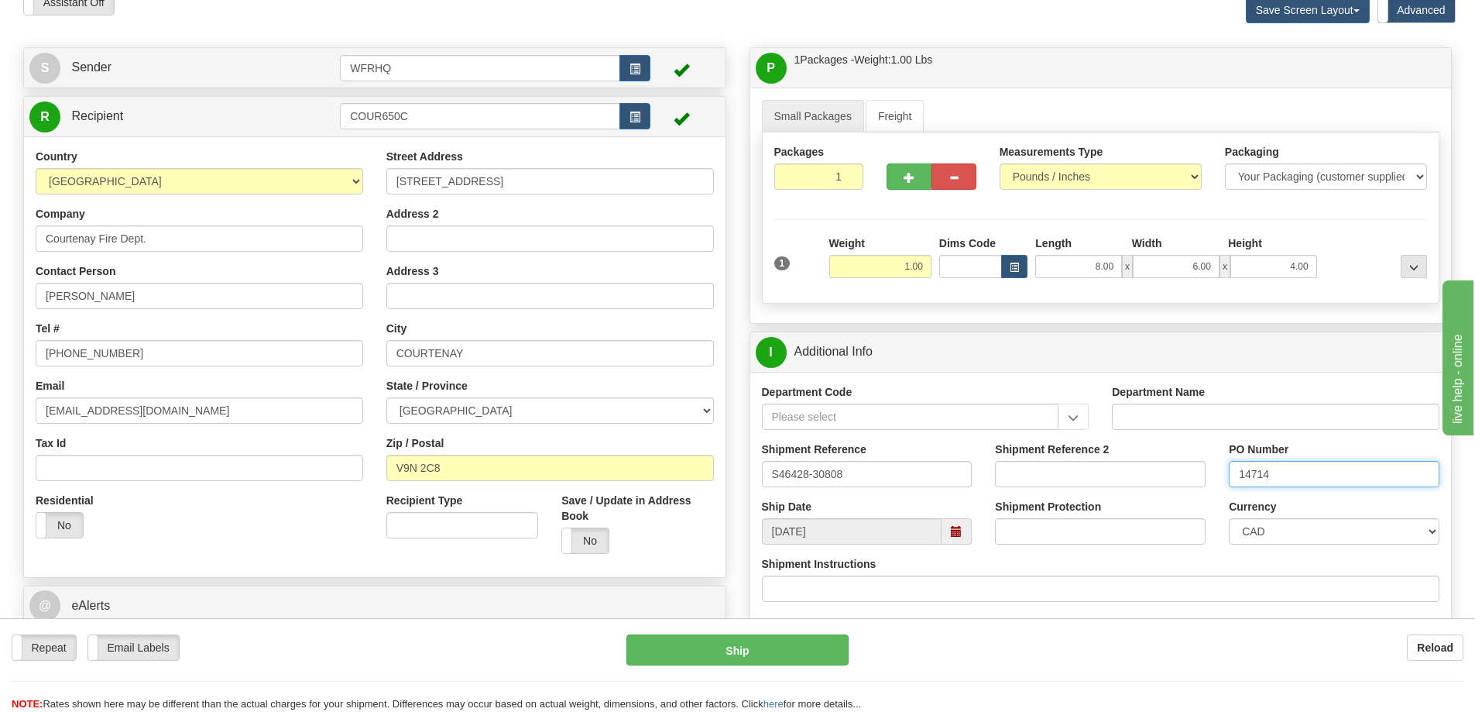
type input "14714"
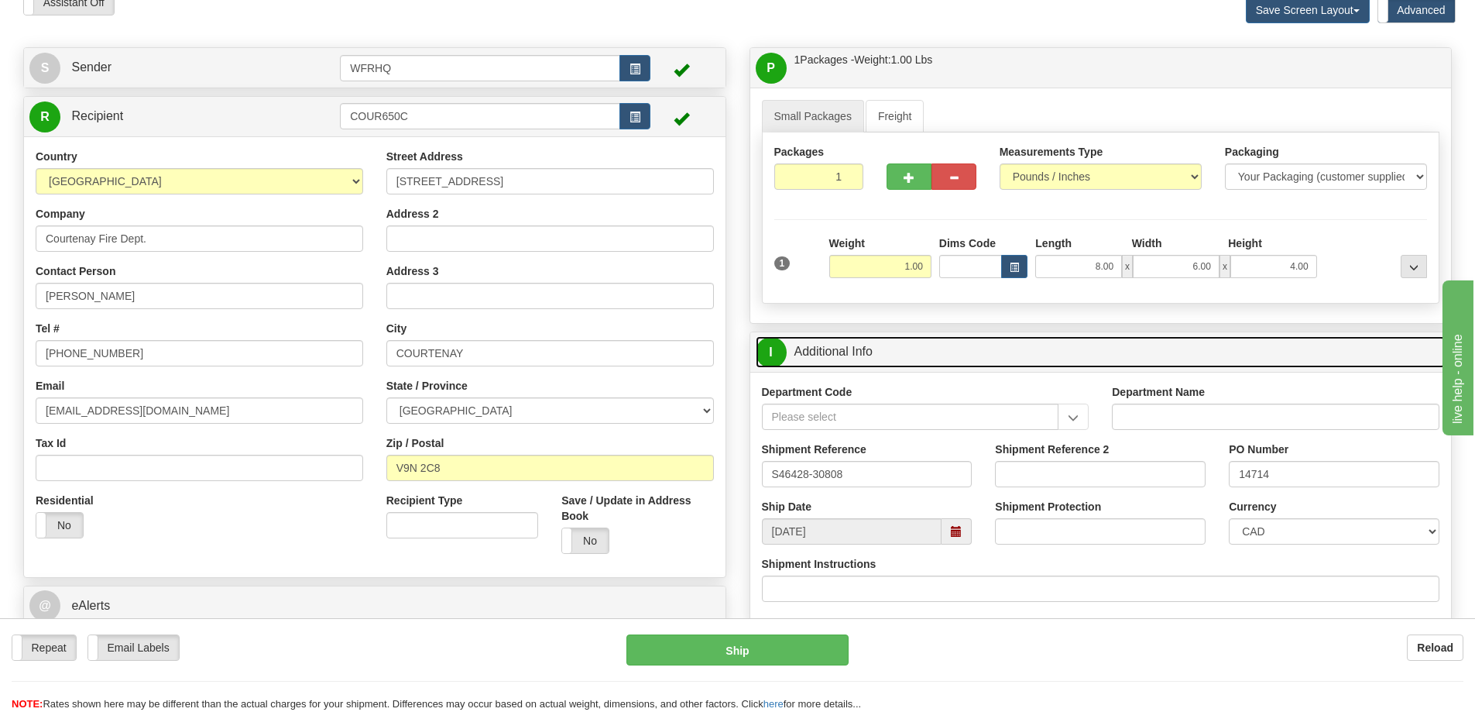
click at [1023, 348] on link "I Additional Info" at bounding box center [1101, 352] width 691 height 32
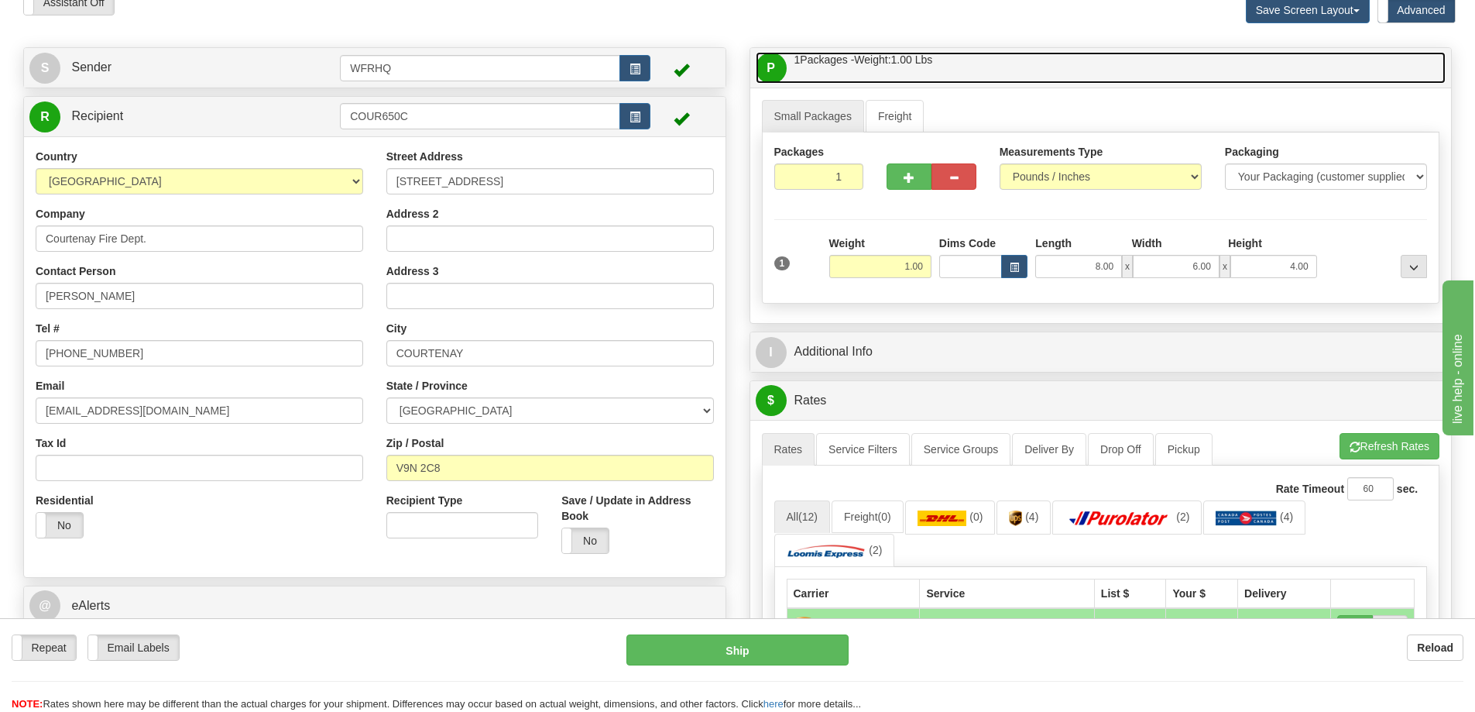
click at [1011, 70] on link "P Packages / Skids 1 Packages - Weight: 1.00 Lbs 1 Skids - Weight: NaN Lbs" at bounding box center [1101, 68] width 691 height 32
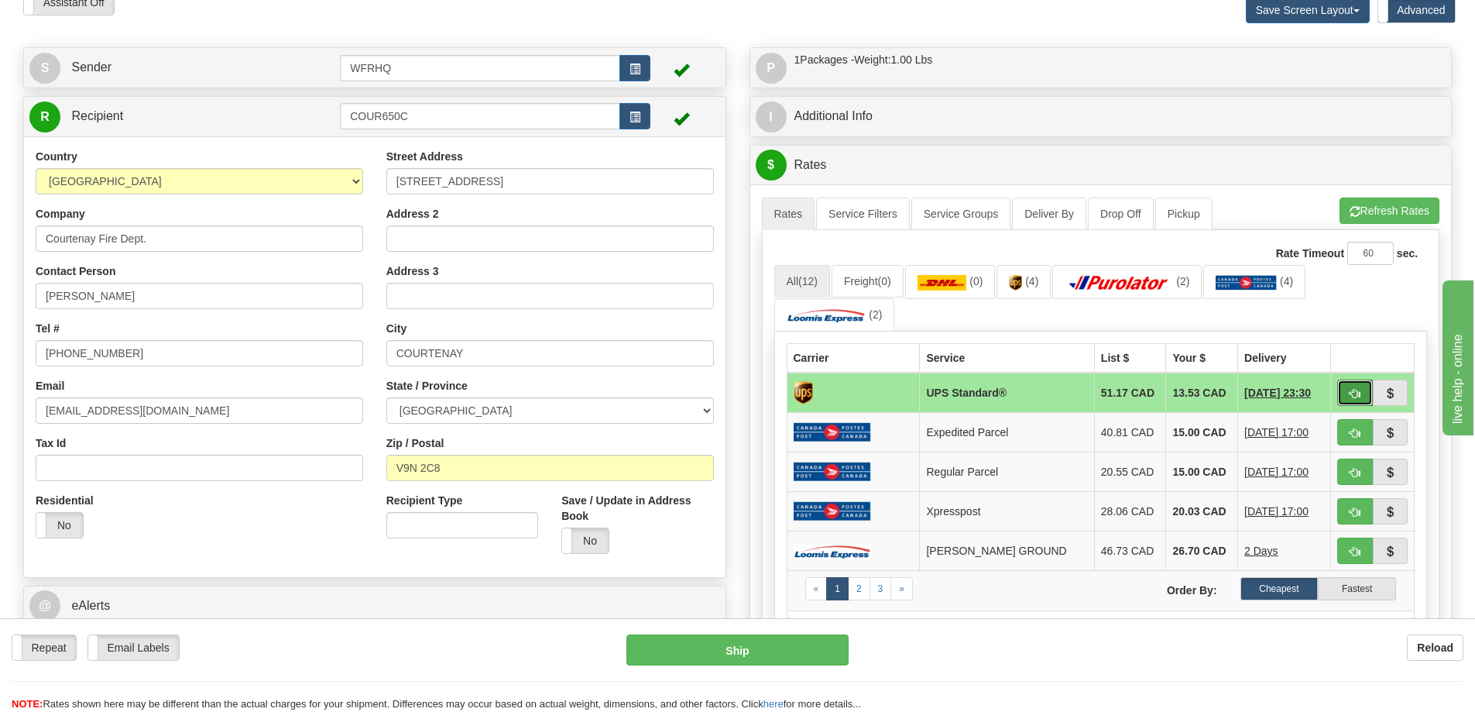
click at [1352, 398] on span "button" at bounding box center [1355, 394] width 11 height 10
type input "11"
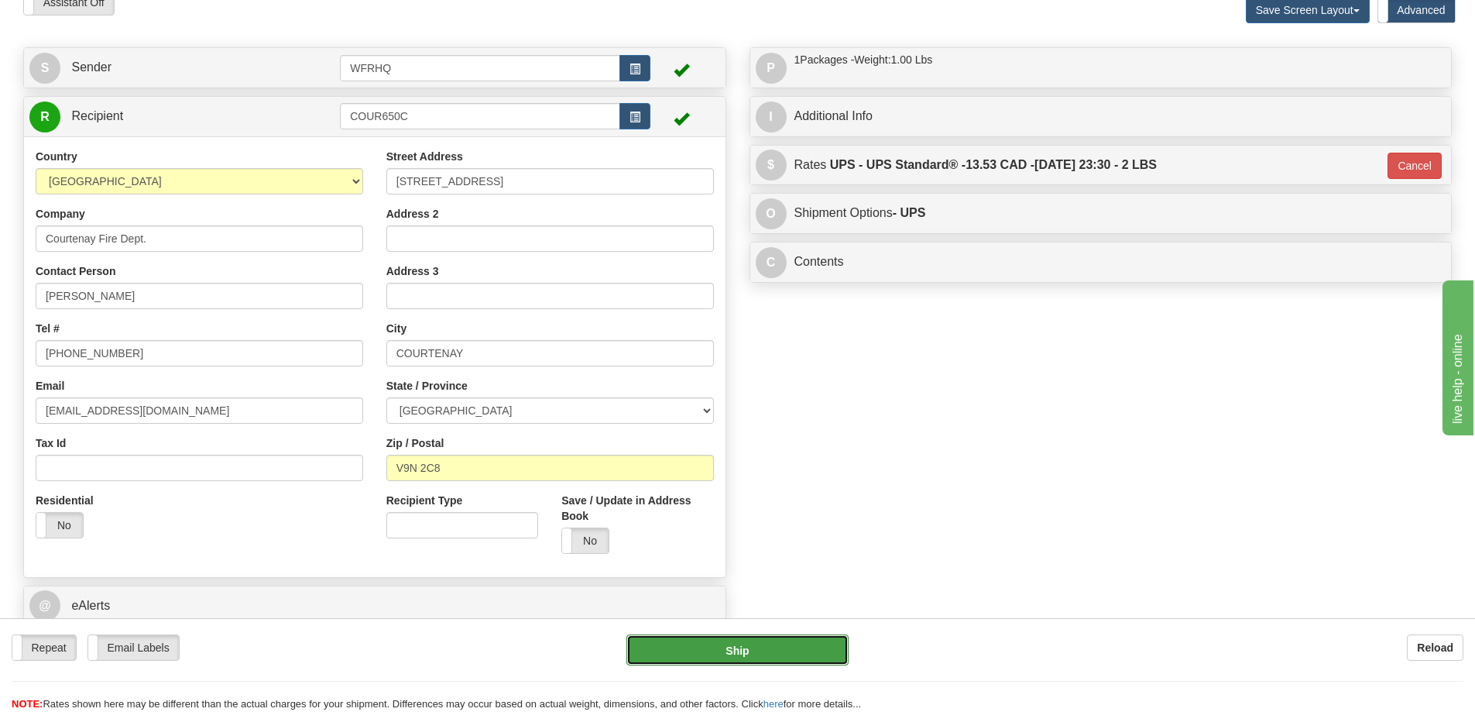
click at [725, 654] on button "Ship" at bounding box center [737, 649] width 222 height 31
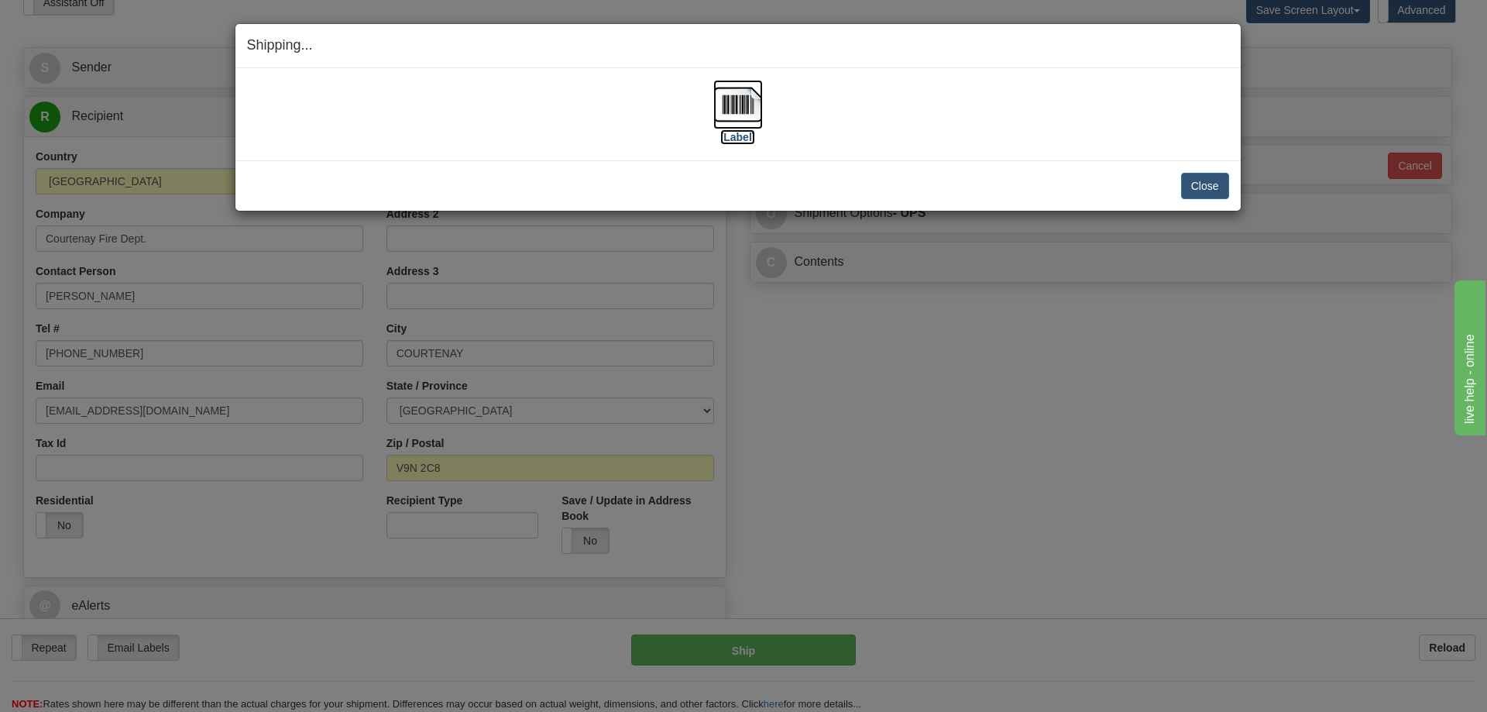
click at [713, 88] on img at bounding box center [738, 105] width 50 height 50
